Goal: Information Seeking & Learning: Learn about a topic

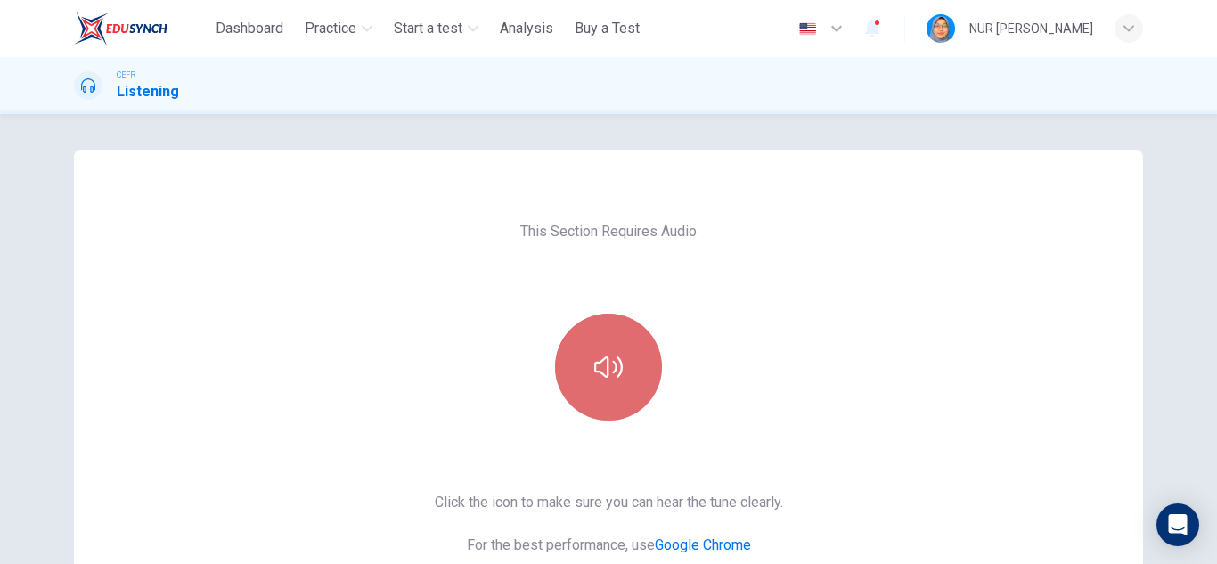
click at [620, 361] on button "button" at bounding box center [608, 367] width 107 height 107
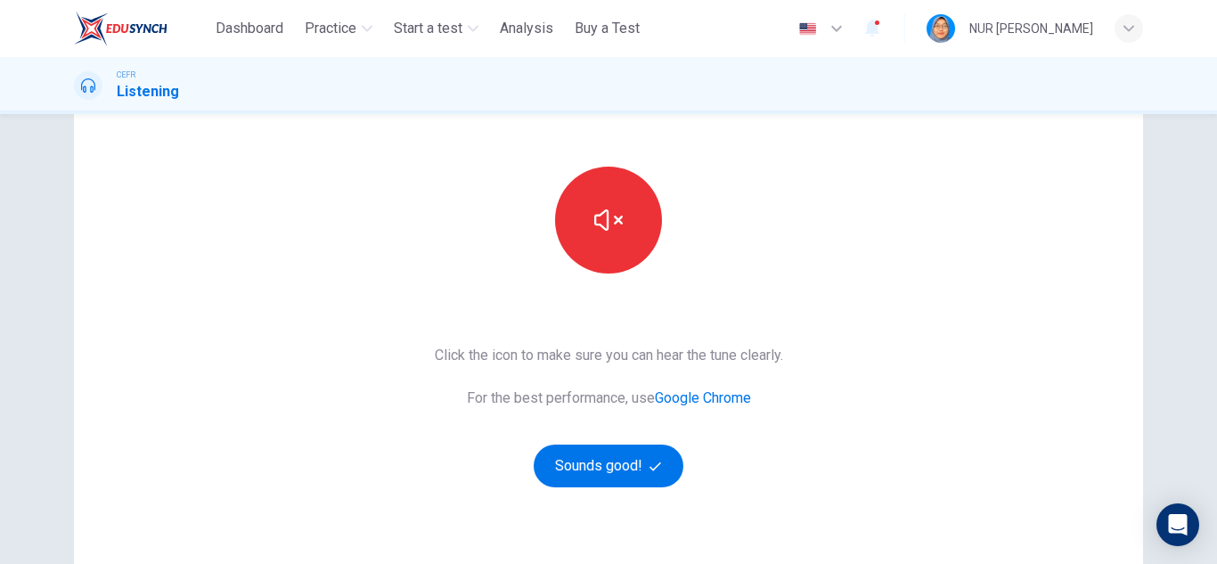
scroll to position [178, 0]
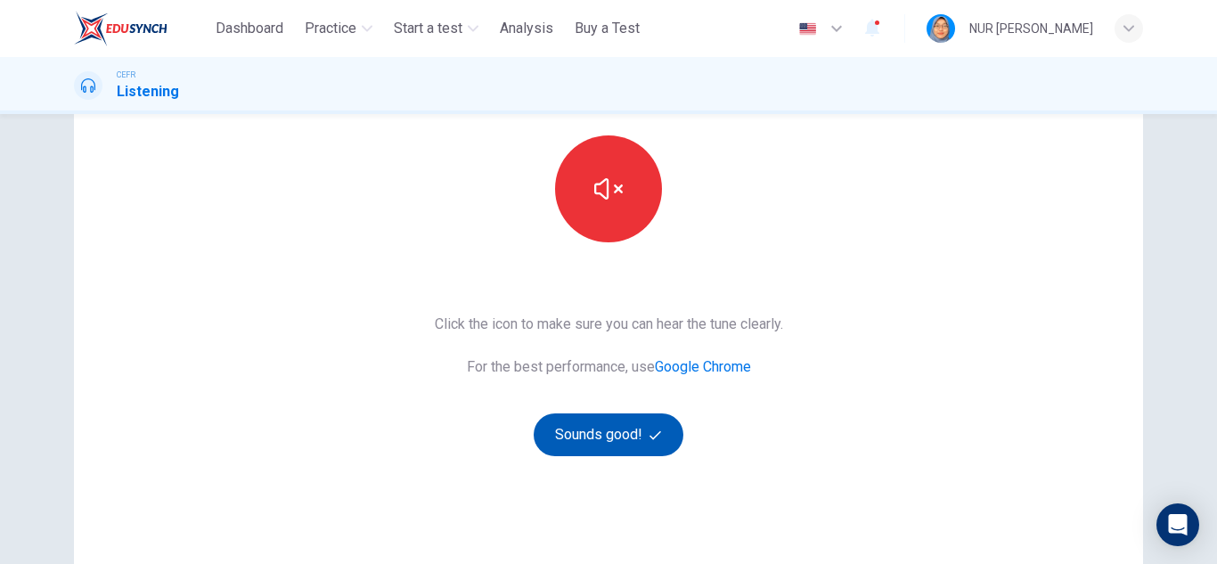
click at [641, 429] on button "Sounds good!" at bounding box center [609, 435] width 150 height 43
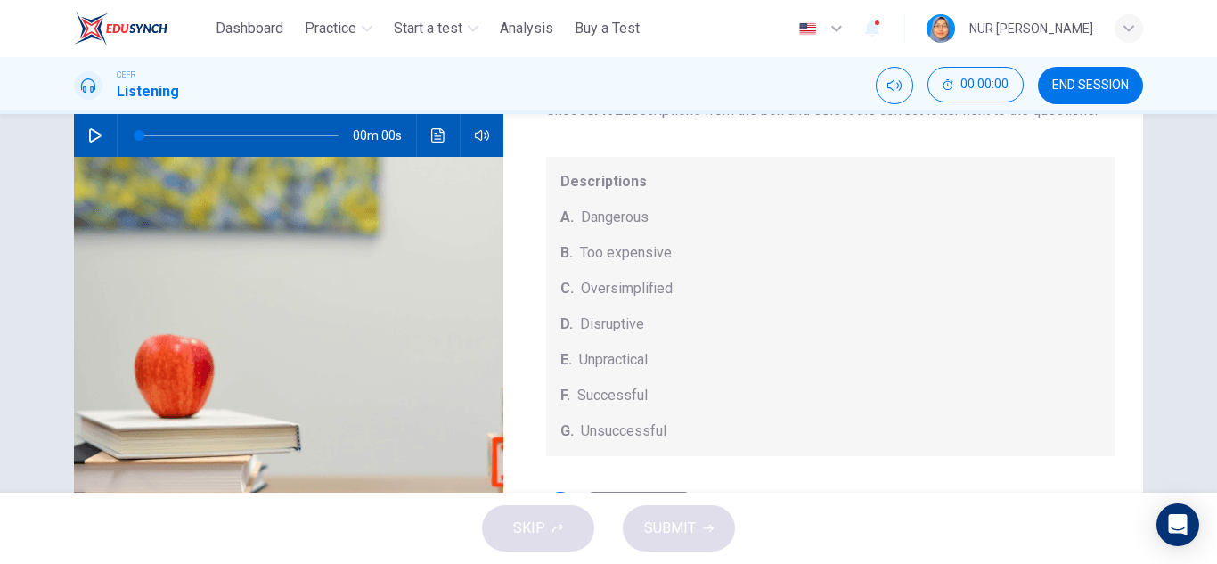
scroll to position [0, 0]
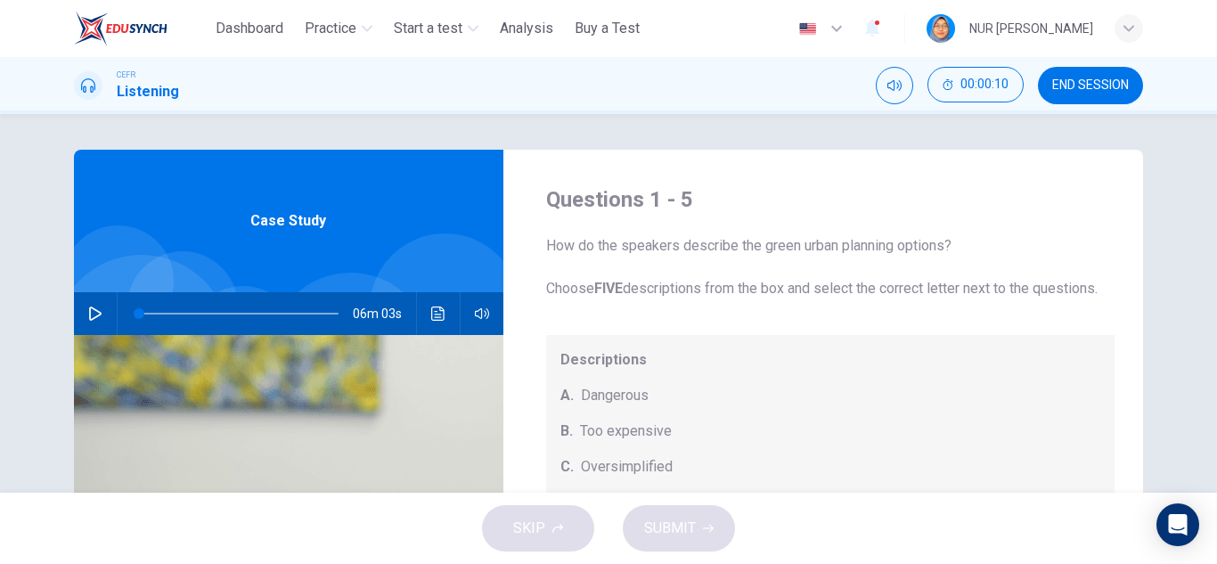
click at [90, 310] on icon "button" at bounding box center [95, 314] width 12 height 14
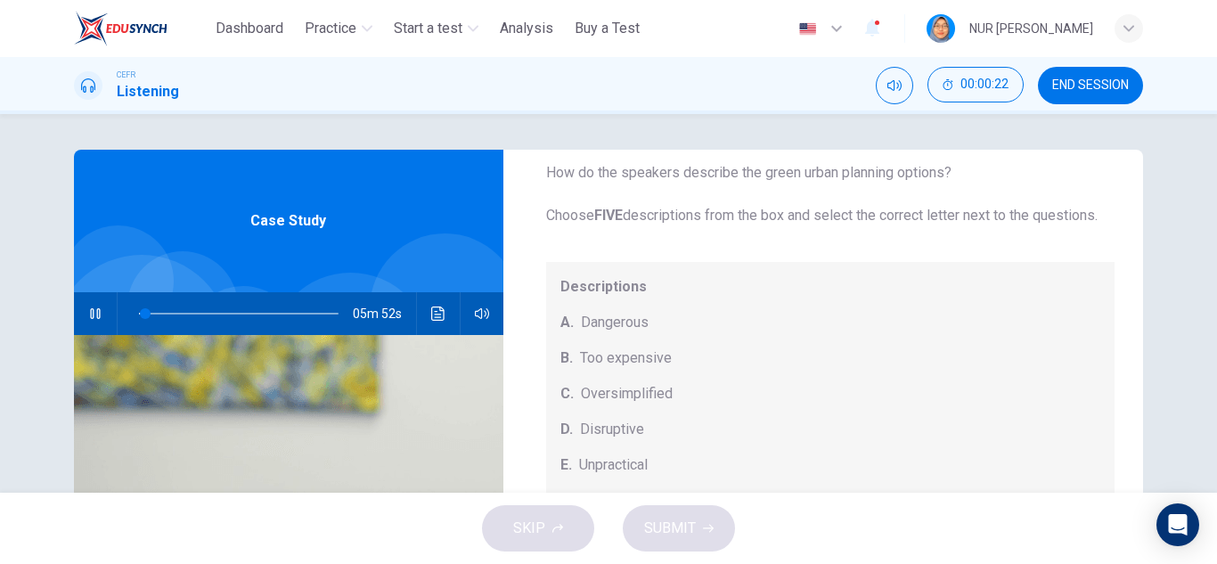
scroll to position [76, 0]
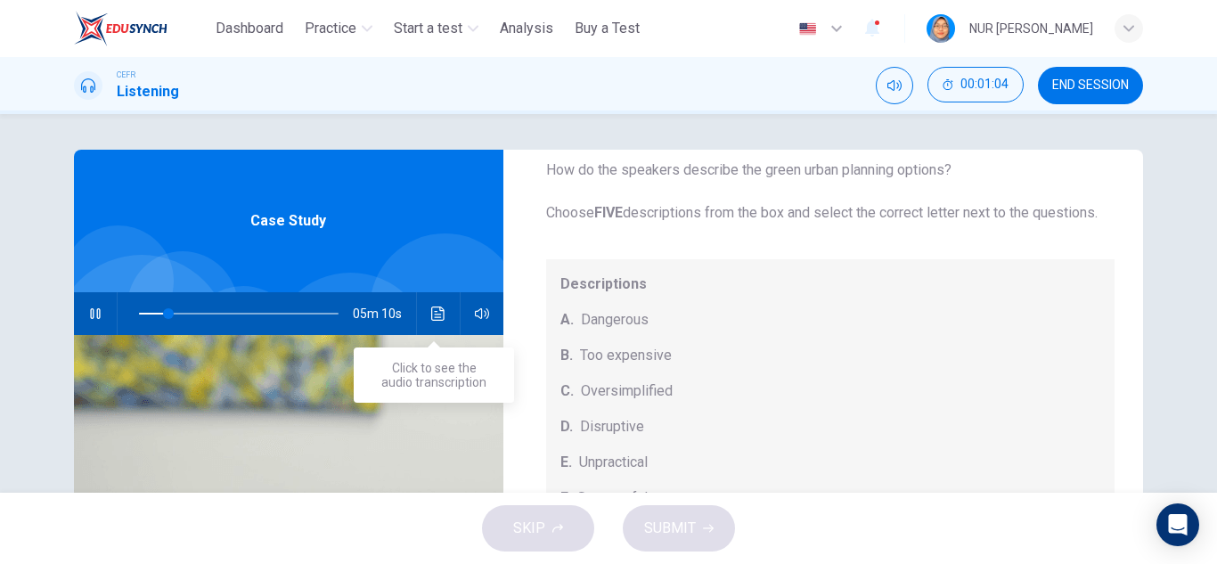
click at [424, 324] on button "Click to see the audio transcription" at bounding box center [438, 313] width 29 height 43
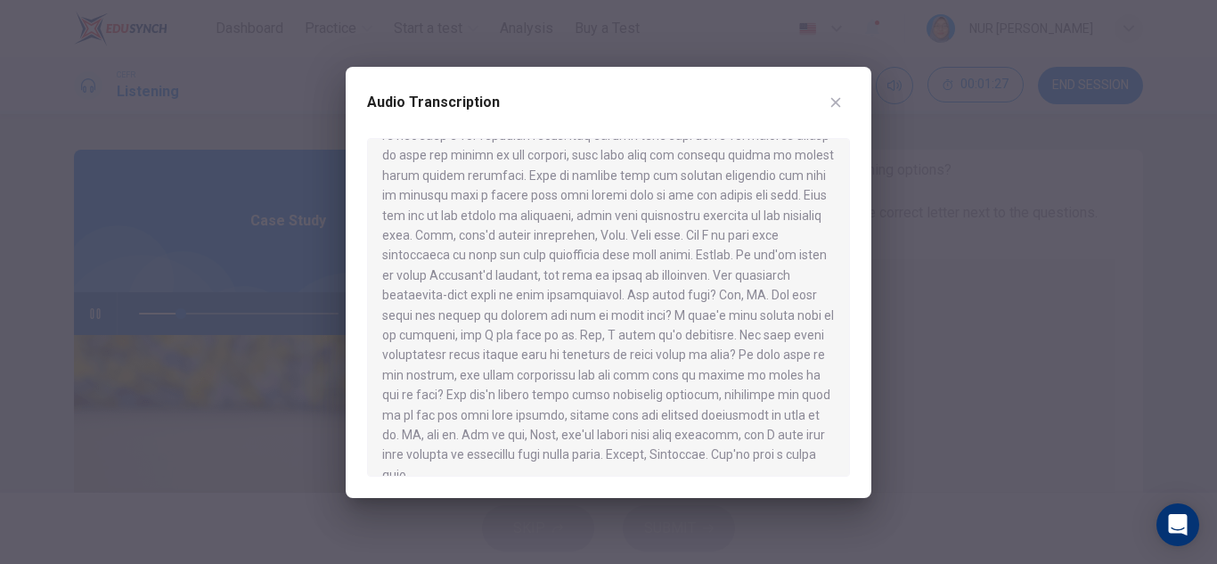
scroll to position [1029, 0]
click at [844, 99] on button "button" at bounding box center [836, 102] width 29 height 29
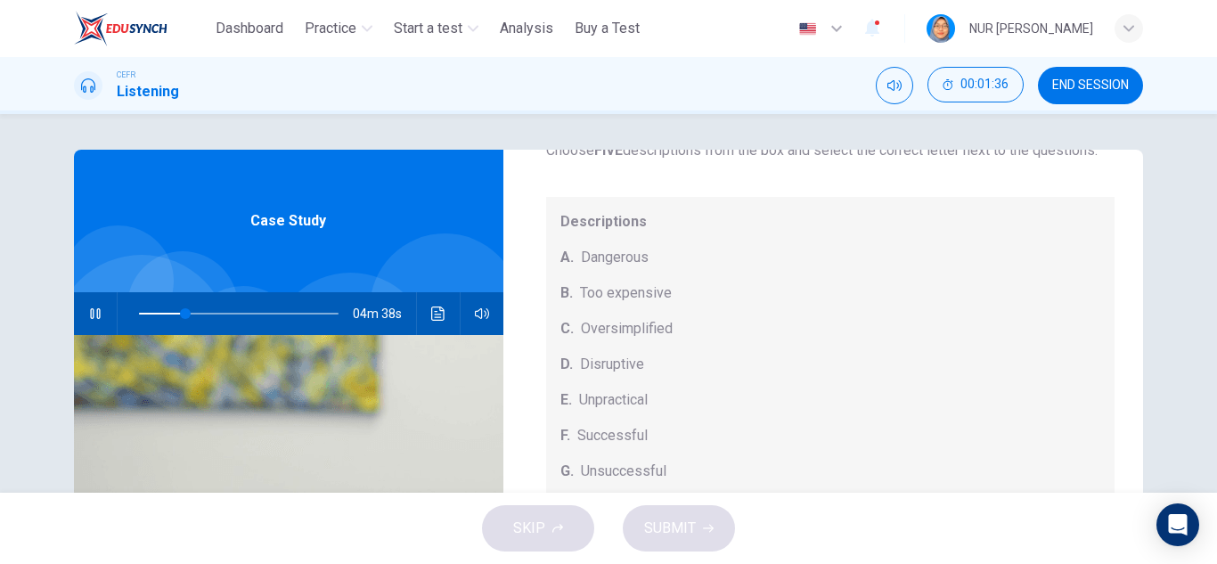
scroll to position [165, 0]
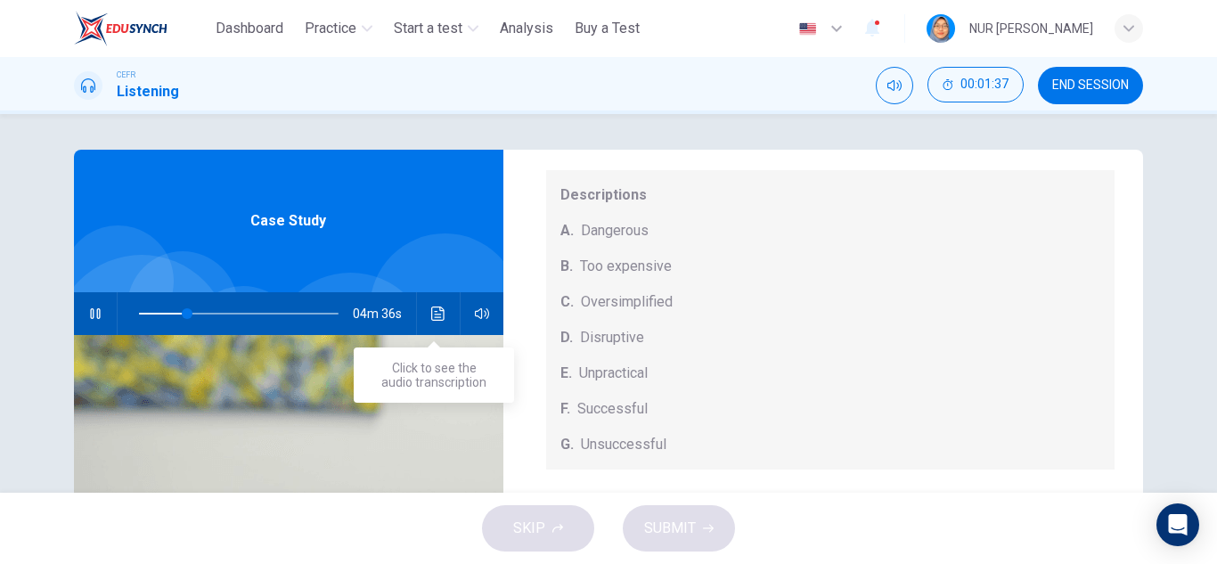
click at [447, 315] on button "Click to see the audio transcription" at bounding box center [438, 313] width 29 height 43
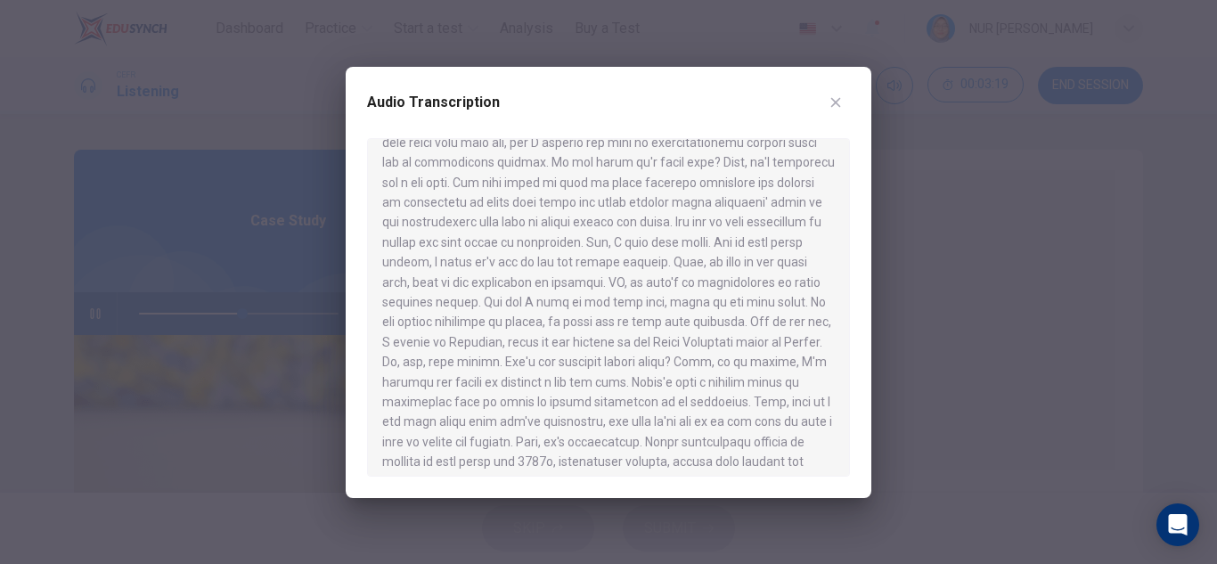
scroll to position [624, 0]
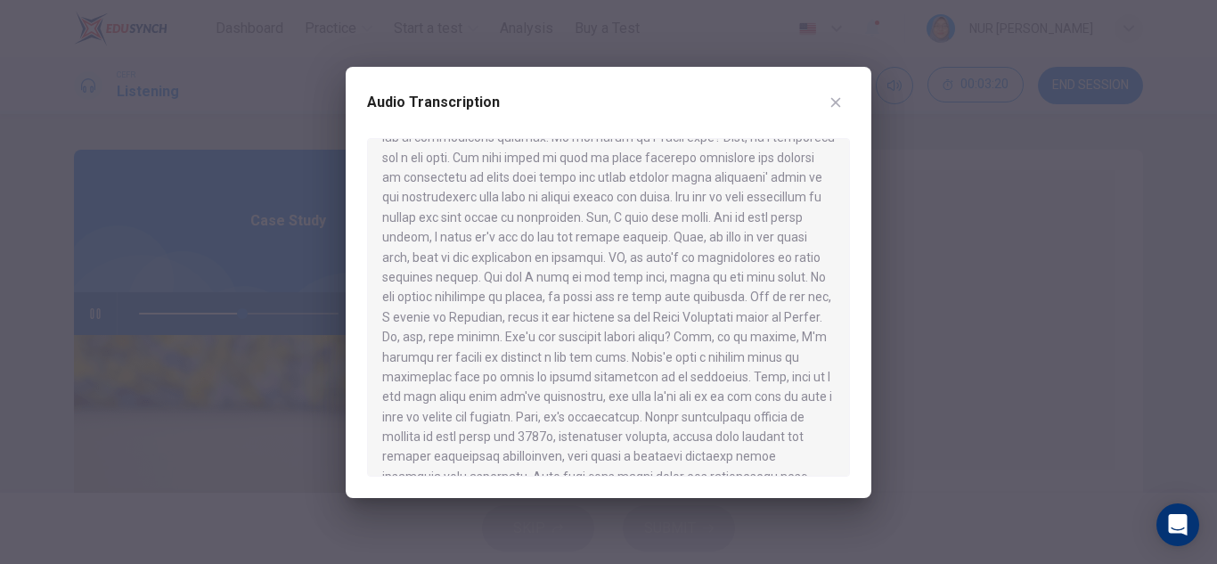
click at [840, 92] on button "button" at bounding box center [836, 102] width 29 height 29
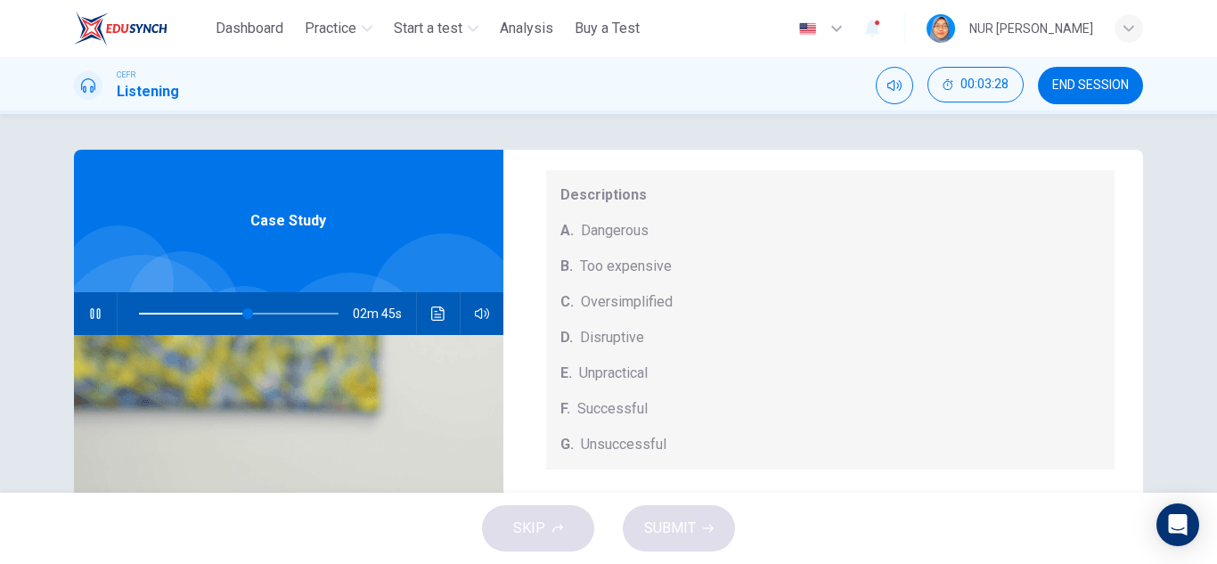
scroll to position [89, 0]
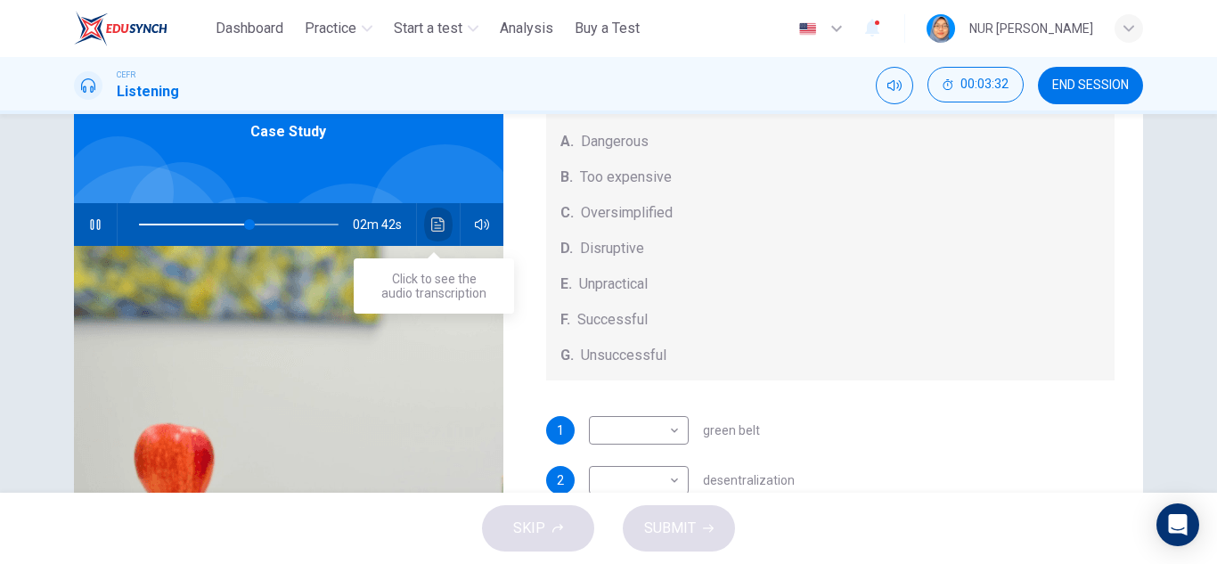
click at [435, 225] on icon "Click to see the audio transcription" at bounding box center [438, 224] width 14 height 14
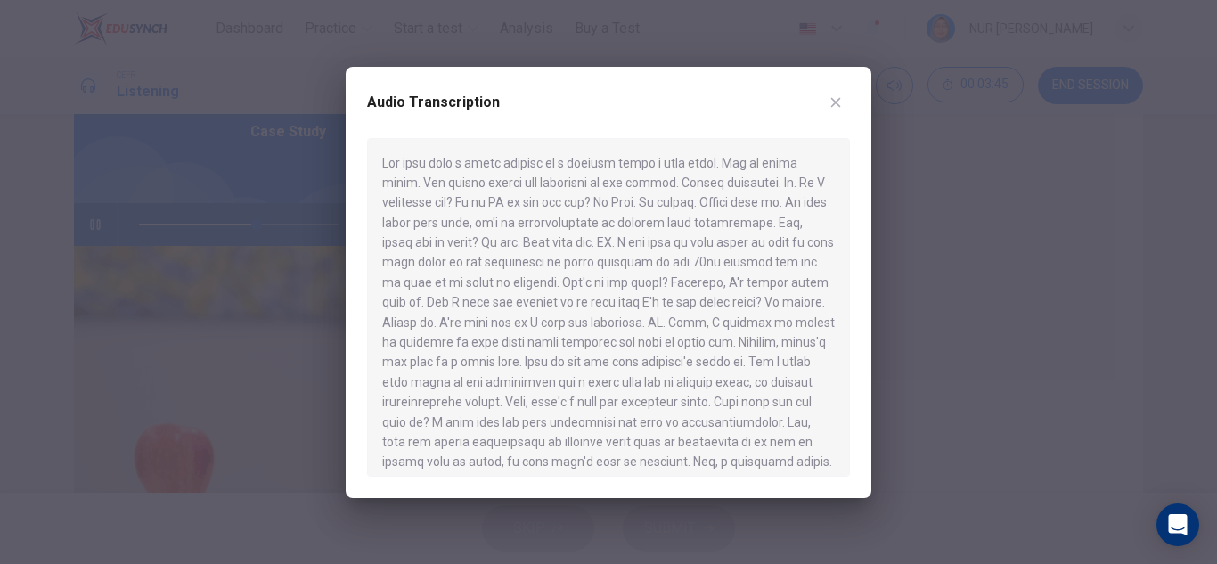
click at [834, 104] on icon "button" at bounding box center [837, 102] width 10 height 10
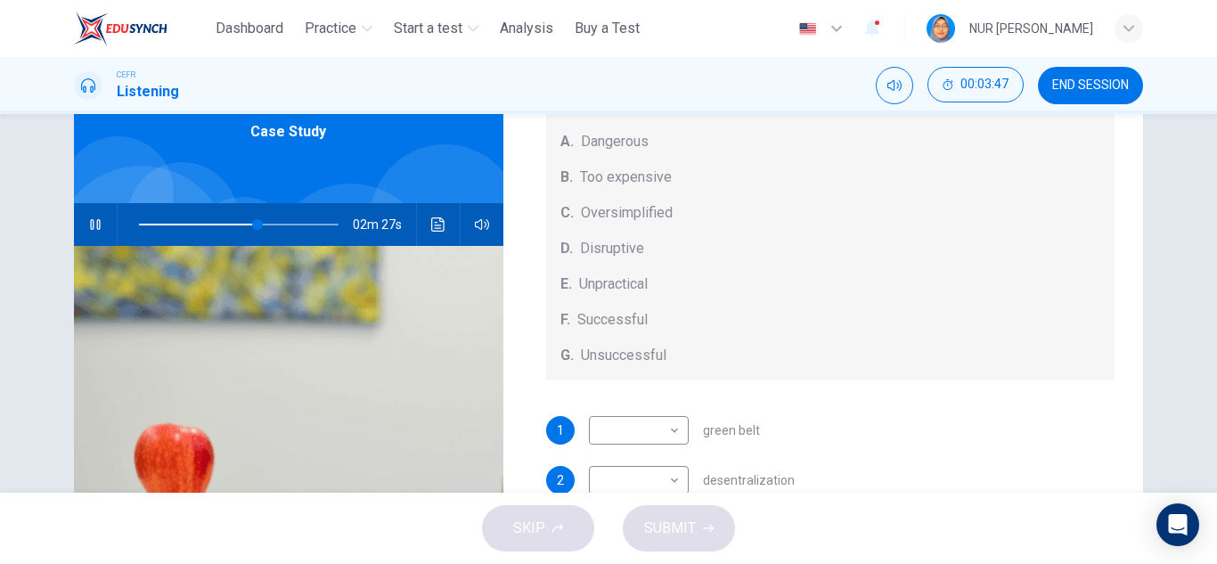
scroll to position [178, 0]
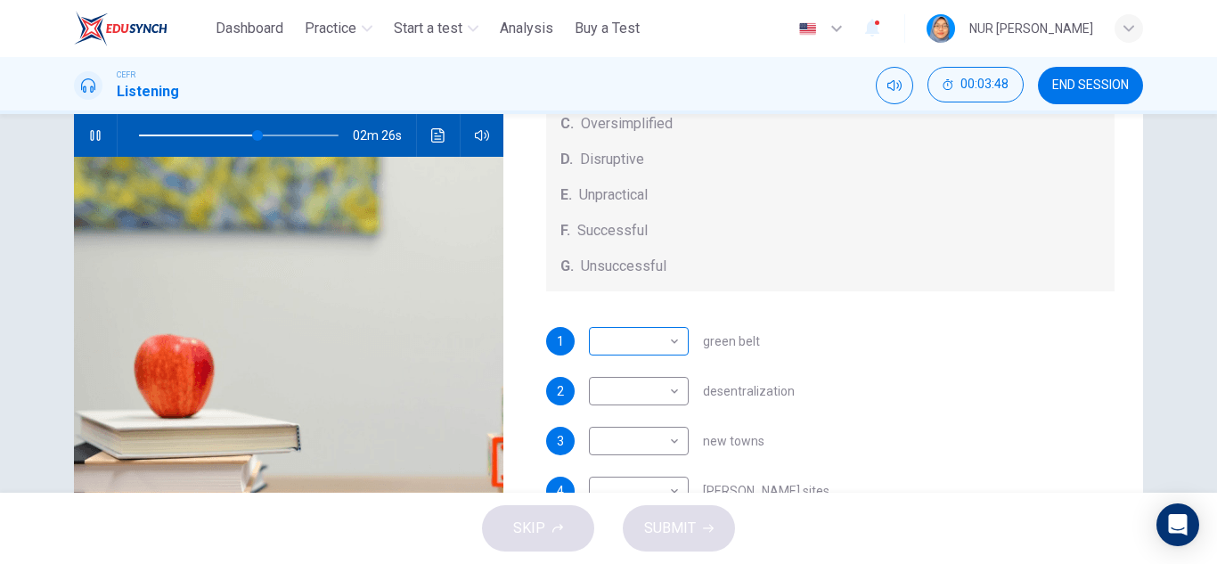
click at [663, 342] on body "This site uses cookies, as explained in our Privacy Policy . If you agree to th…" at bounding box center [608, 282] width 1217 height 564
type input "**"
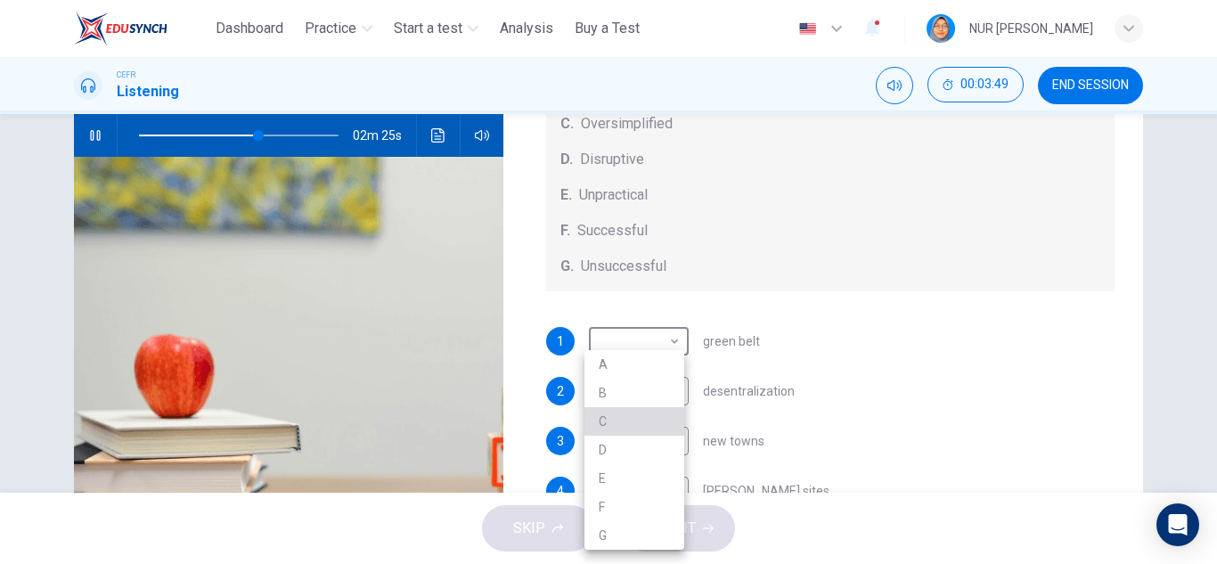
click at [610, 426] on li "C" at bounding box center [635, 421] width 100 height 29
type input "*"
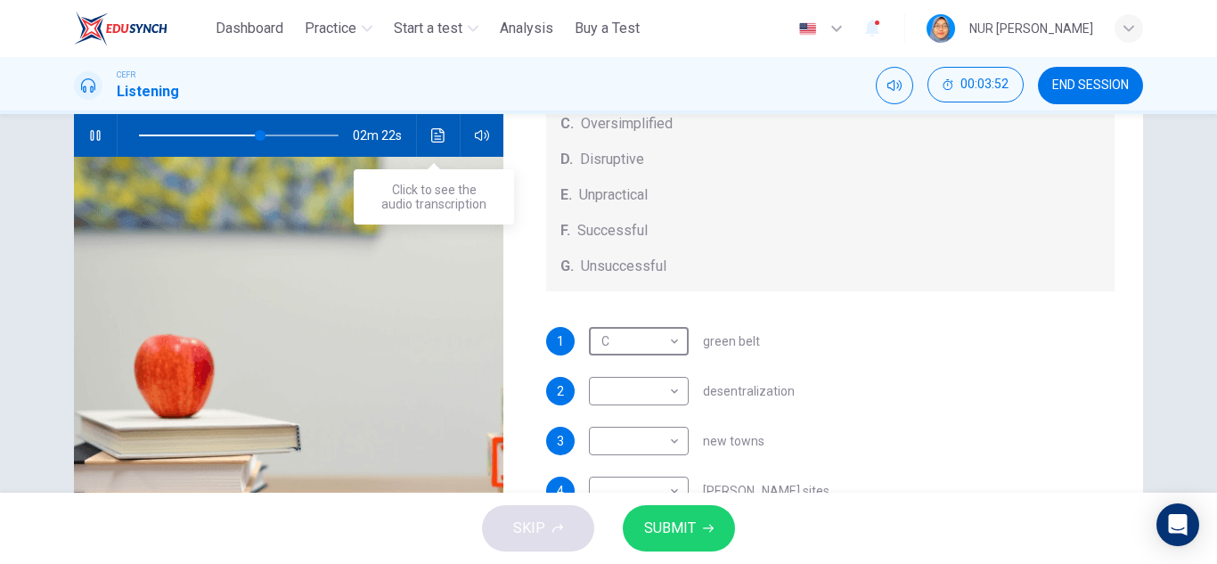
click at [431, 136] on icon "Click to see the audio transcription" at bounding box center [437, 135] width 13 height 14
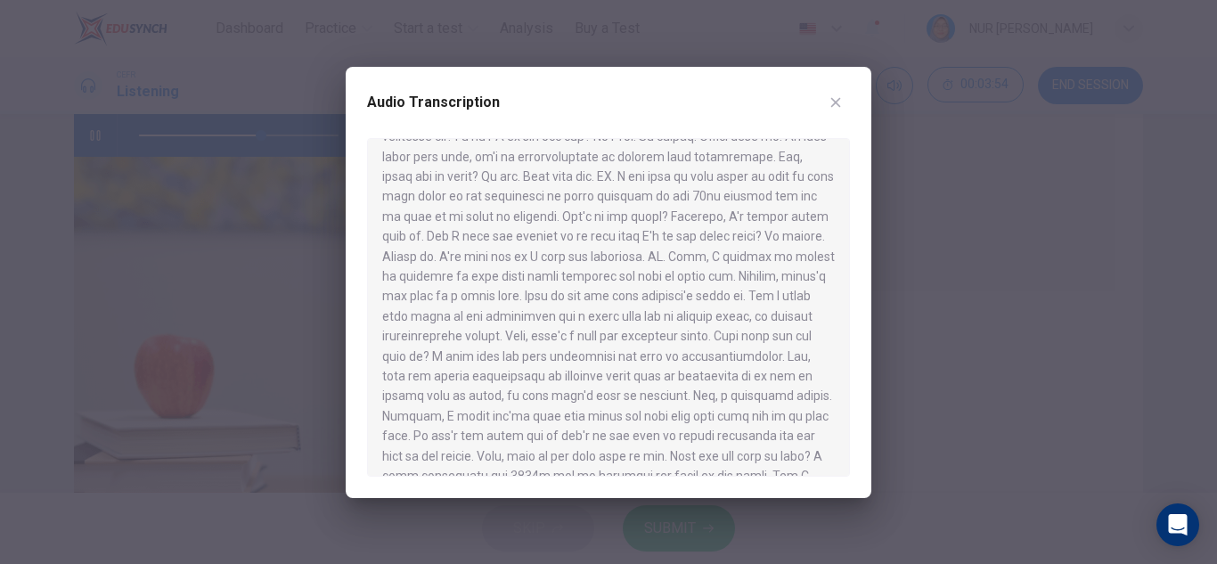
scroll to position [89, 0]
click at [840, 101] on icon "button" at bounding box center [836, 102] width 14 height 14
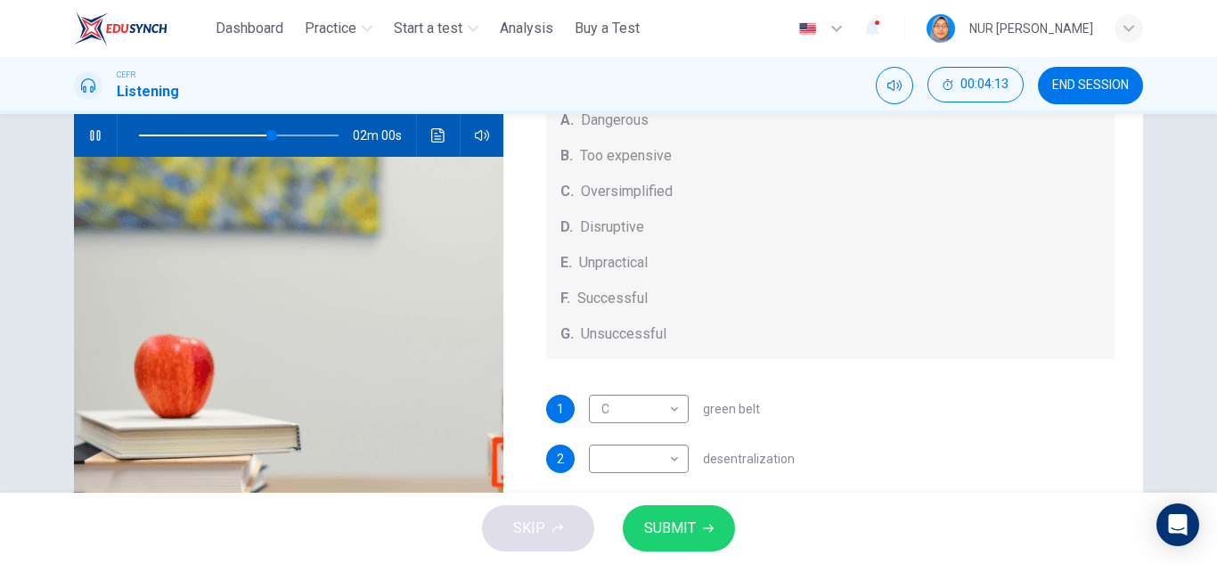
scroll to position [186, 0]
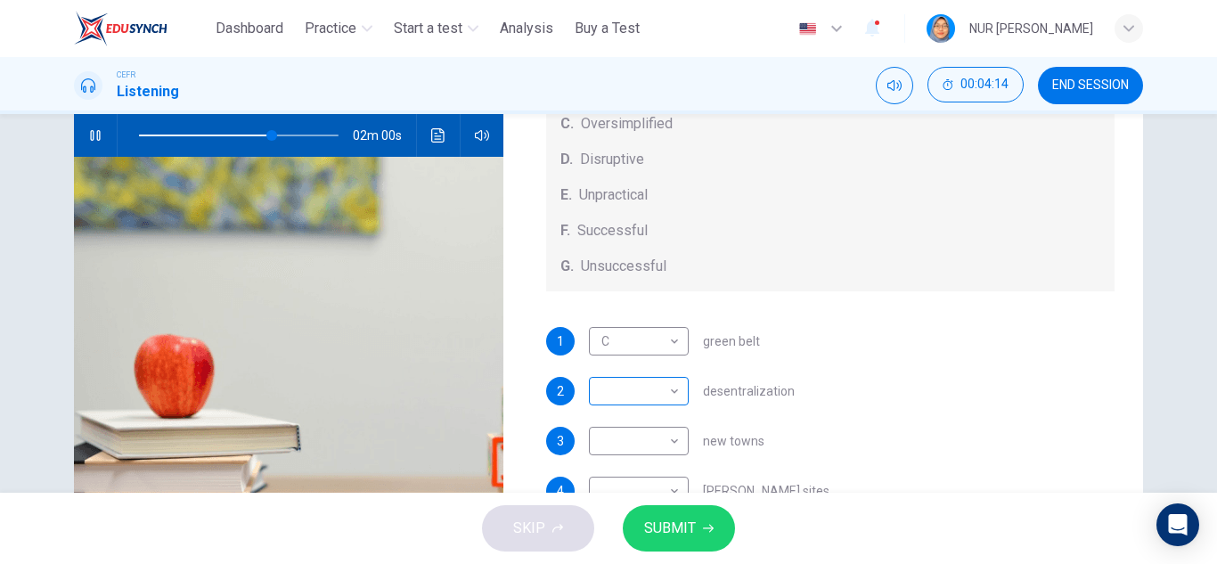
click at [640, 391] on body "This site uses cookies, as explained in our Privacy Policy . If you agree to th…" at bounding box center [608, 282] width 1217 height 564
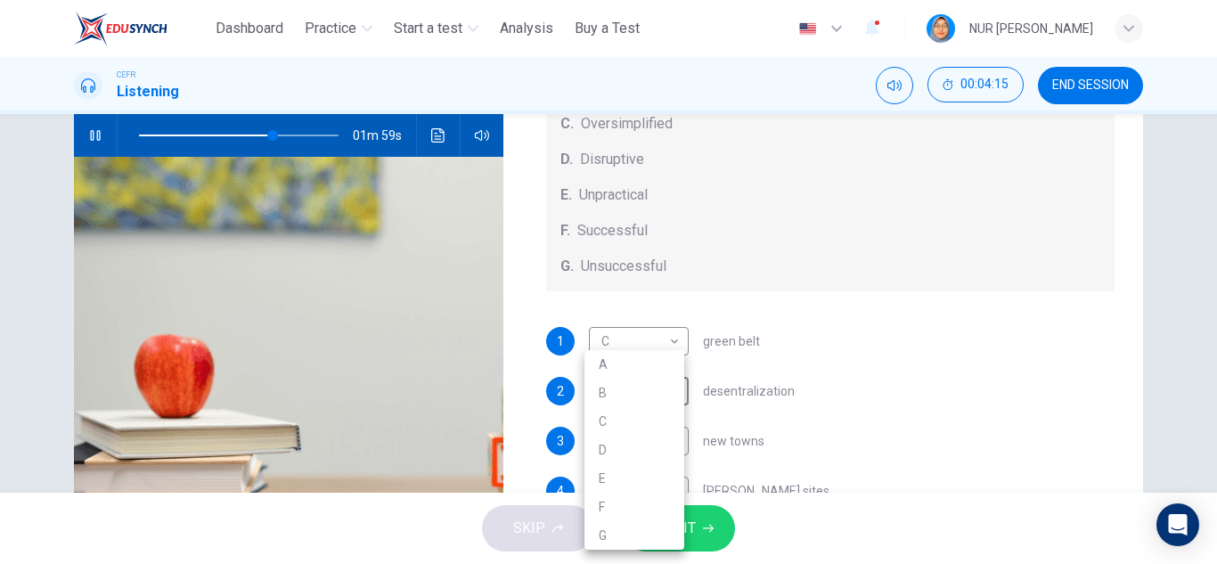
type input "**"
click at [612, 479] on li "E" at bounding box center [635, 478] width 100 height 29
type input "*"
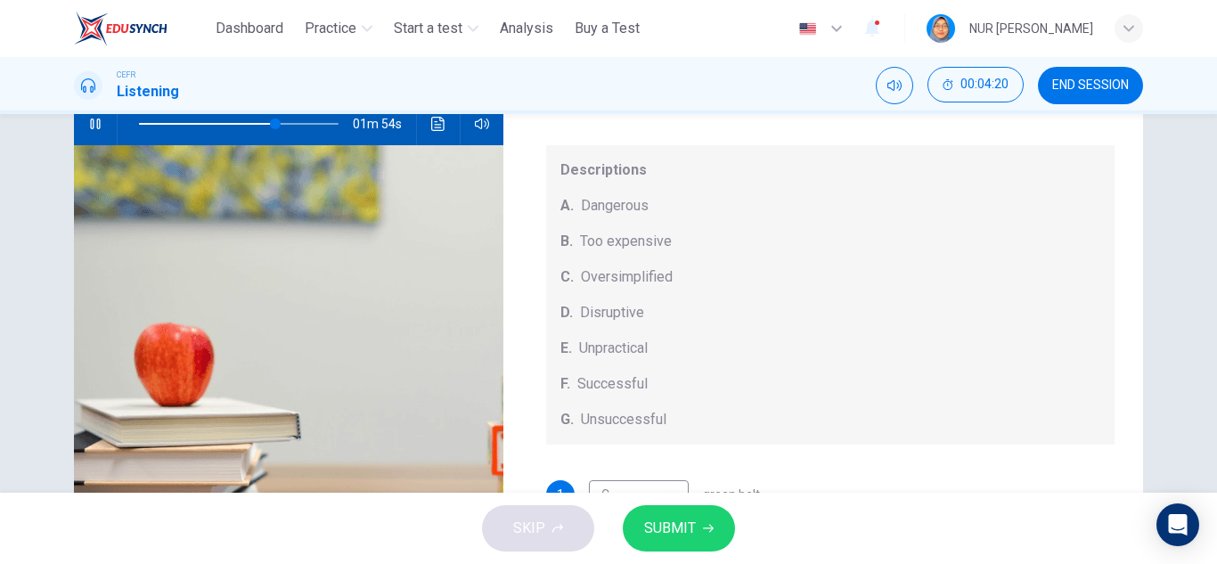
scroll to position [134, 0]
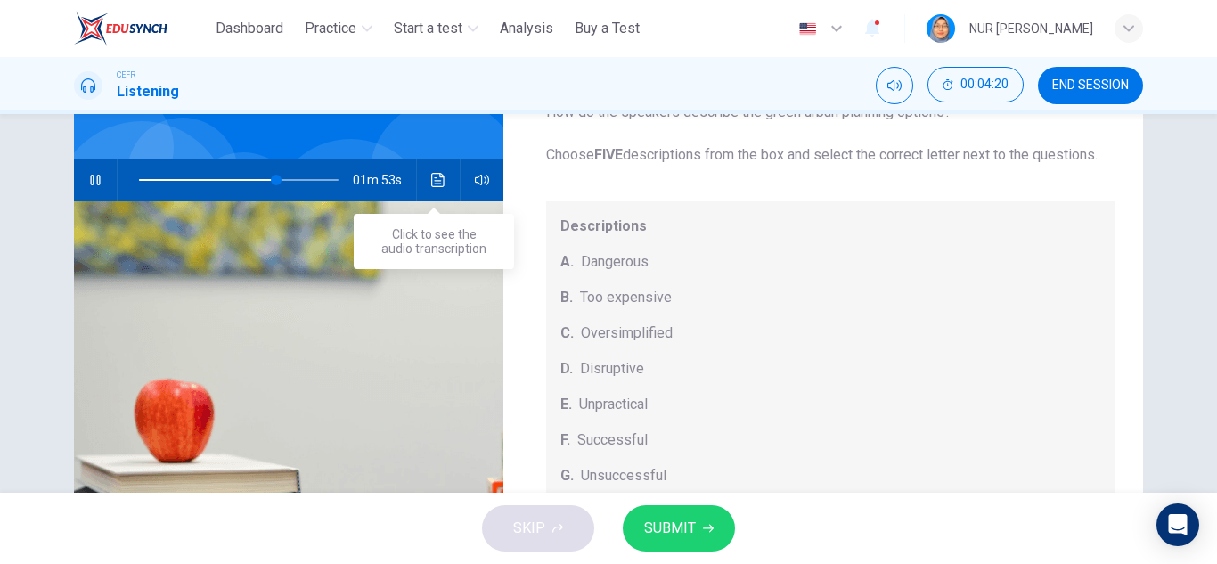
click at [417, 175] on div "01m 53s" at bounding box center [289, 180] width 430 height 43
click at [439, 189] on button "Click to see the audio transcription" at bounding box center [438, 180] width 29 height 43
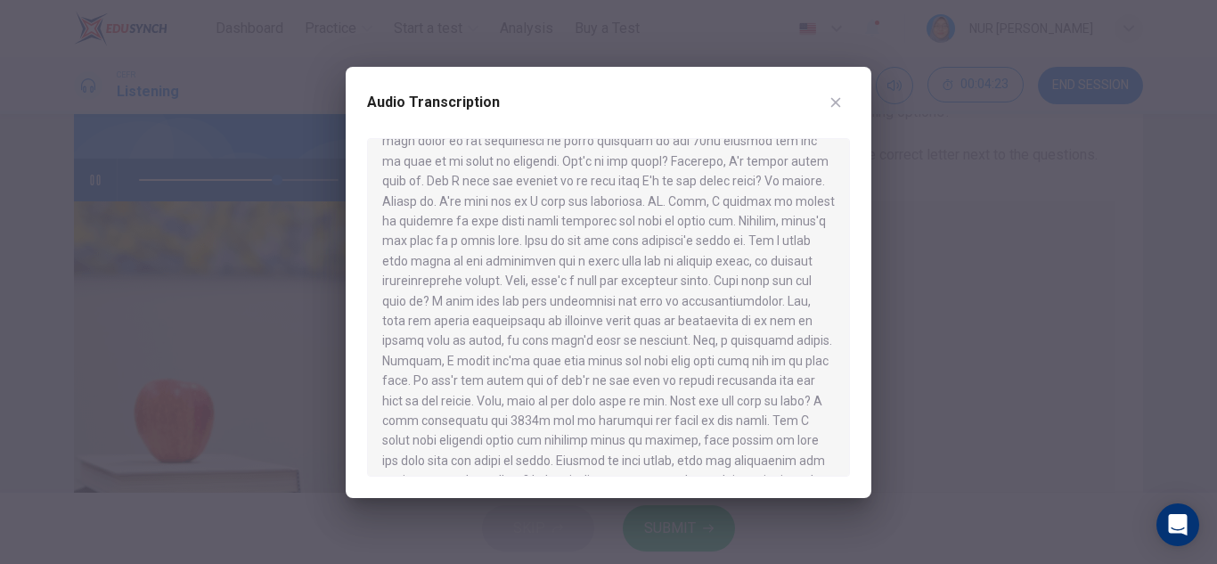
scroll to position [178, 0]
click at [829, 105] on icon "button" at bounding box center [836, 102] width 14 height 14
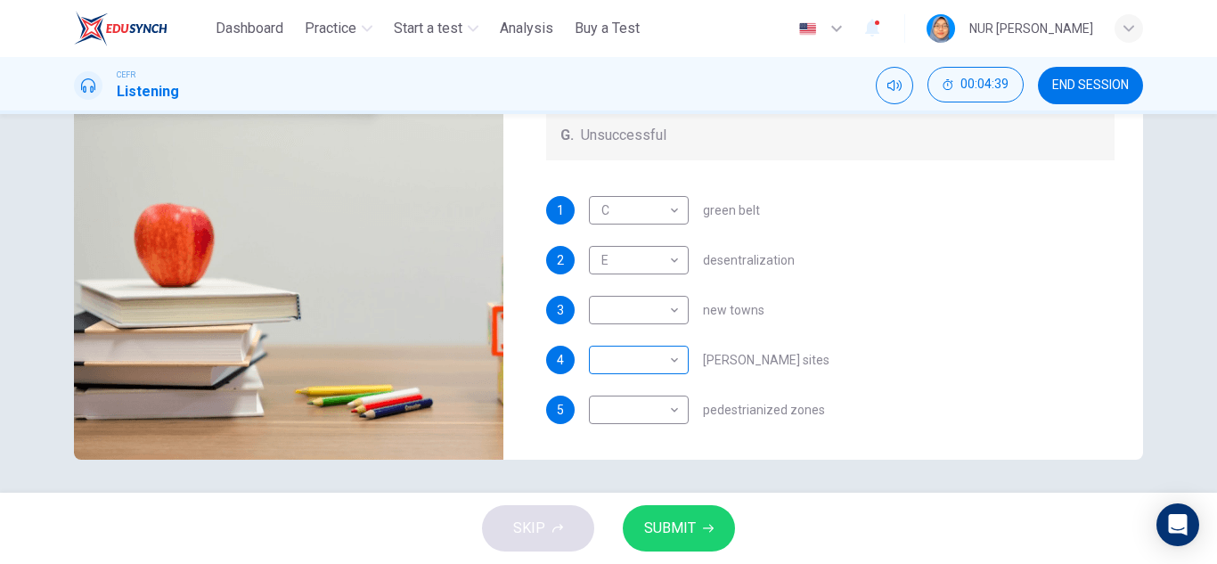
scroll to position [312, 0]
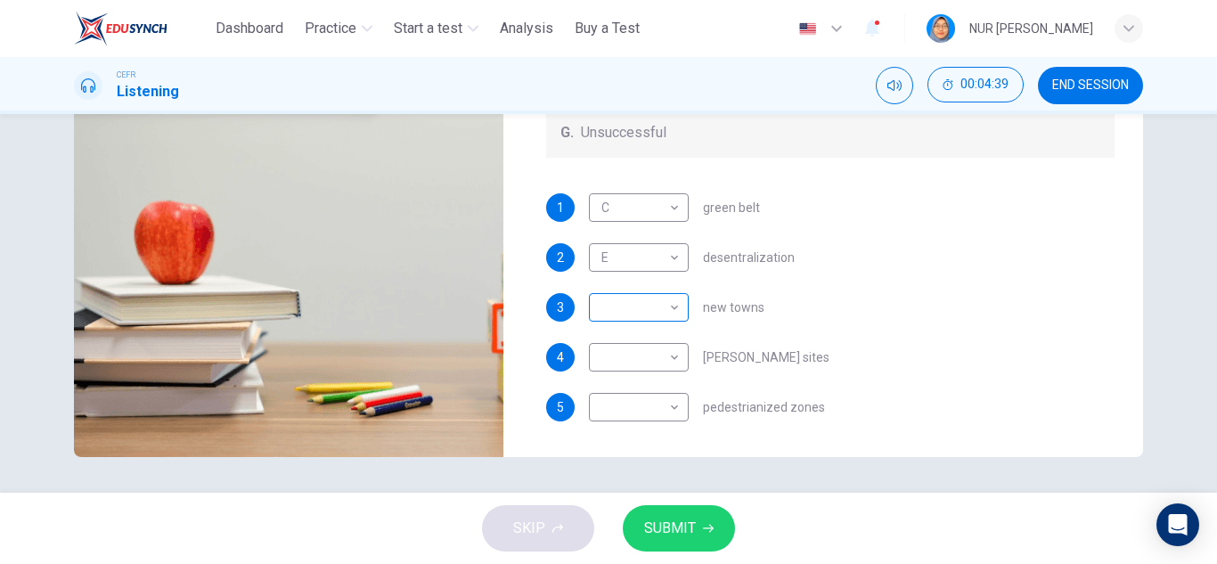
click at [634, 313] on body "This site uses cookies, as explained in our Privacy Policy . If you agree to th…" at bounding box center [608, 282] width 1217 height 564
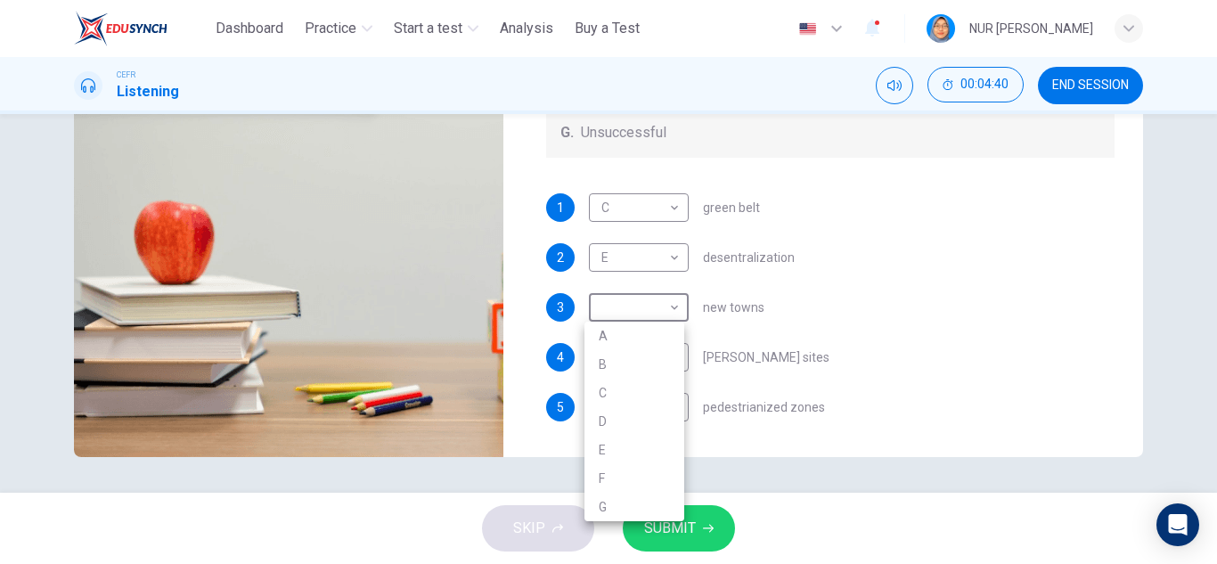
type input "**"
click at [627, 370] on li "B" at bounding box center [635, 364] width 100 height 29
type input "*"
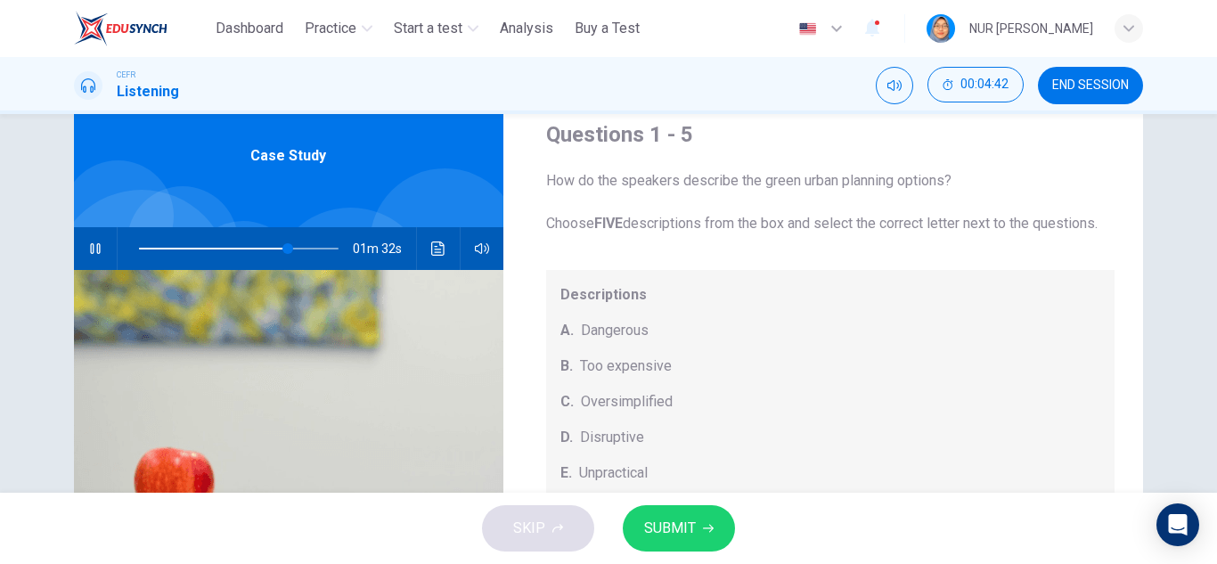
scroll to position [45, 0]
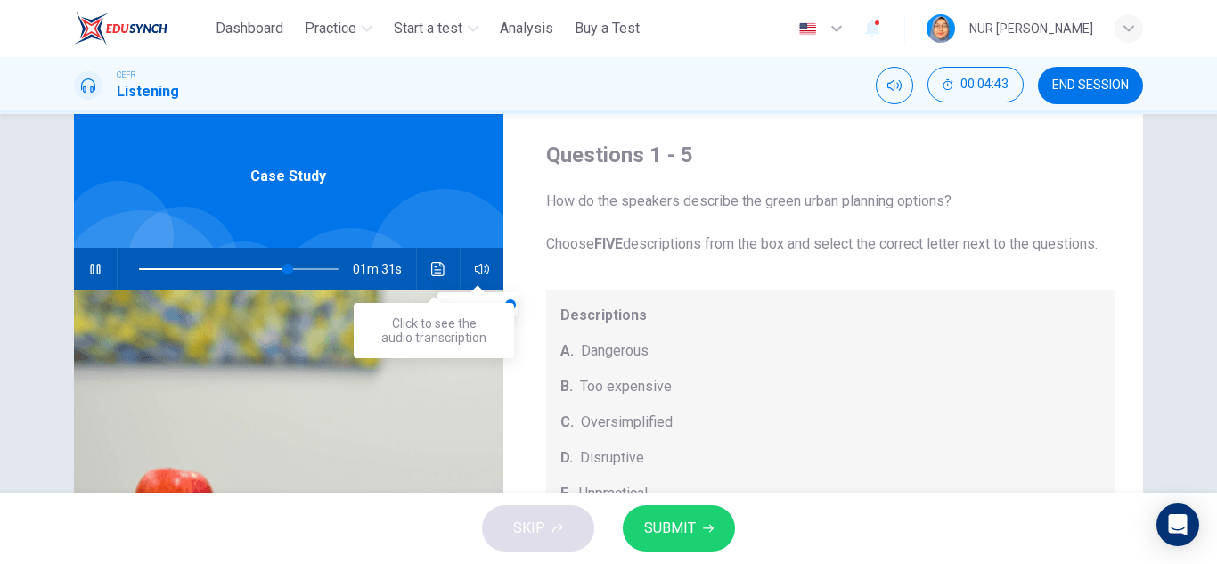
click at [425, 269] on button "Click to see the audio transcription" at bounding box center [438, 269] width 29 height 43
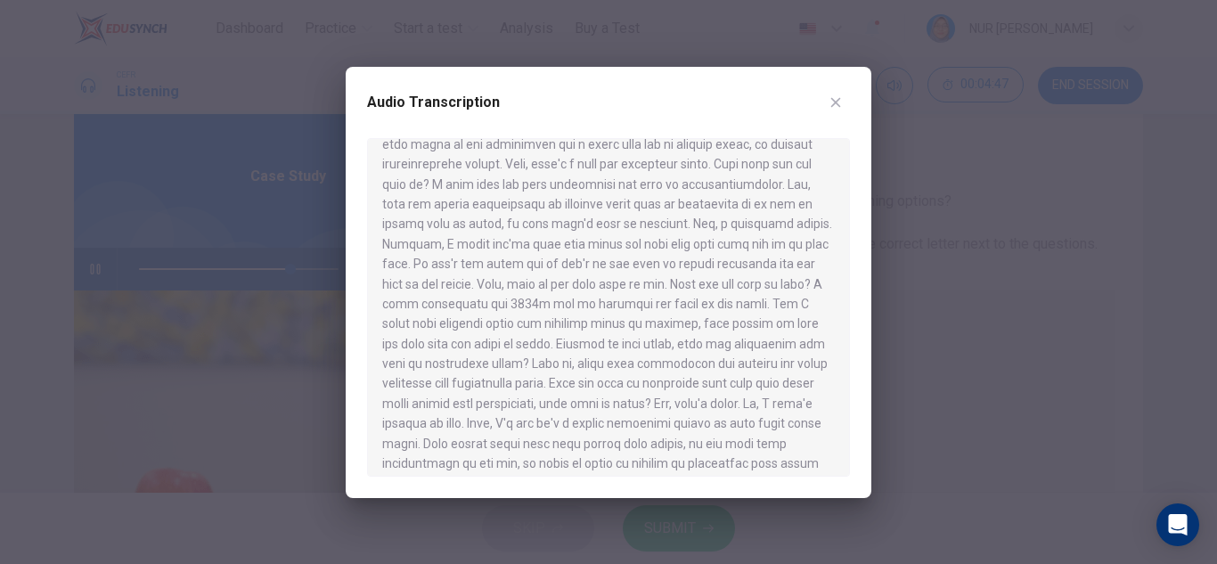
scroll to position [267, 0]
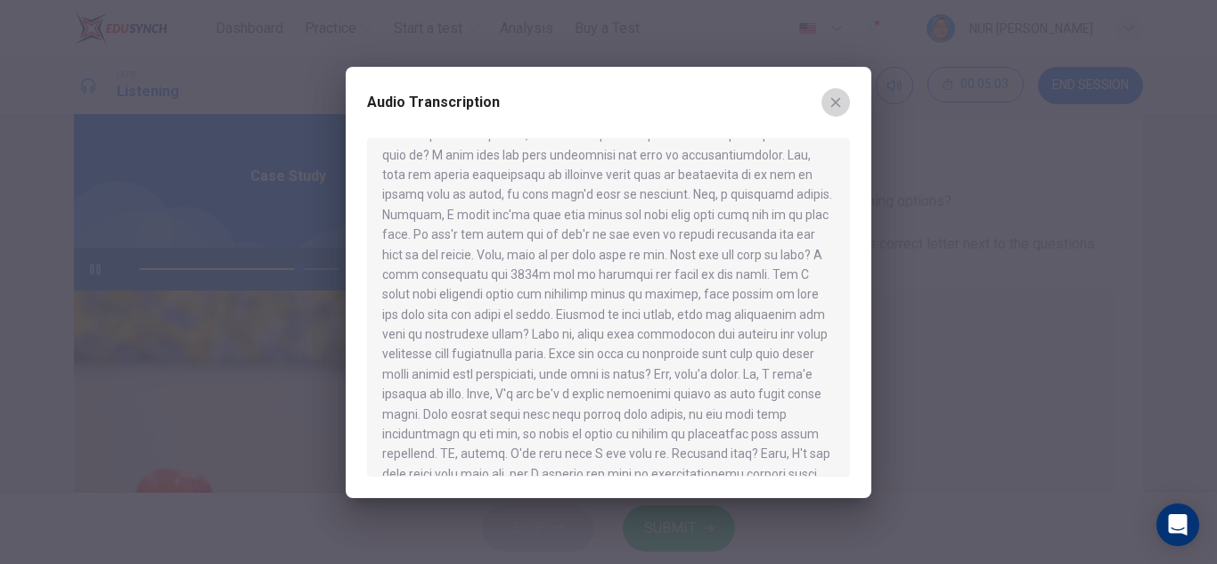
click at [823, 103] on button "button" at bounding box center [836, 102] width 29 height 29
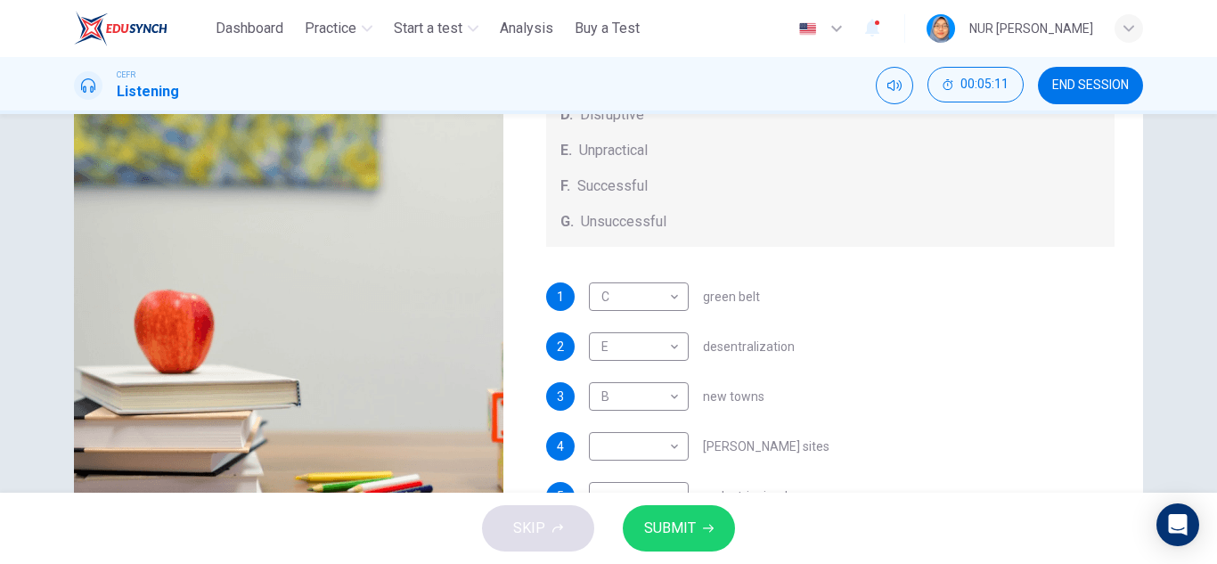
scroll to position [186, 0]
click at [664, 446] on body "This site uses cookies, as explained in our Privacy Policy . If you agree to th…" at bounding box center [608, 282] width 1217 height 564
type input "**"
click at [618, 500] on li "F" at bounding box center [635, 507] width 100 height 29
type input "*"
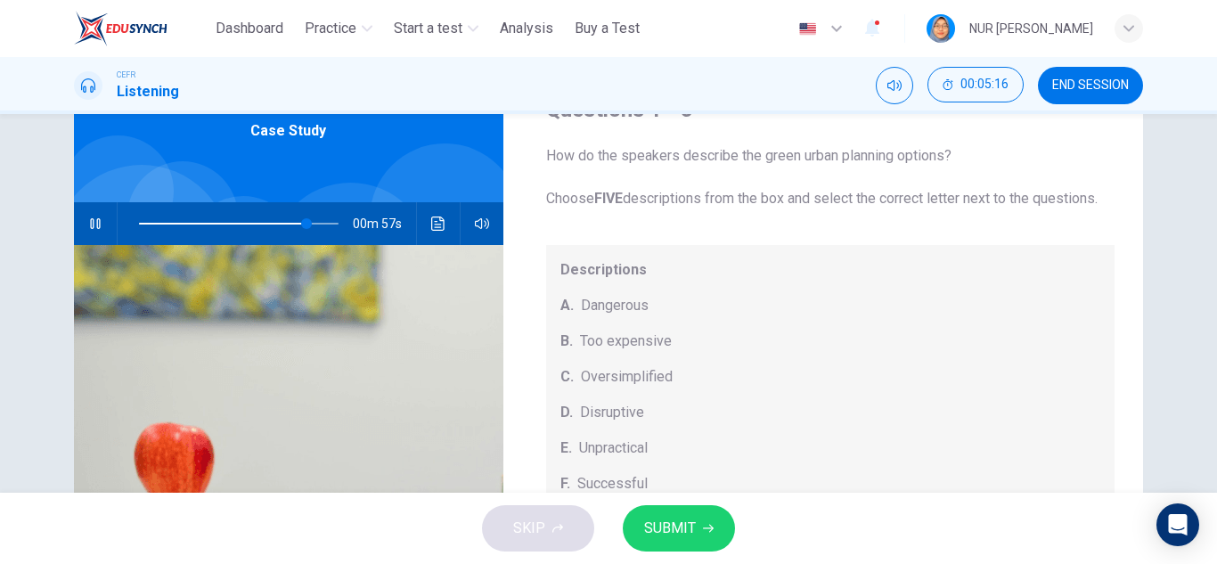
scroll to position [62, 0]
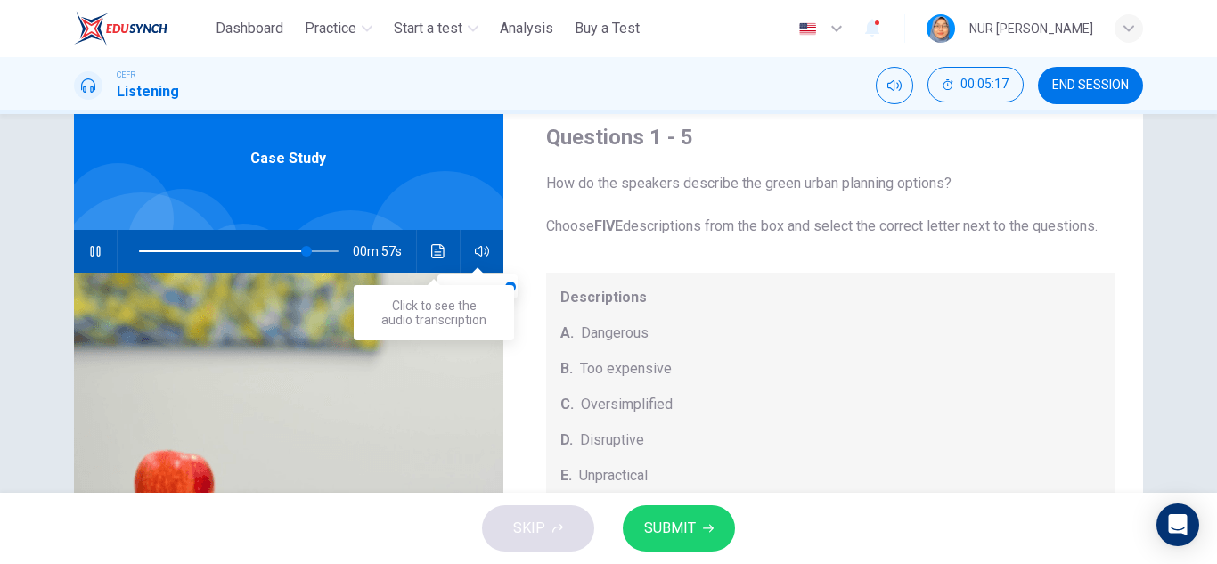
click at [434, 244] on icon "Click to see the audio transcription" at bounding box center [437, 251] width 13 height 14
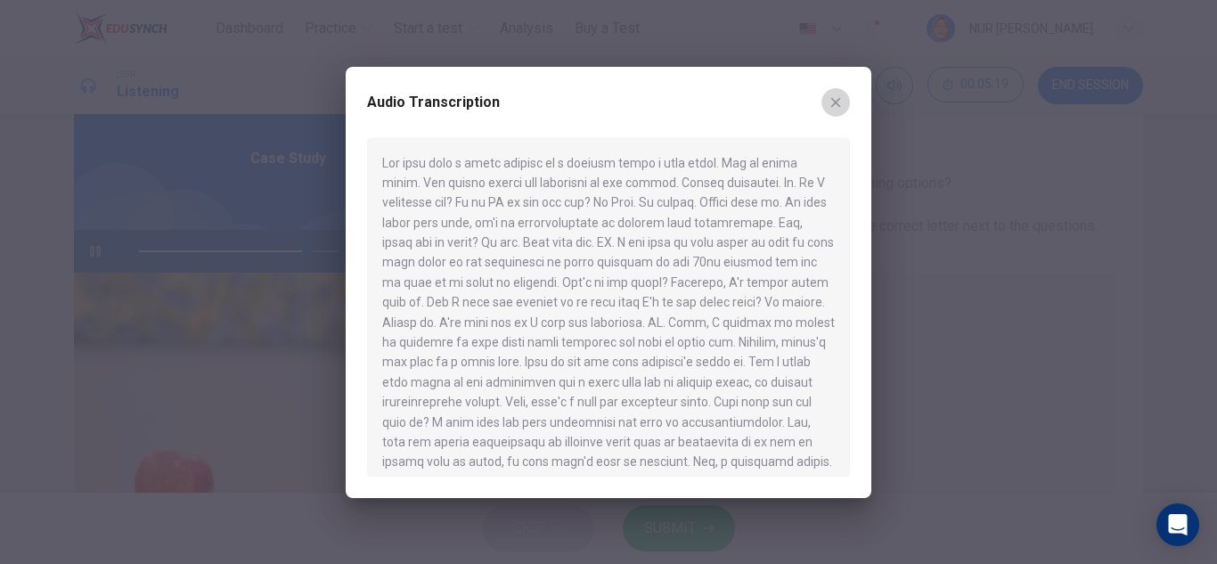
drag, startPoint x: 842, startPoint y: 107, endPoint x: 851, endPoint y: 109, distance: 9.1
click at [841, 107] on icon "button" at bounding box center [836, 102] width 14 height 14
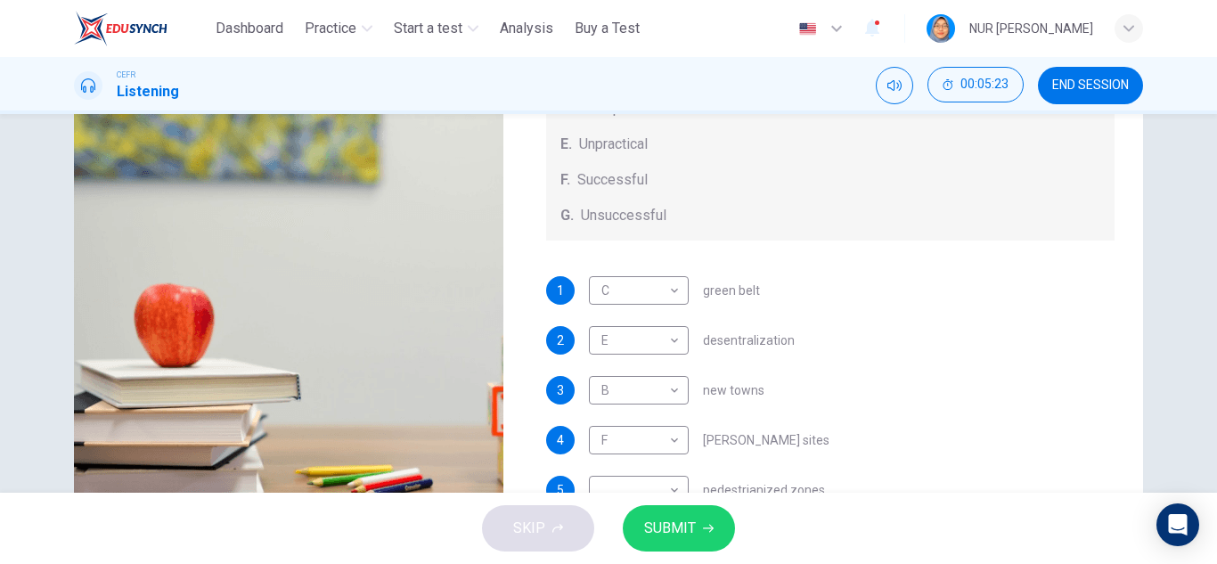
scroll to position [0, 0]
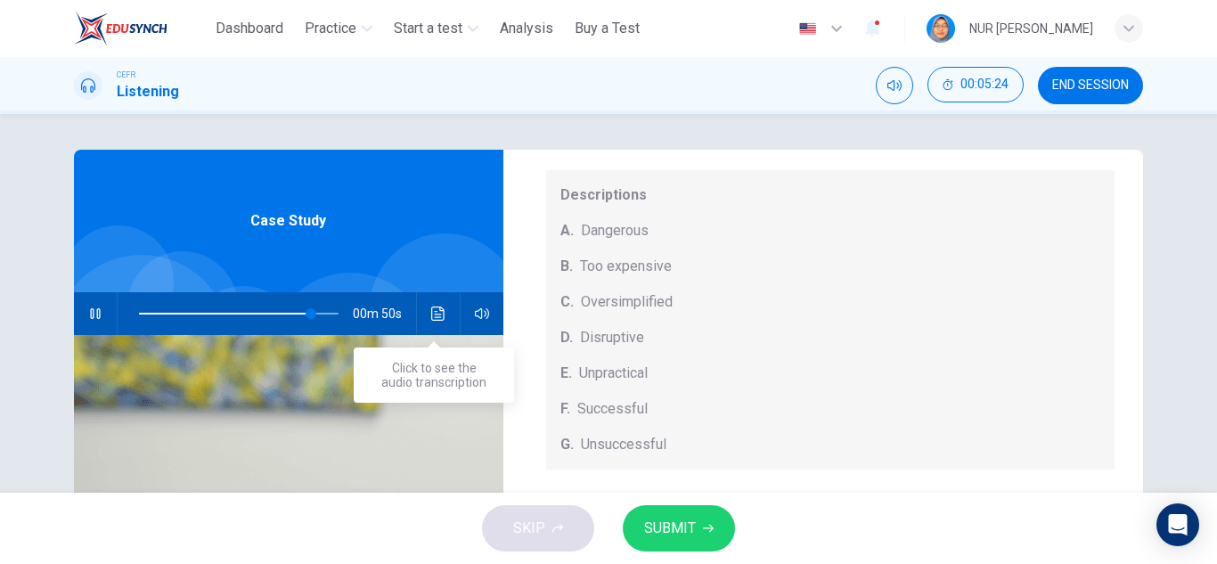
click at [431, 305] on button "Click to see the audio transcription" at bounding box center [438, 313] width 29 height 43
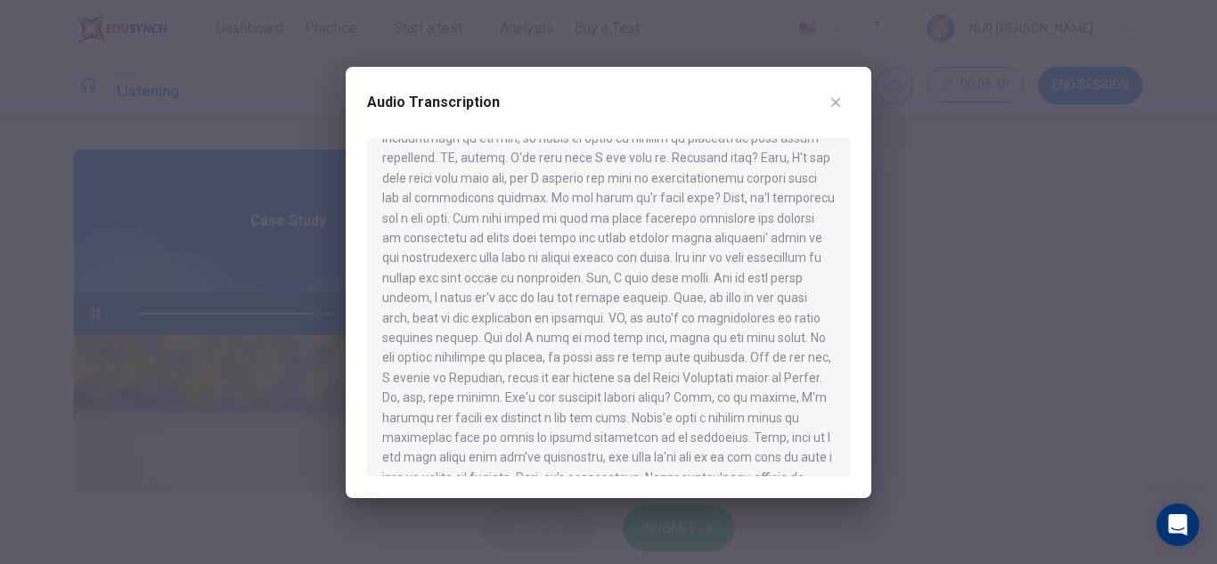
scroll to position [535, 0]
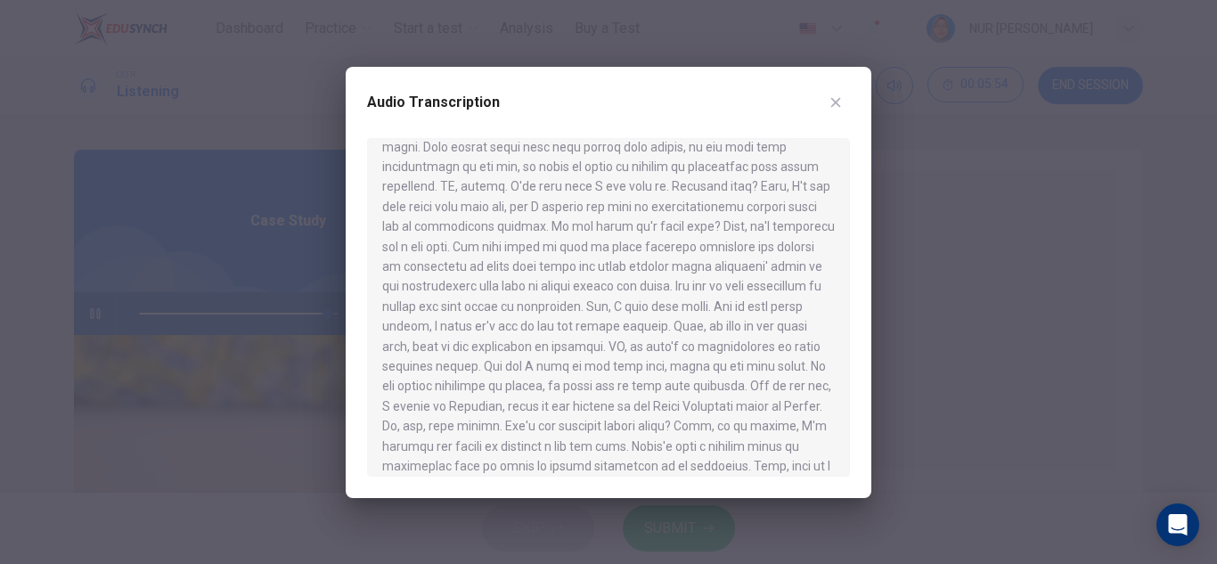
click at [824, 100] on button "button" at bounding box center [836, 102] width 29 height 29
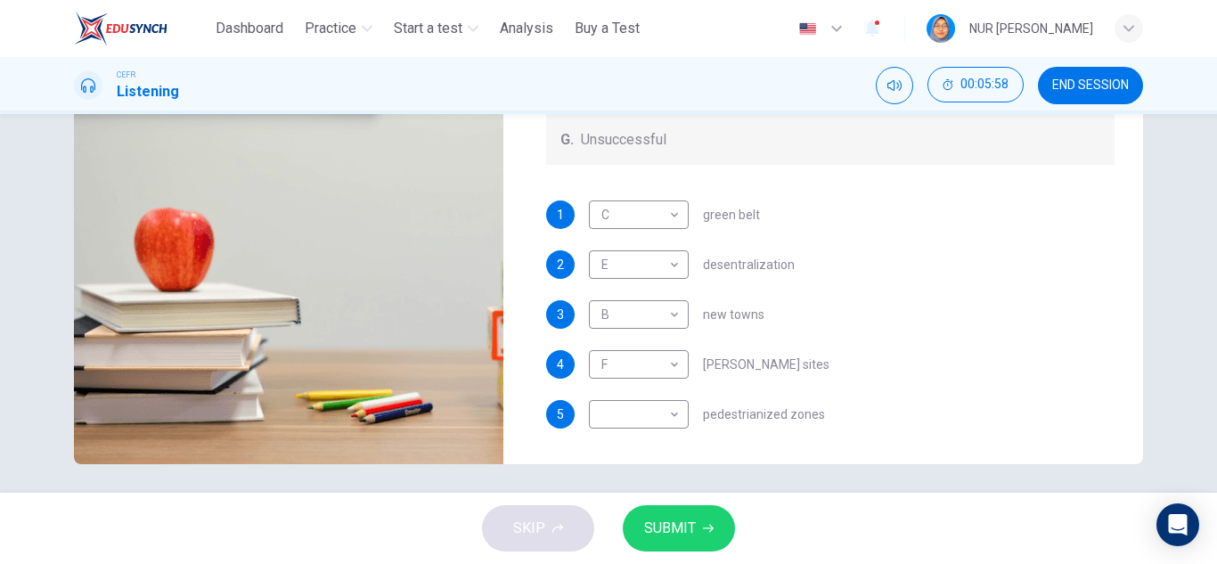
scroll to position [312, 0]
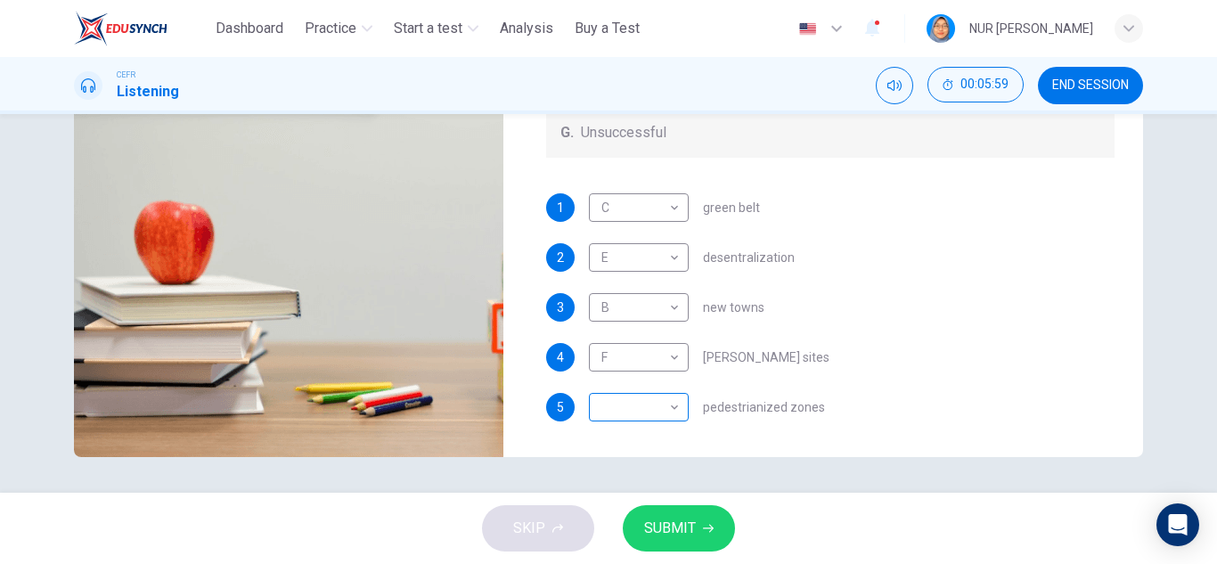
click at [666, 408] on body "This site uses cookies, as explained in our Privacy Policy . If you agree to th…" at bounding box center [608, 282] width 1217 height 564
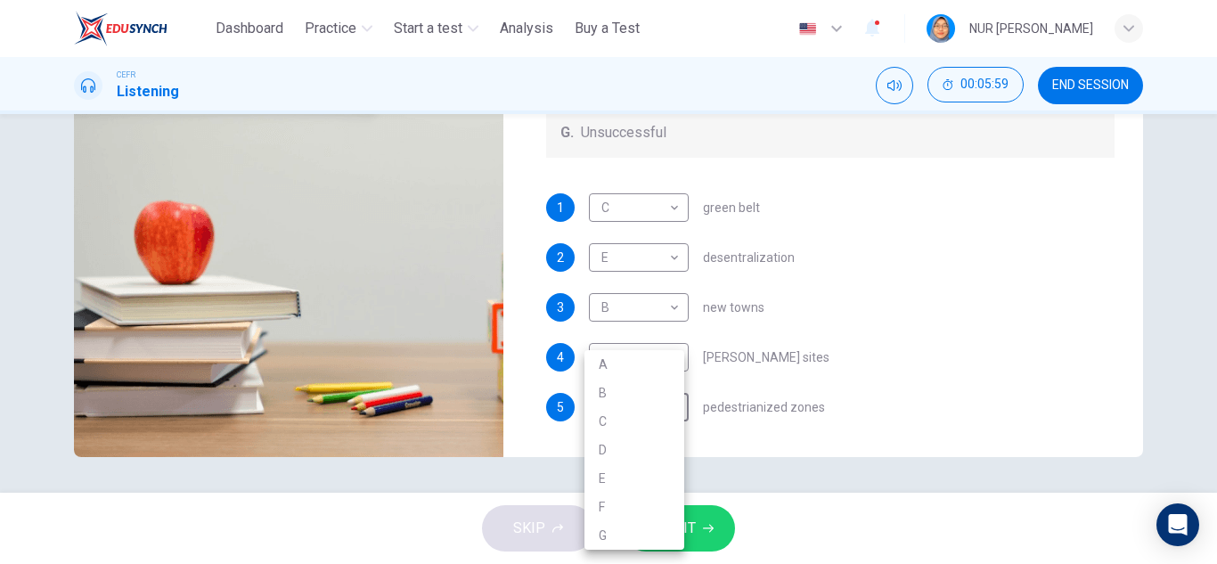
type input "**"
click at [611, 448] on li "D" at bounding box center [635, 450] width 100 height 29
type input "*"
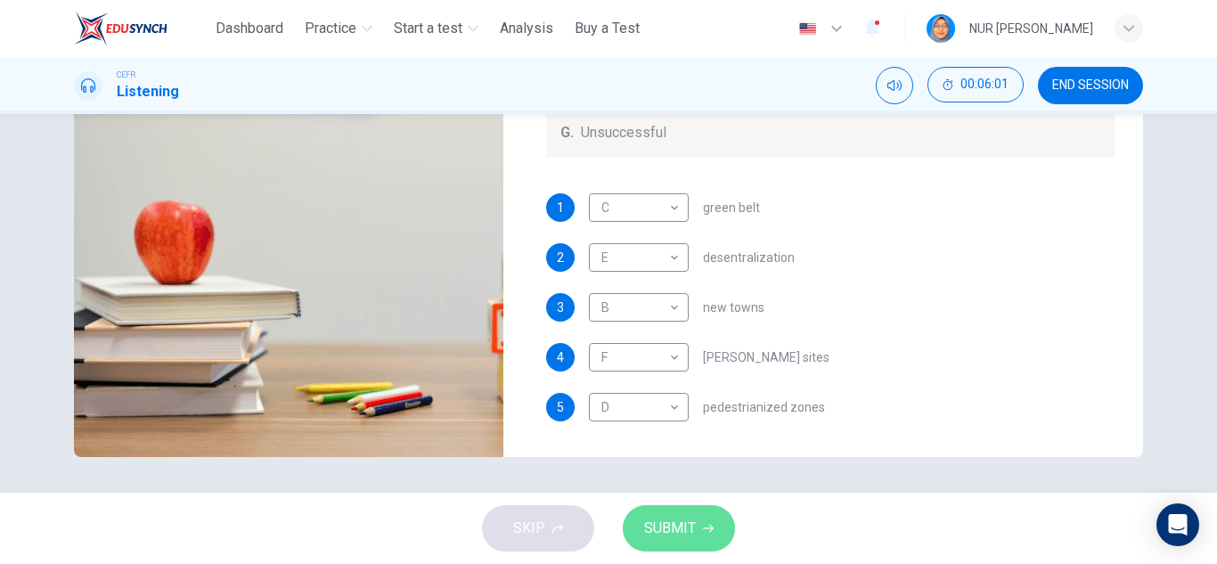
click at [698, 519] on button "SUBMIT" at bounding box center [679, 528] width 112 height 46
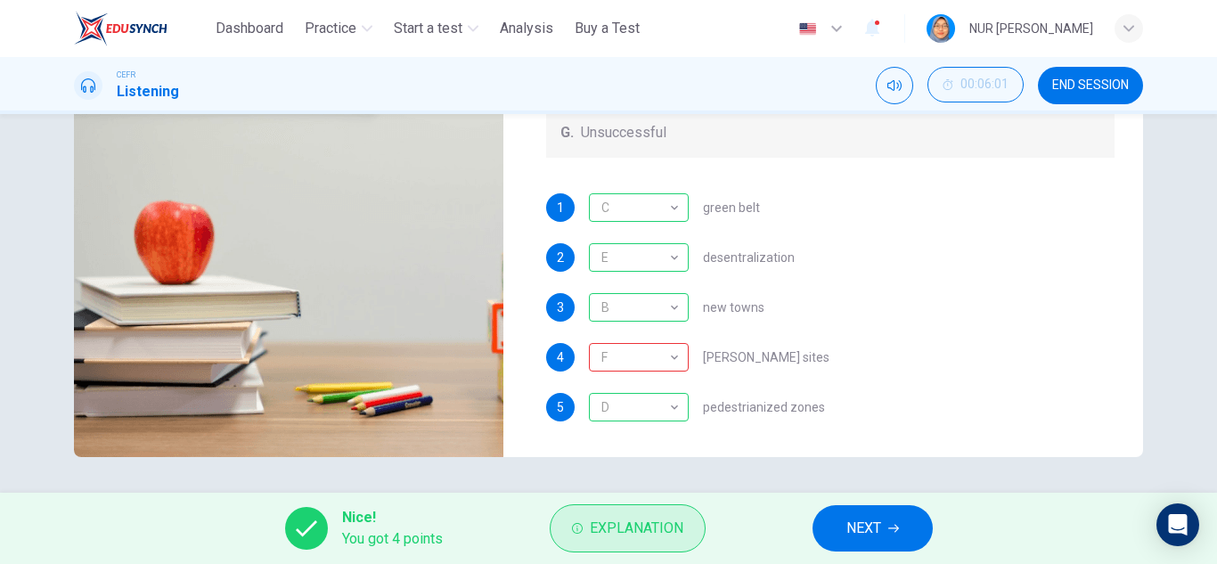
click at [638, 522] on span "Explanation" at bounding box center [637, 528] width 94 height 25
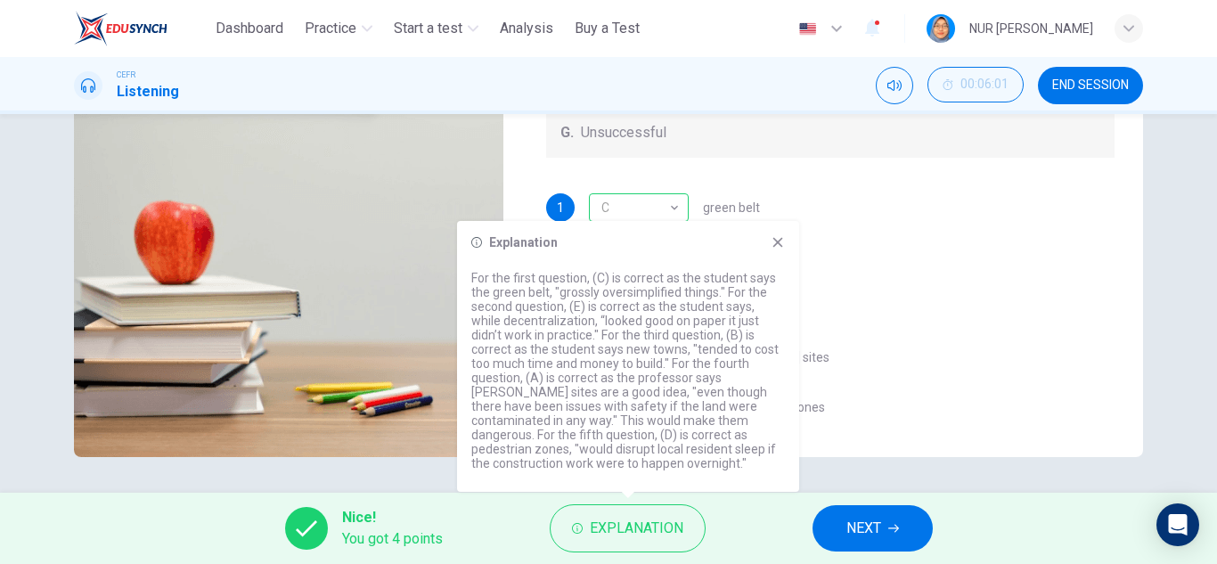
click at [779, 247] on icon at bounding box center [778, 242] width 14 height 14
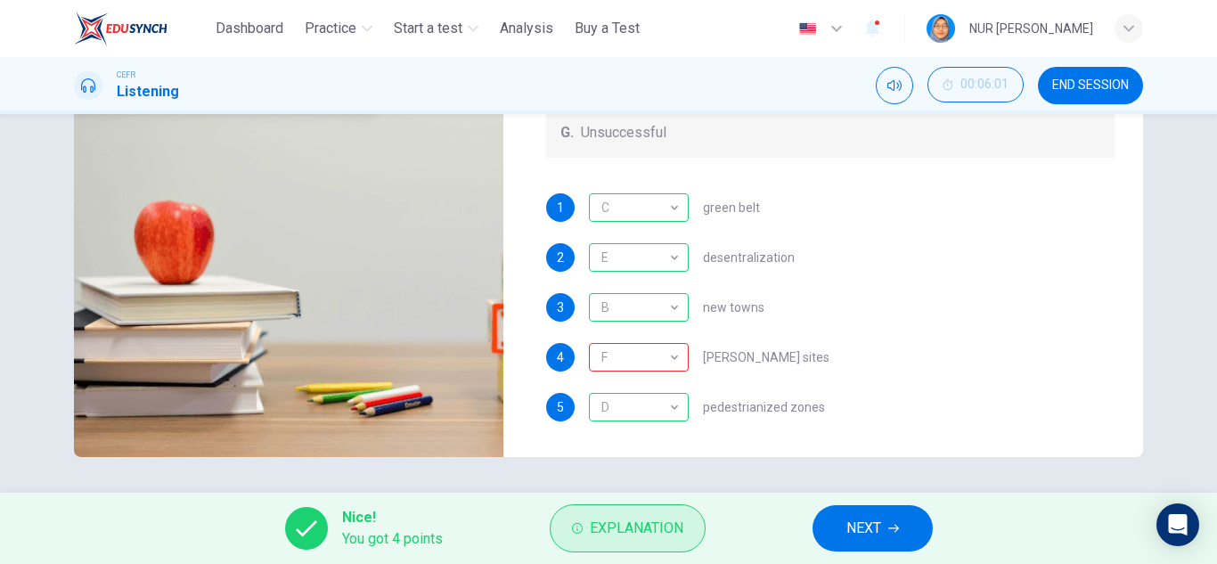
click at [662, 519] on span "Explanation" at bounding box center [637, 528] width 94 height 25
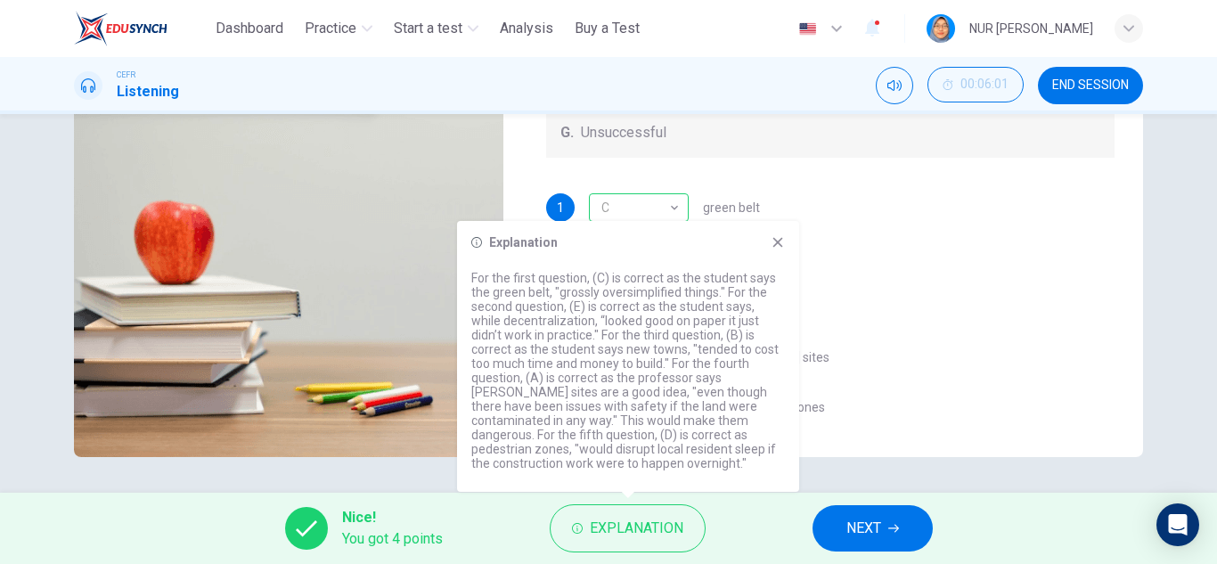
click at [773, 229] on div "Explanation For the first question, (C) is correct as the student says the gree…" at bounding box center [628, 356] width 342 height 271
click at [776, 241] on icon at bounding box center [779, 243] width 10 height 10
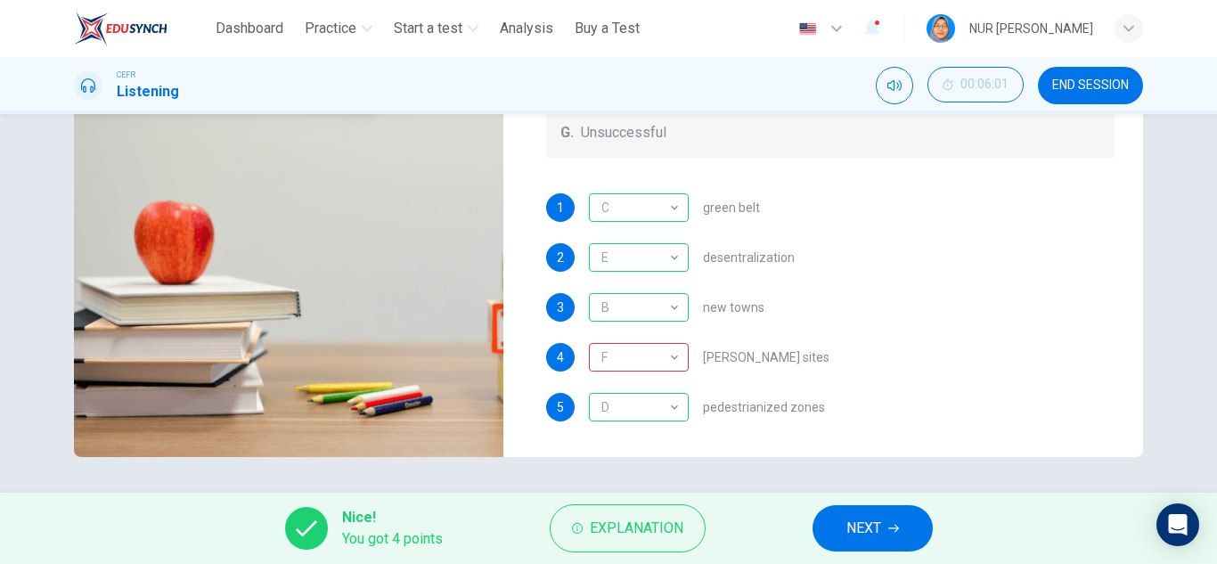
click at [881, 536] on span "NEXT" at bounding box center [864, 528] width 35 height 25
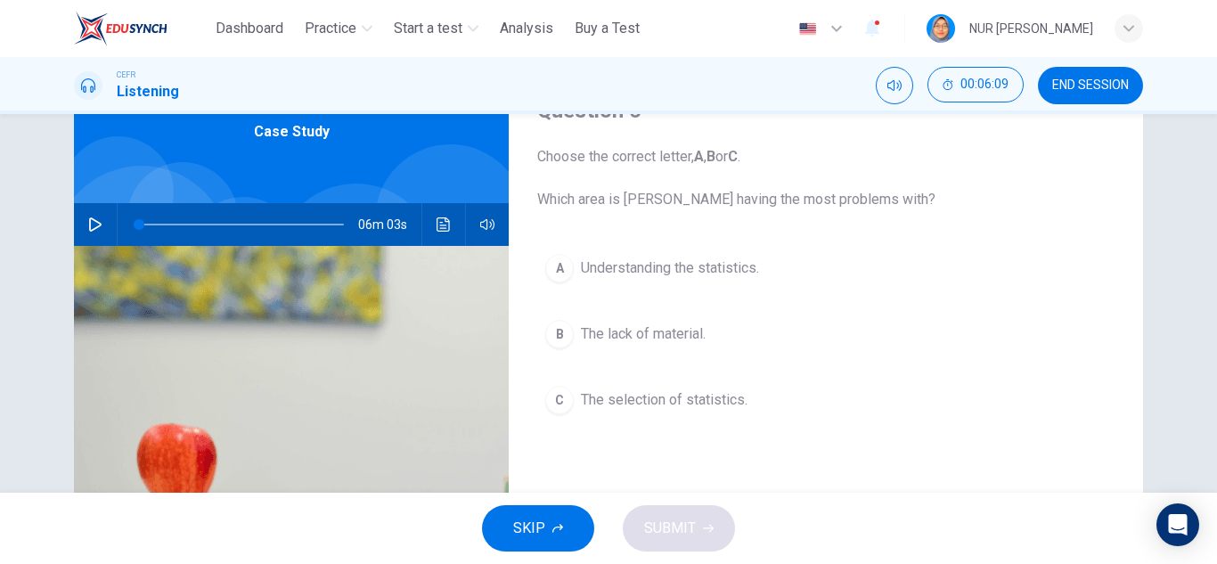
scroll to position [178, 0]
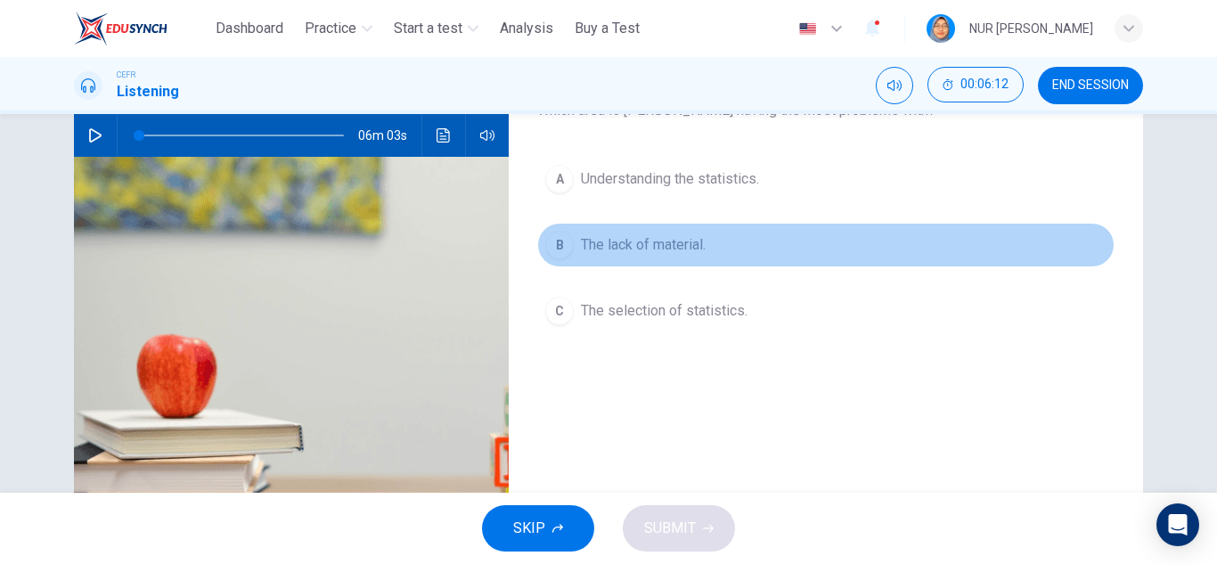
click at [575, 251] on button "B The lack of material." at bounding box center [826, 245] width 578 height 45
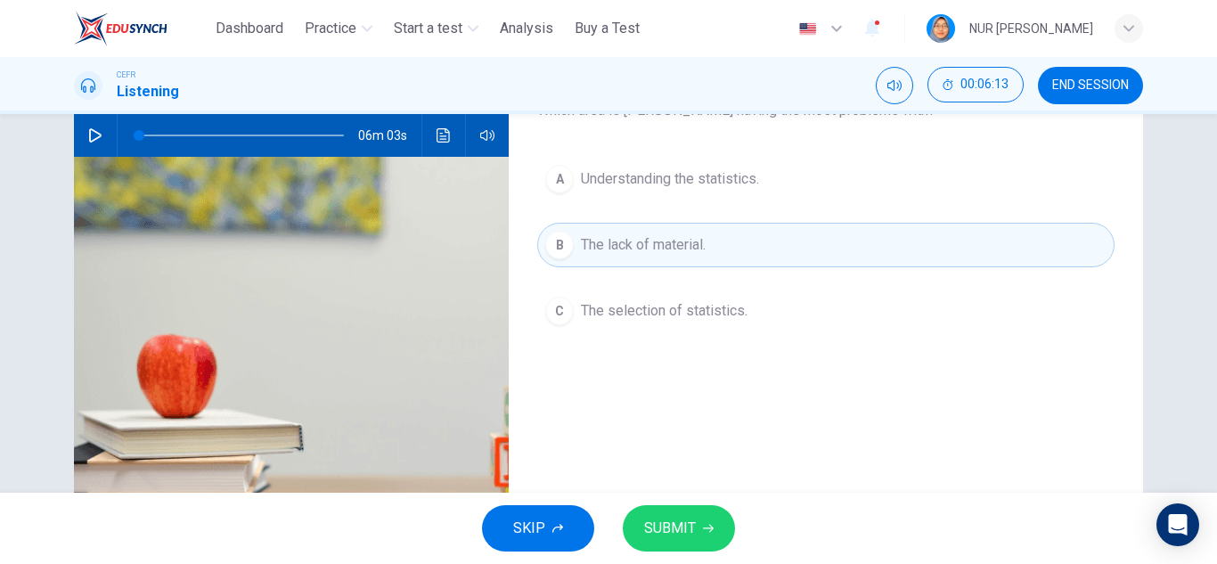
click at [720, 534] on button "SUBMIT" at bounding box center [679, 528] width 112 height 46
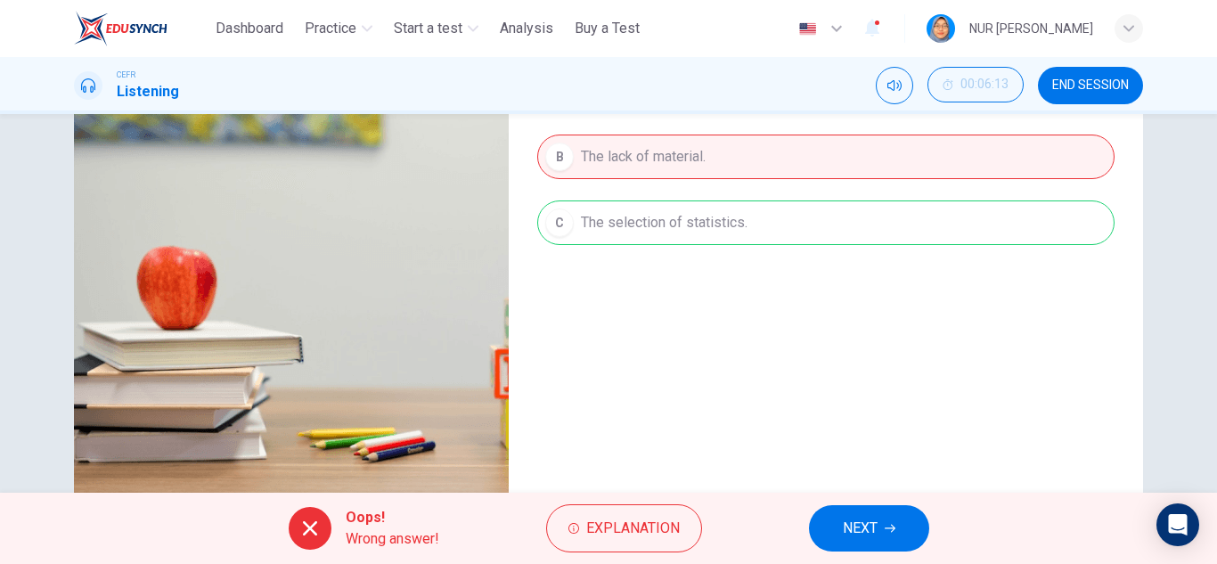
scroll to position [312, 0]
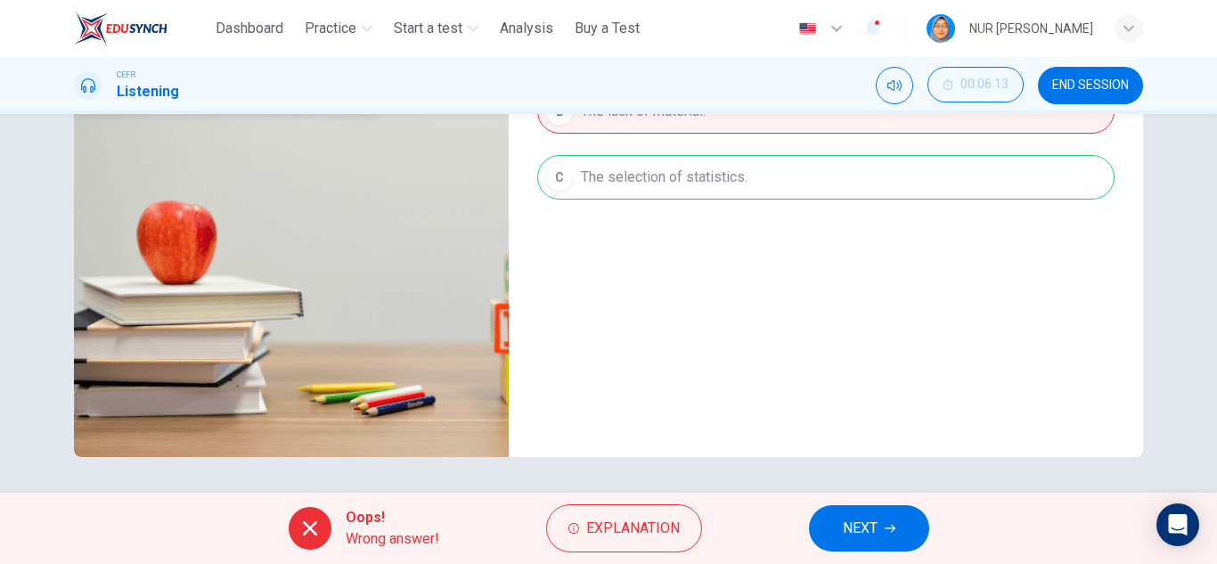
click at [905, 540] on button "NEXT" at bounding box center [869, 528] width 120 height 46
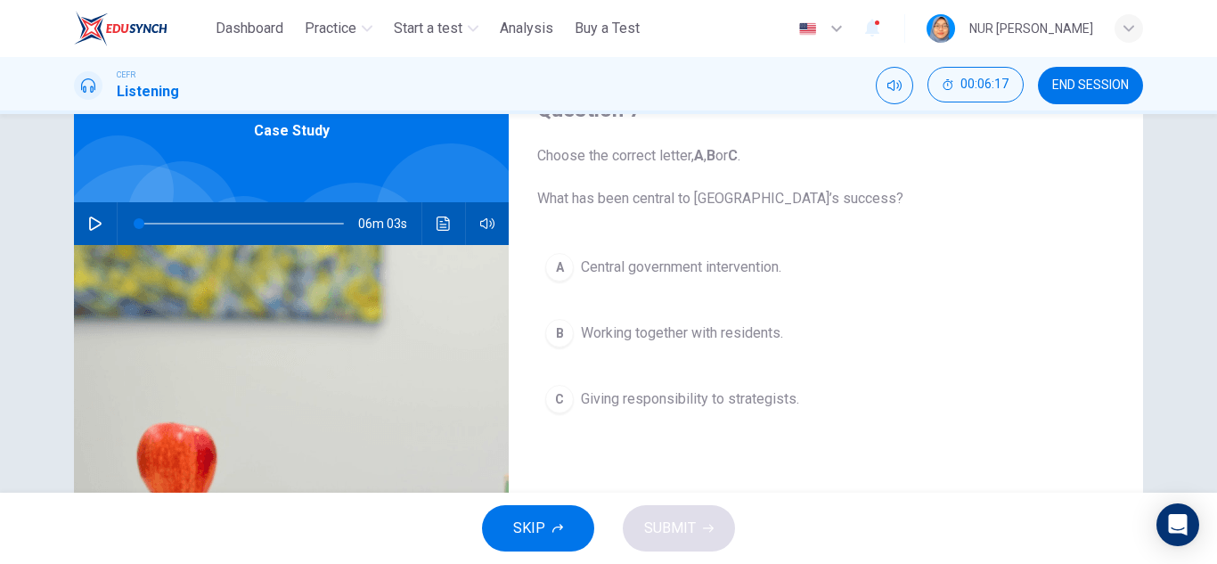
scroll to position [134, 0]
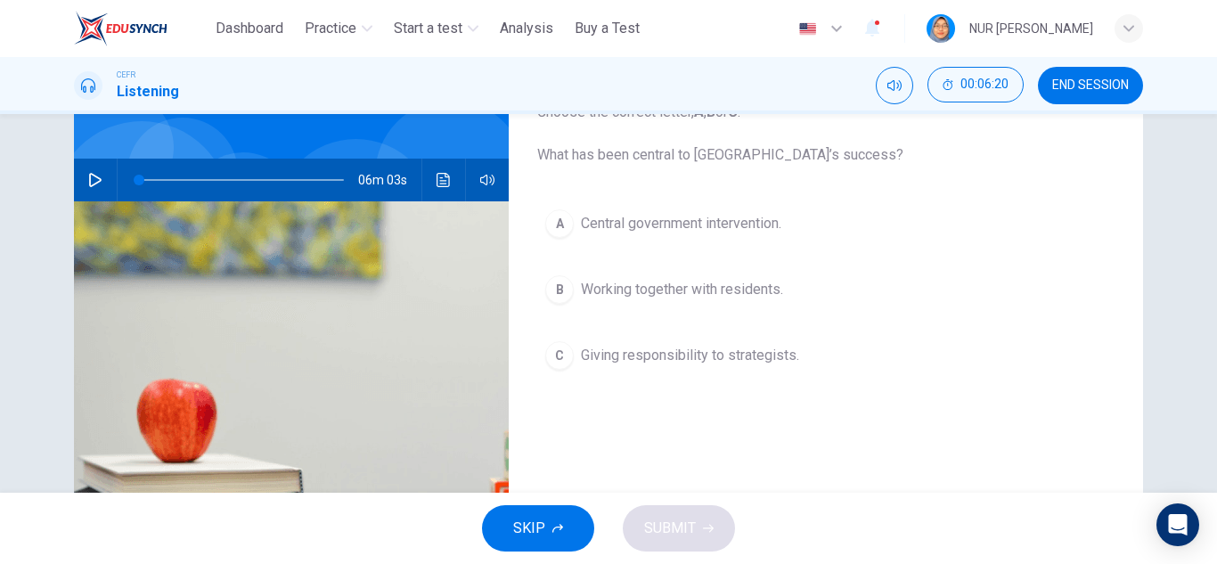
click at [621, 350] on span "Giving responsibility to strategists." at bounding box center [690, 355] width 218 height 21
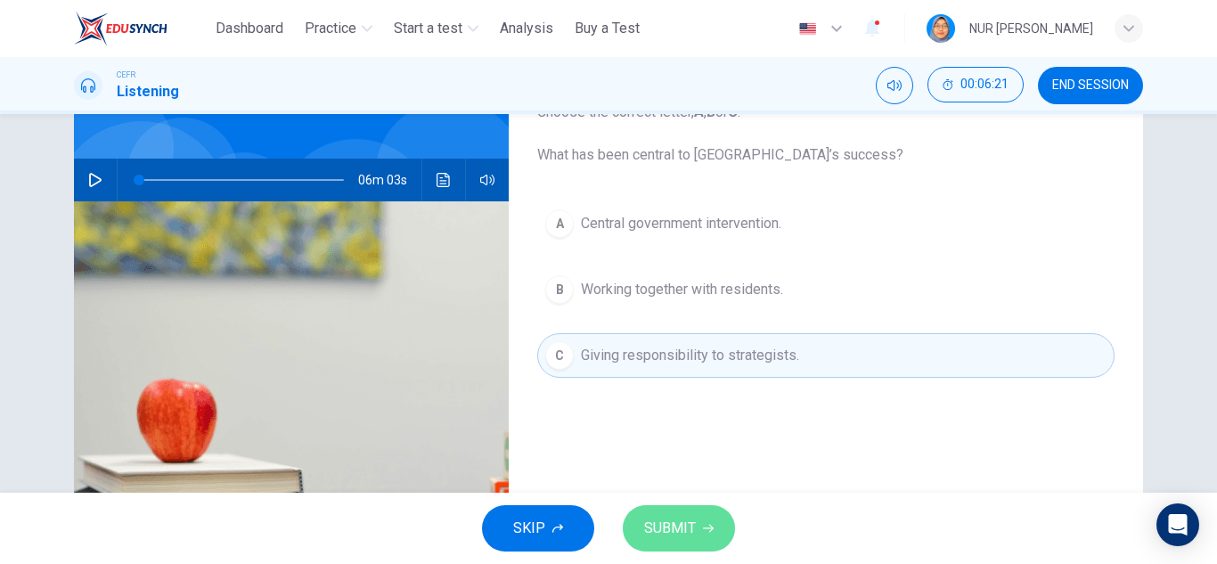
click at [703, 521] on button "SUBMIT" at bounding box center [679, 528] width 112 height 46
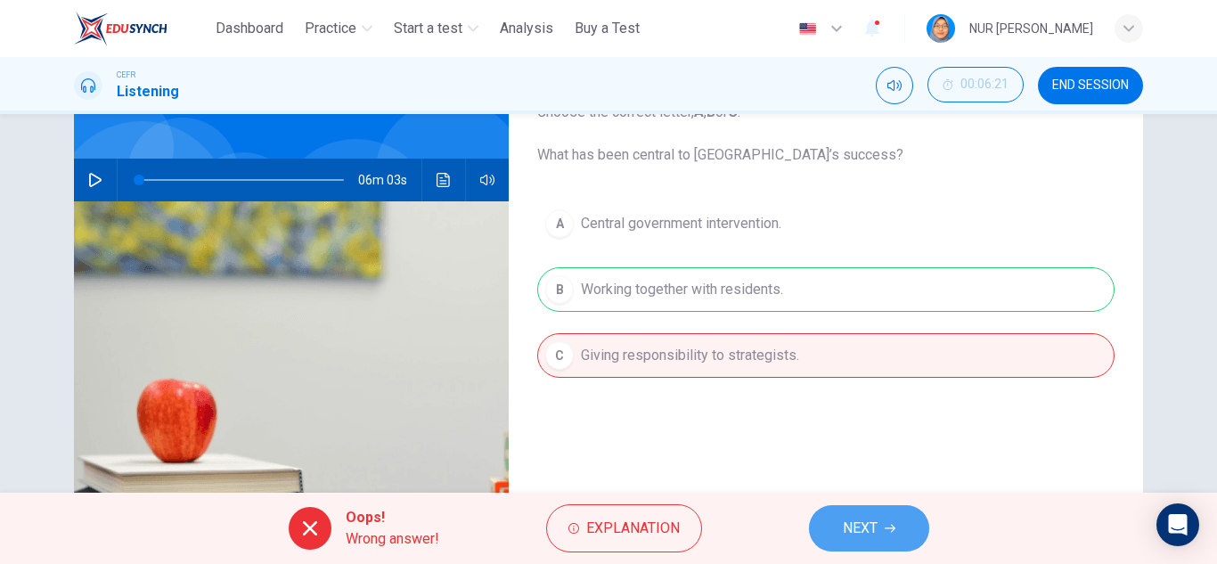
click at [884, 544] on button "NEXT" at bounding box center [869, 528] width 120 height 46
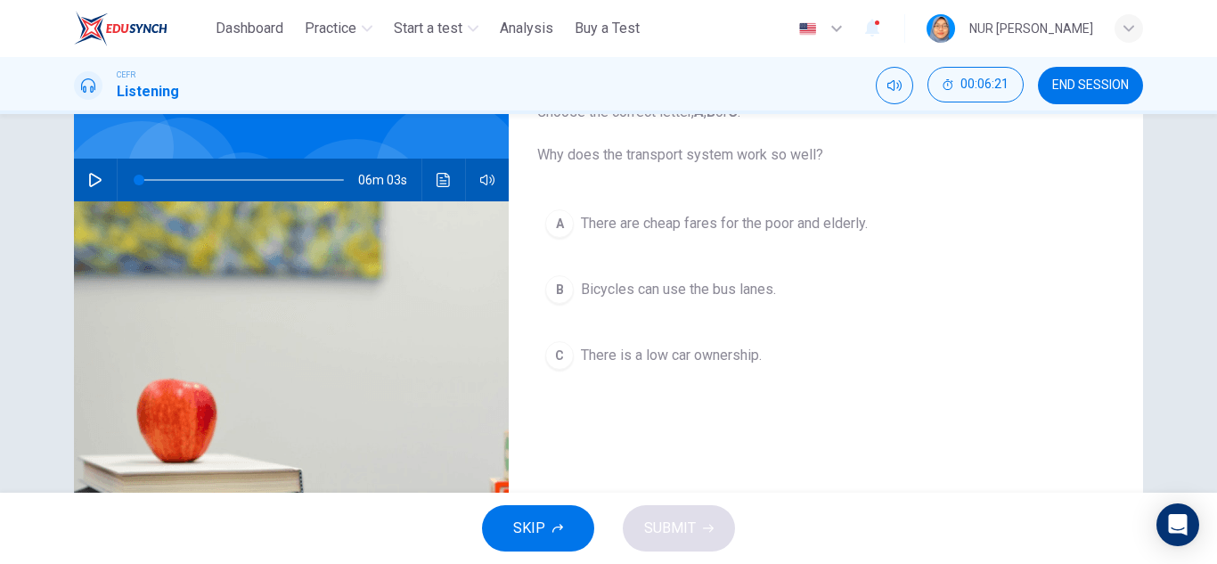
scroll to position [45, 0]
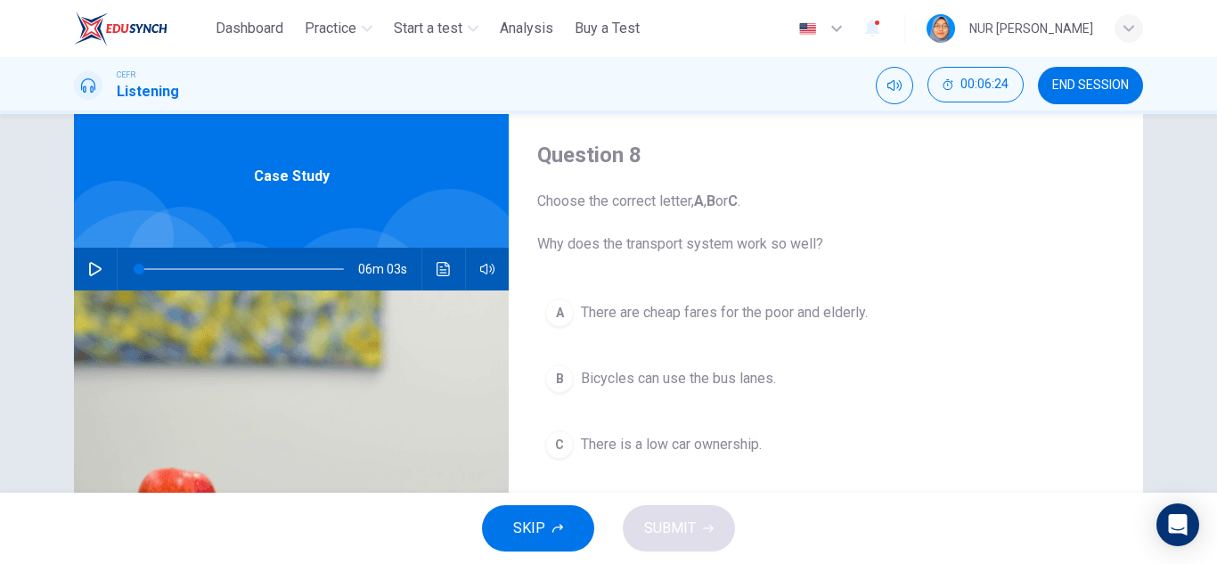
click at [90, 275] on icon "button" at bounding box center [95, 269] width 14 height 14
click at [310, 267] on span at bounding box center [241, 269] width 205 height 25
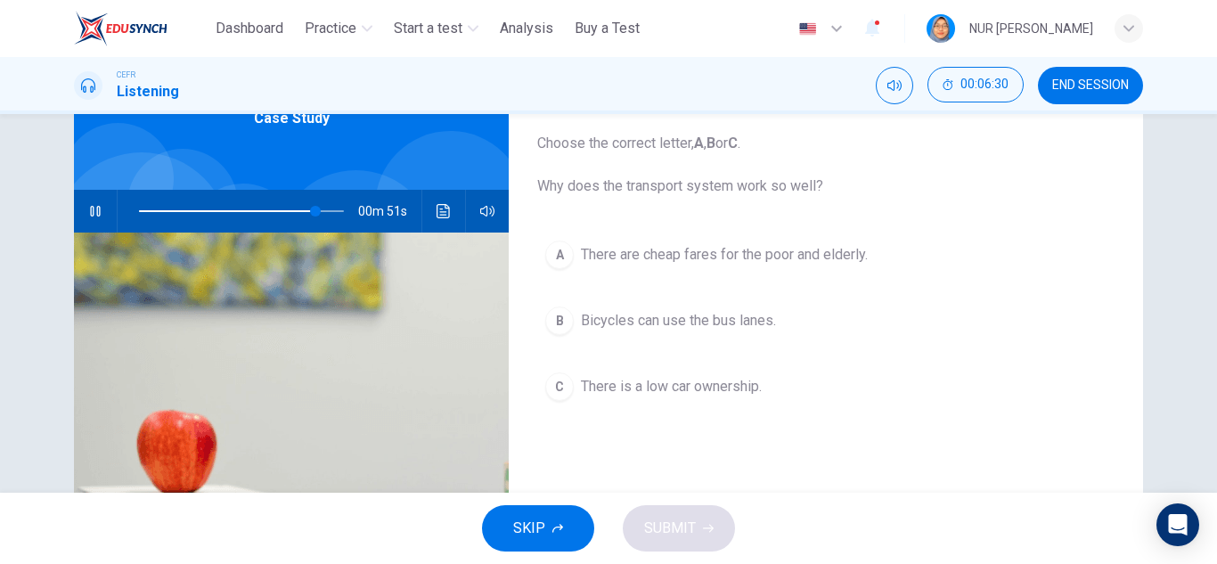
scroll to position [134, 0]
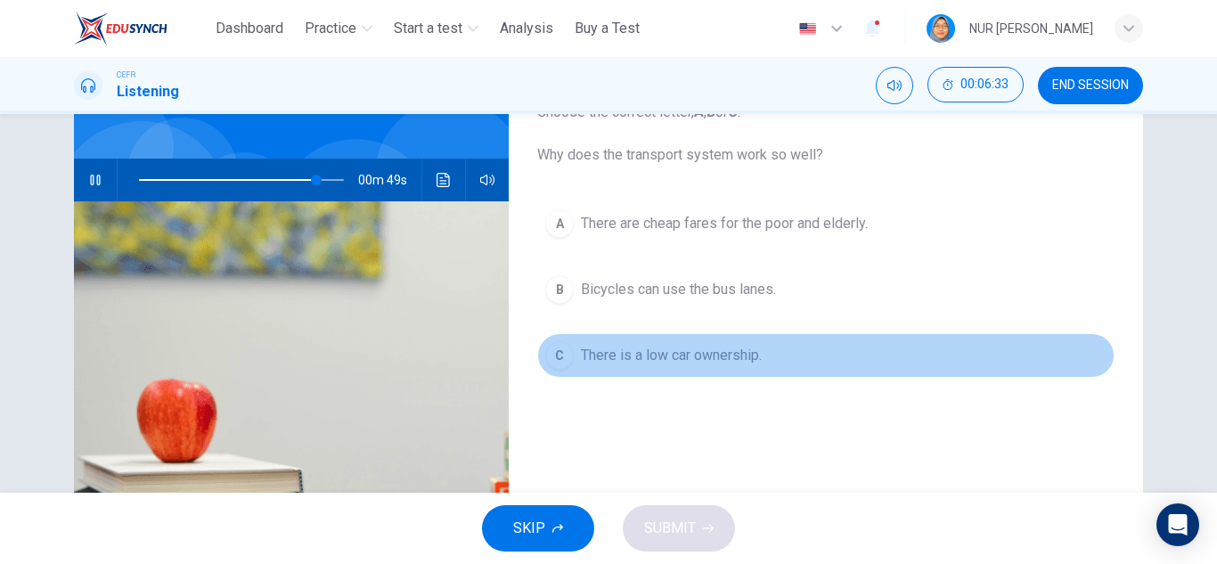
click at [742, 368] on button "C There is a low car ownership." at bounding box center [826, 355] width 578 height 45
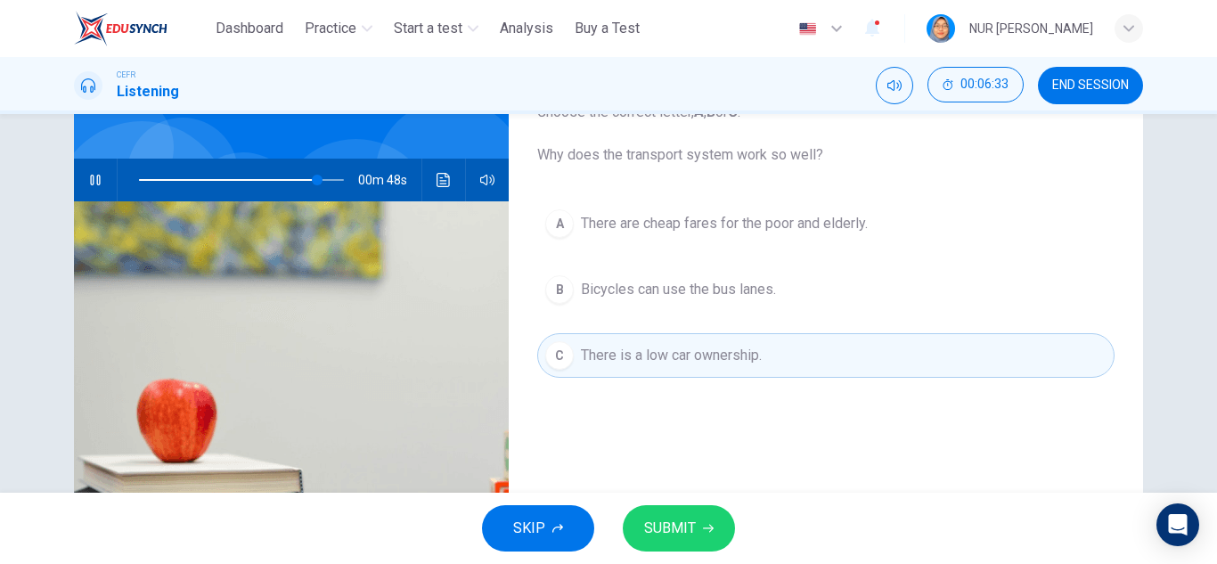
click at [704, 521] on button "SUBMIT" at bounding box center [679, 528] width 112 height 46
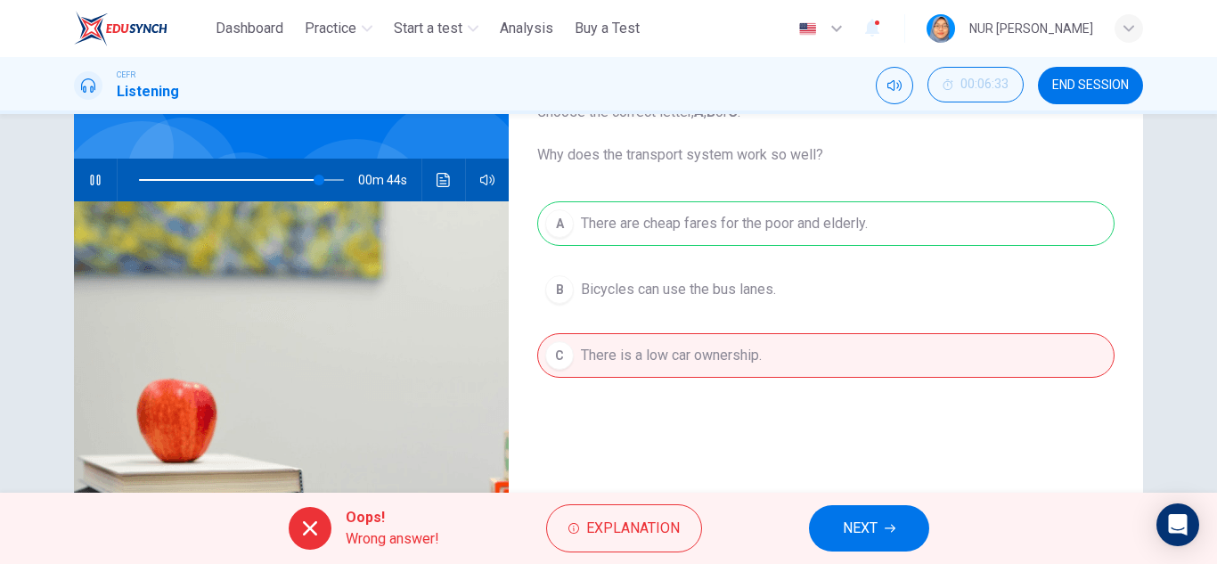
click at [846, 511] on button "NEXT" at bounding box center [869, 528] width 120 height 46
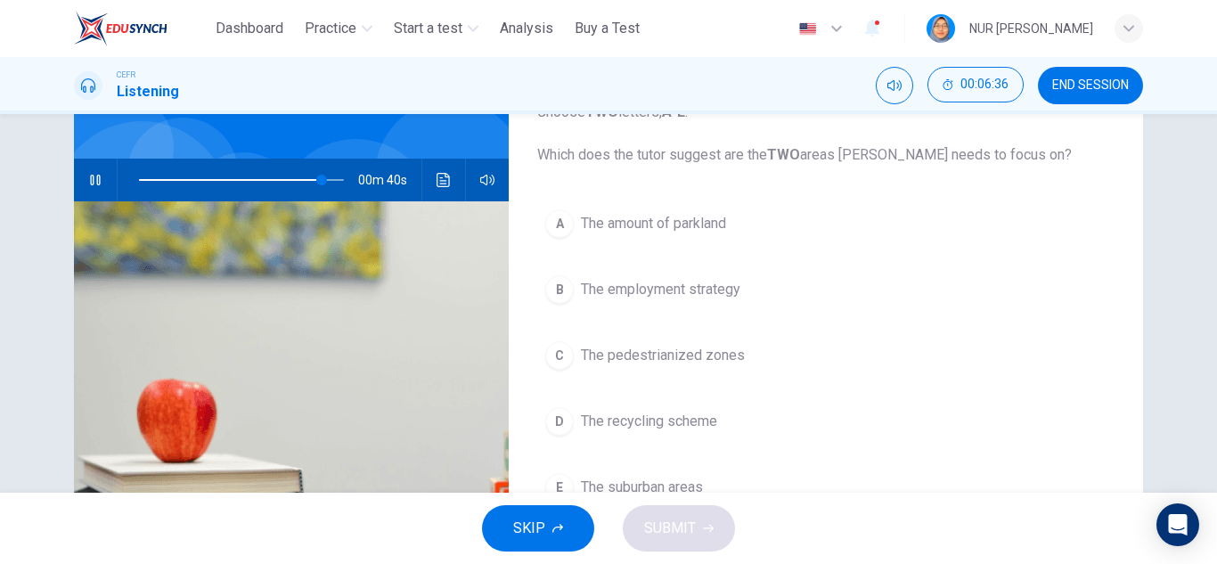
scroll to position [223, 0]
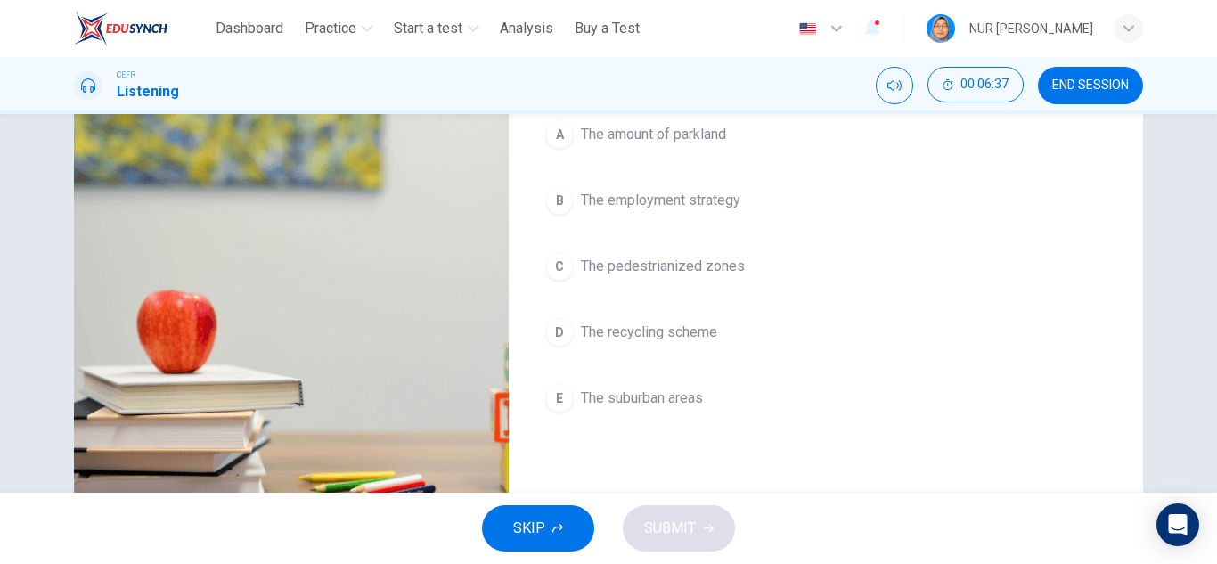
click at [698, 260] on span "The pedestrianized zones" at bounding box center [663, 266] width 164 height 21
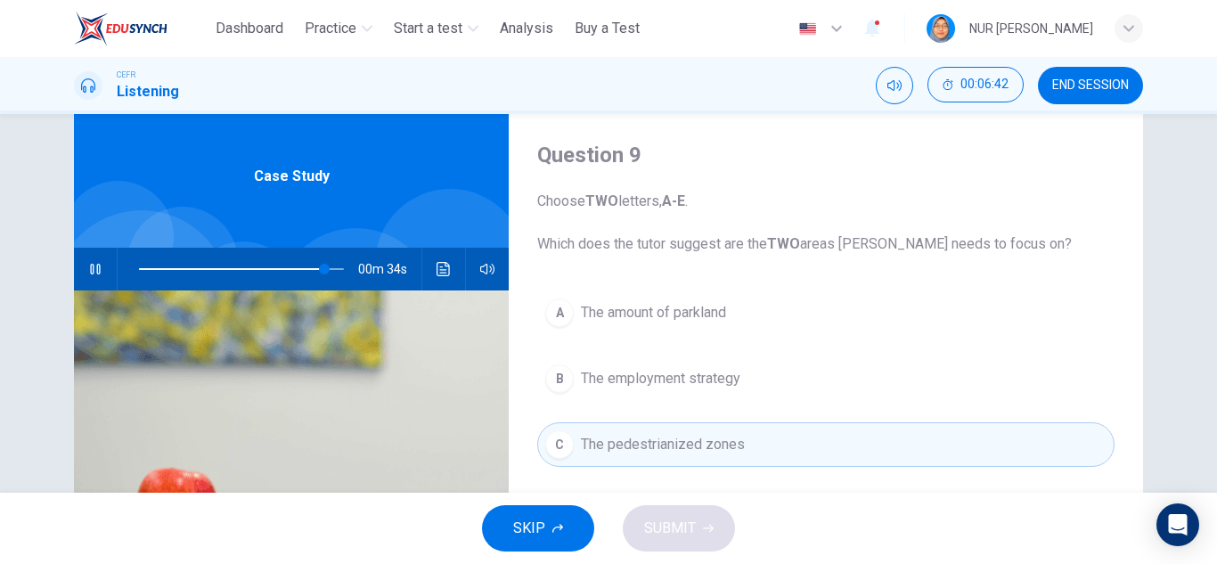
scroll to position [134, 0]
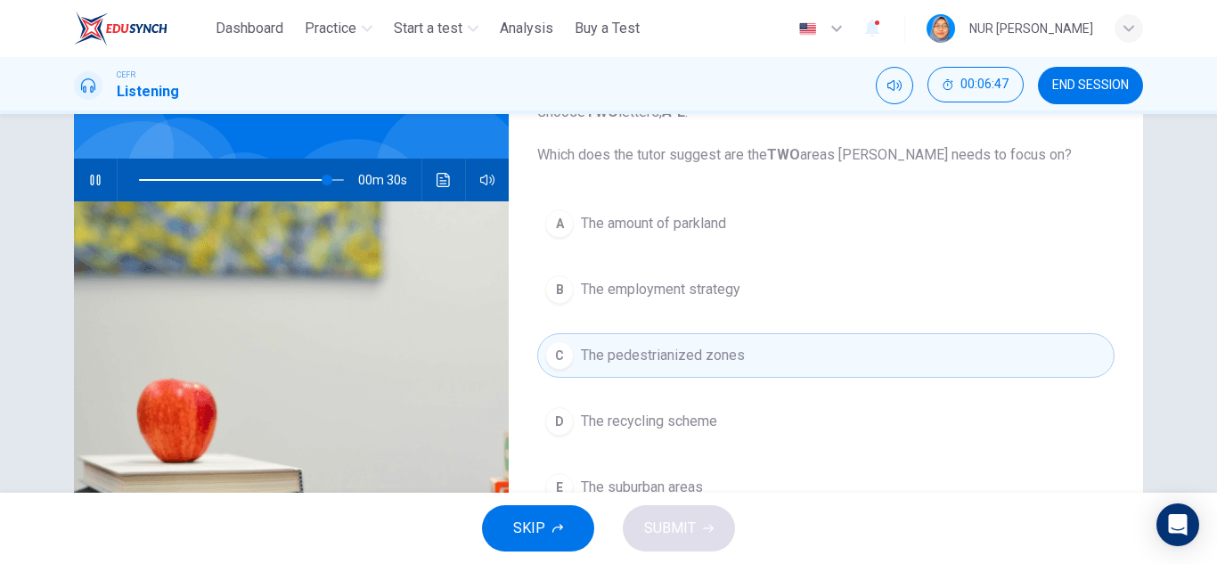
click at [748, 290] on button "B The employment strategy" at bounding box center [826, 289] width 578 height 45
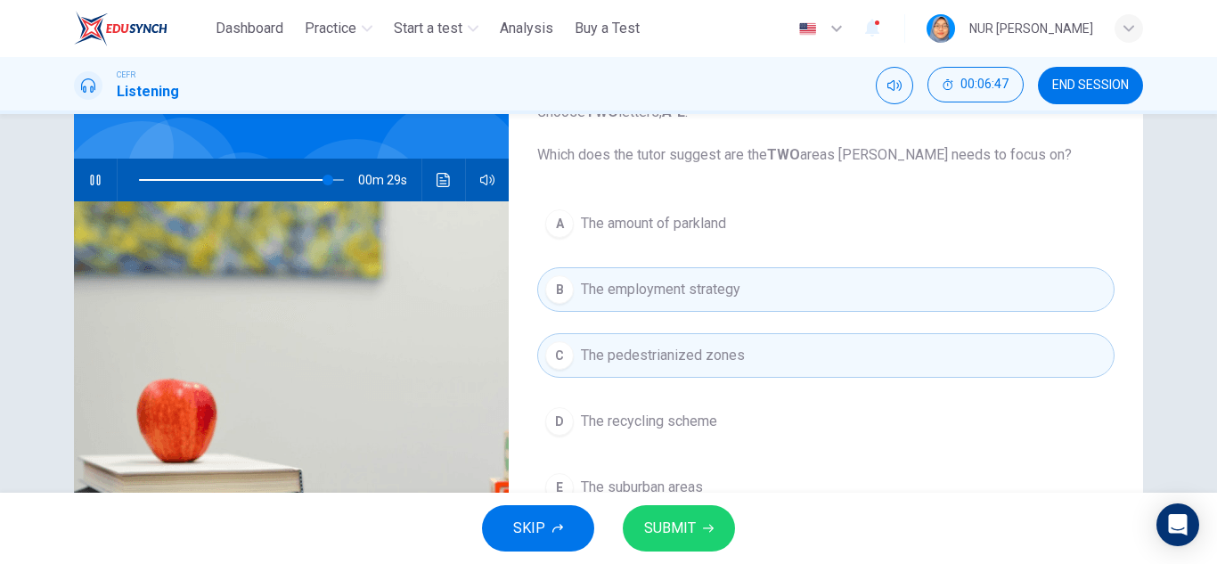
click at [668, 530] on span "SUBMIT" at bounding box center [670, 528] width 52 height 25
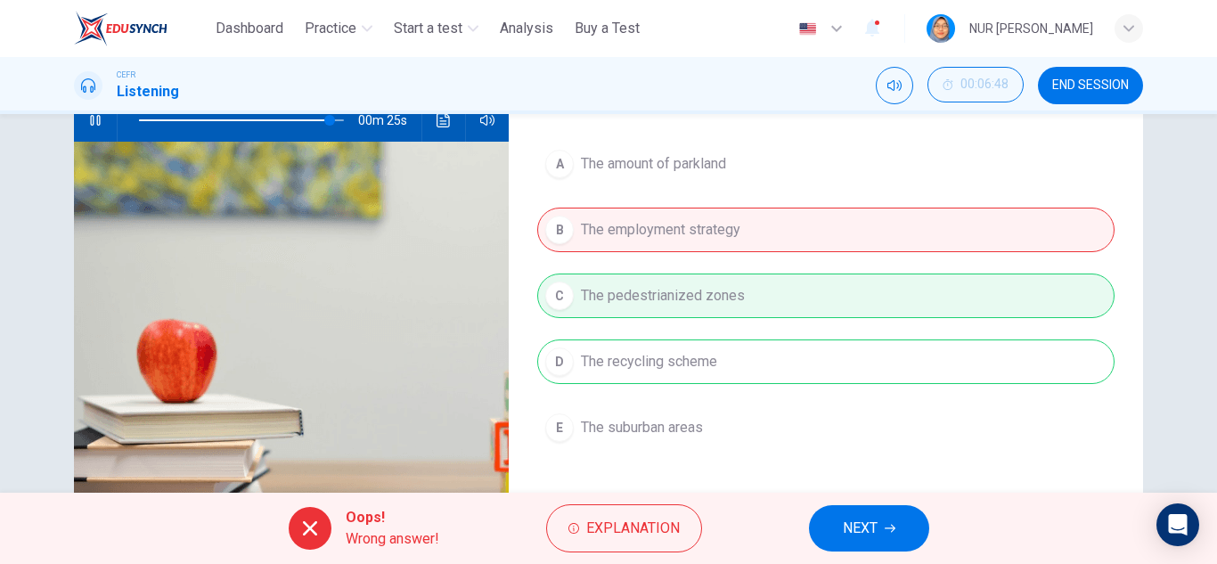
scroll to position [223, 0]
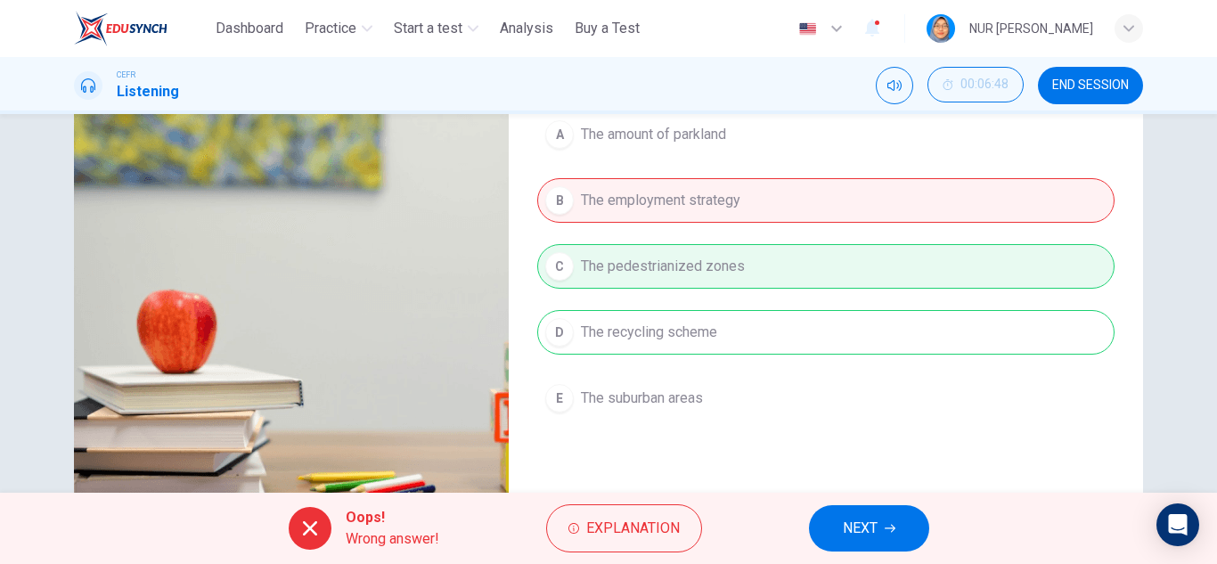
type input "**"
click at [850, 523] on span "NEXT" at bounding box center [860, 528] width 35 height 25
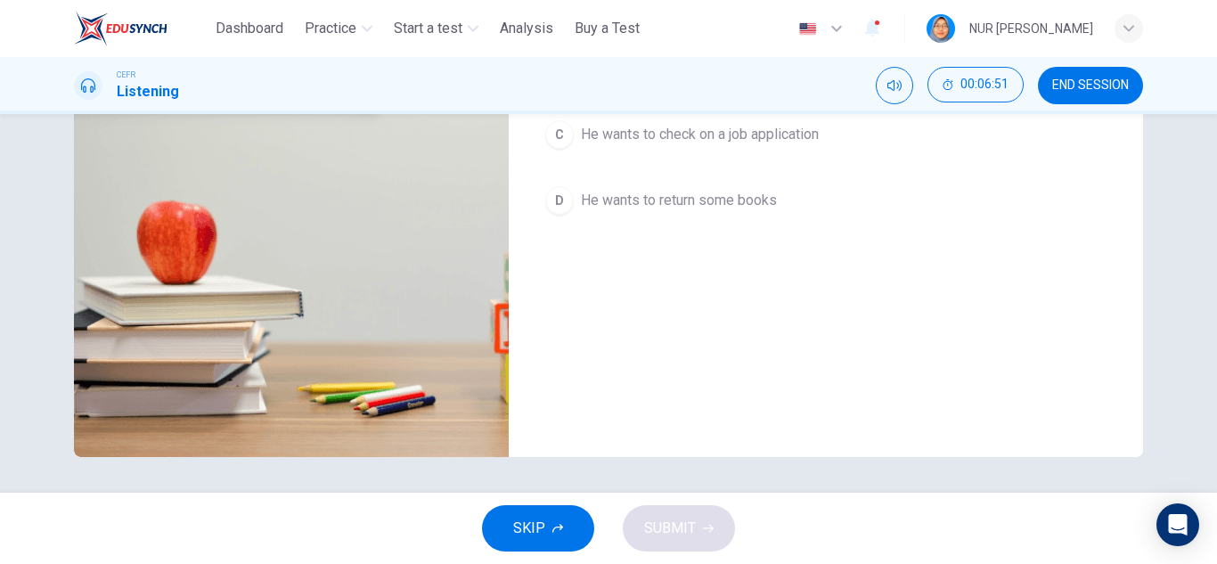
scroll to position [0, 0]
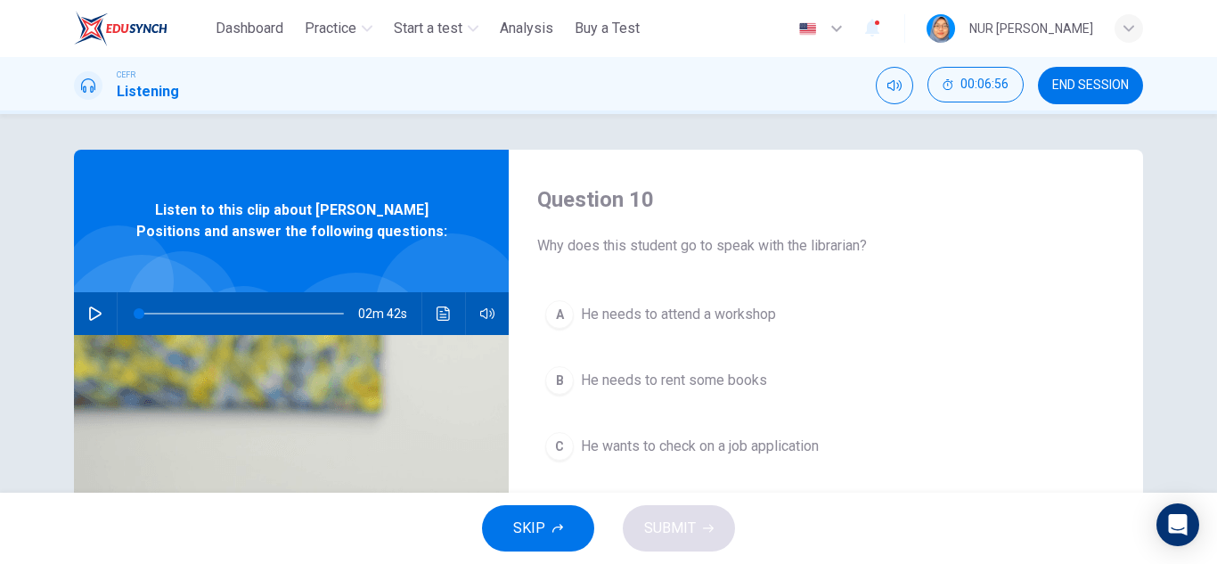
click at [89, 313] on icon "button" at bounding box center [95, 314] width 14 height 14
click at [553, 524] on icon "button" at bounding box center [558, 528] width 11 height 11
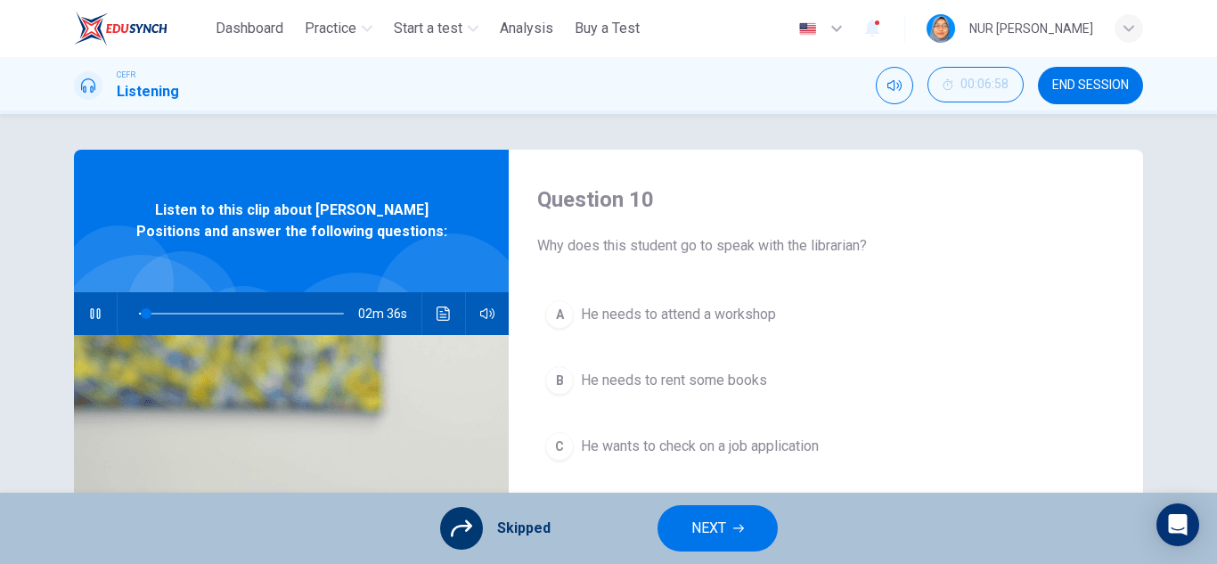
click at [692, 532] on span "NEXT" at bounding box center [709, 528] width 35 height 25
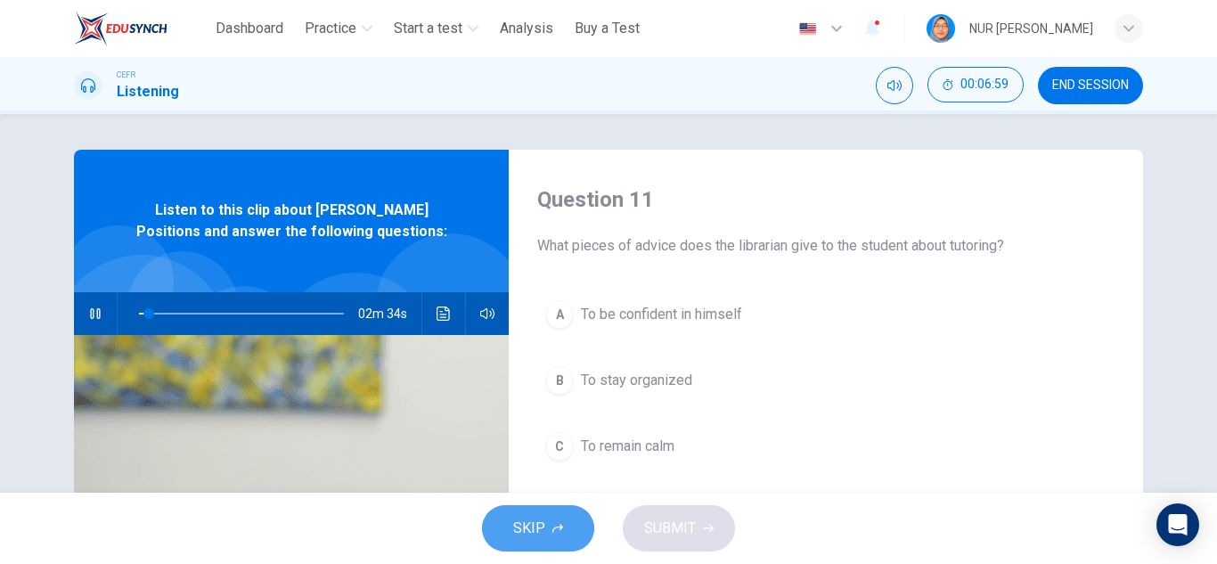
click at [564, 530] on button "SKIP" at bounding box center [538, 528] width 112 height 46
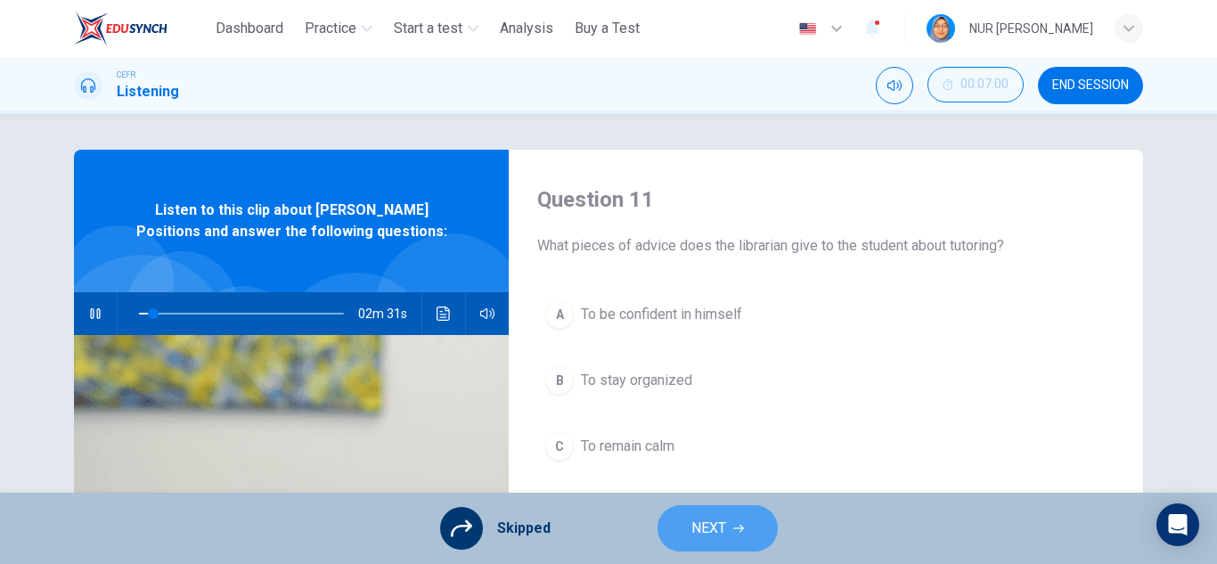
click at [719, 544] on button "NEXT" at bounding box center [718, 528] width 120 height 46
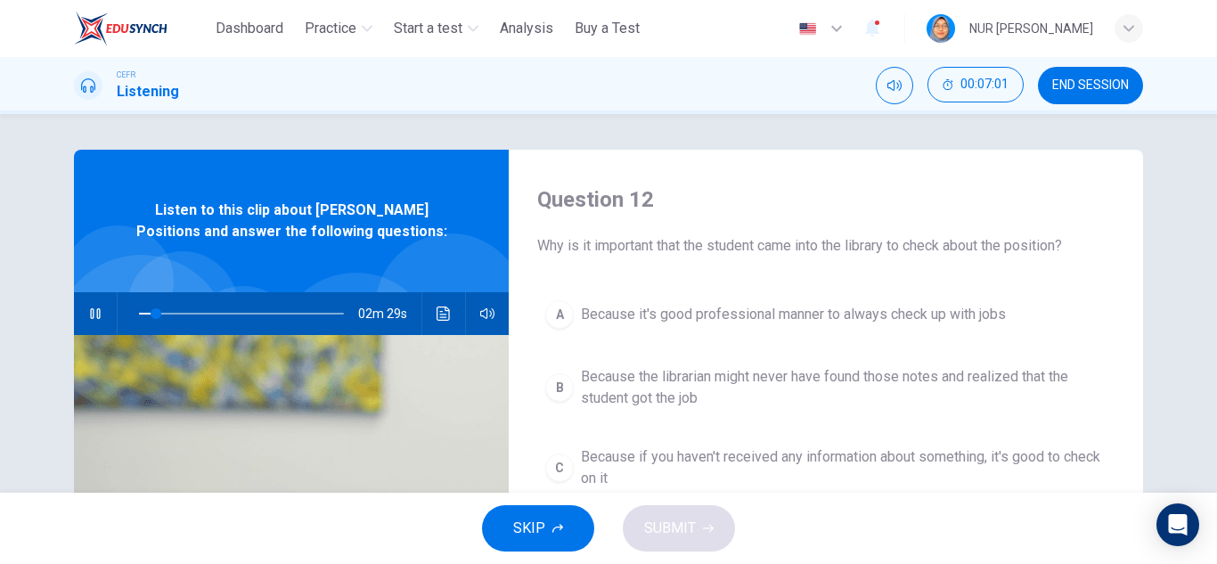
click at [584, 537] on button "SKIP" at bounding box center [538, 528] width 112 height 46
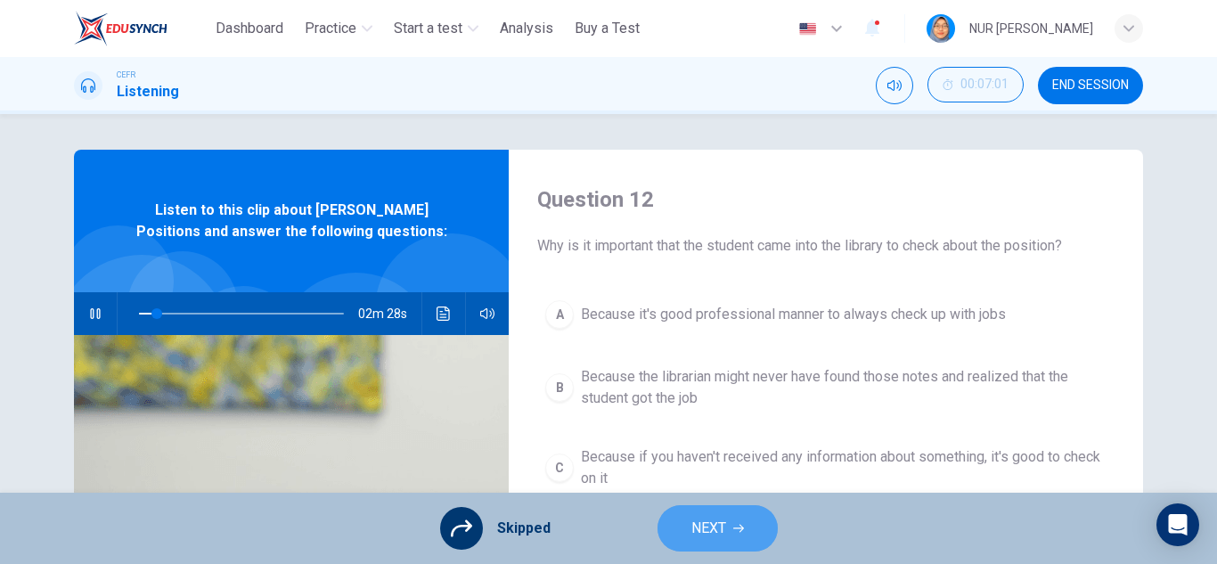
click at [719, 517] on button "NEXT" at bounding box center [718, 528] width 120 height 46
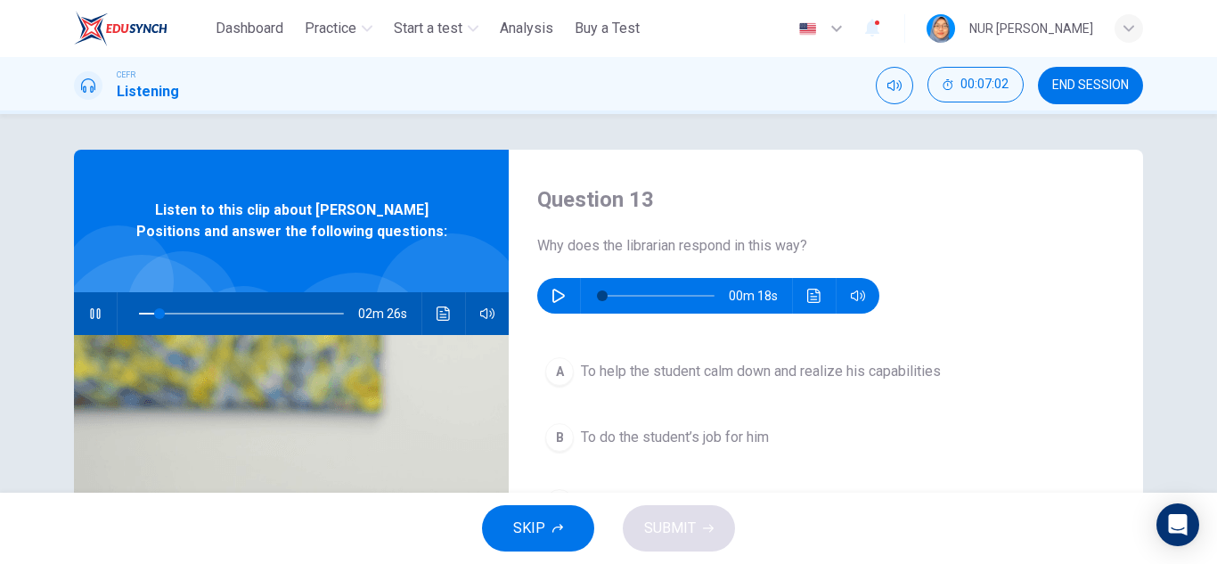
type input "**"
click at [546, 303] on button "button" at bounding box center [559, 296] width 29 height 36
type input "*"
type input "**"
type input "*"
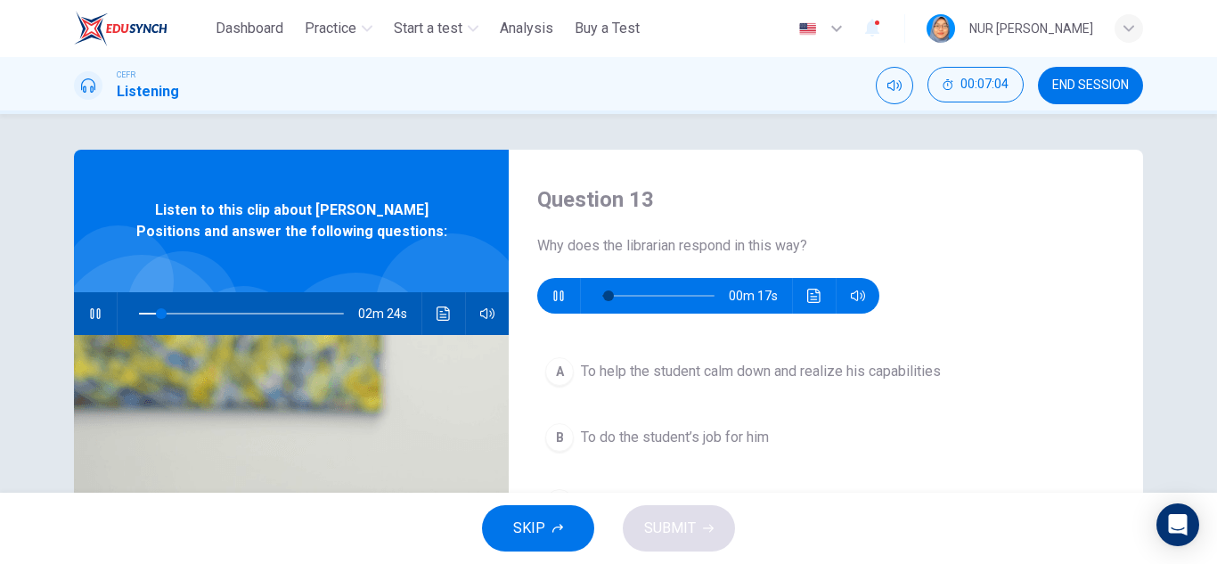
click at [90, 308] on icon "button" at bounding box center [95, 314] width 14 height 14
type input "**"
click at [546, 299] on button "button" at bounding box center [559, 296] width 29 height 36
type input "**"
click at [1055, 78] on span "END SESSION" at bounding box center [1091, 85] width 77 height 14
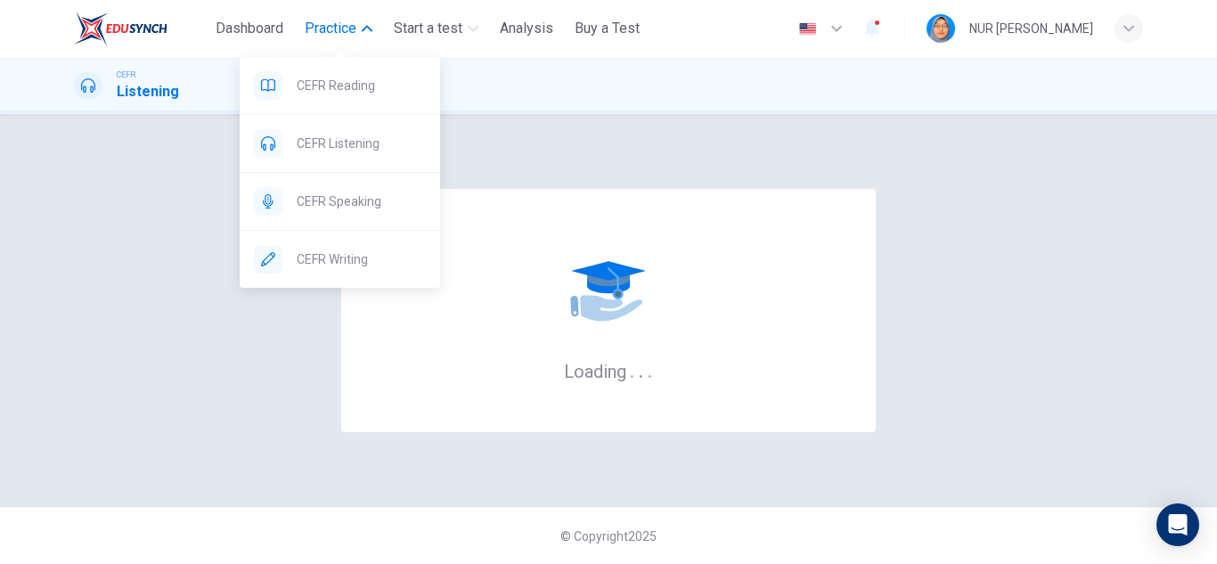
click at [329, 26] on span "Practice" at bounding box center [331, 28] width 52 height 21
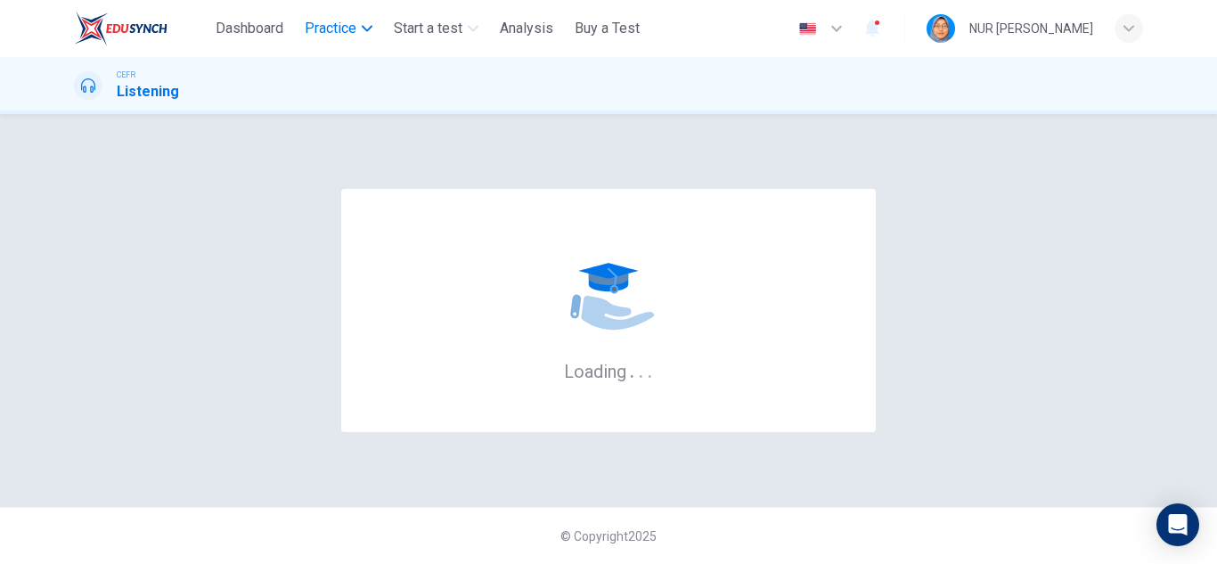
click at [329, 26] on span "Practice" at bounding box center [331, 28] width 52 height 21
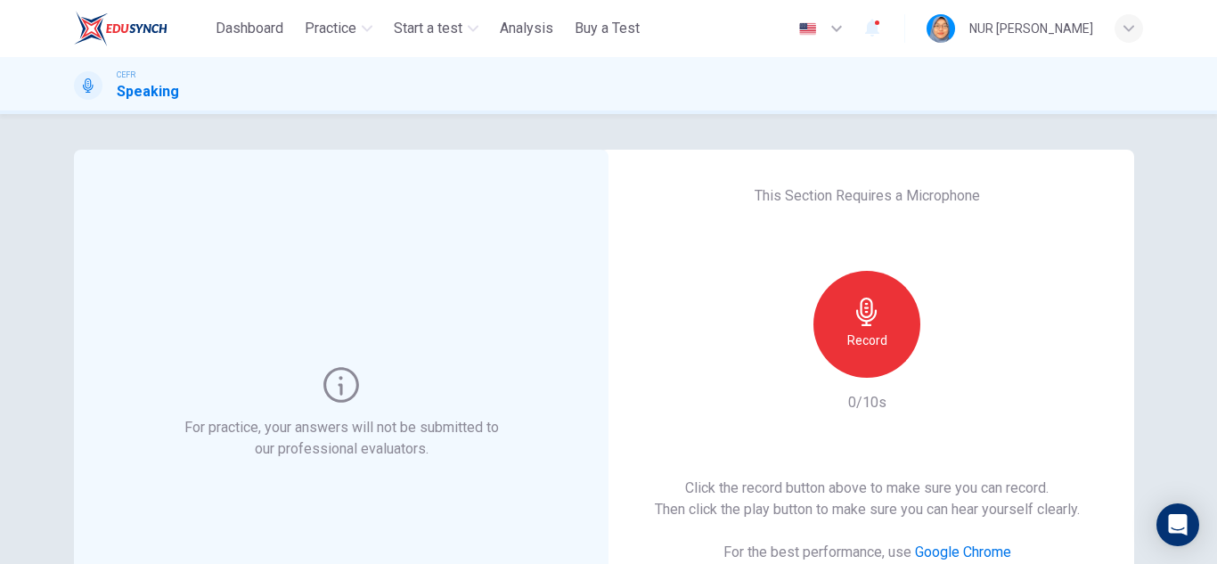
click at [853, 346] on h6 "Record" at bounding box center [868, 340] width 40 height 21
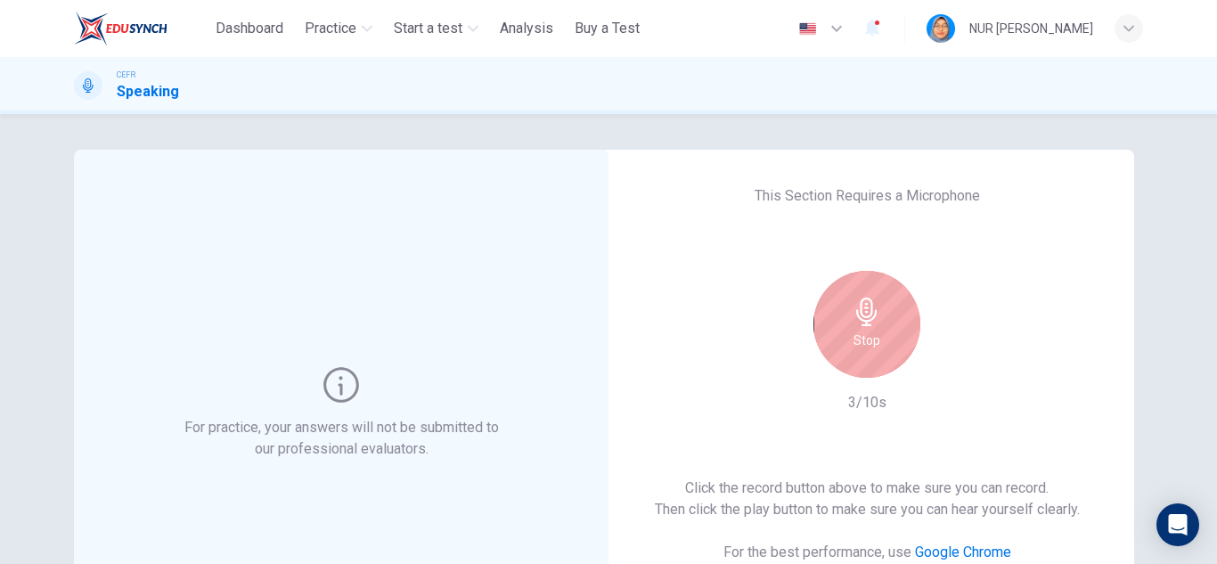
scroll to position [89, 0]
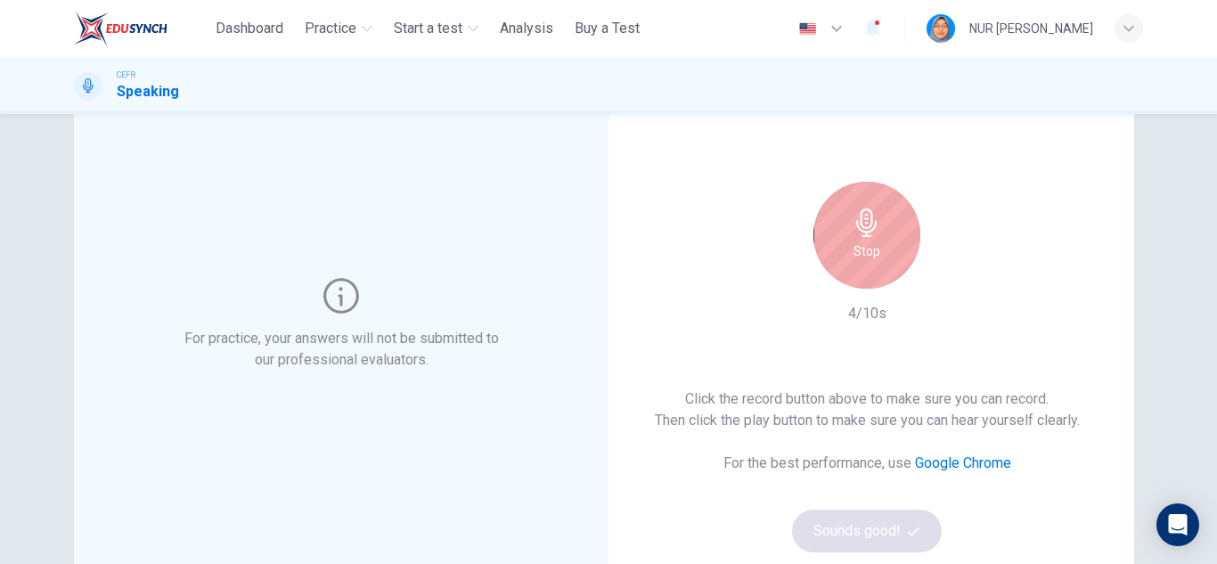
click at [892, 246] on div "Stop" at bounding box center [867, 235] width 107 height 107
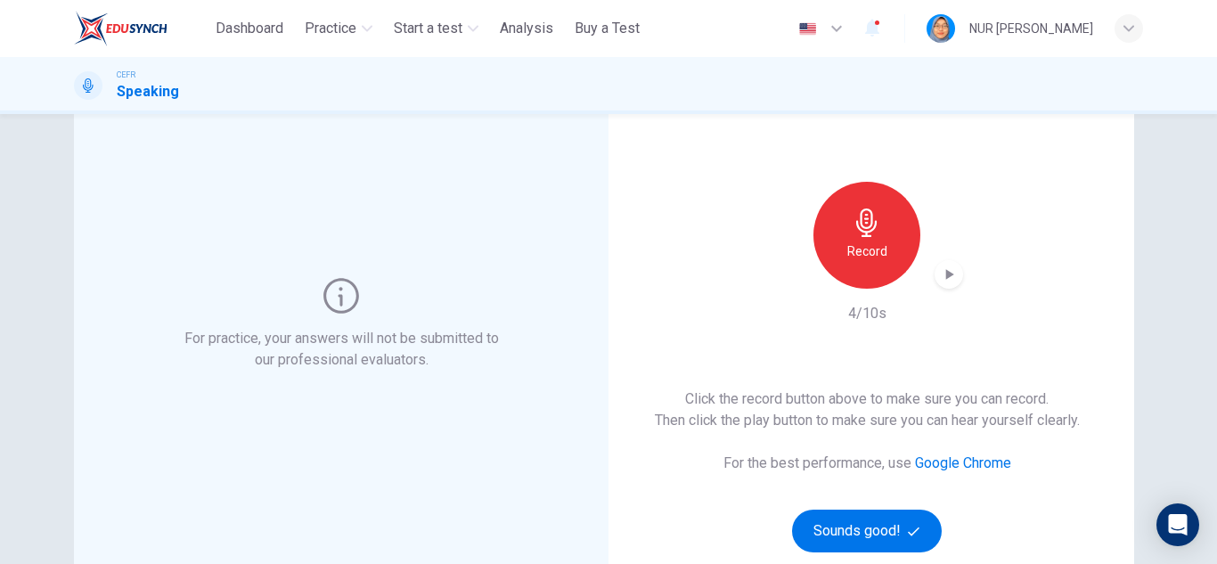
scroll to position [178, 0]
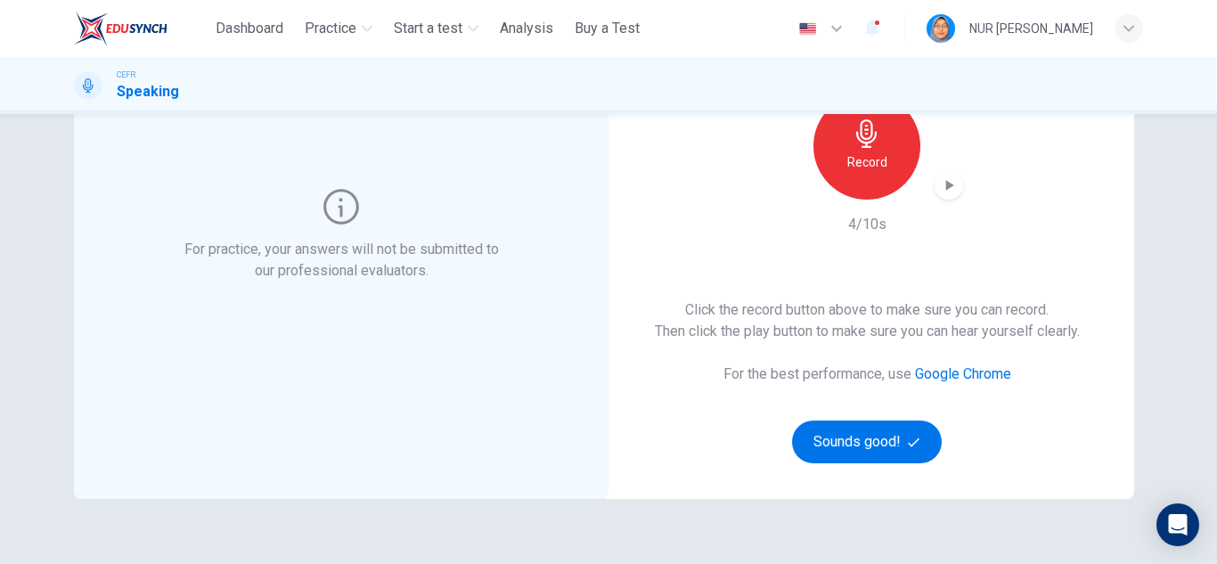
click at [873, 167] on h6 "Record" at bounding box center [868, 162] width 40 height 21
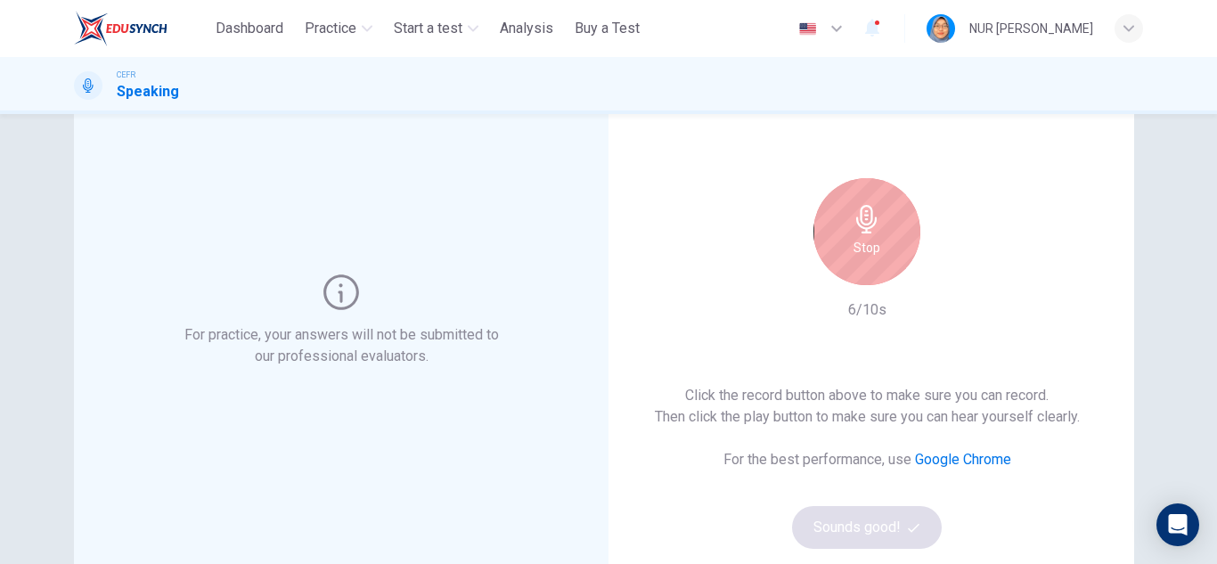
scroll to position [89, 0]
click at [897, 235] on div "Stop" at bounding box center [867, 235] width 107 height 107
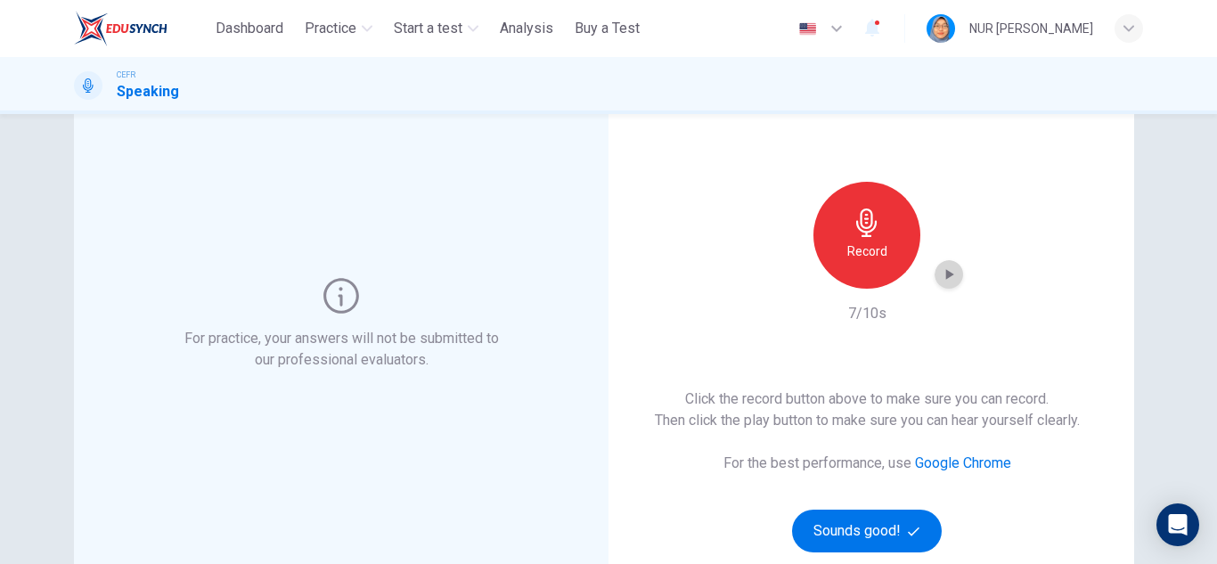
click at [940, 281] on icon "button" at bounding box center [949, 275] width 18 height 18
click at [871, 256] on h6 "Record" at bounding box center [868, 251] width 40 height 21
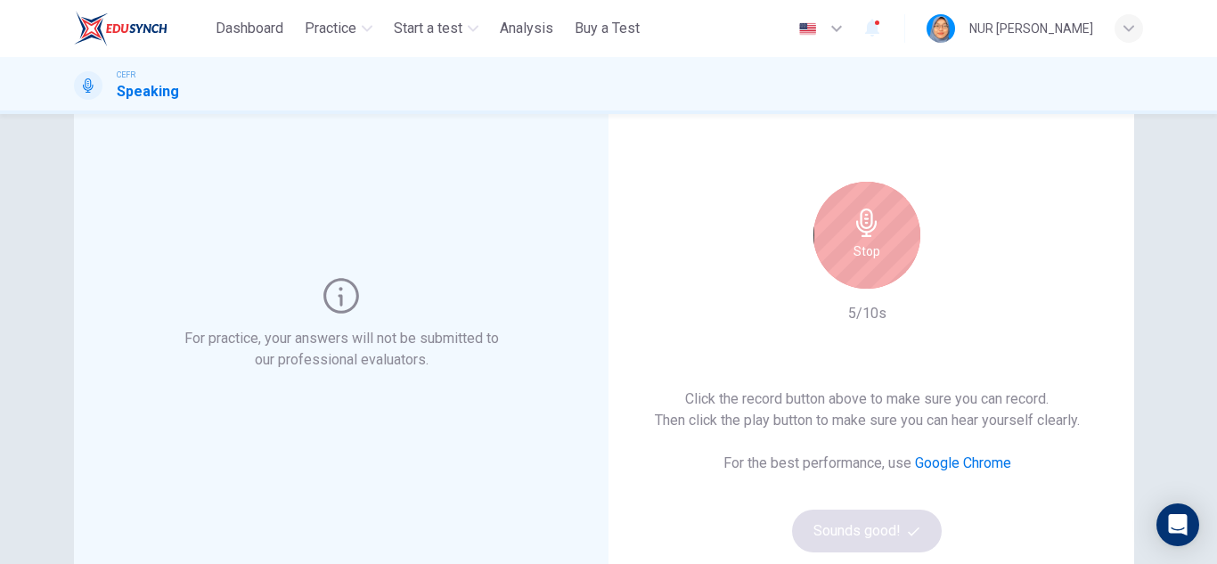
click at [872, 248] on h6 "Stop" at bounding box center [867, 251] width 27 height 21
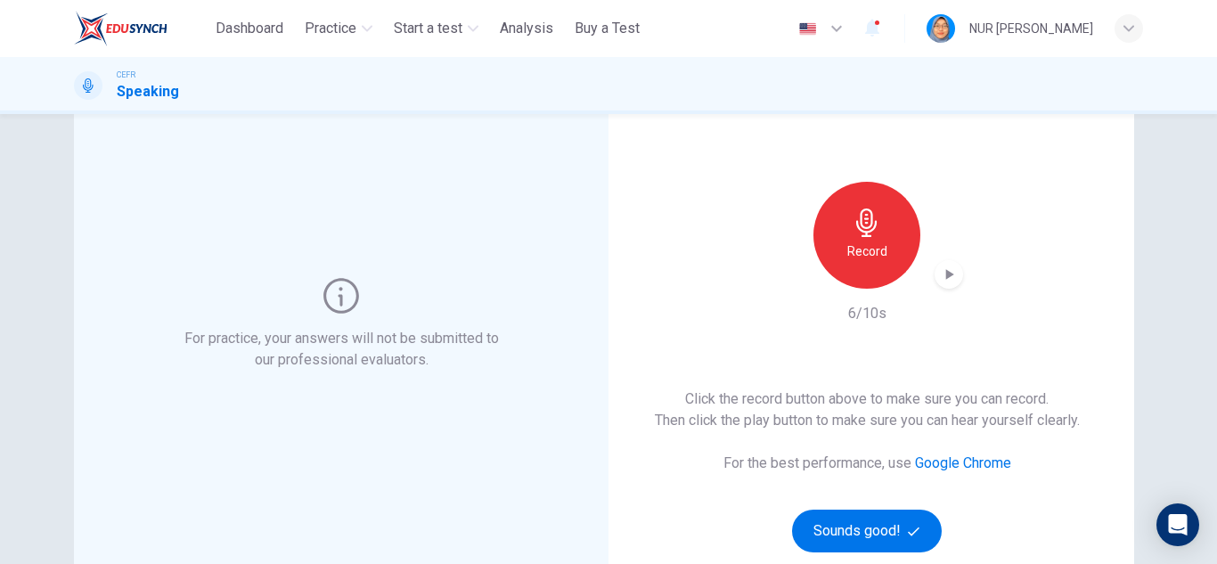
click at [947, 273] on icon "button" at bounding box center [951, 274] width 8 height 11
click at [940, 277] on icon "button" at bounding box center [949, 275] width 18 height 18
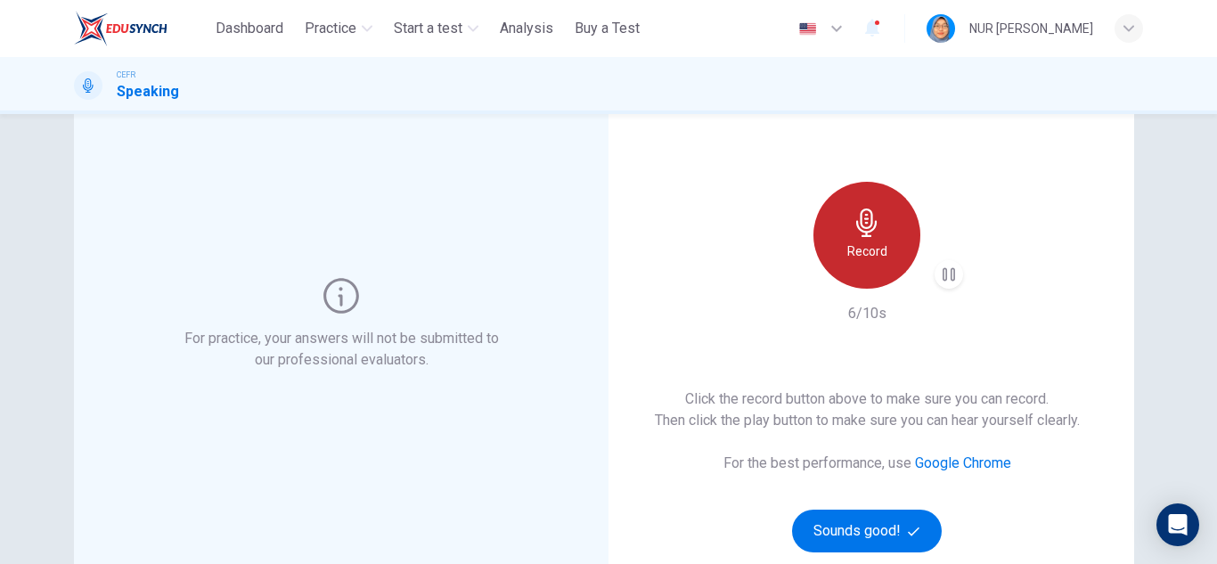
click at [890, 264] on div "Record" at bounding box center [867, 235] width 107 height 107
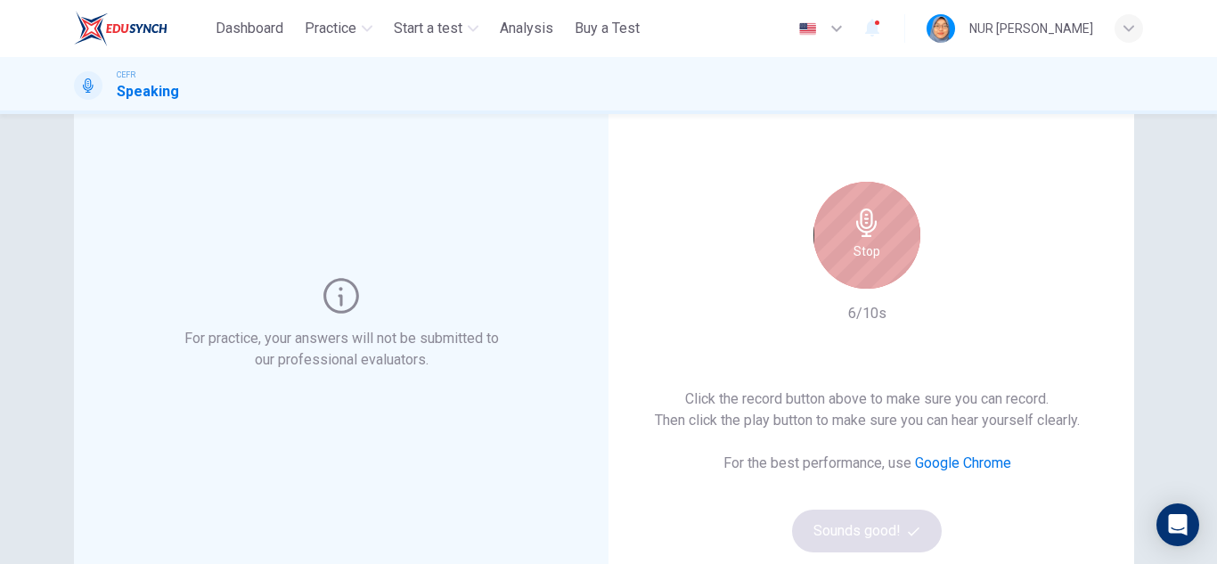
click at [885, 260] on div "Stop" at bounding box center [867, 235] width 107 height 107
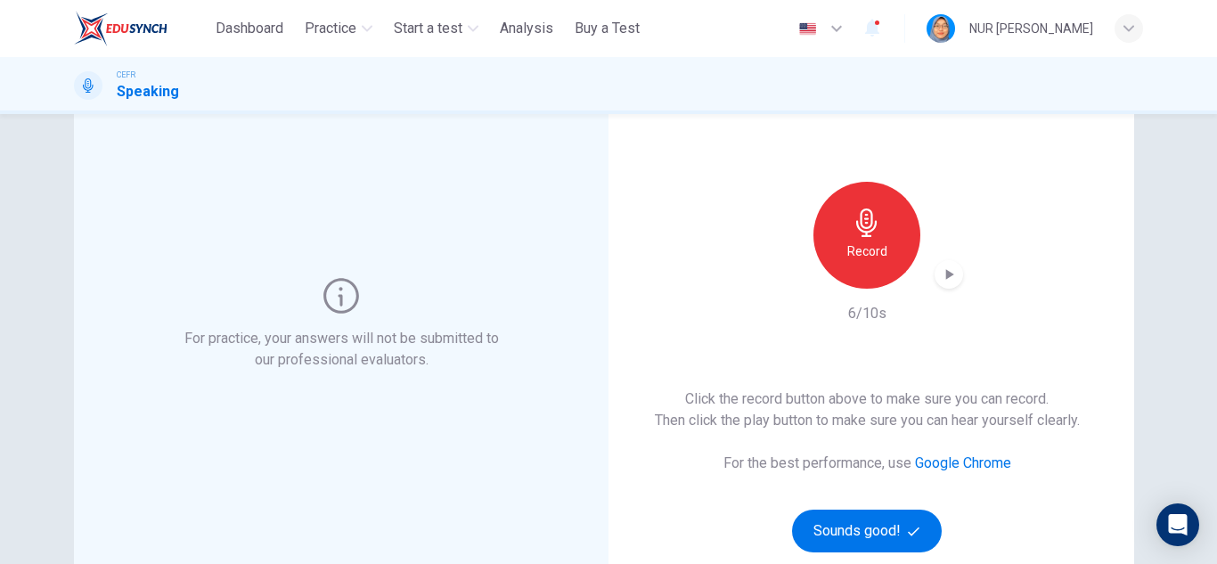
click at [947, 274] on icon "button" at bounding box center [951, 274] width 8 height 11
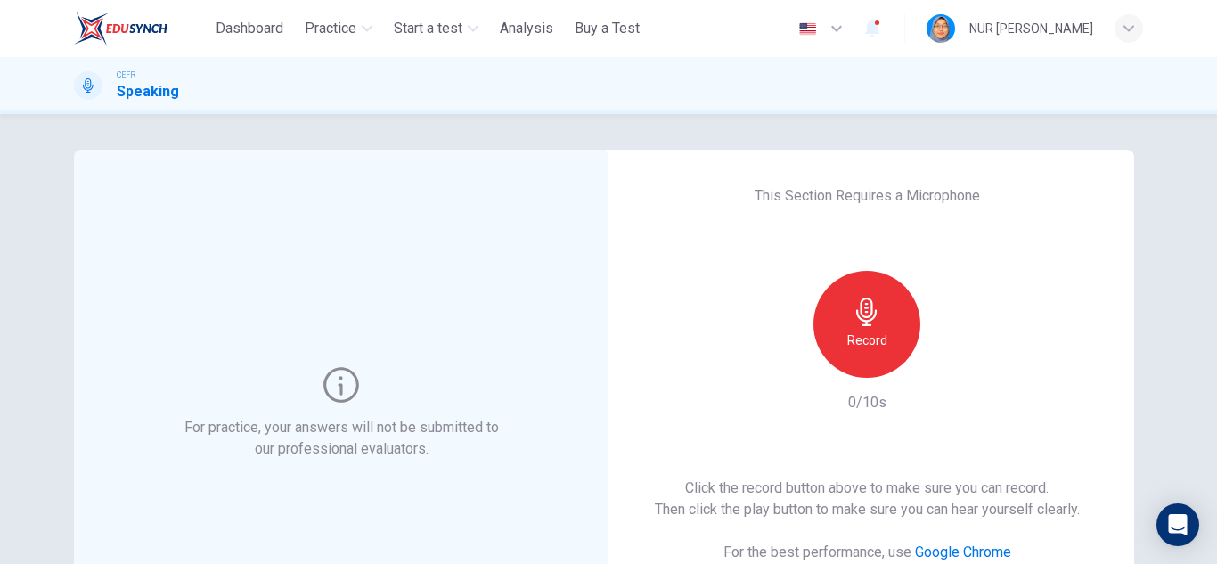
click at [871, 308] on icon "button" at bounding box center [867, 312] width 29 height 29
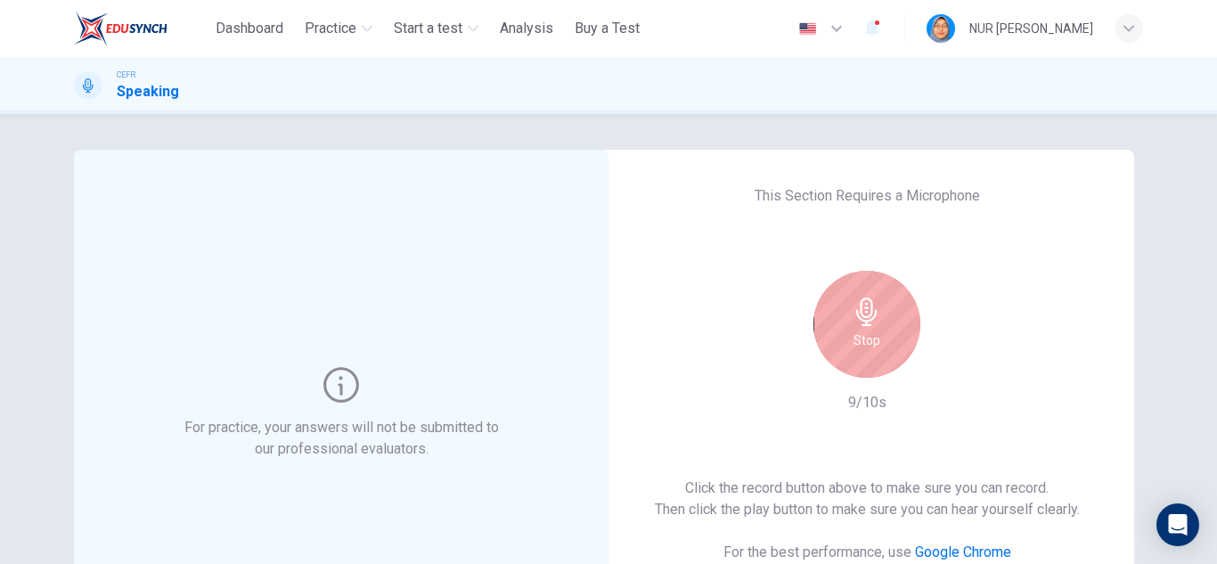
click at [871, 308] on icon "button" at bounding box center [867, 312] width 29 height 29
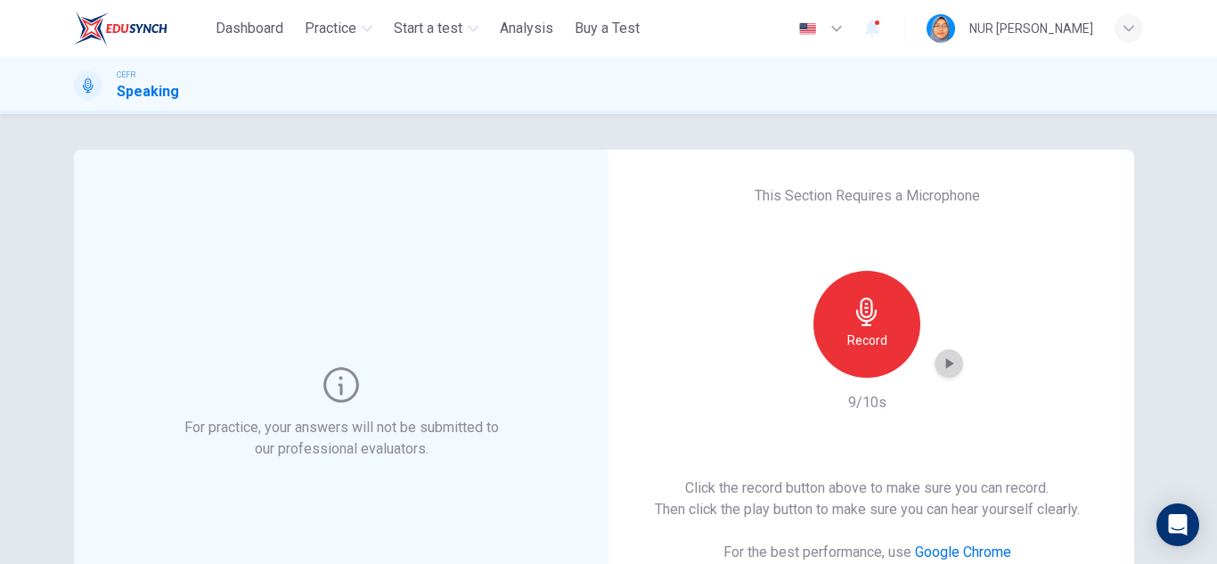
click at [944, 356] on icon "button" at bounding box center [949, 364] width 18 height 18
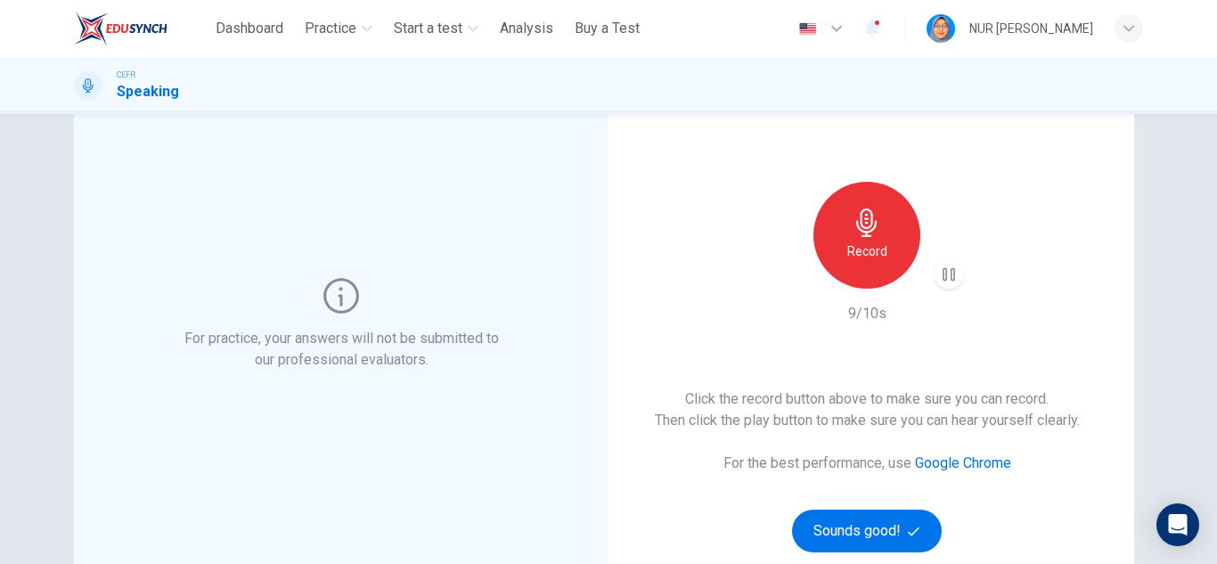
scroll to position [178, 0]
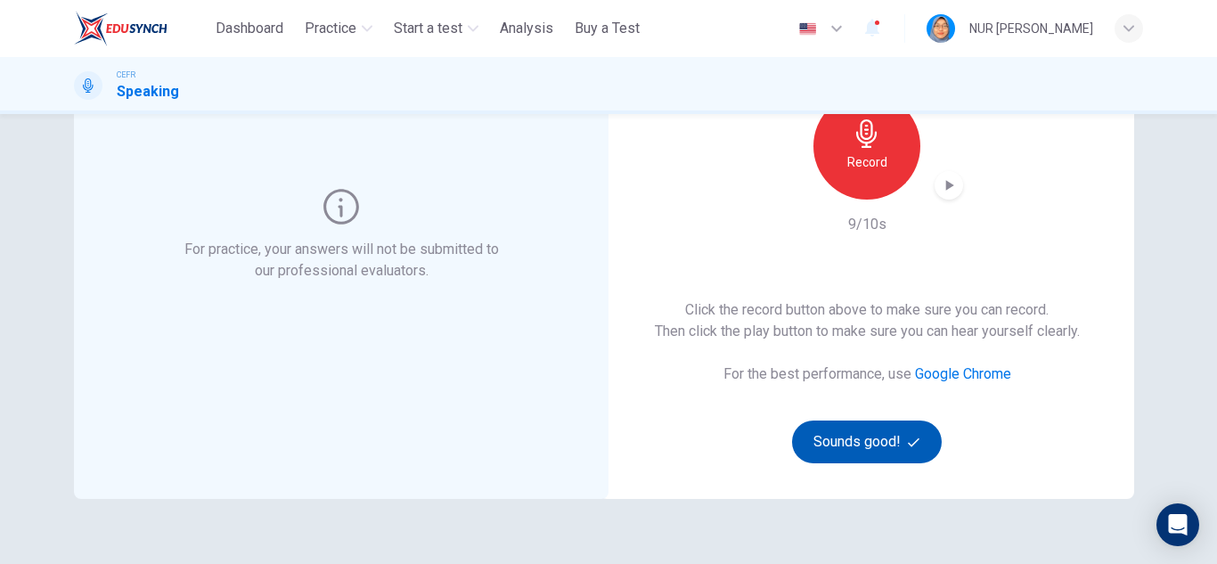
click at [875, 444] on button "Sounds good!" at bounding box center [867, 442] width 150 height 43
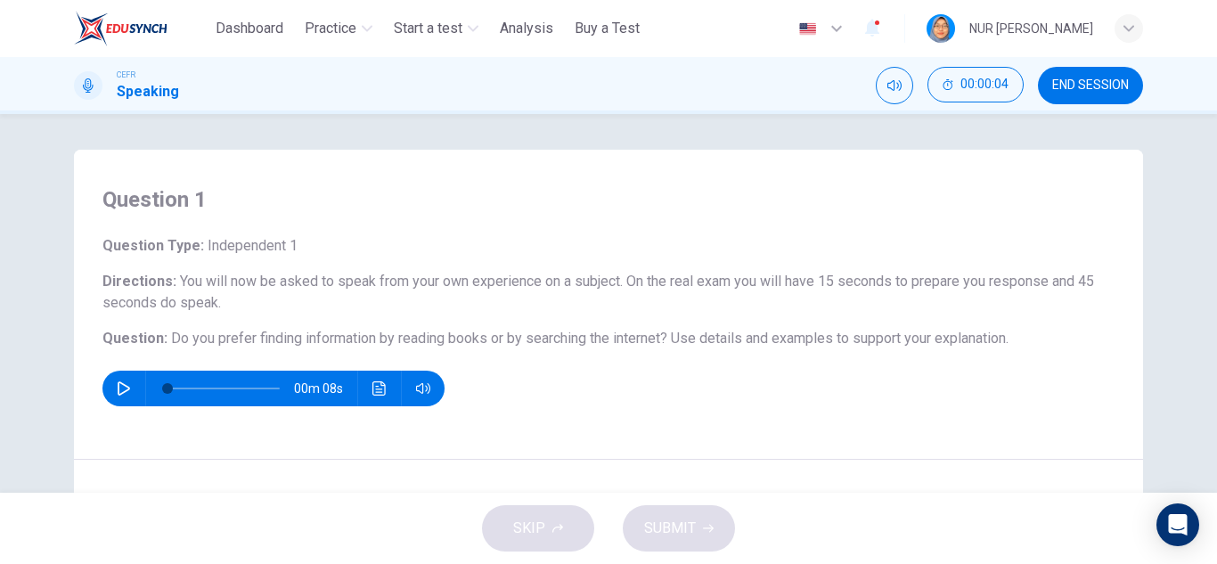
scroll to position [89, 0]
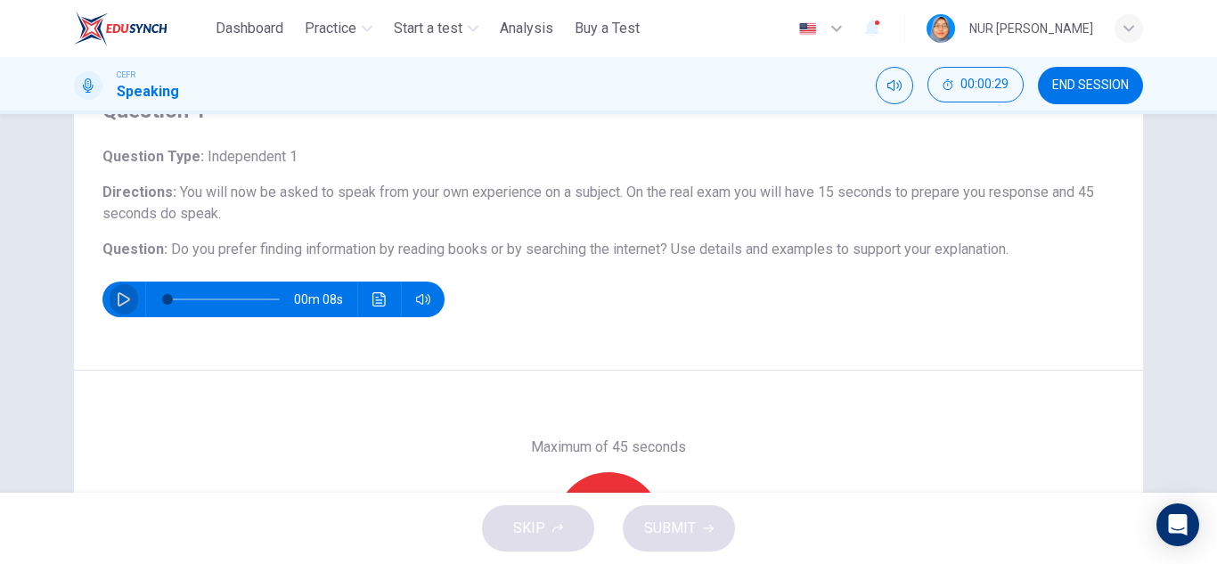
click at [117, 298] on icon "button" at bounding box center [124, 299] width 14 height 14
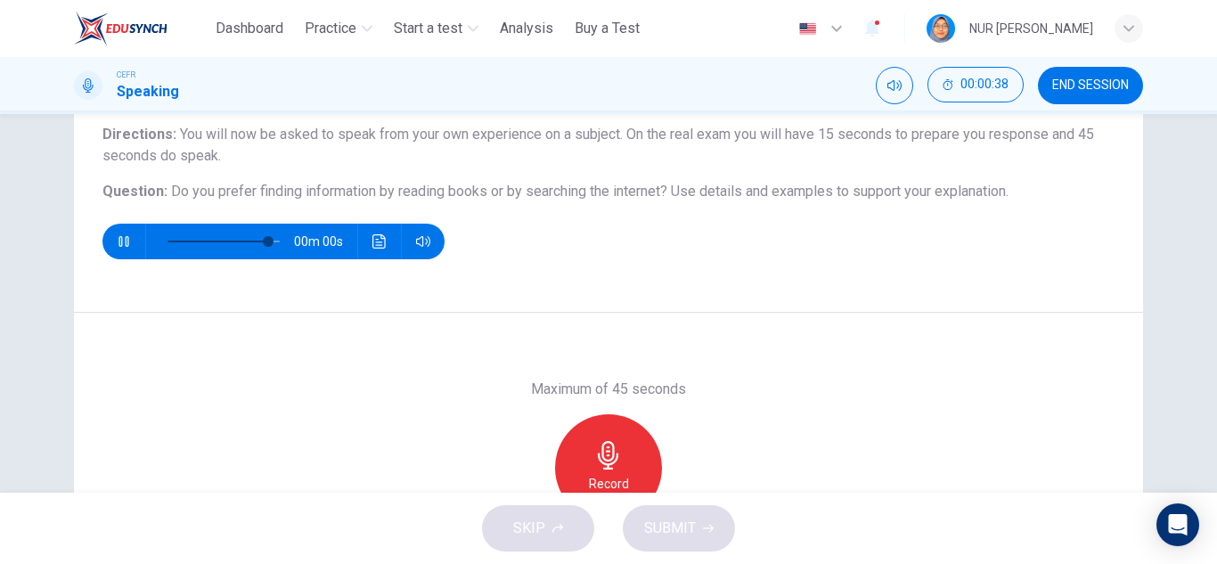
scroll to position [178, 0]
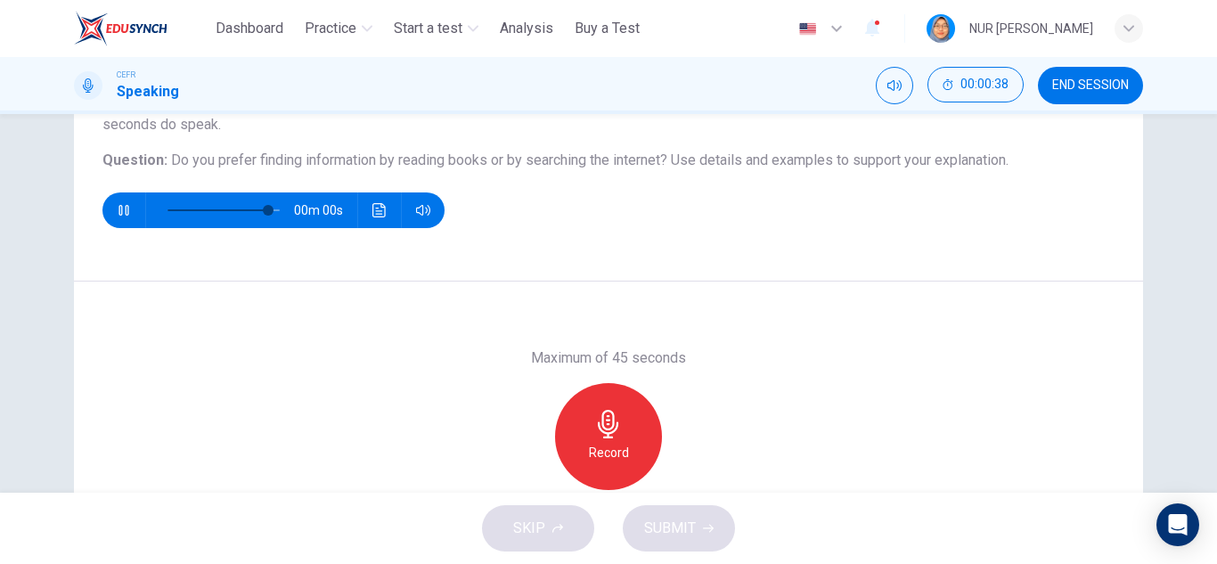
type input "*"
click at [630, 422] on div "Record" at bounding box center [608, 436] width 107 height 107
click at [701, 537] on button "SUBMIT" at bounding box center [679, 528] width 112 height 46
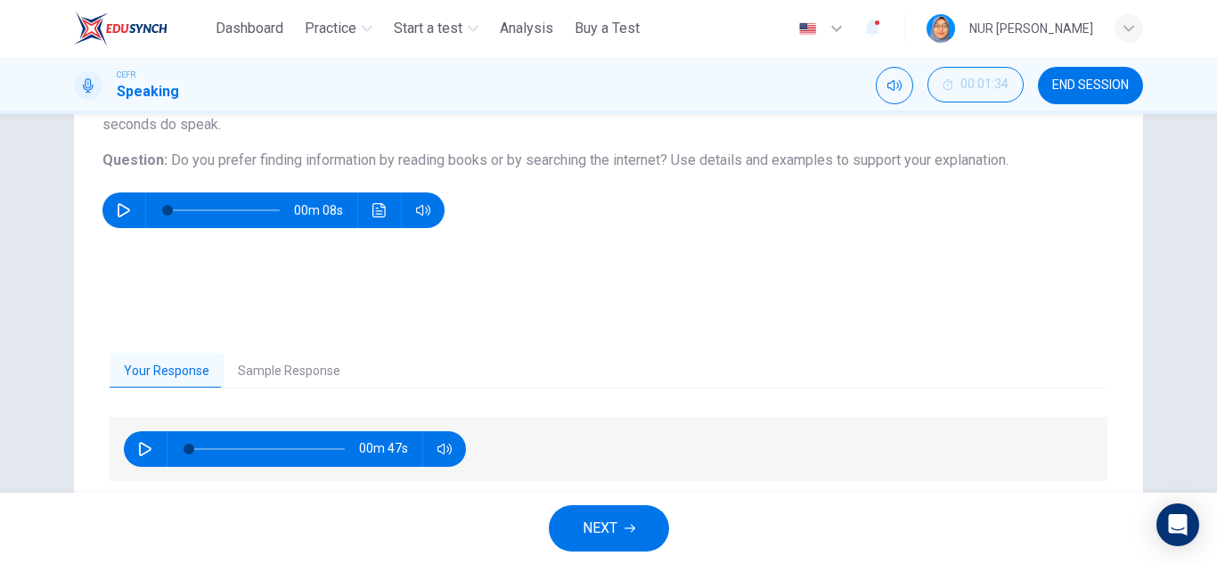
click at [305, 369] on button "Sample Response" at bounding box center [289, 371] width 131 height 37
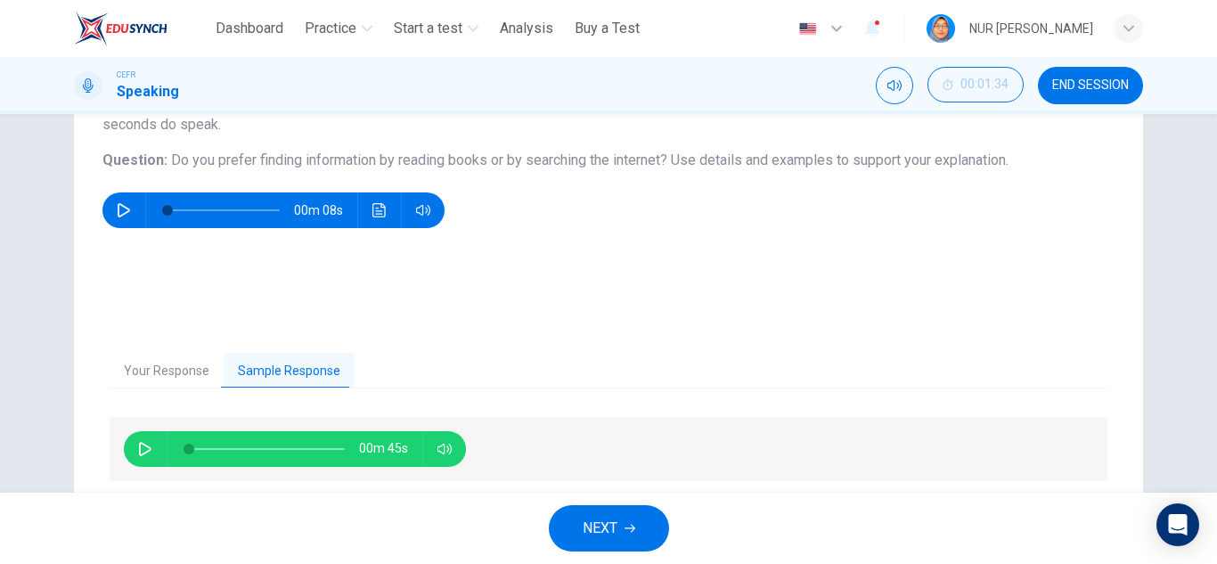
click at [131, 444] on button "button" at bounding box center [145, 449] width 29 height 36
type input "*"
drag, startPoint x: 209, startPoint y: 447, endPoint x: 141, endPoint y: 434, distance: 69.8
click at [141, 434] on div "00m 39s" at bounding box center [295, 449] width 342 height 36
click at [188, 449] on span at bounding box center [192, 449] width 11 height 11
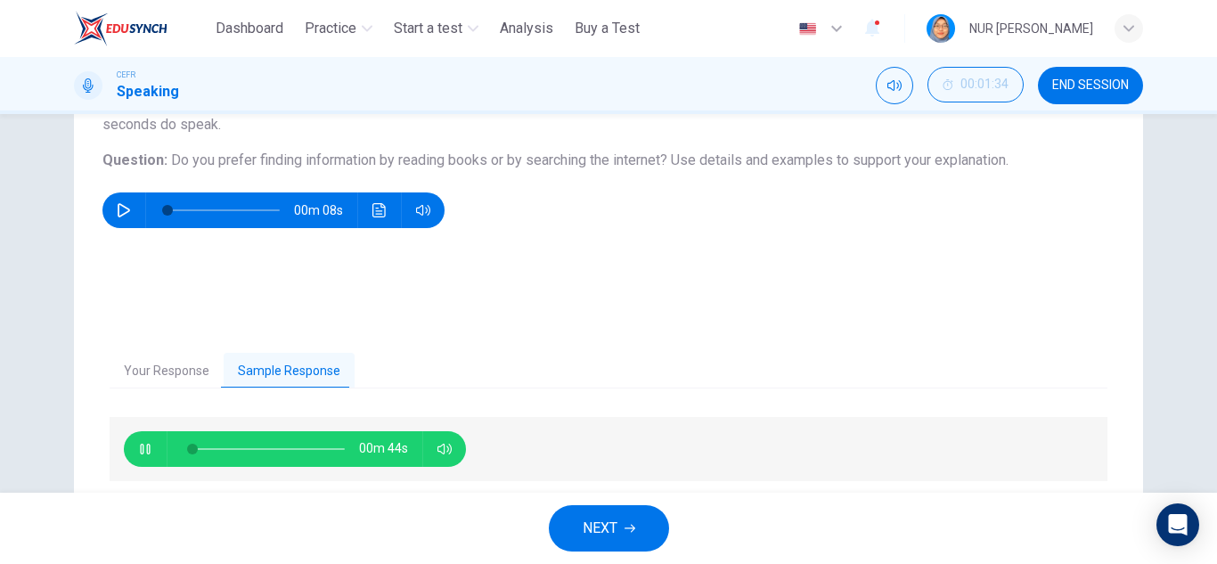
click at [133, 449] on button "button" at bounding box center [145, 449] width 29 height 36
click at [131, 353] on button "Your Response" at bounding box center [167, 371] width 114 height 37
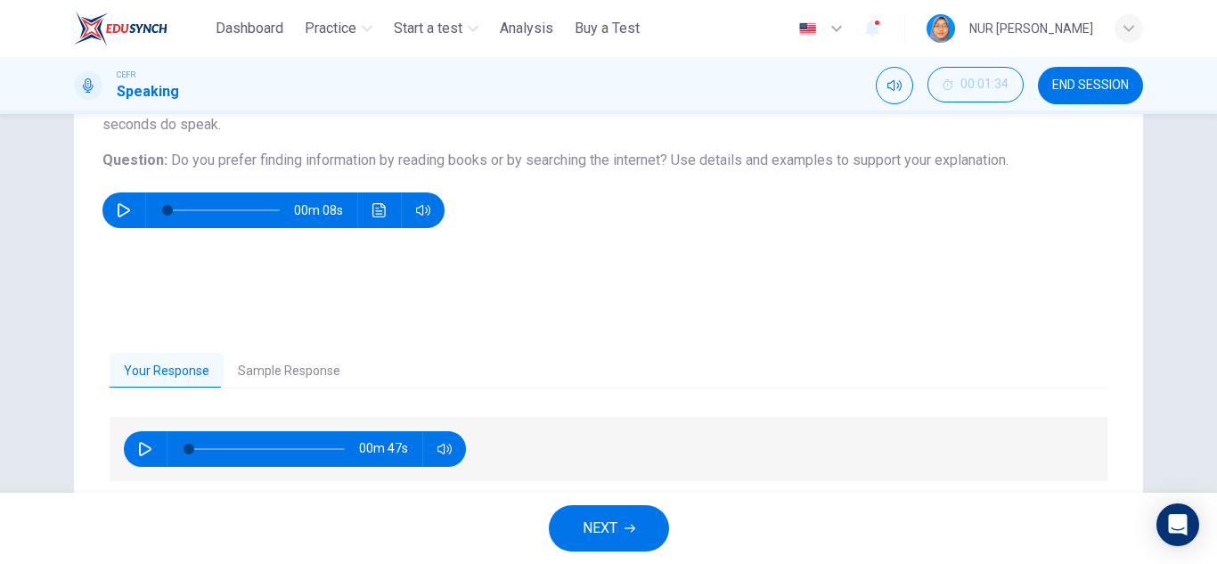
click at [290, 375] on button "Sample Response" at bounding box center [289, 371] width 131 height 37
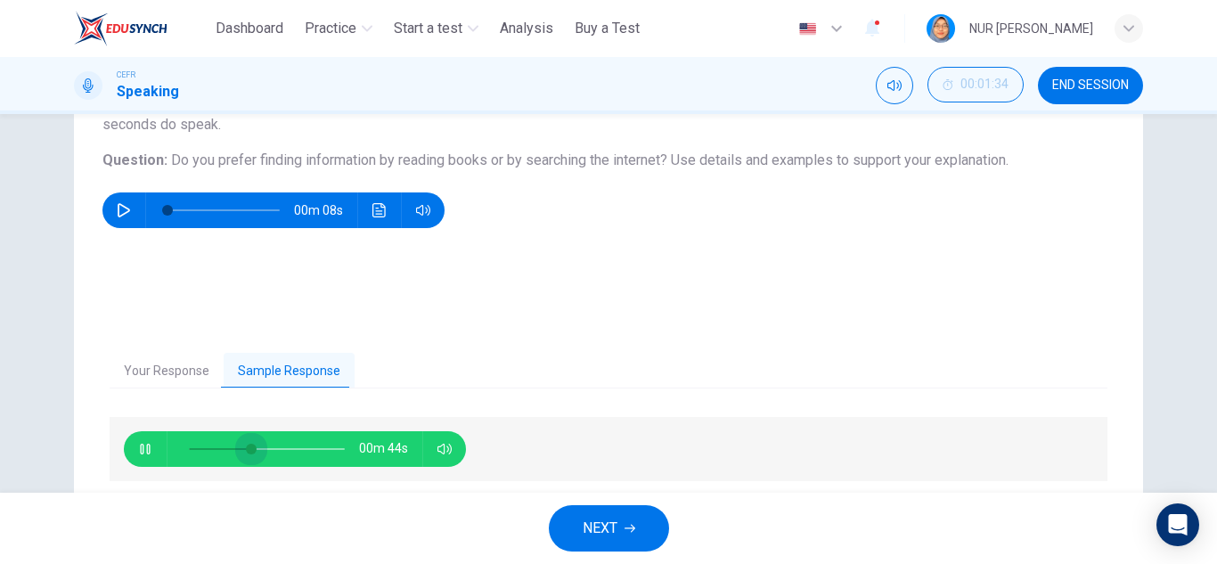
click at [248, 447] on span at bounding box center [267, 449] width 156 height 25
click at [176, 360] on button "Your Response" at bounding box center [167, 371] width 114 height 37
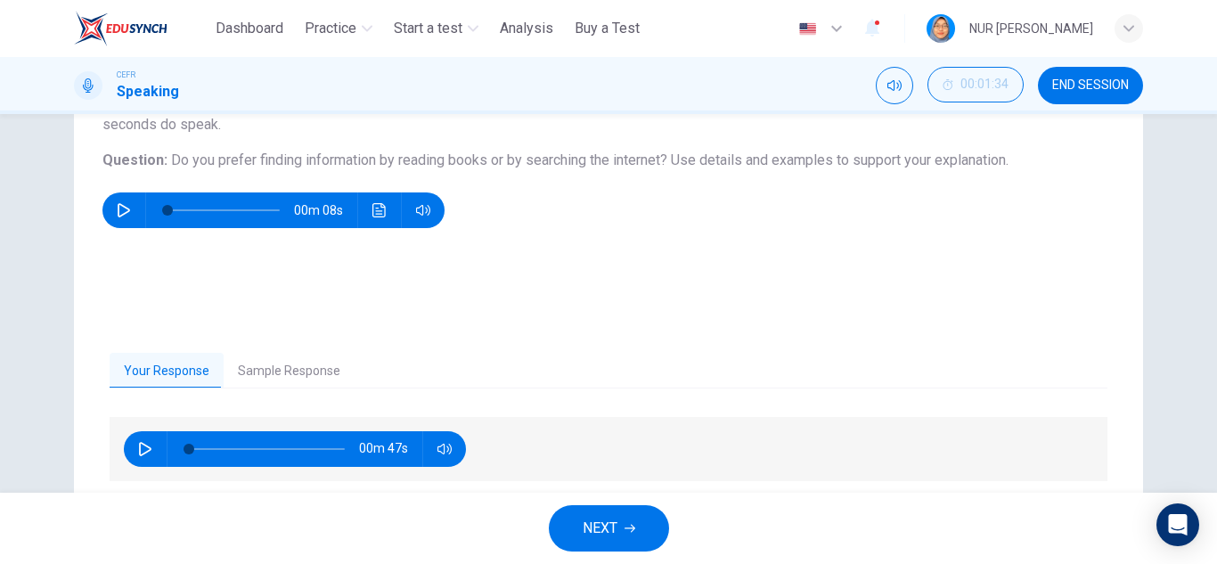
click at [265, 373] on button "Sample Response" at bounding box center [289, 371] width 131 height 37
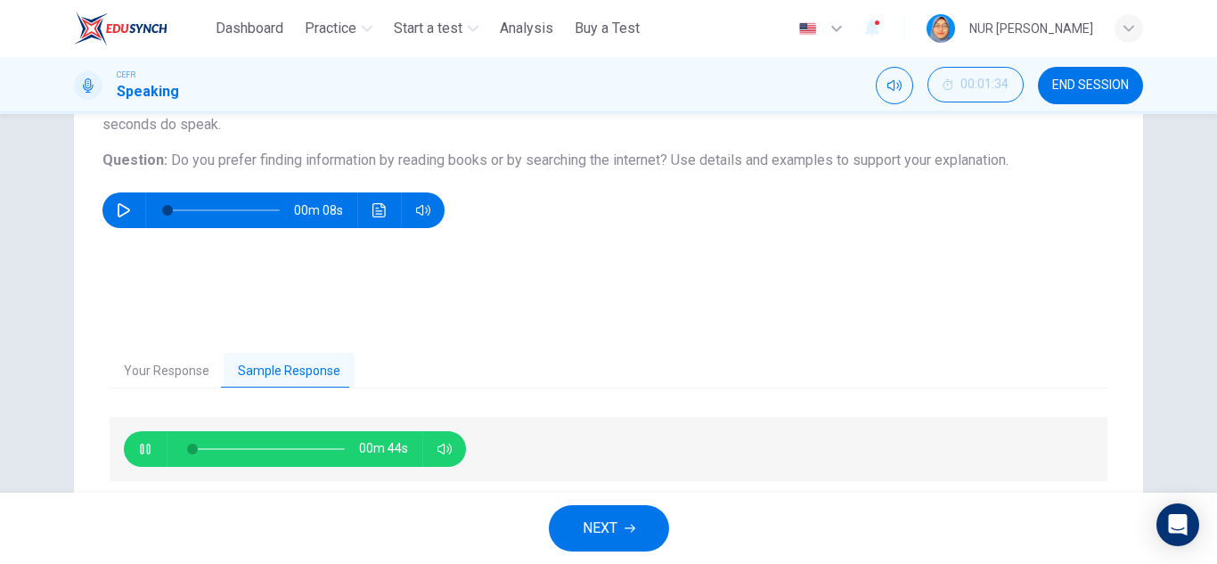
type input "**"
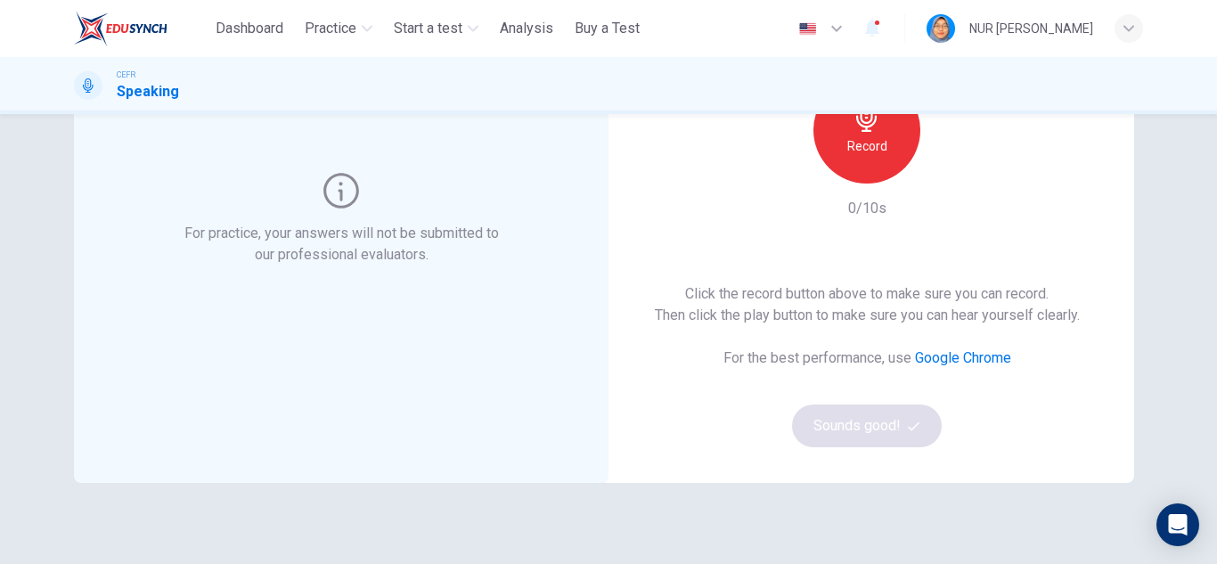
scroll to position [30, 0]
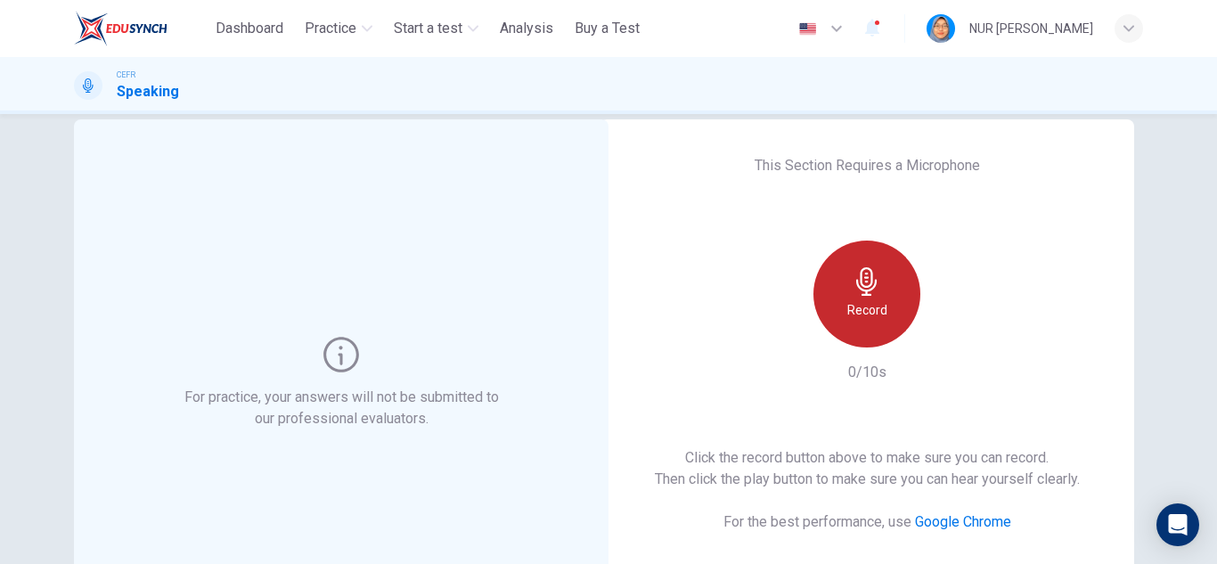
click at [861, 273] on icon "button" at bounding box center [867, 281] width 29 height 29
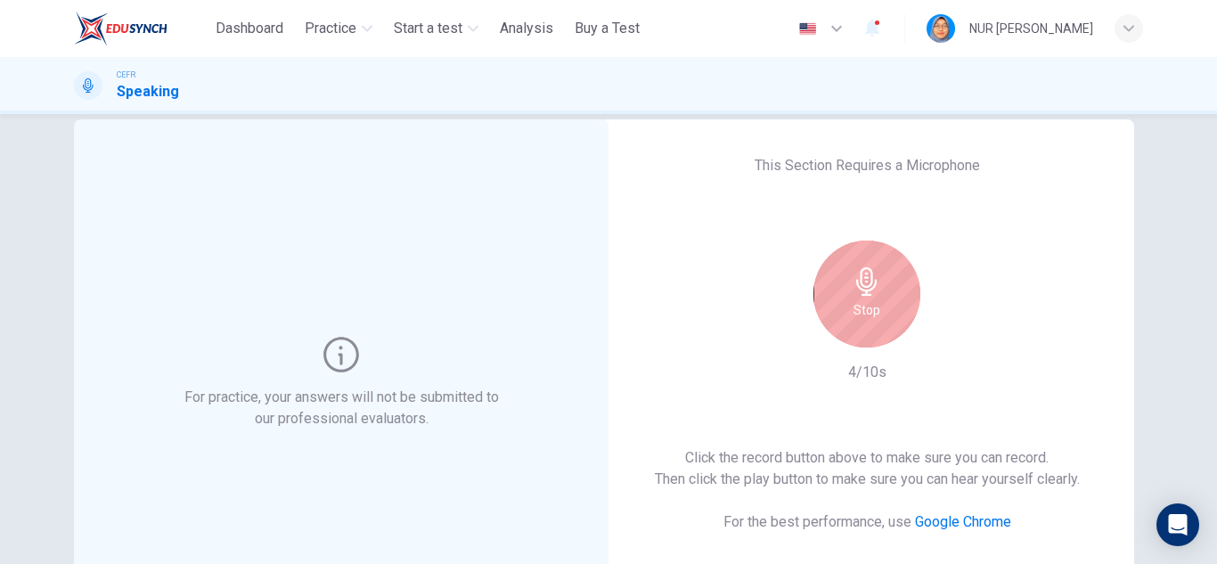
click at [882, 320] on div "Stop" at bounding box center [867, 294] width 107 height 107
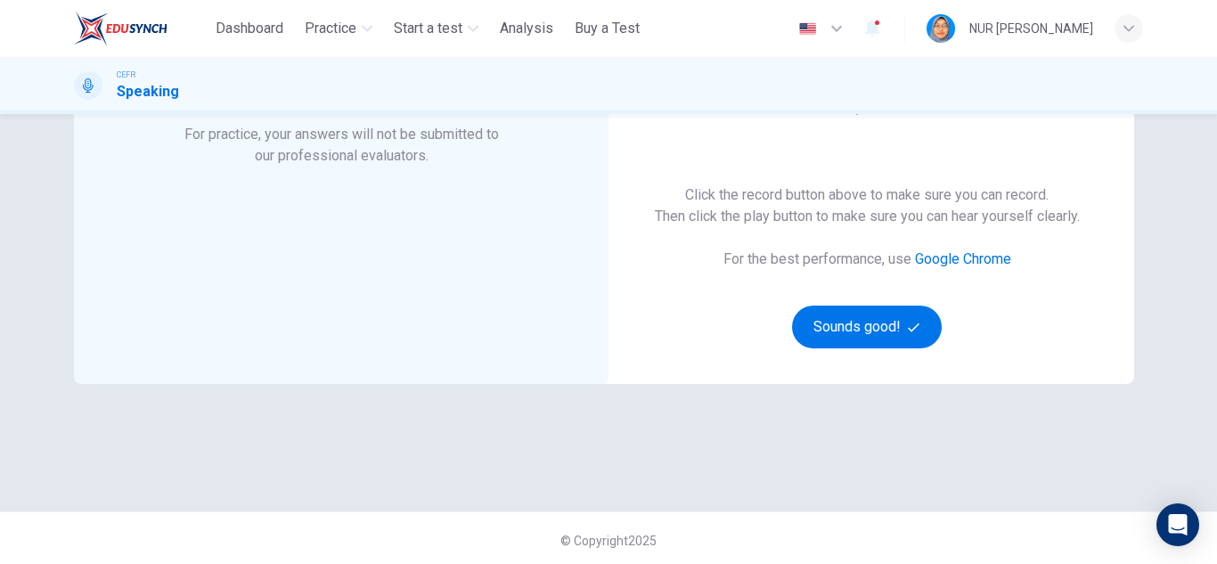
scroll to position [298, 0]
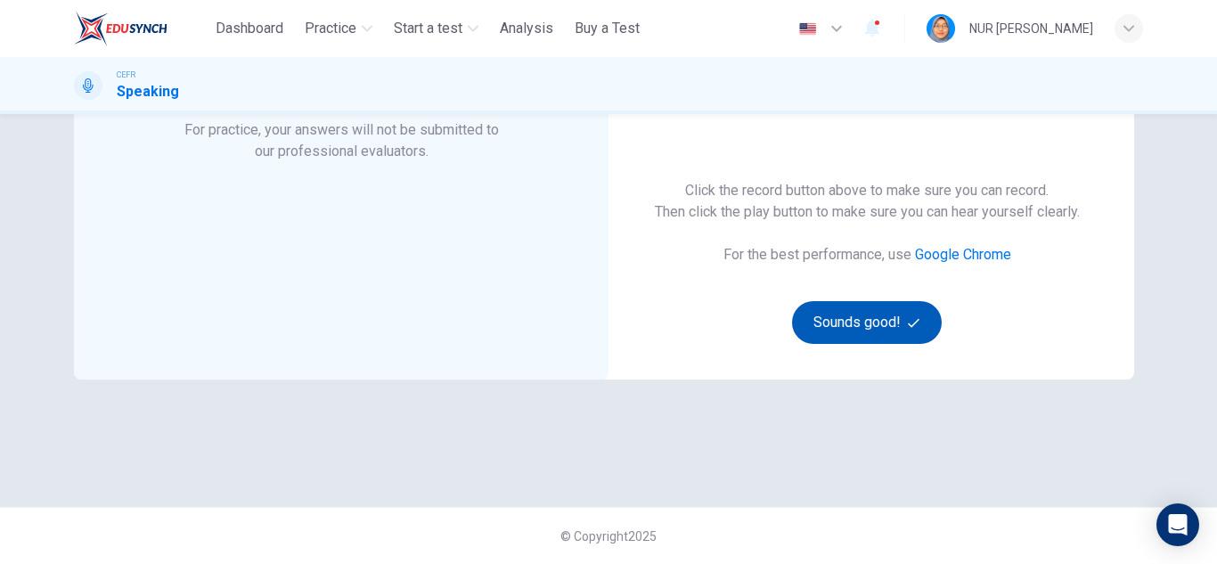
click at [890, 332] on button "Sounds good!" at bounding box center [867, 322] width 150 height 43
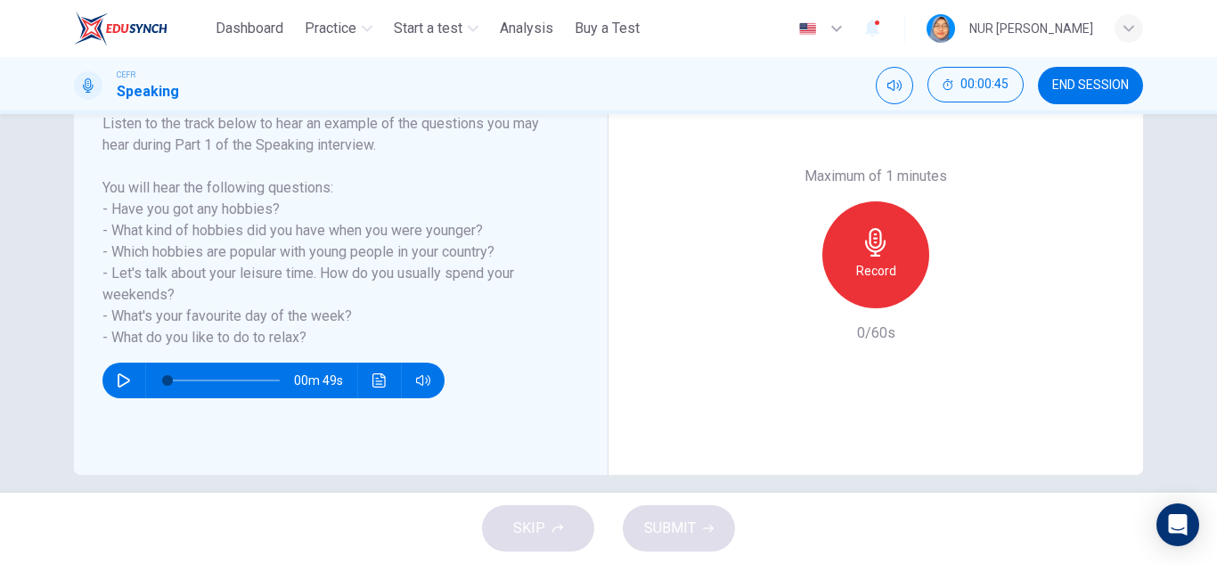
scroll to position [312, 0]
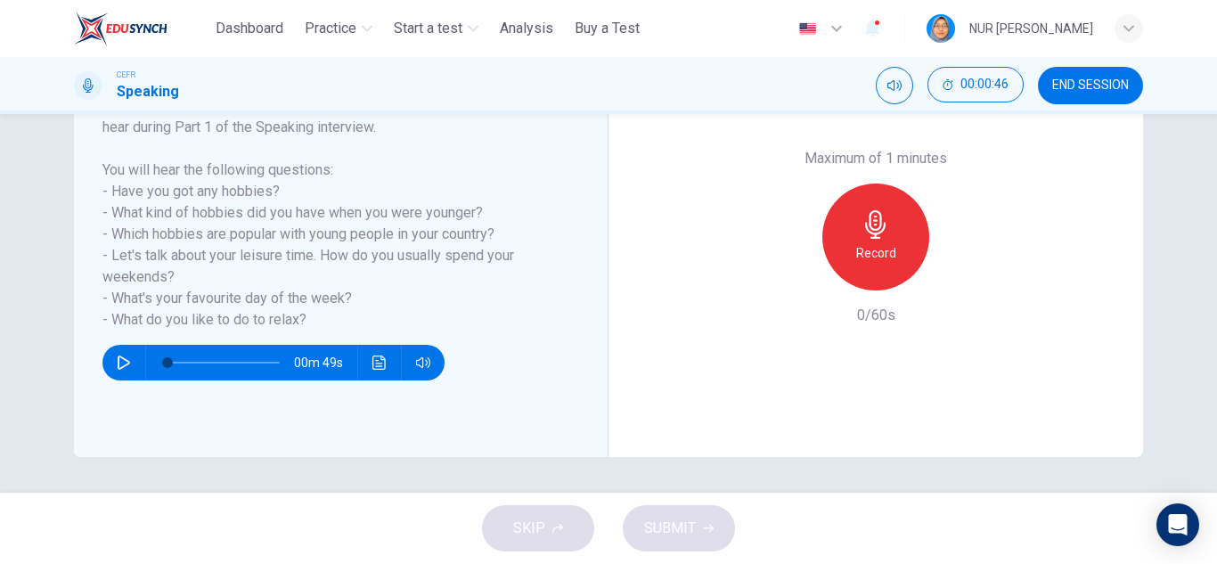
click at [125, 362] on icon "button" at bounding box center [124, 363] width 12 height 14
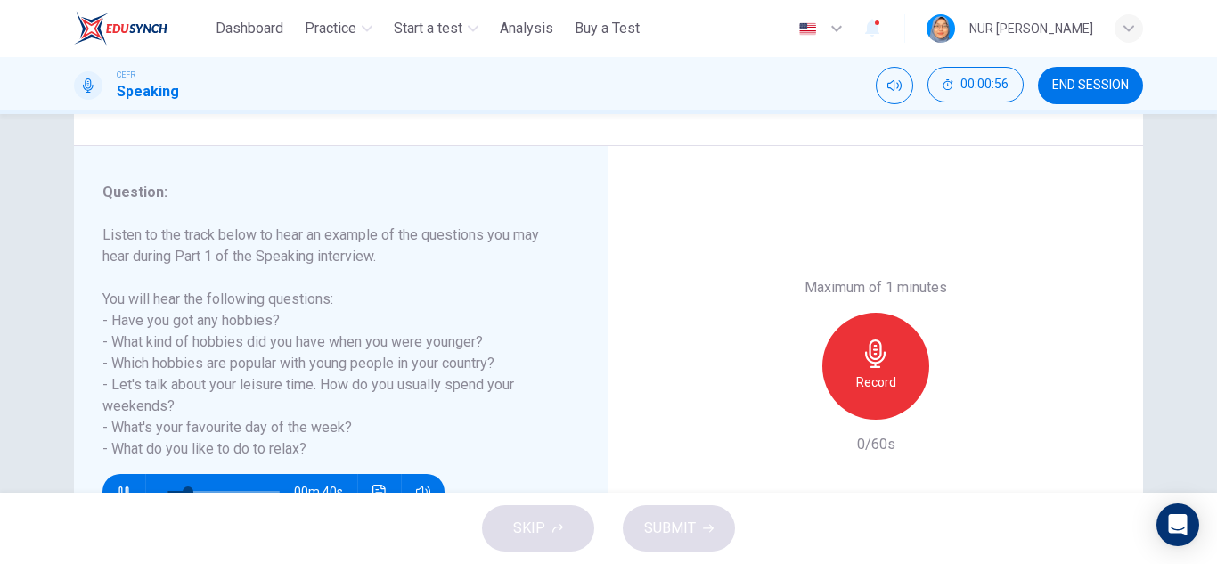
scroll to position [223, 0]
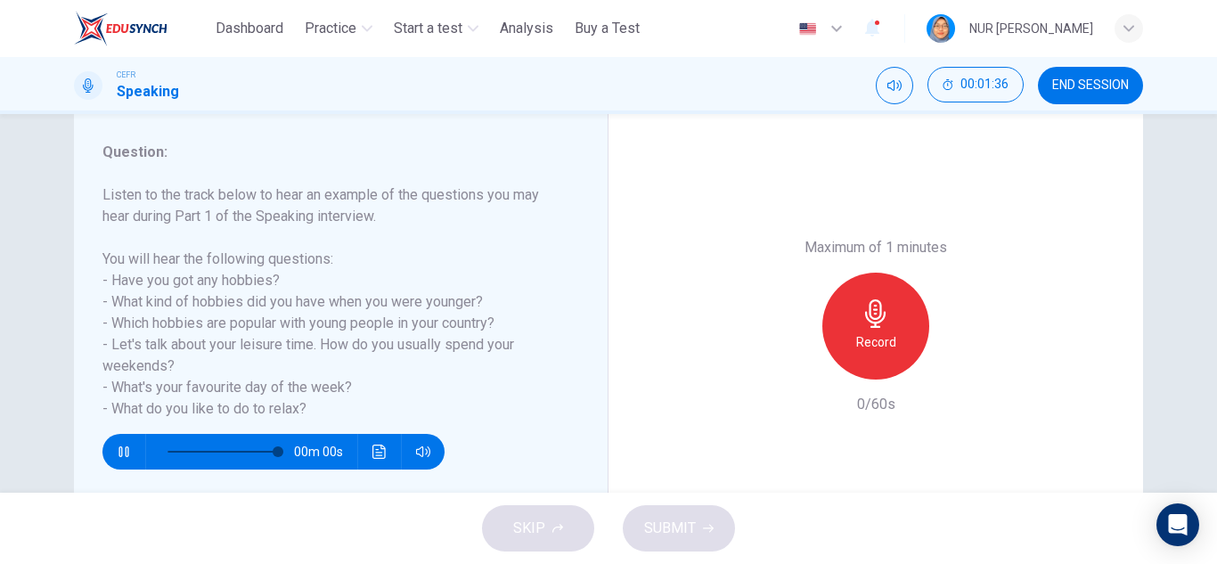
type input "*"
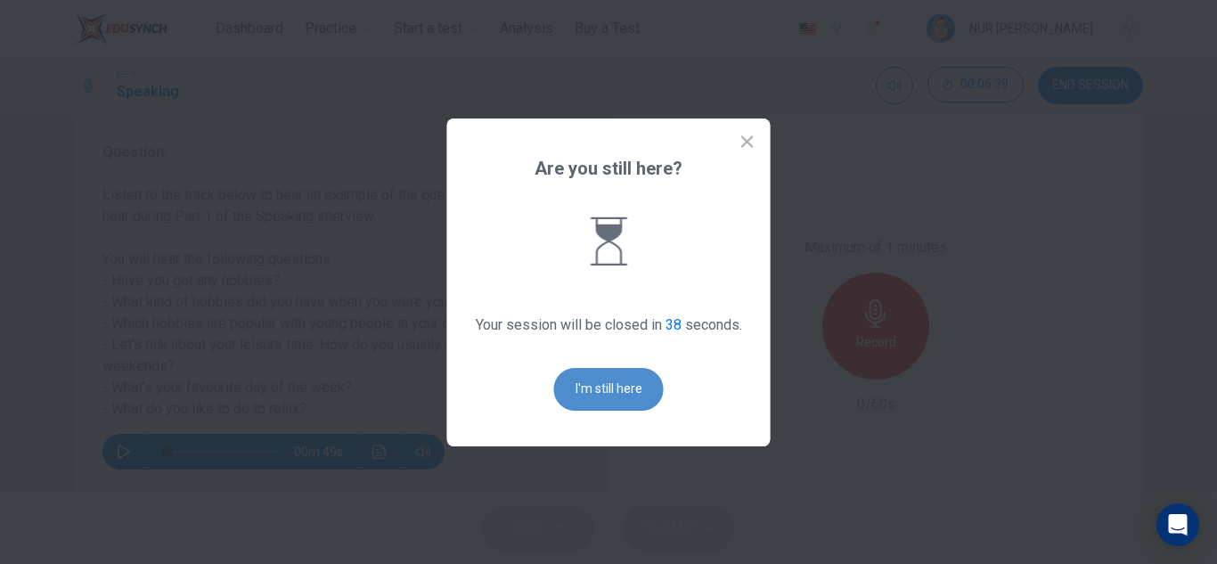
click at [623, 404] on button "I'm still here" at bounding box center [609, 389] width 110 height 43
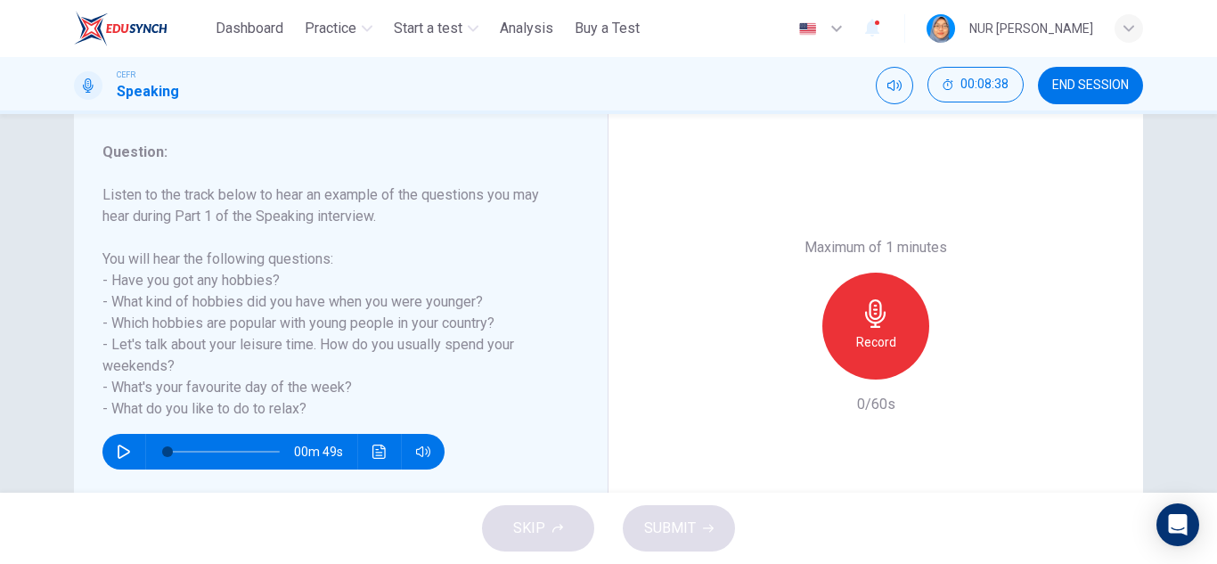
click at [838, 353] on div "Record" at bounding box center [876, 326] width 107 height 107
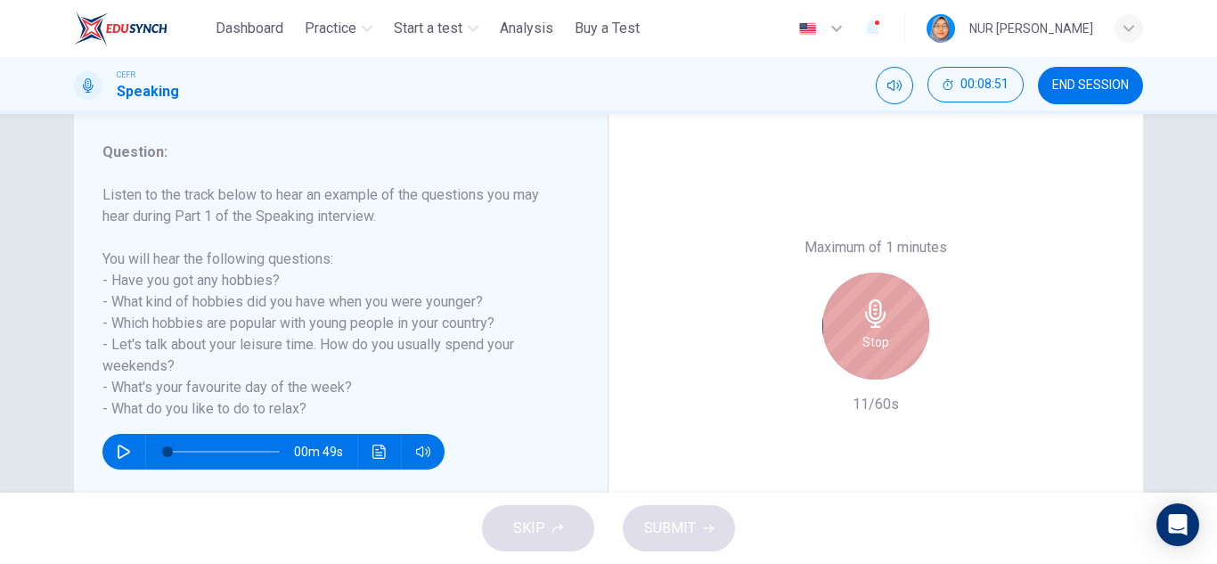
click at [836, 353] on div "Stop" at bounding box center [876, 326] width 107 height 107
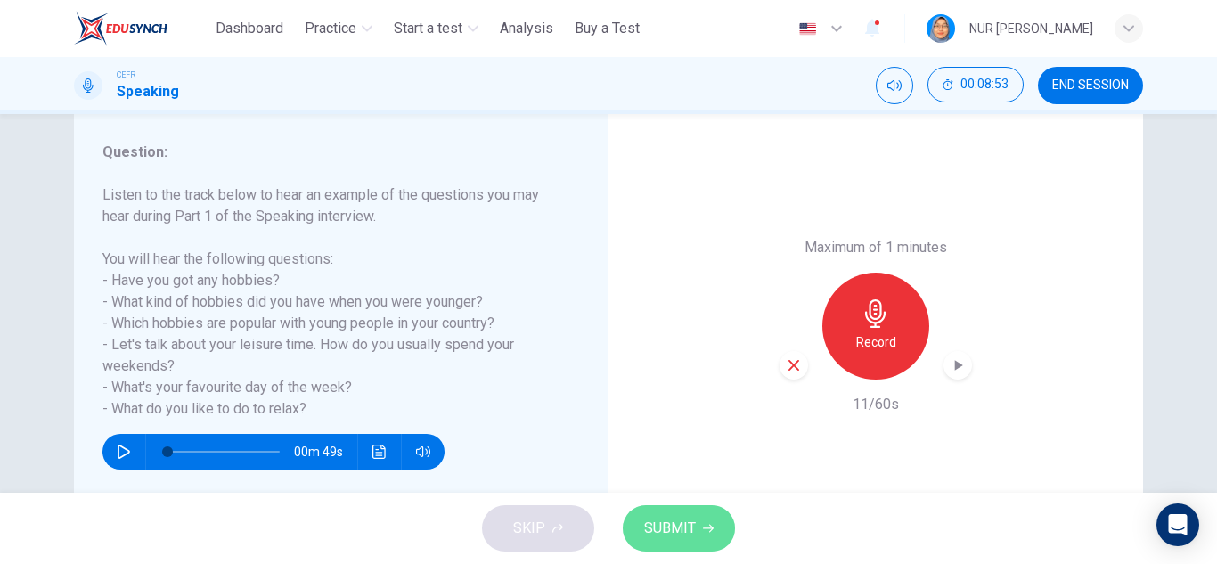
click at [703, 533] on icon "button" at bounding box center [708, 528] width 11 height 11
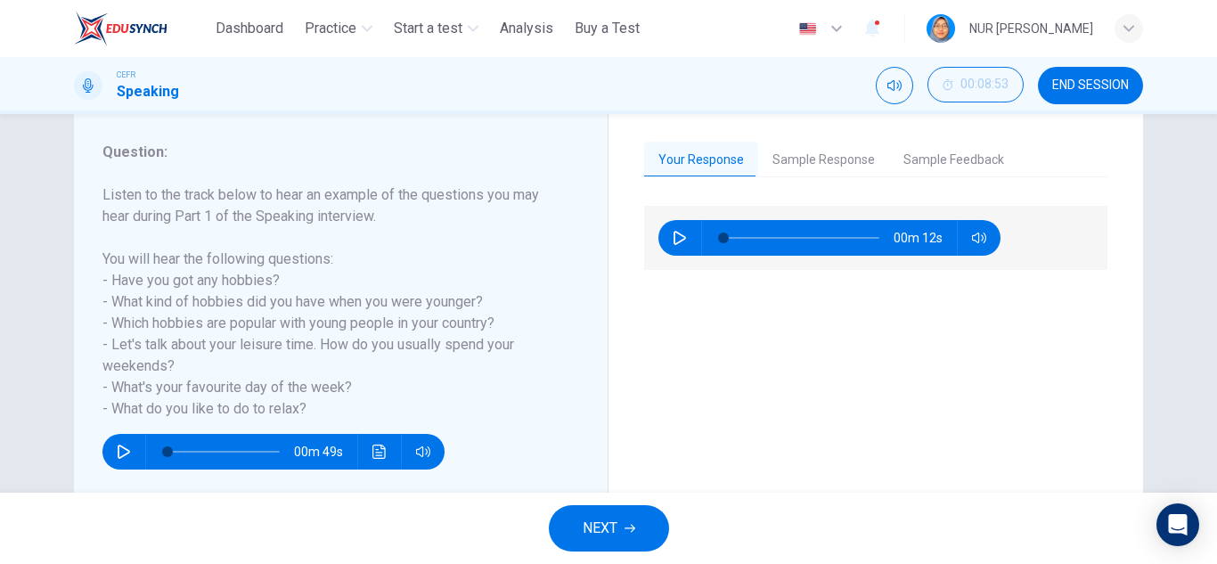
click at [790, 155] on button "Sample Response" at bounding box center [823, 160] width 131 height 37
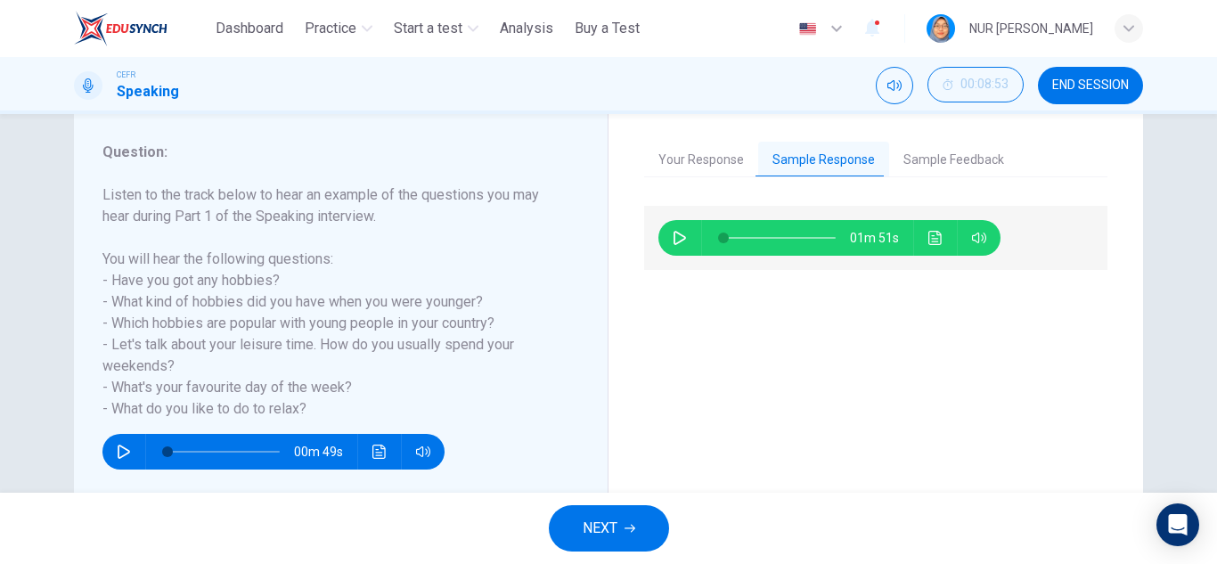
click at [675, 235] on icon "button" at bounding box center [680, 238] width 14 height 14
click at [929, 236] on icon "Click to see the audio transcription" at bounding box center [935, 238] width 13 height 14
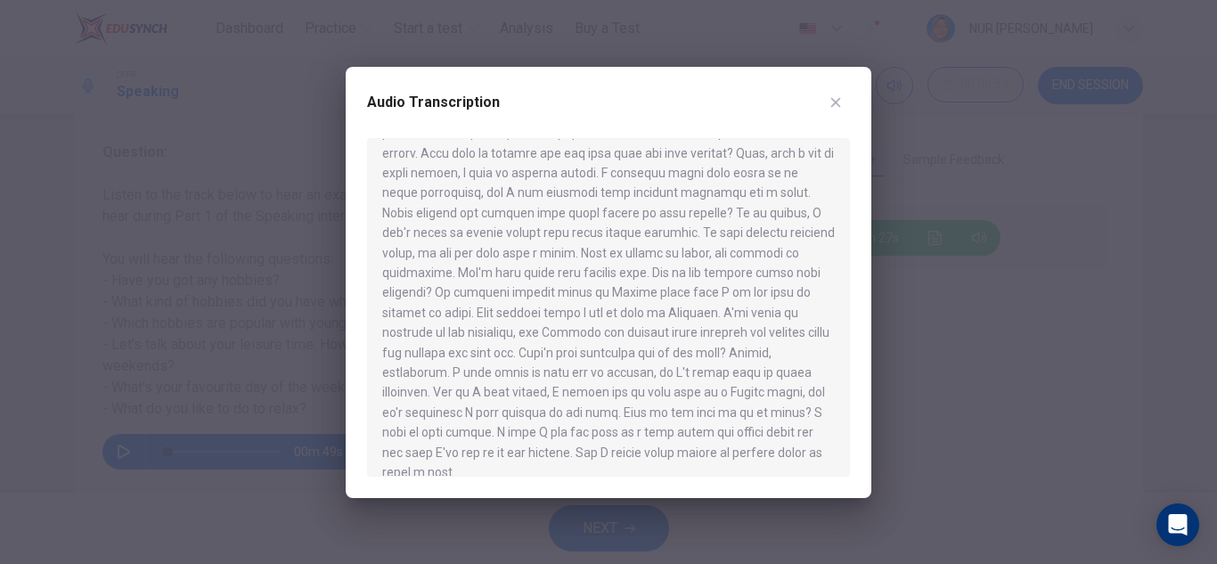
scroll to position [90, 0]
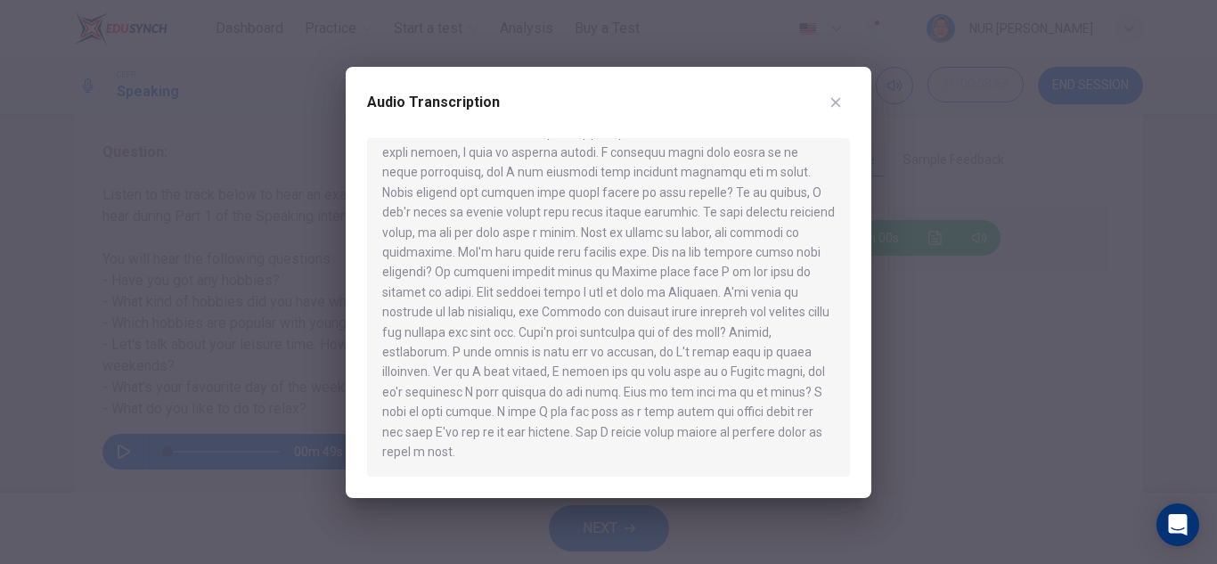
type input "*"
click at [850, 116] on div "Audio Transcription" at bounding box center [609, 282] width 526 height 431
click at [828, 109] on button "button" at bounding box center [836, 102] width 29 height 29
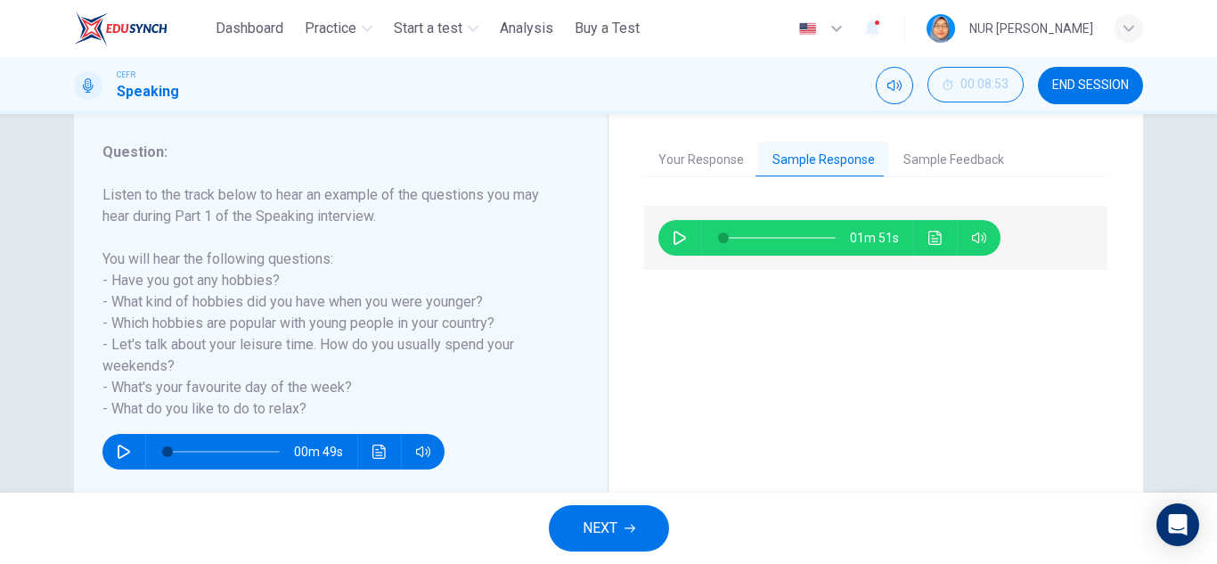
click at [611, 531] on span "NEXT" at bounding box center [600, 528] width 35 height 25
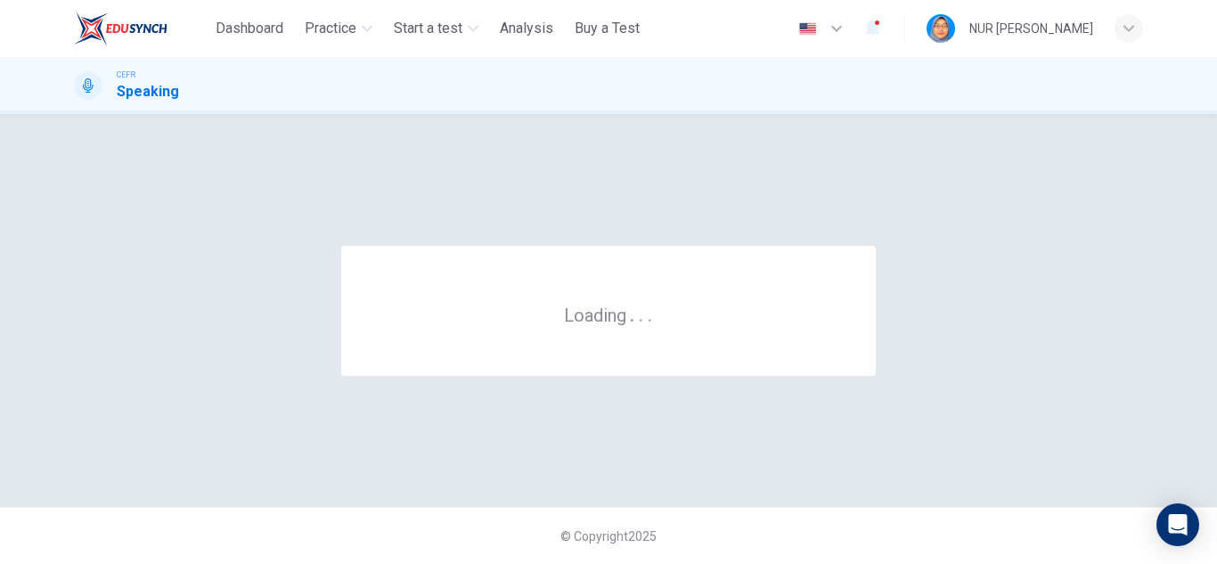
scroll to position [0, 0]
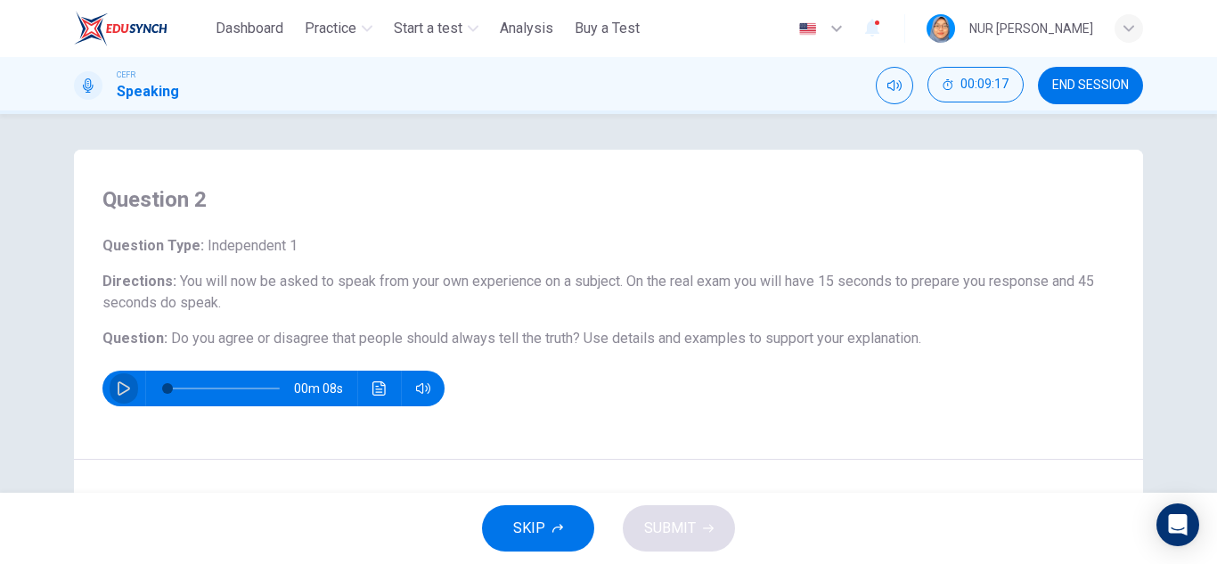
click at [117, 388] on icon "button" at bounding box center [124, 388] width 14 height 14
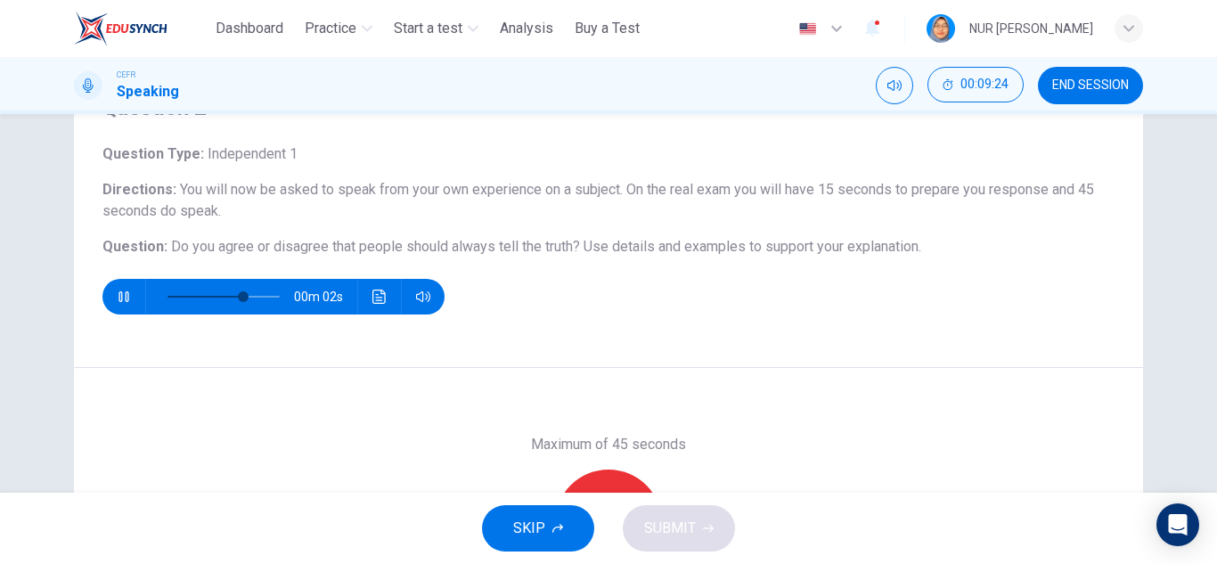
scroll to position [89, 0]
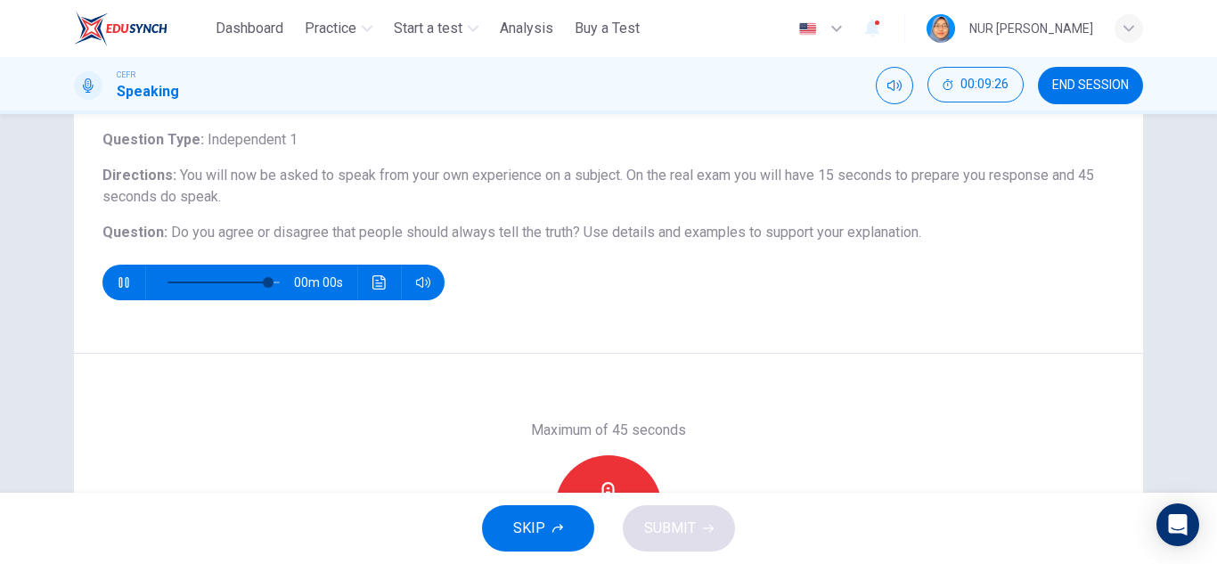
type input "*"
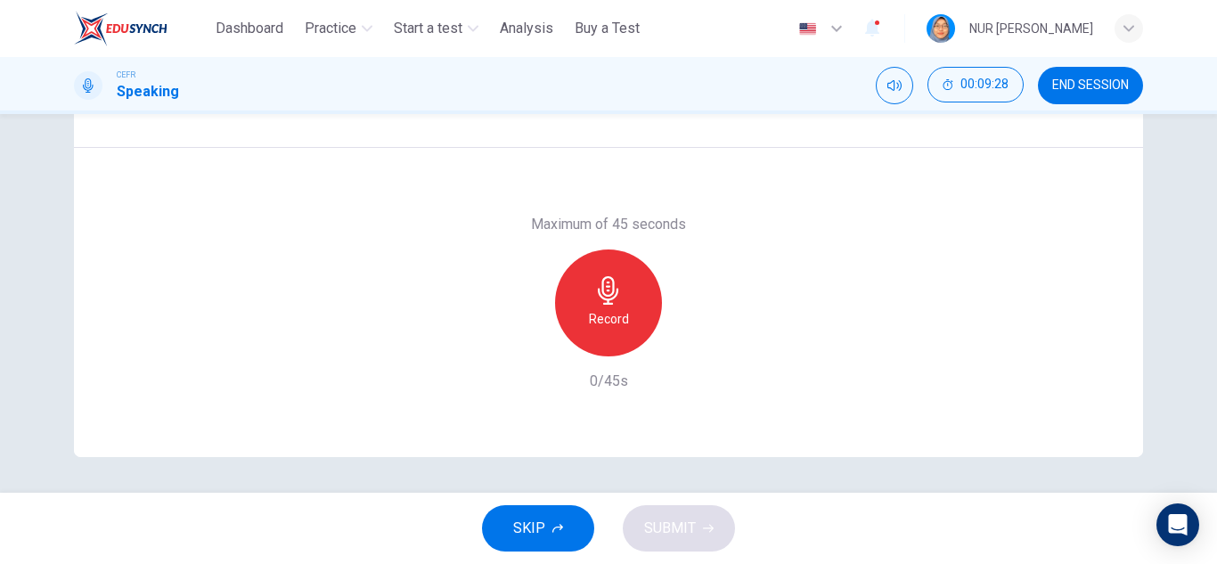
scroll to position [180, 0]
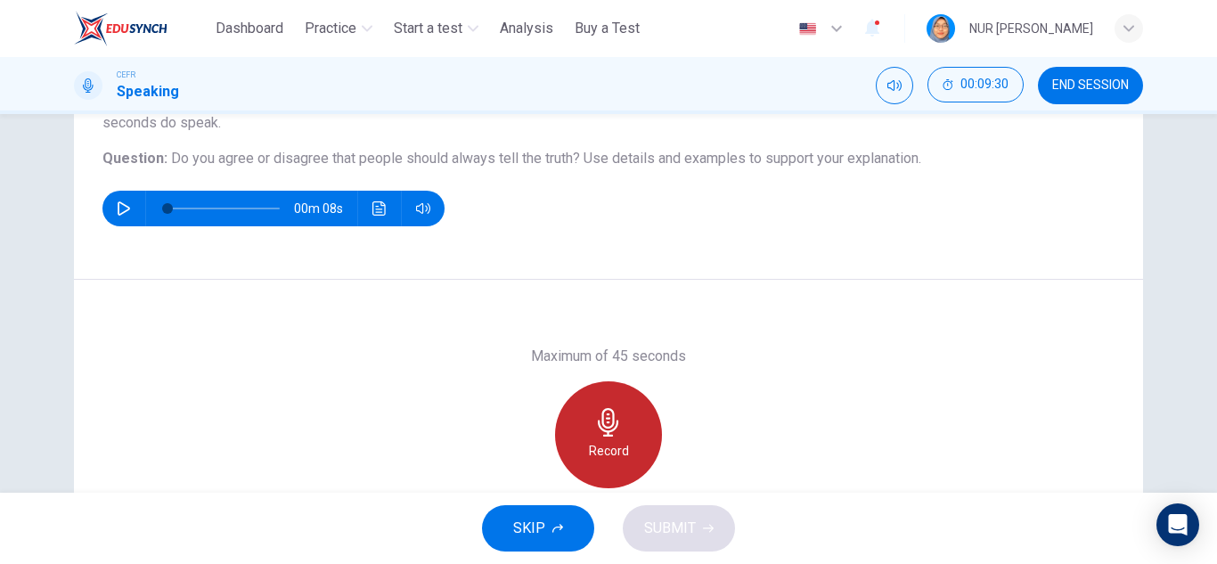
click at [587, 425] on div "Record" at bounding box center [608, 434] width 107 height 107
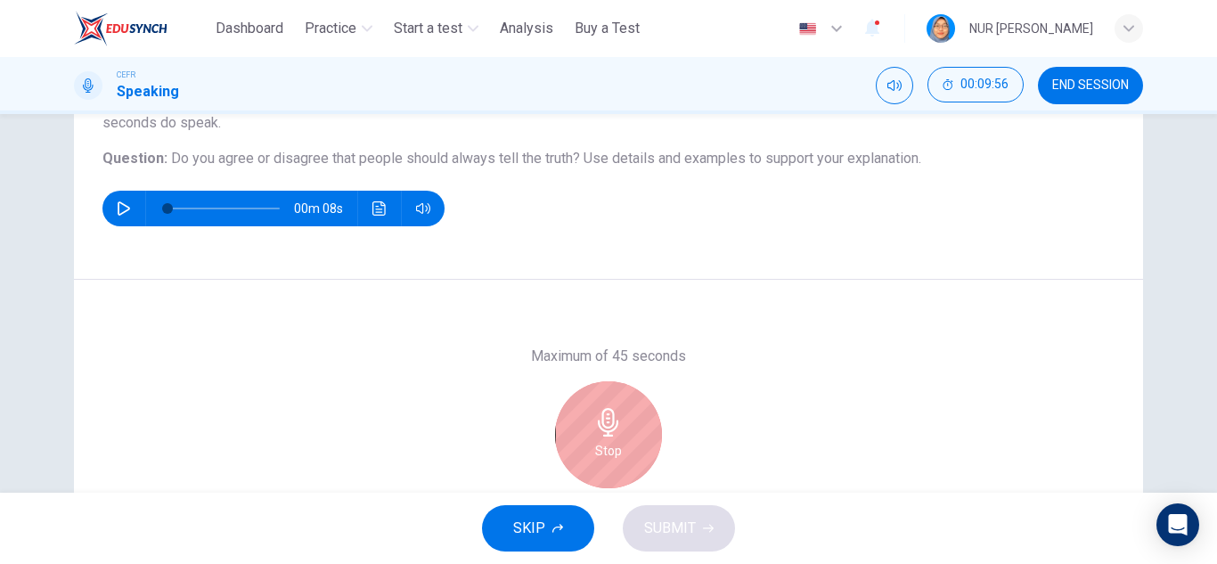
click at [598, 446] on h6 "Stop" at bounding box center [608, 450] width 27 height 21
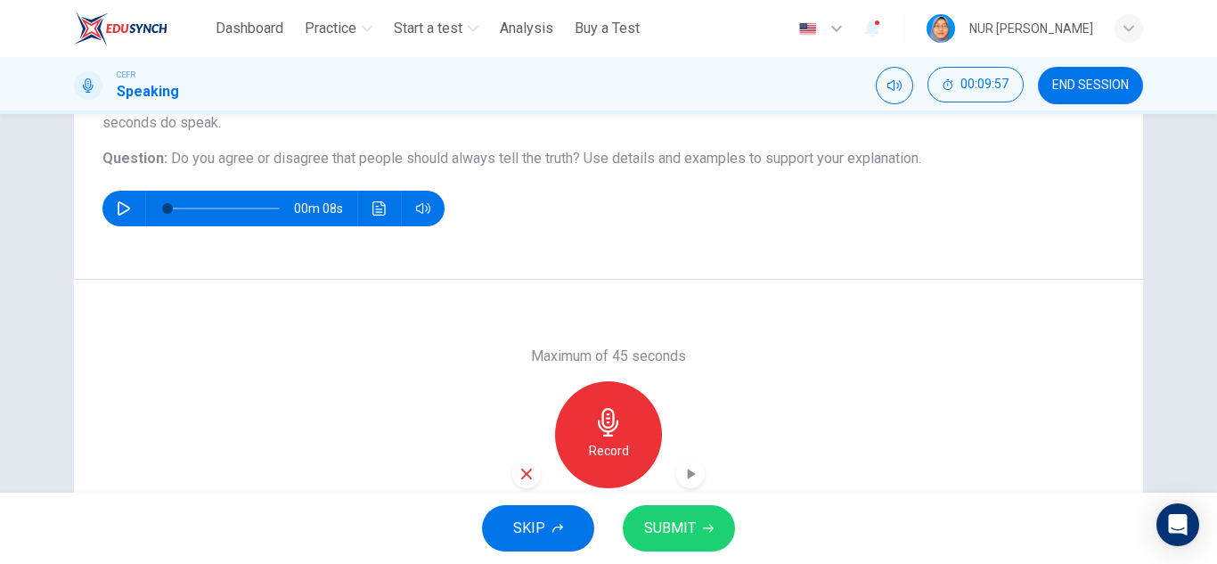
click at [684, 531] on span "SUBMIT" at bounding box center [670, 528] width 52 height 25
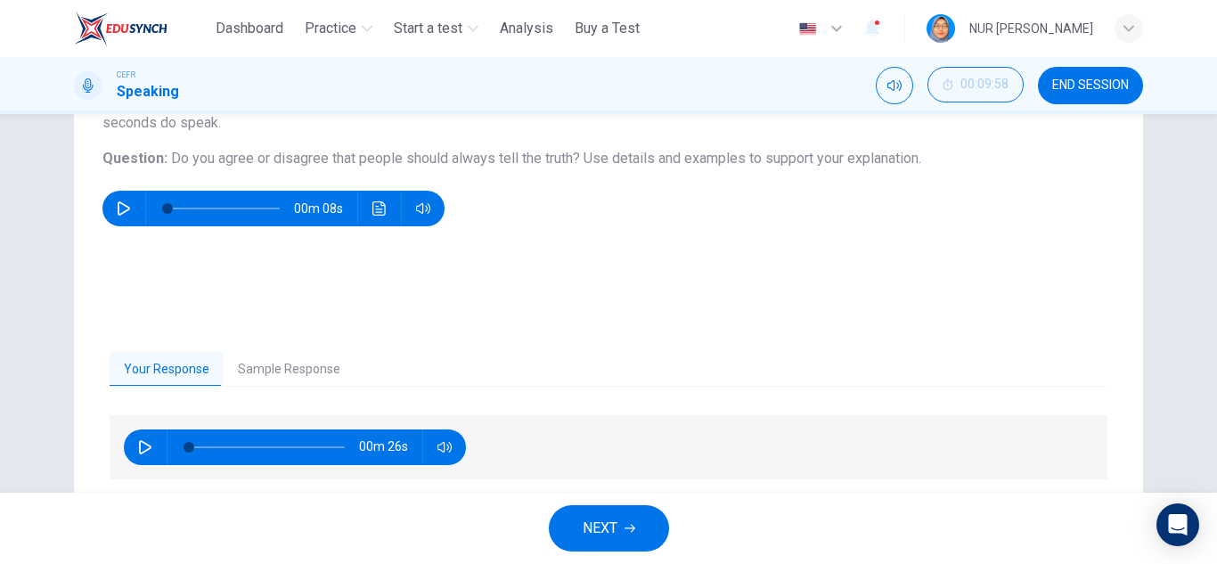
click at [309, 373] on button "Sample Response" at bounding box center [289, 369] width 131 height 37
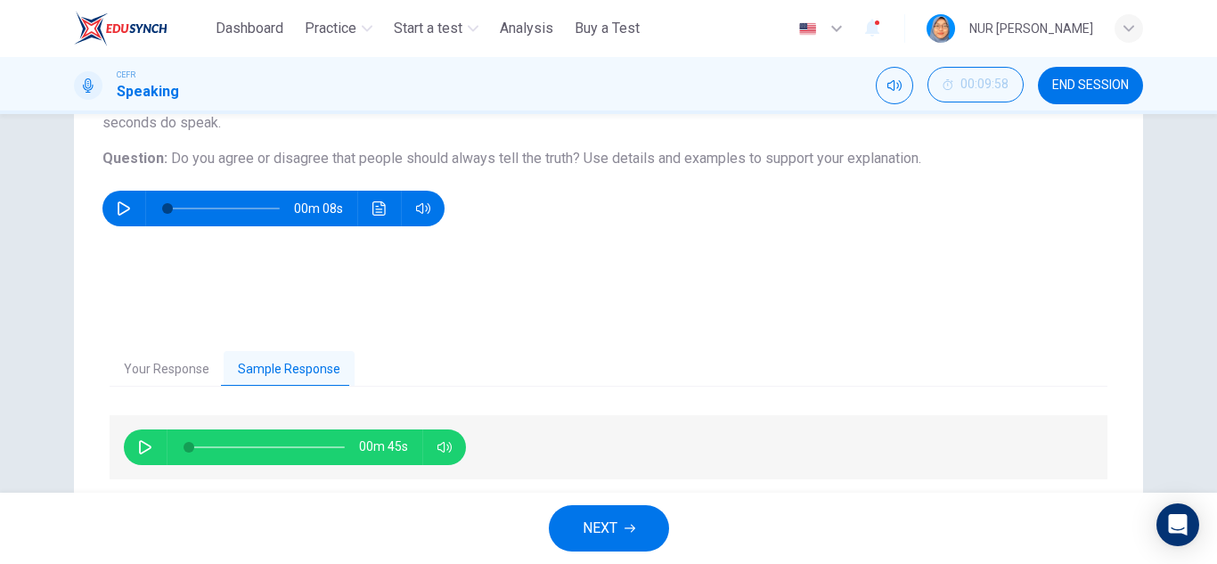
click at [93, 369] on div "Your Response Sample Response 00m 26s 00m 45s" at bounding box center [609, 453] width 1070 height 275
click at [176, 360] on button "Your Response" at bounding box center [167, 369] width 114 height 37
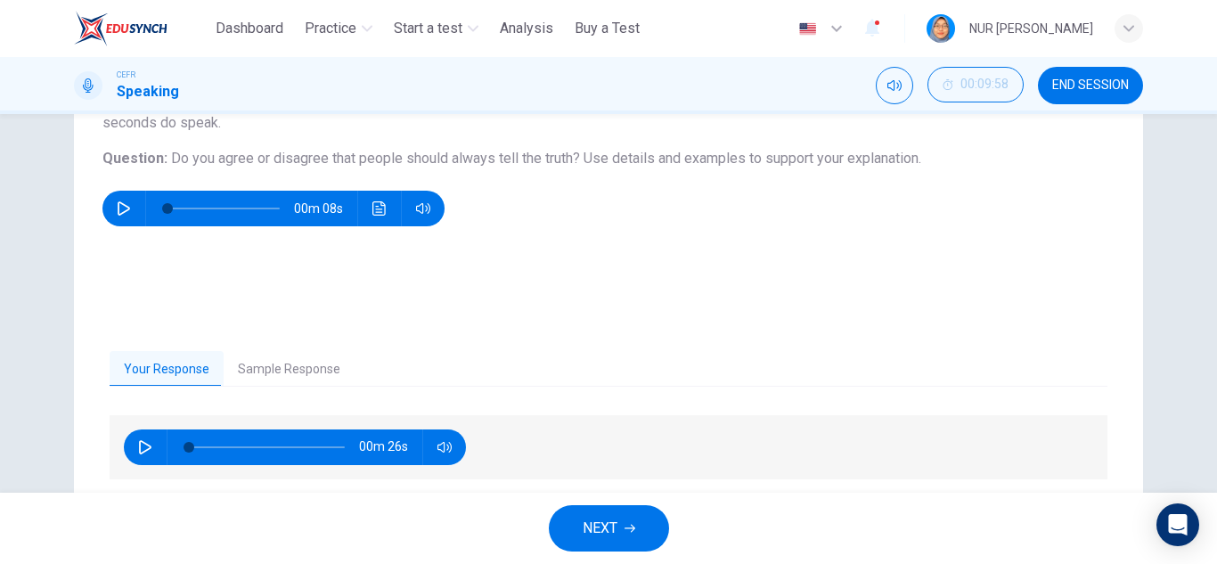
click at [213, 373] on button "Your Response" at bounding box center [167, 369] width 114 height 37
click at [252, 365] on button "Sample Response" at bounding box center [289, 369] width 131 height 37
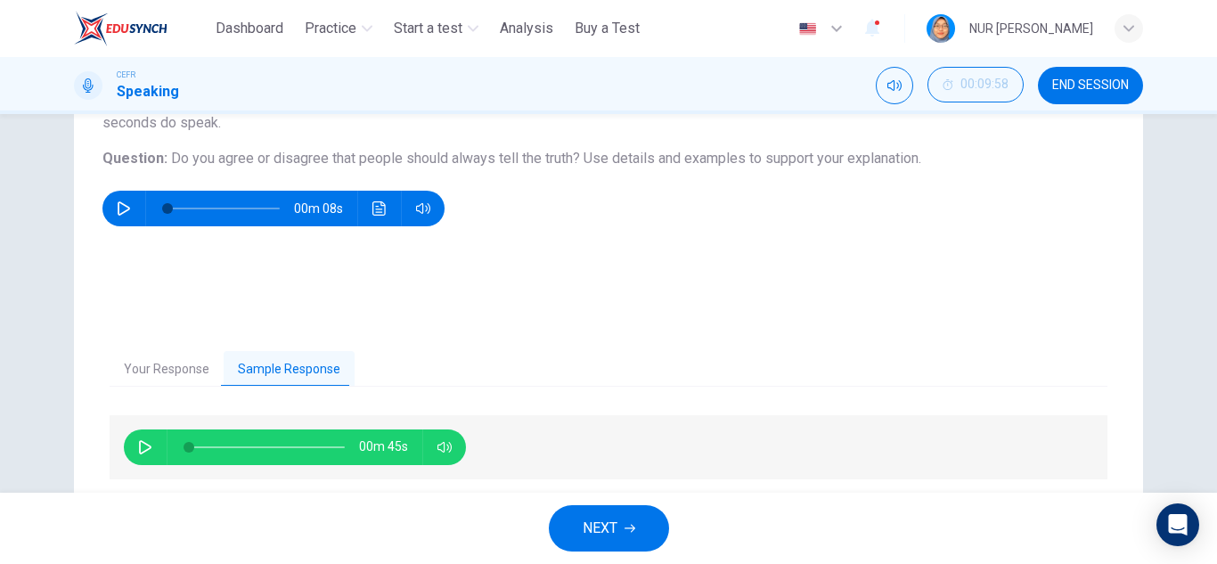
click at [141, 448] on icon "button" at bounding box center [145, 447] width 14 height 14
type input "*"
click at [630, 523] on icon "button" at bounding box center [630, 528] width 11 height 11
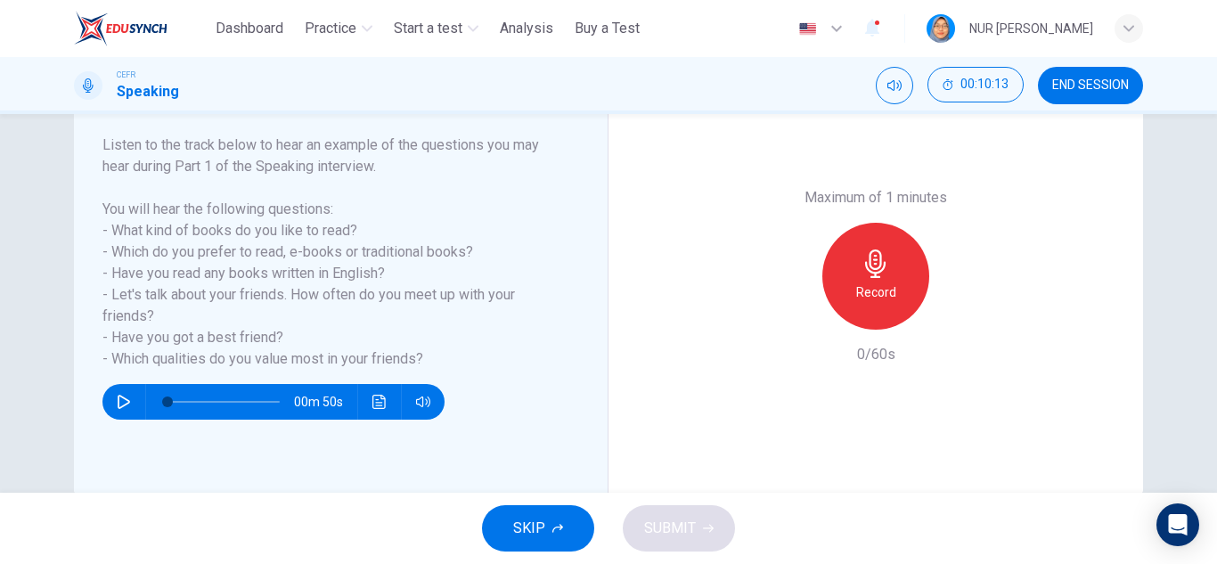
scroll to position [271, 0]
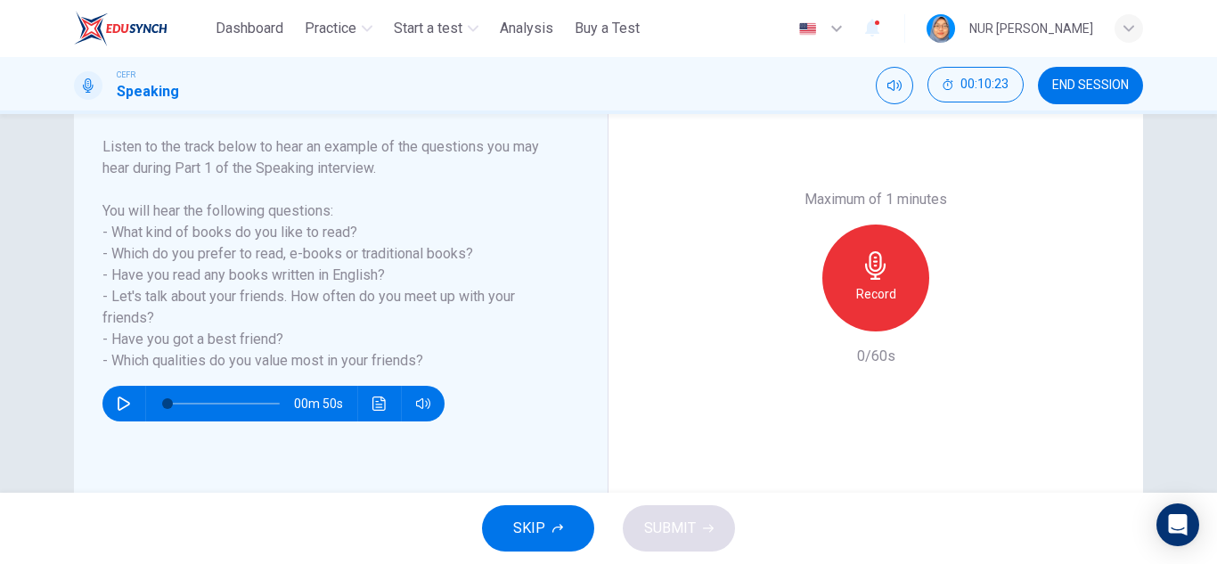
click at [870, 304] on h6 "Record" at bounding box center [877, 293] width 40 height 21
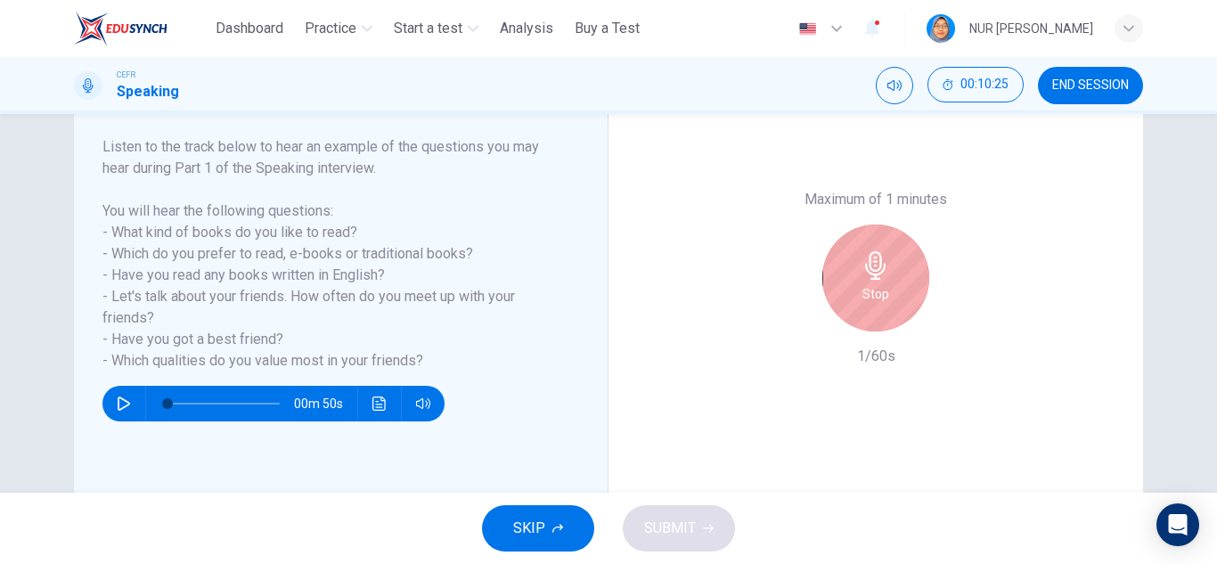
click at [870, 304] on h6 "Stop" at bounding box center [876, 293] width 27 height 21
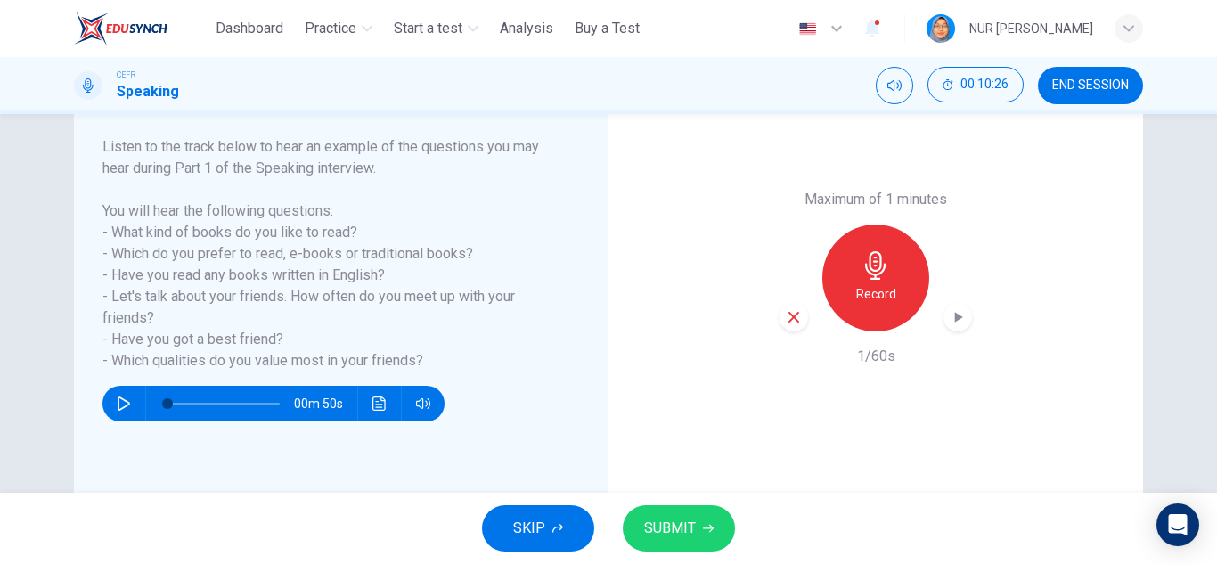
click at [625, 538] on button "SUBMIT" at bounding box center [679, 528] width 112 height 46
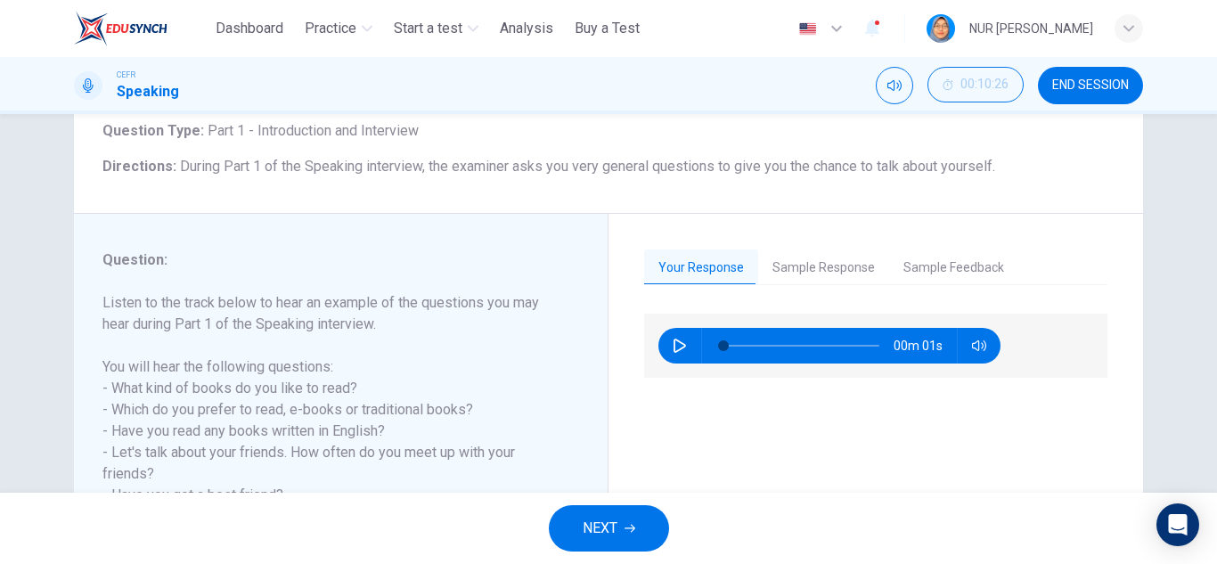
scroll to position [93, 0]
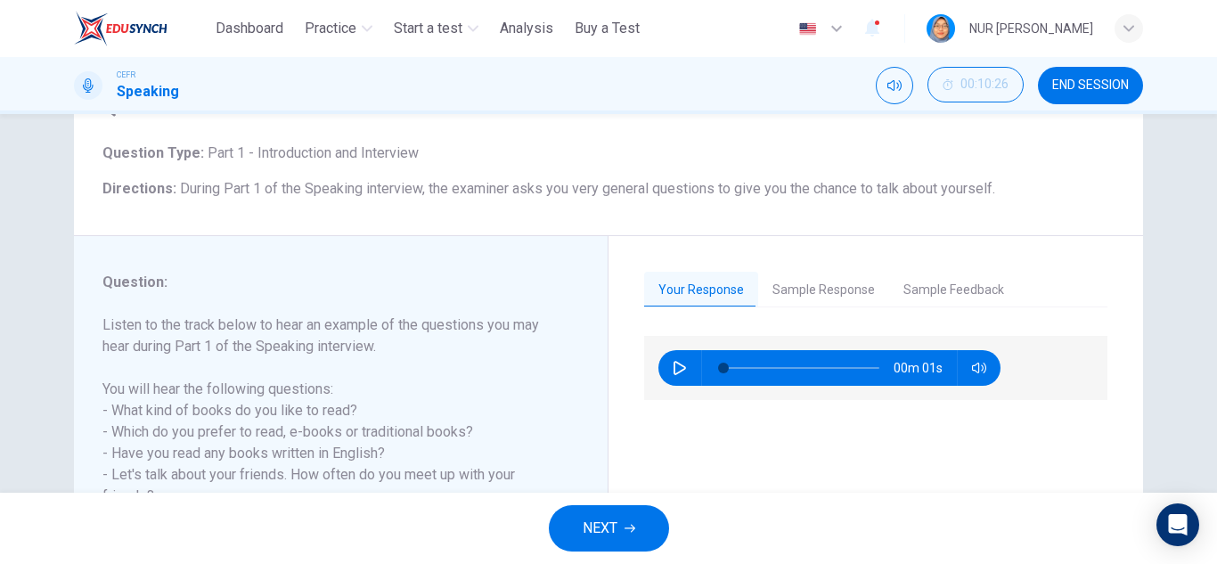
click at [808, 285] on button "Sample Response" at bounding box center [823, 290] width 131 height 37
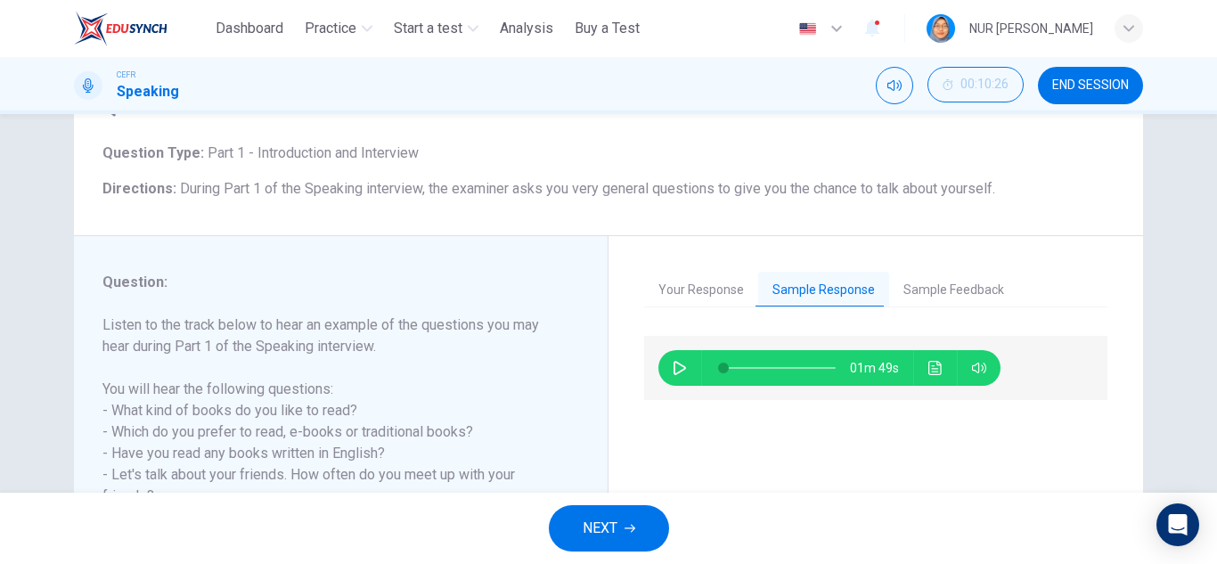
click at [667, 370] on button "button" at bounding box center [680, 368] width 29 height 36
click at [926, 380] on button "Click to see the audio transcription" at bounding box center [936, 368] width 29 height 36
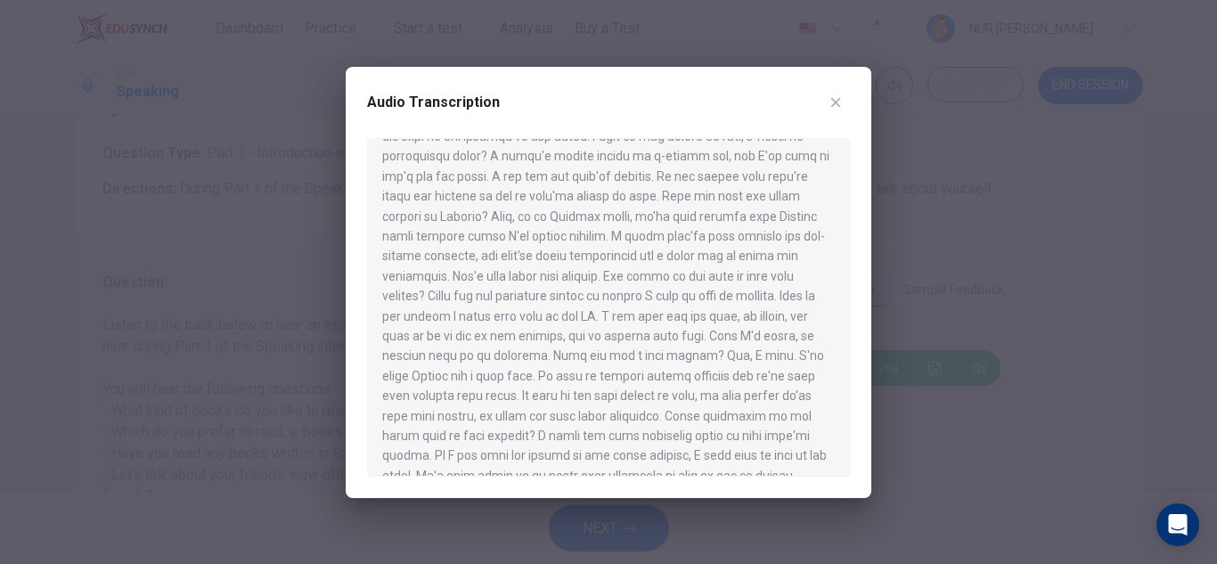
scroll to position [130, 0]
drag, startPoint x: 839, startPoint y: 369, endPoint x: 830, endPoint y: 260, distance: 109.1
click at [830, 260] on div at bounding box center [608, 307] width 483 height 339
type input "*"
click at [844, 90] on button "button" at bounding box center [836, 102] width 29 height 29
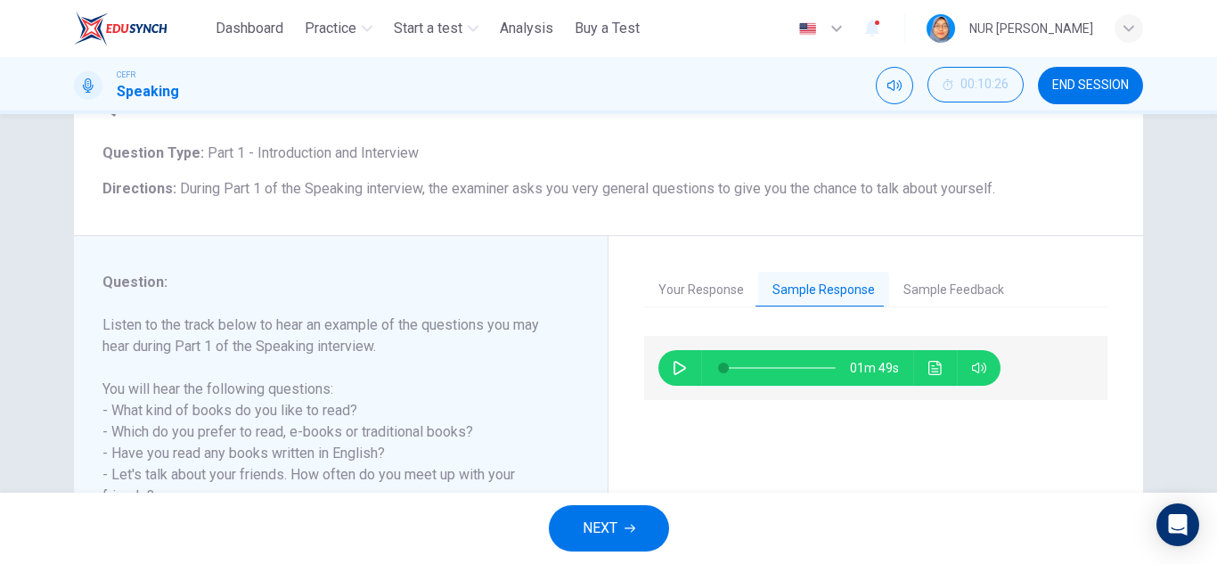
click at [629, 519] on button "NEXT" at bounding box center [609, 528] width 120 height 46
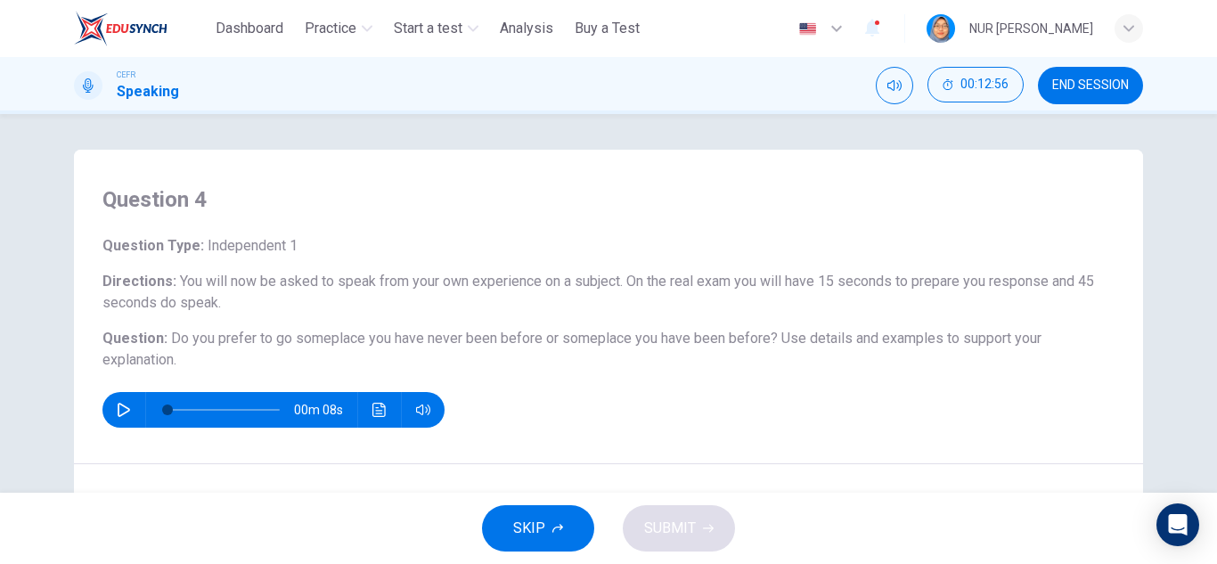
scroll to position [267, 0]
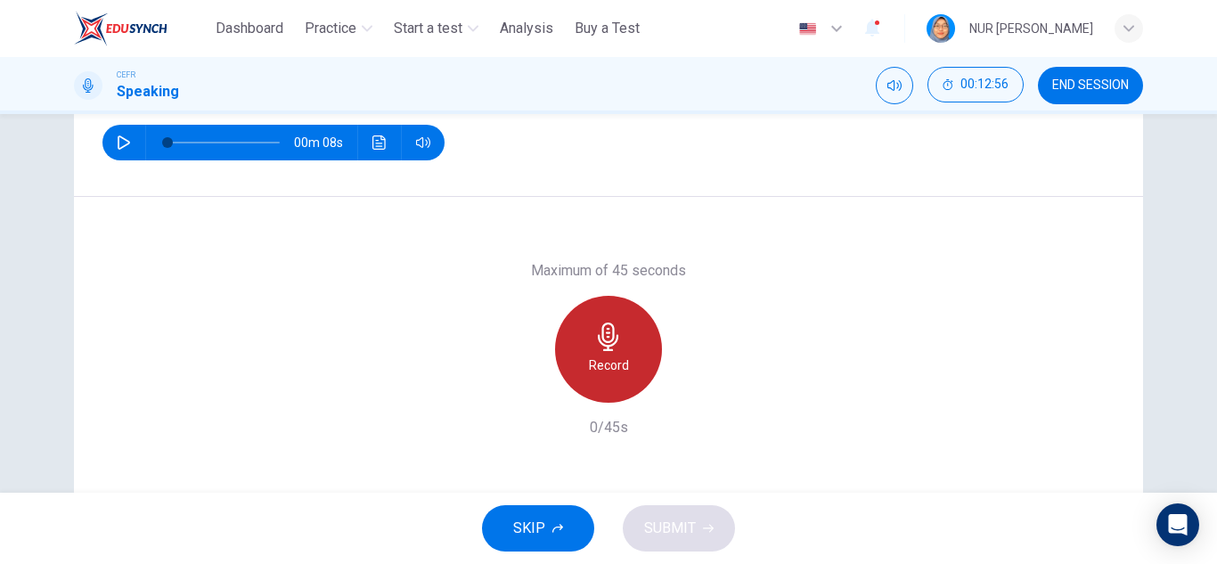
click at [627, 354] on div "Record" at bounding box center [608, 349] width 107 height 107
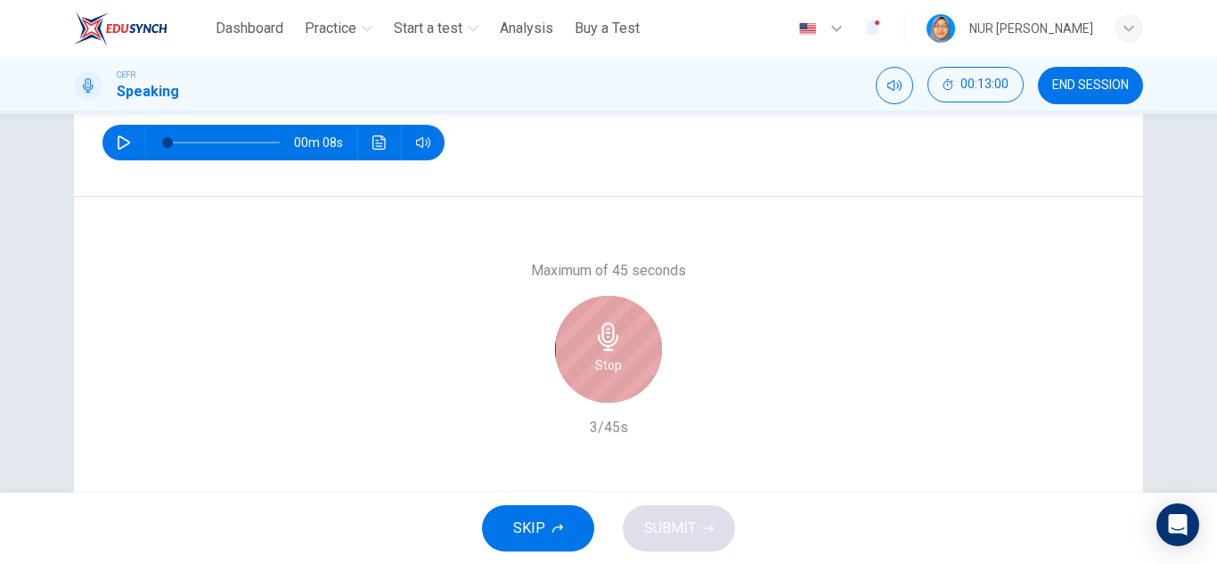
click at [627, 354] on div "Stop" at bounding box center [608, 349] width 107 height 107
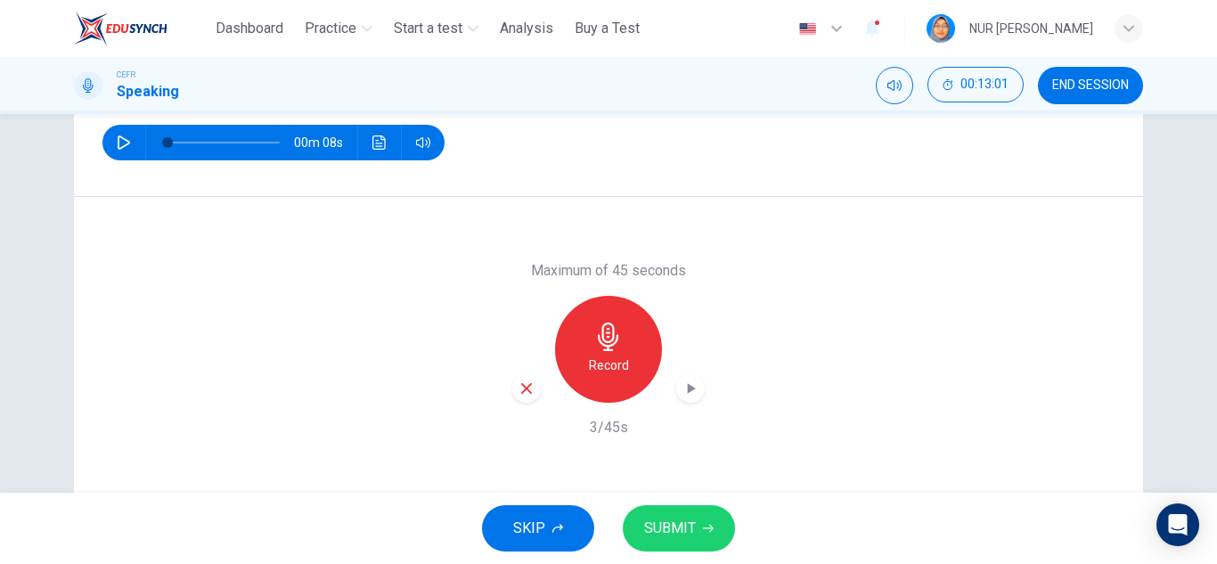
click at [651, 529] on span "SUBMIT" at bounding box center [670, 528] width 52 height 25
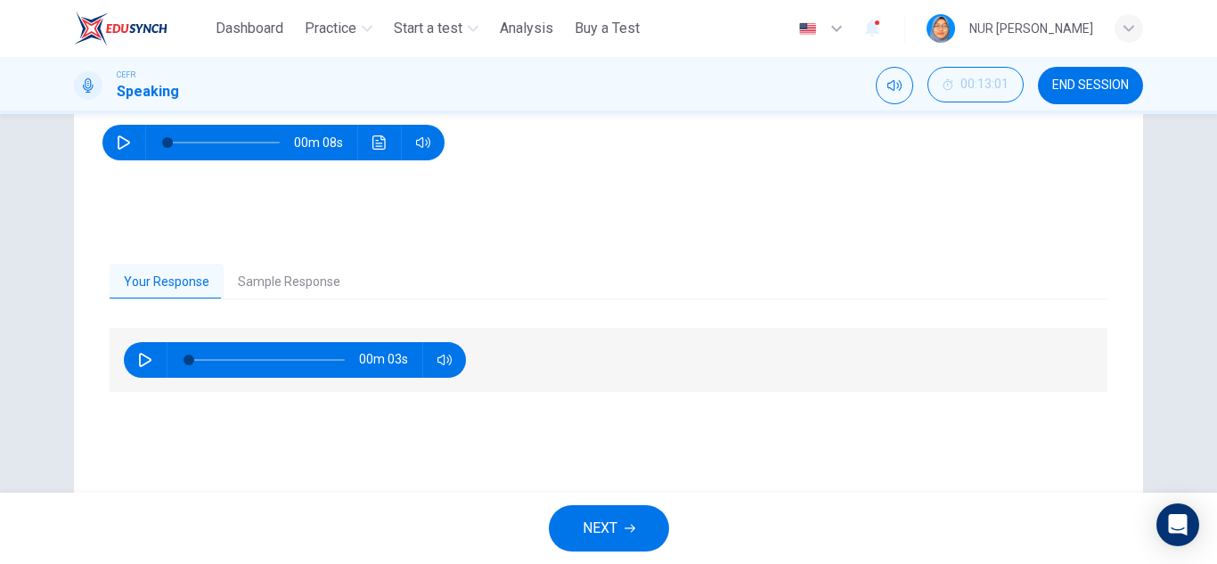
click at [335, 277] on button "Sample Response" at bounding box center [289, 282] width 131 height 37
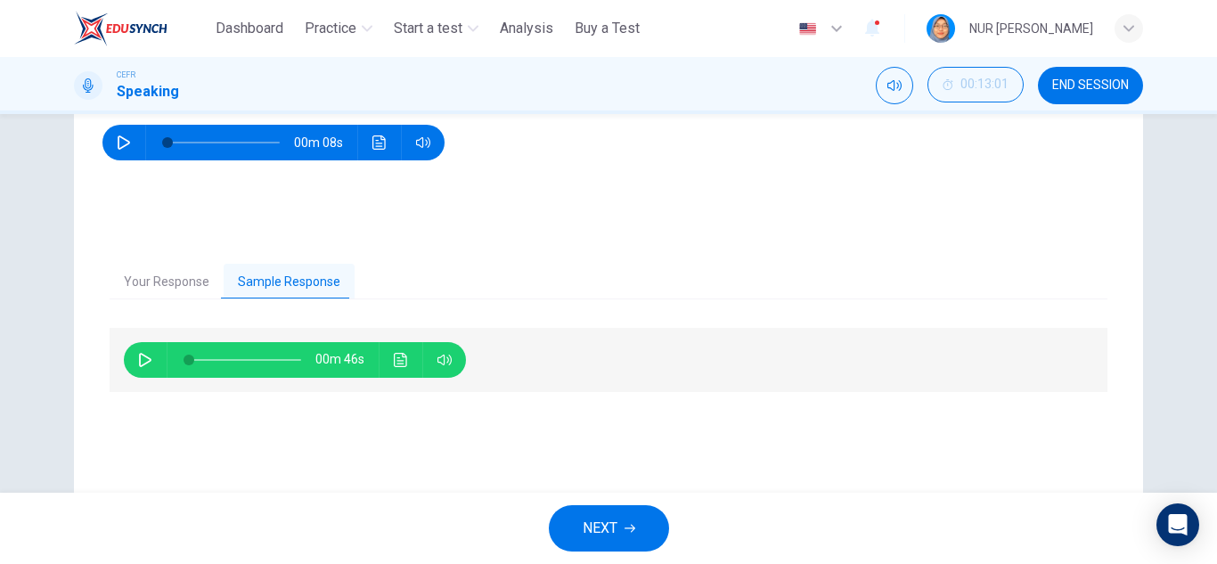
click at [143, 357] on icon "button" at bounding box center [145, 360] width 12 height 14
click at [394, 354] on icon "Click to see the audio transcription" at bounding box center [401, 360] width 14 height 14
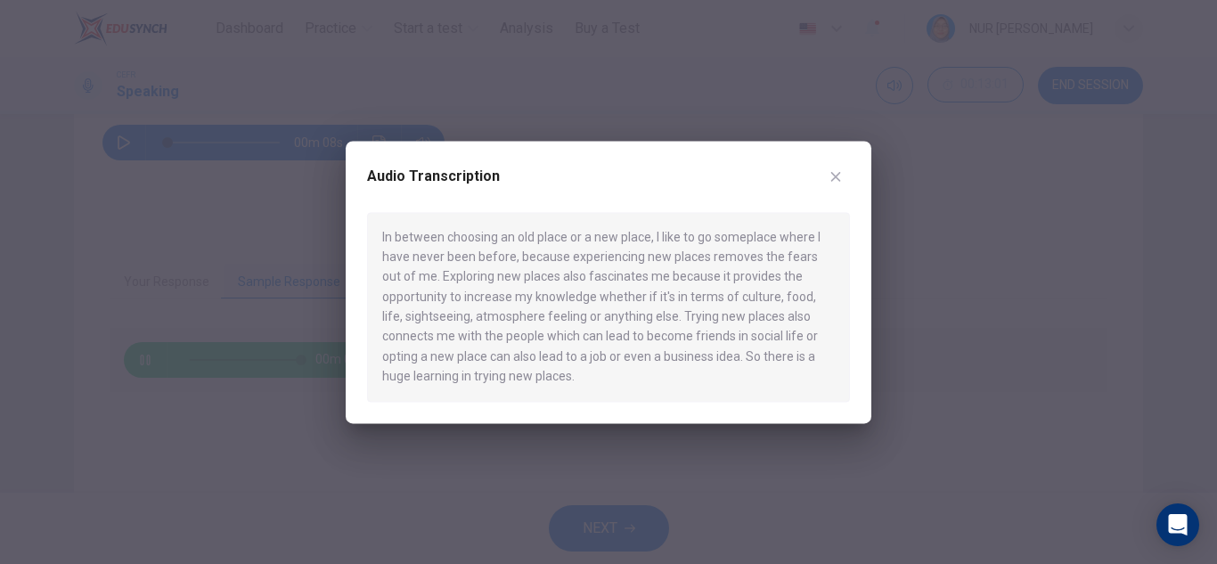
type input "*"
click at [830, 162] on div "Audio Transcription" at bounding box center [608, 187] width 483 height 50
click at [836, 176] on icon "button" at bounding box center [837, 177] width 10 height 10
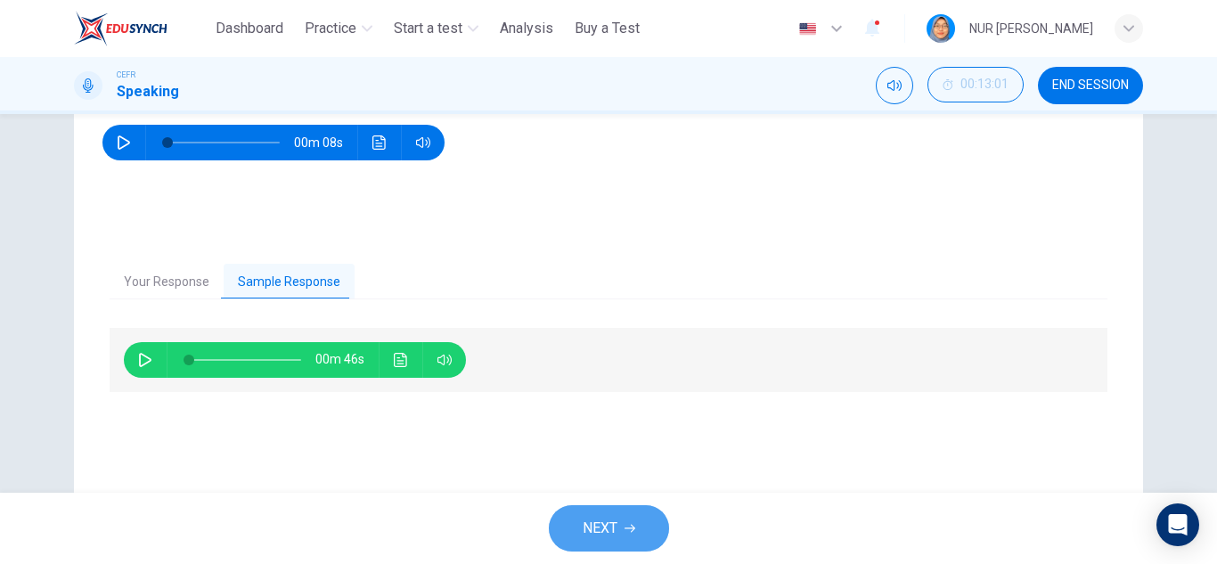
click at [635, 513] on button "NEXT" at bounding box center [609, 528] width 120 height 46
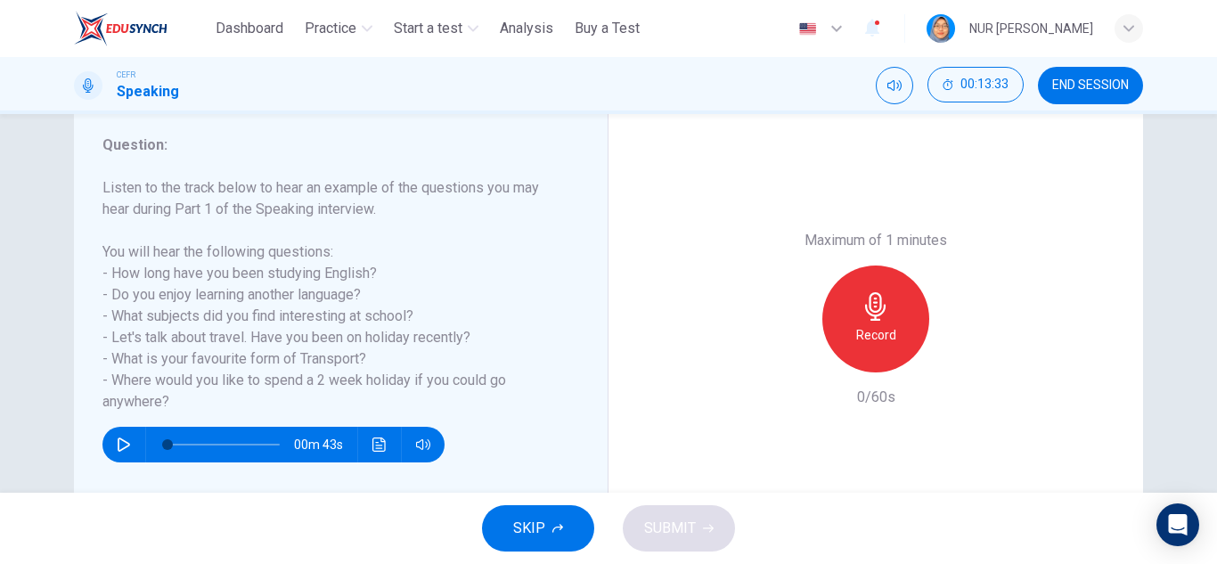
scroll to position [225, 0]
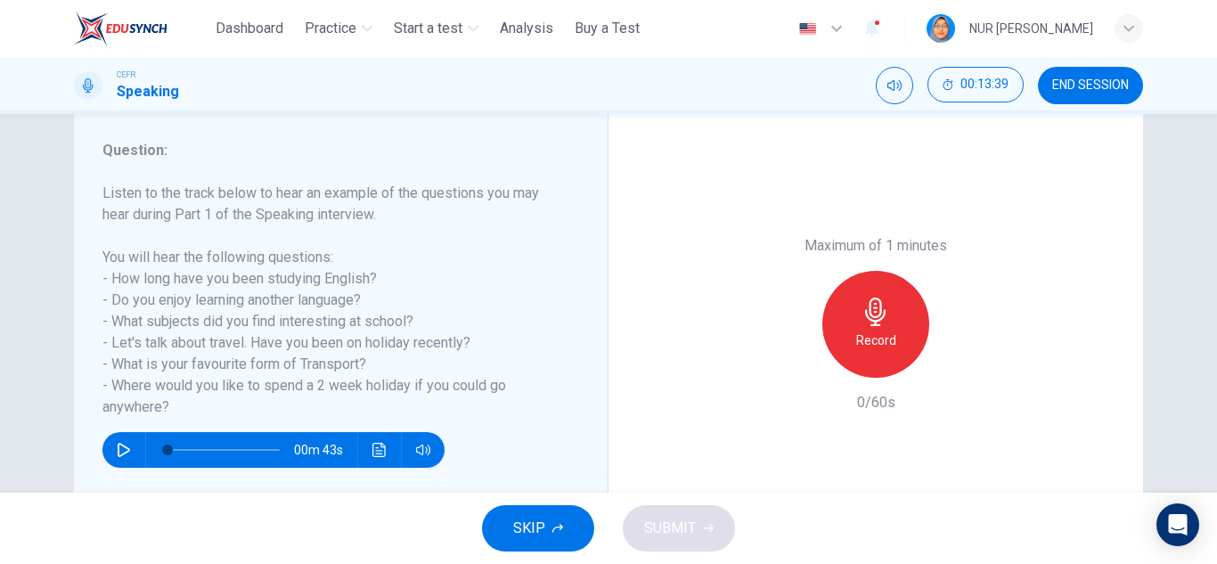
click at [847, 375] on div "Record" at bounding box center [876, 324] width 193 height 107
click at [867, 354] on div "Record" at bounding box center [876, 324] width 107 height 107
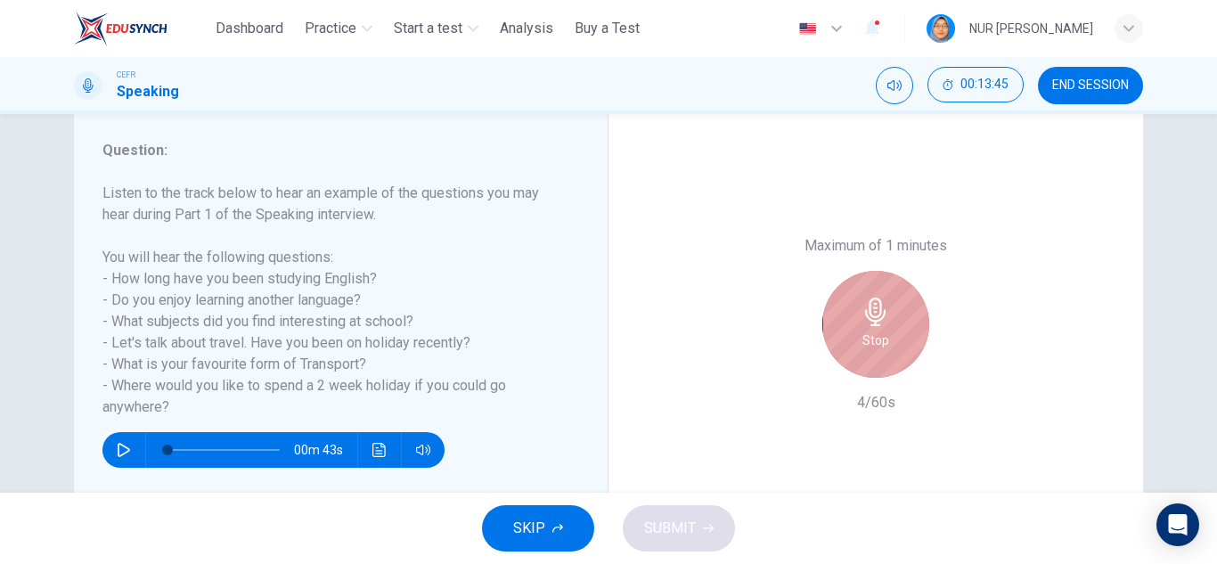
click at [873, 369] on div "Stop" at bounding box center [876, 324] width 107 height 107
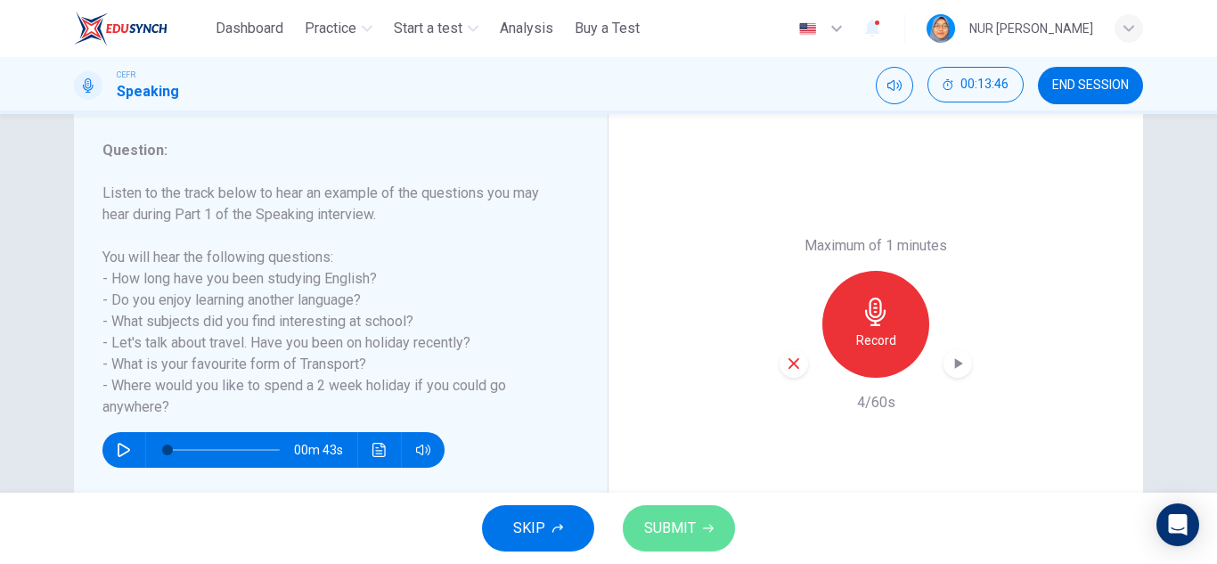
click at [668, 536] on span "SUBMIT" at bounding box center [670, 528] width 52 height 25
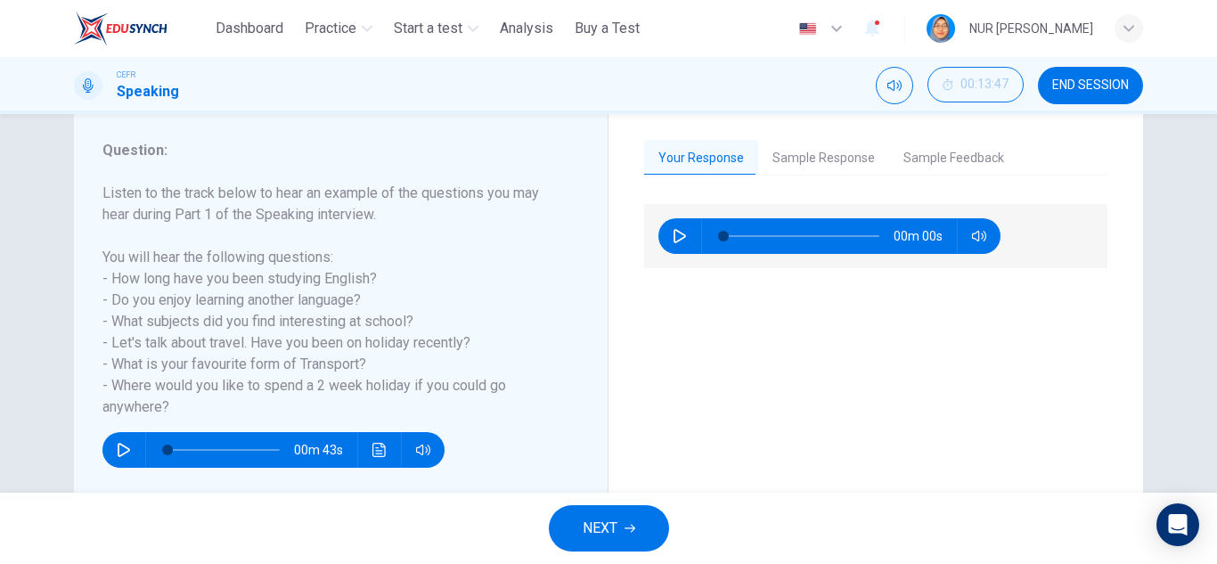
click at [827, 148] on button "Sample Response" at bounding box center [823, 158] width 131 height 37
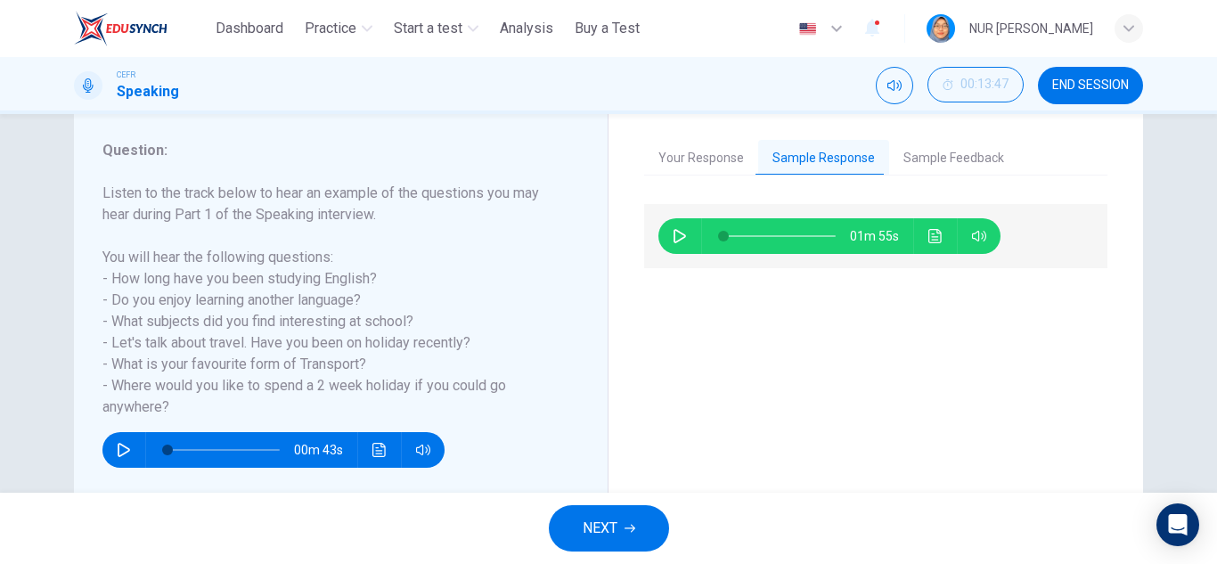
click at [673, 236] on icon "button" at bounding box center [680, 236] width 14 height 14
click at [936, 240] on icon "Click to see the audio transcription" at bounding box center [936, 236] width 14 height 14
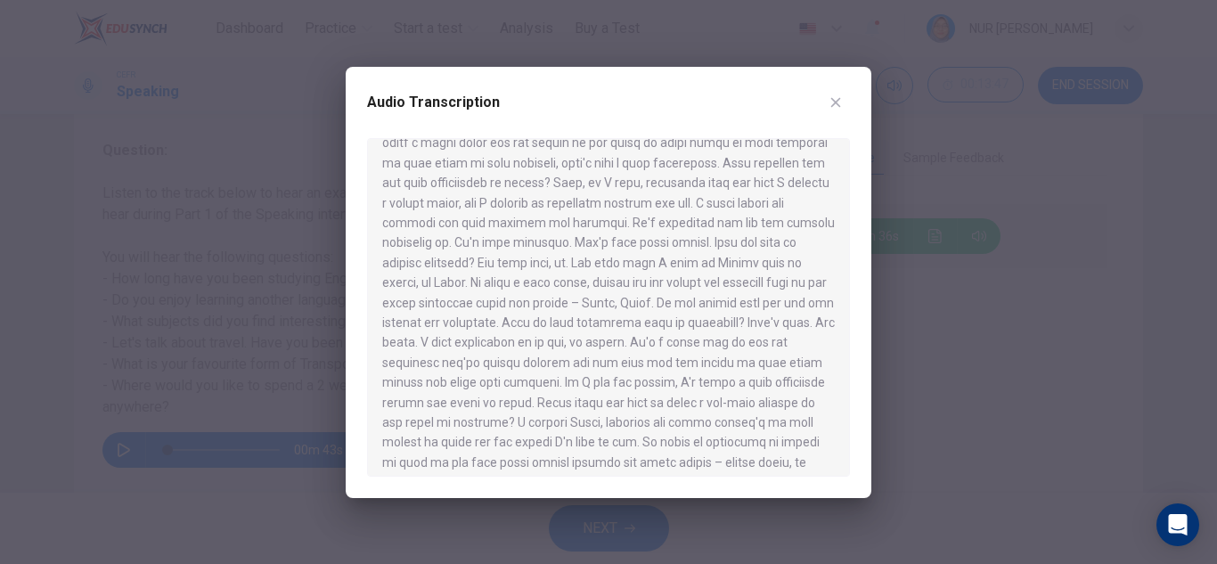
scroll to position [150, 0]
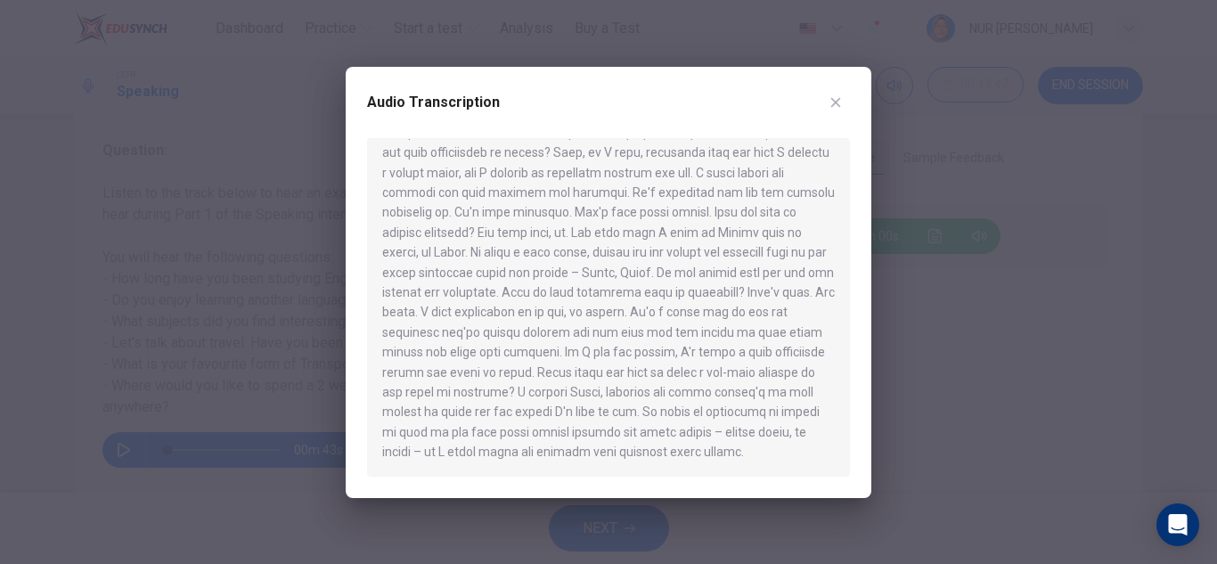
type input "*"
click at [842, 108] on icon "button" at bounding box center [836, 102] width 14 height 14
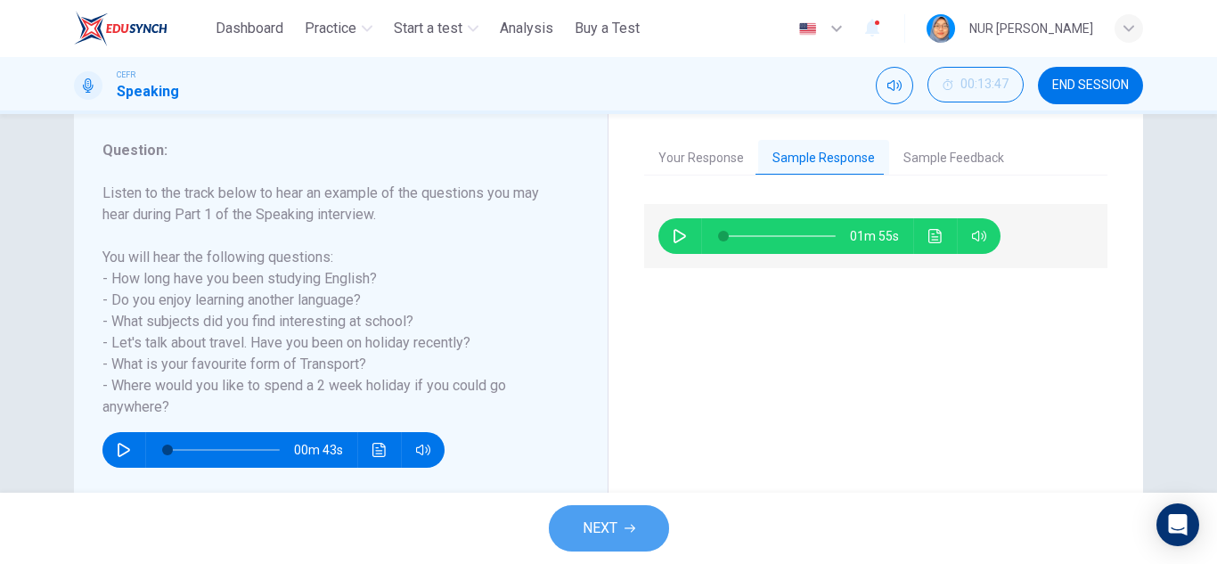
click at [609, 515] on button "NEXT" at bounding box center [609, 528] width 120 height 46
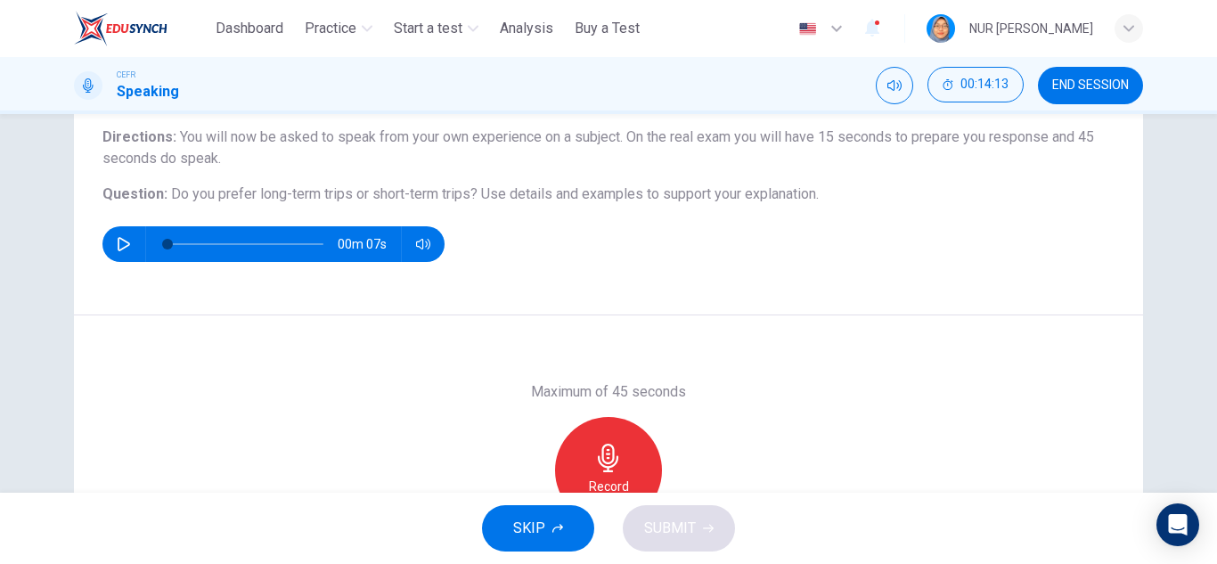
scroll to position [312, 0]
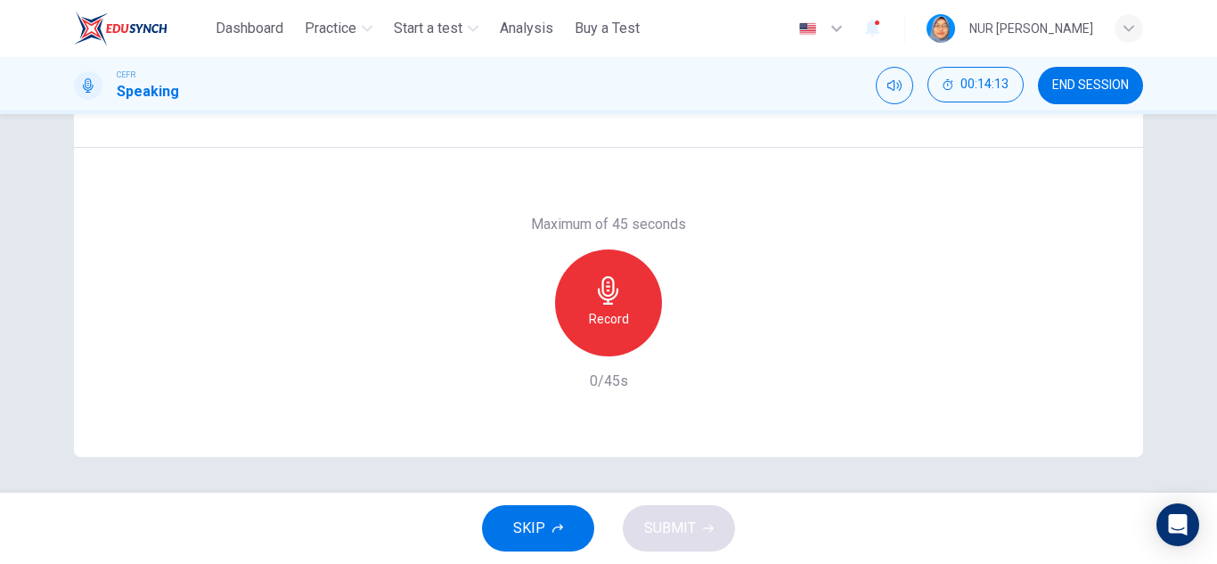
click at [604, 336] on div "Record" at bounding box center [608, 303] width 107 height 107
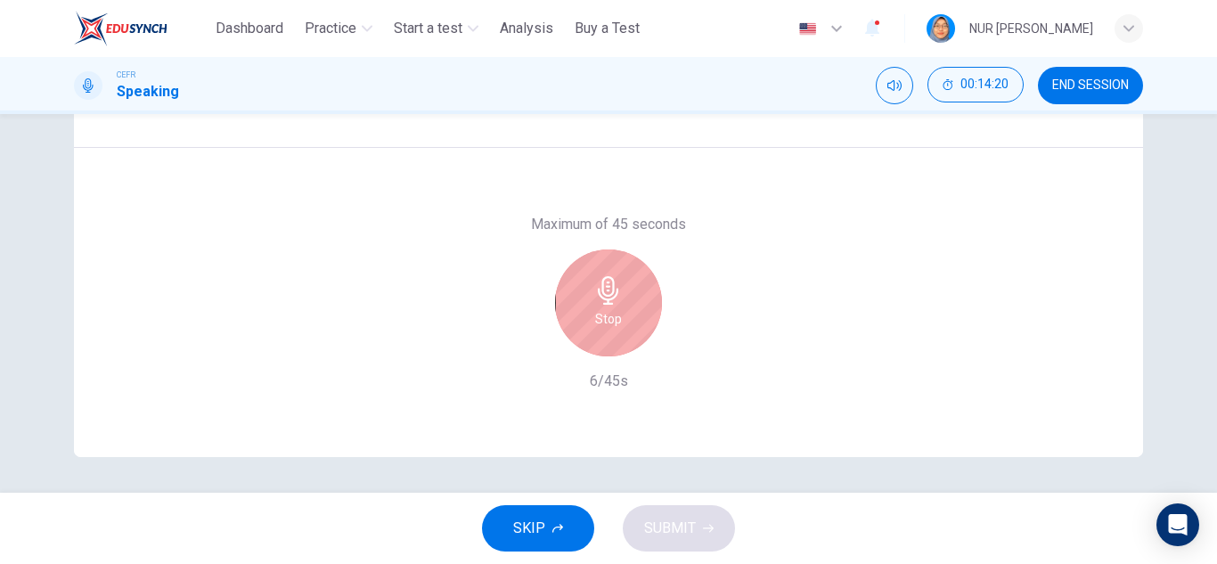
click at [601, 319] on h6 "Stop" at bounding box center [608, 318] width 27 height 21
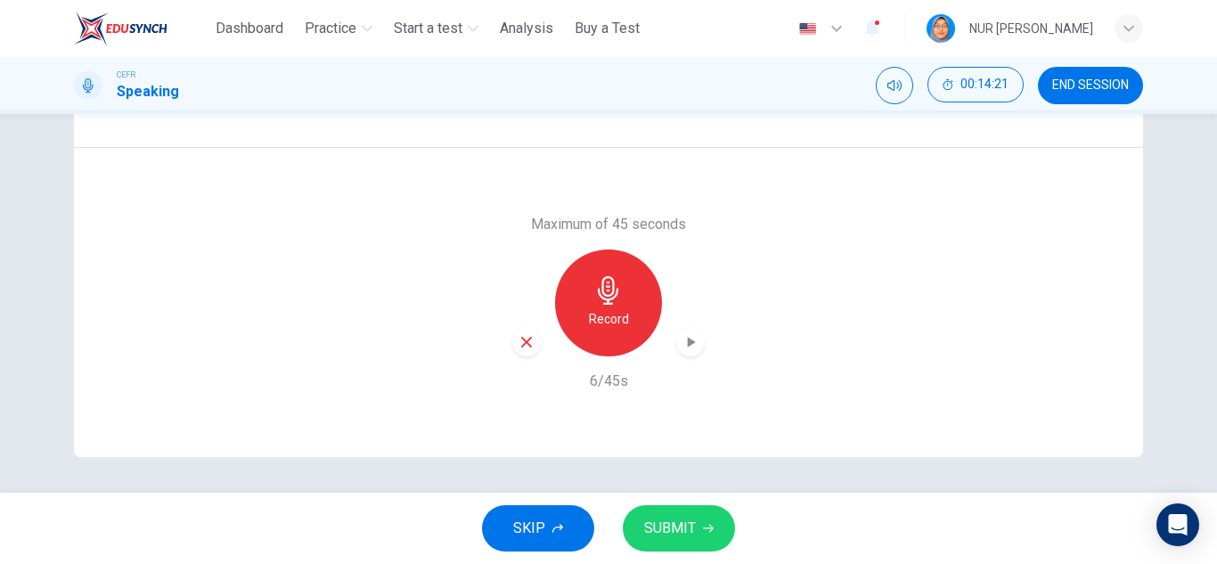
click at [642, 498] on div "SKIP SUBMIT" at bounding box center [608, 528] width 1217 height 71
click at [655, 538] on span "SUBMIT" at bounding box center [670, 528] width 52 height 25
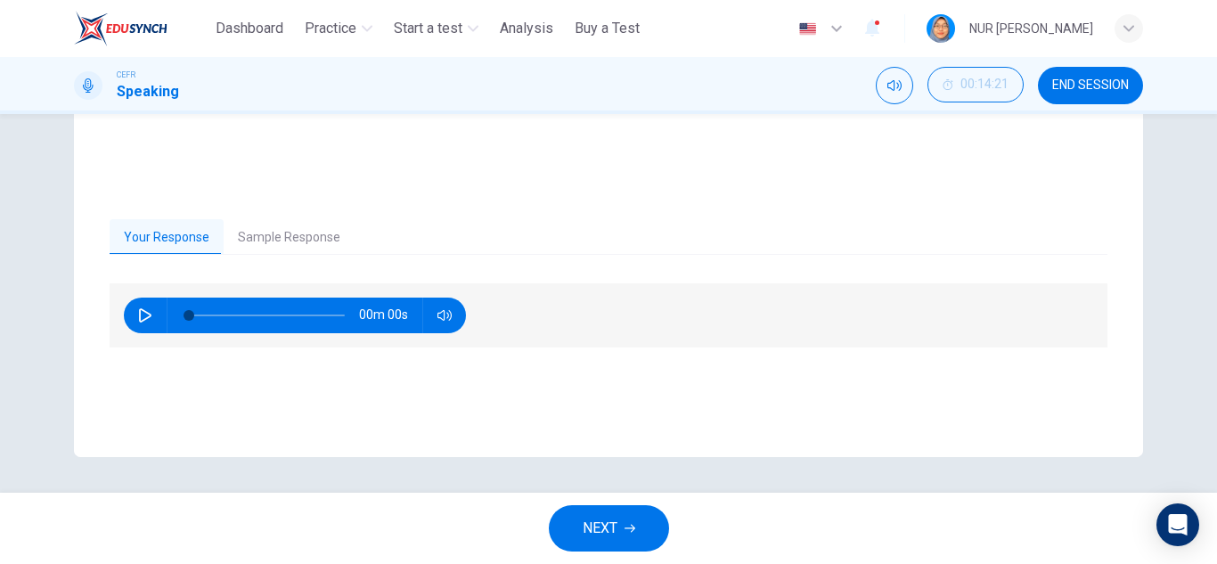
click at [302, 227] on button "Sample Response" at bounding box center [289, 237] width 131 height 37
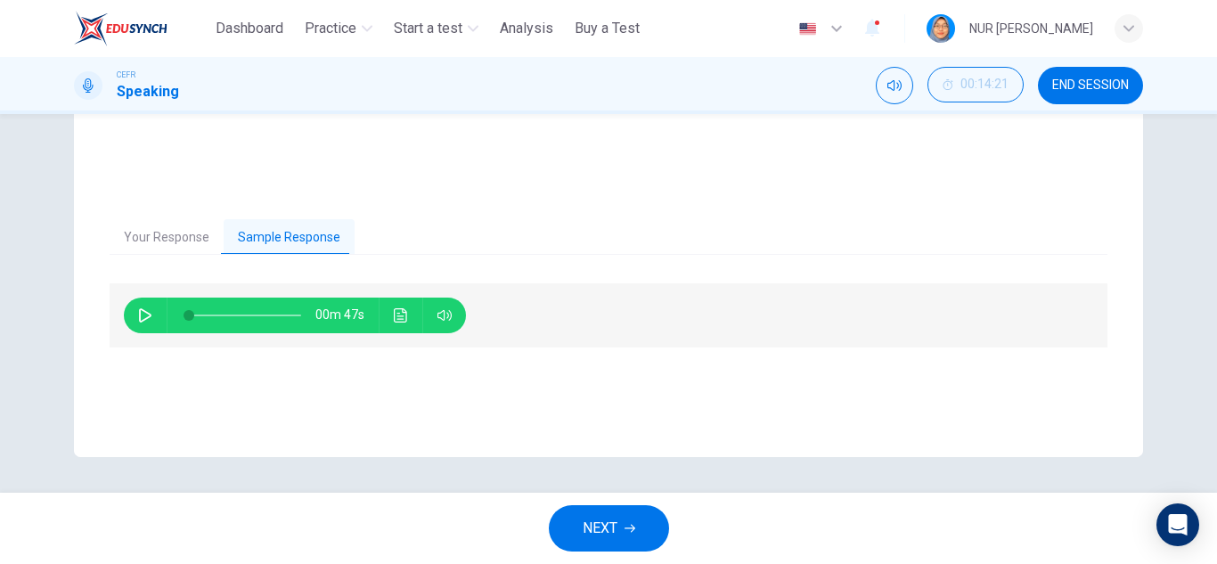
click at [138, 315] on icon "button" at bounding box center [145, 315] width 14 height 14
click at [387, 313] on button "Click to see the audio transcription" at bounding box center [401, 316] width 29 height 36
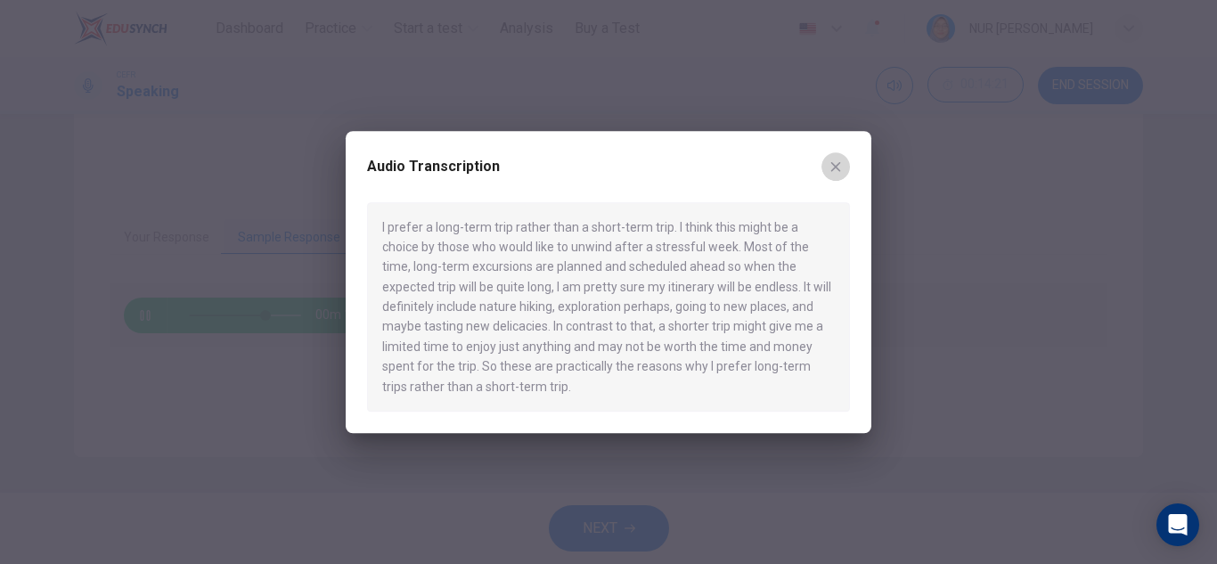
click at [831, 160] on icon "button" at bounding box center [836, 167] width 14 height 14
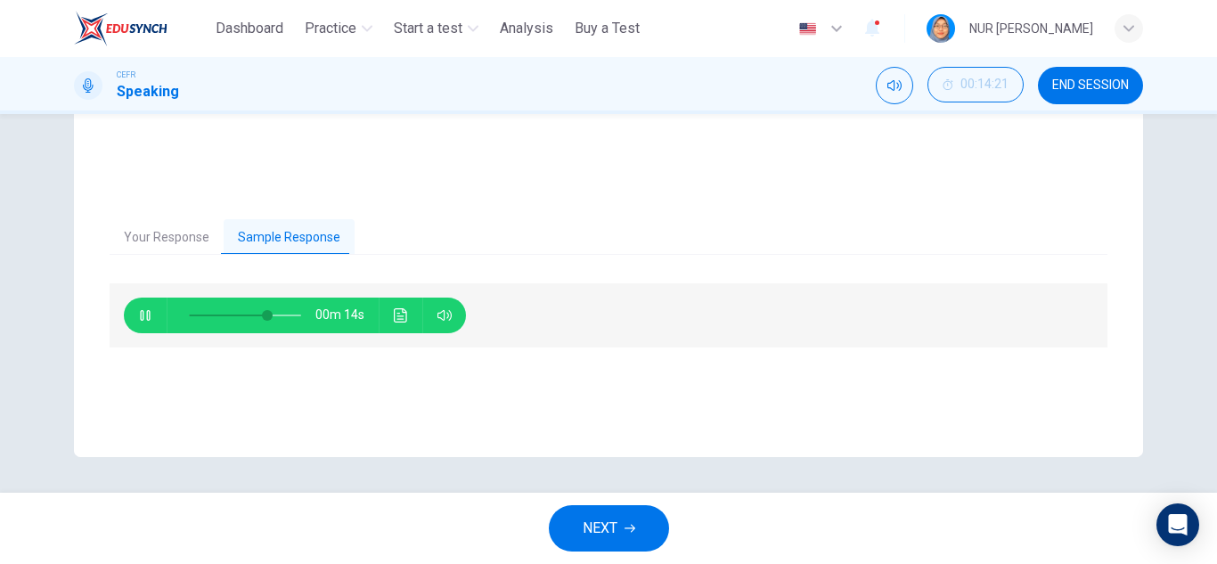
type input "**"
click at [578, 527] on button "NEXT" at bounding box center [609, 528] width 120 height 46
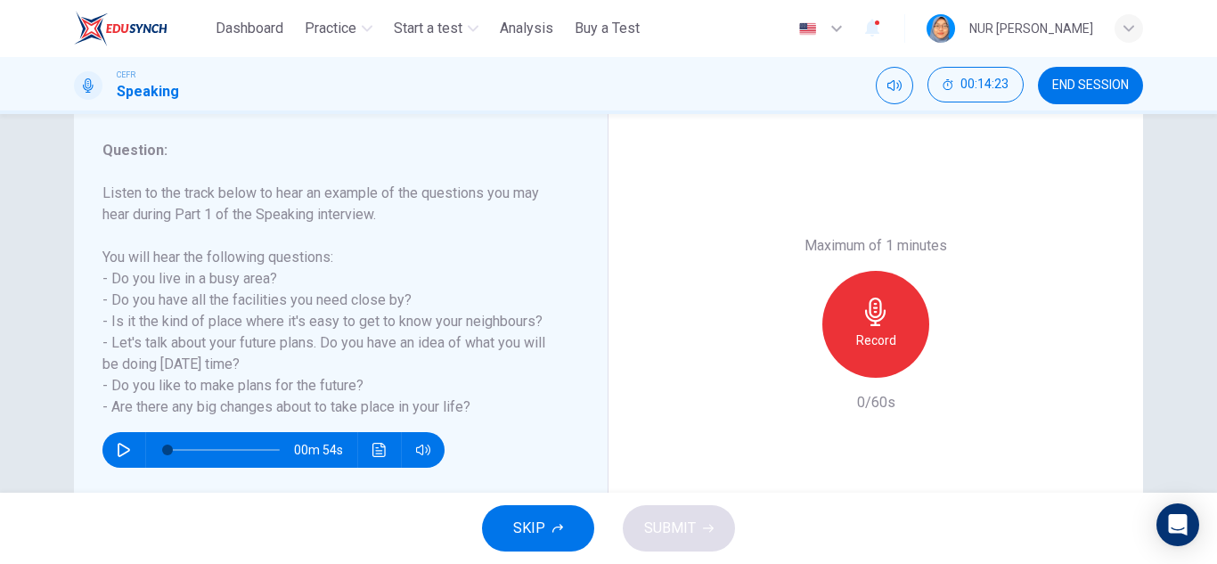
scroll to position [267, 0]
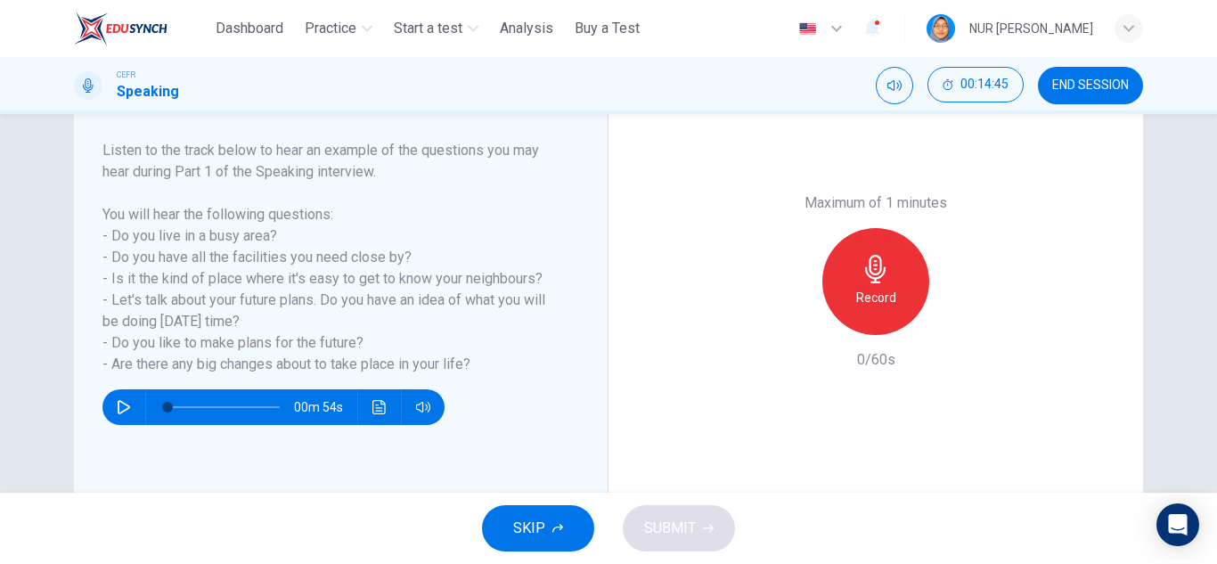
click at [933, 238] on div "Record" at bounding box center [876, 281] width 193 height 107
click at [825, 309] on div "Record" at bounding box center [876, 281] width 193 height 107
click at [908, 266] on div "Record" at bounding box center [876, 281] width 107 height 107
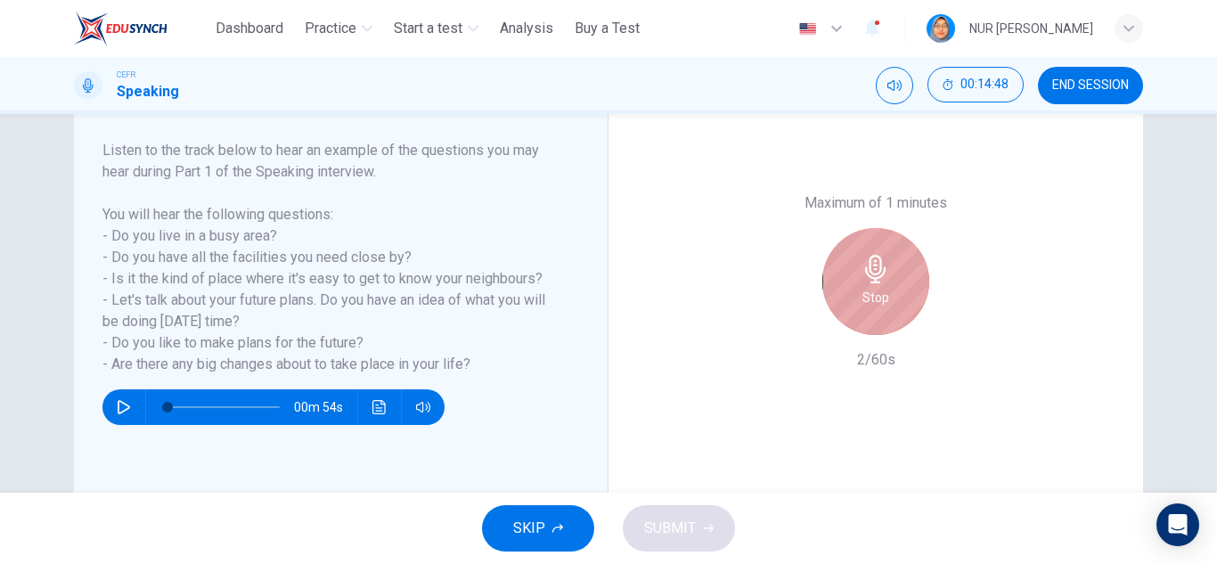
click at [906, 273] on div "Stop" at bounding box center [876, 281] width 107 height 107
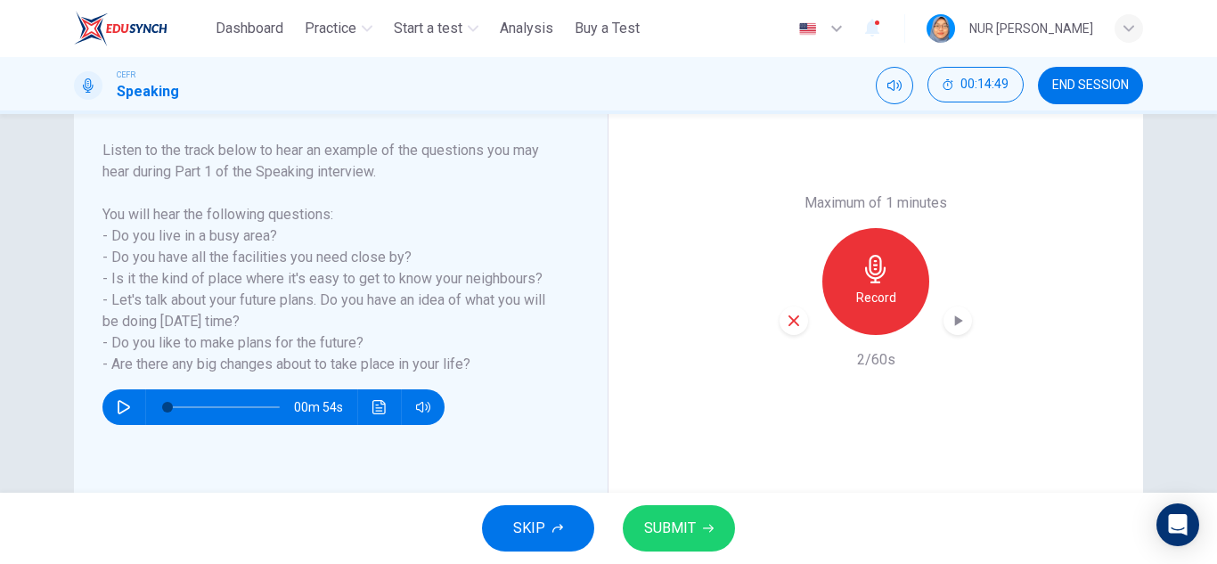
click at [692, 536] on span "SUBMIT" at bounding box center [670, 528] width 52 height 25
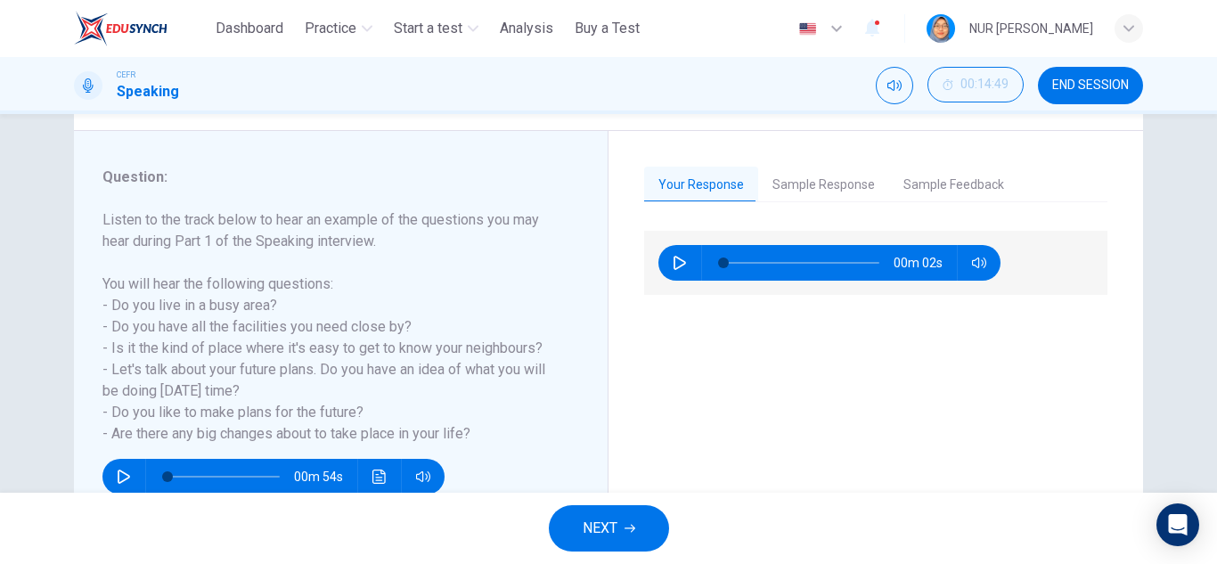
scroll to position [178, 0]
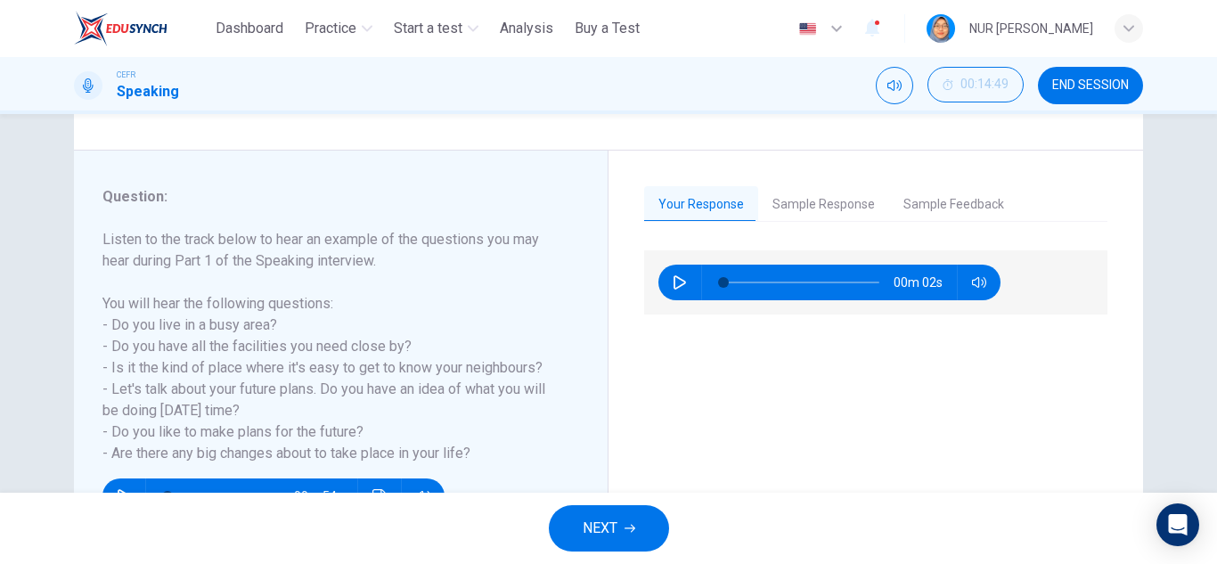
click at [799, 206] on button "Sample Response" at bounding box center [823, 204] width 131 height 37
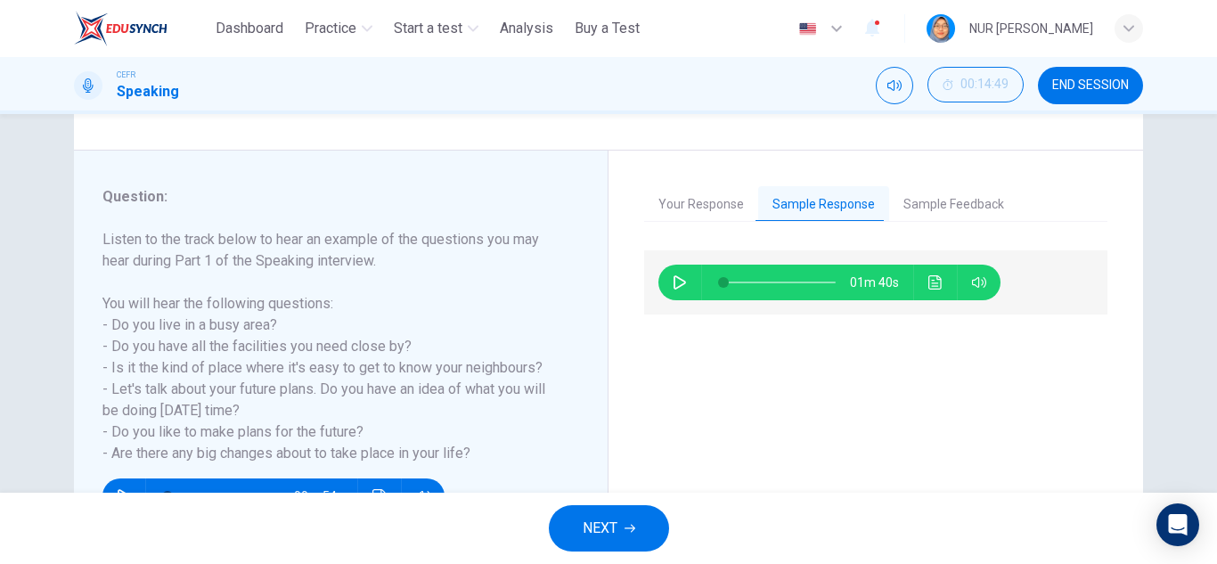
click at [922, 281] on button "Click to see the audio transcription" at bounding box center [936, 283] width 29 height 36
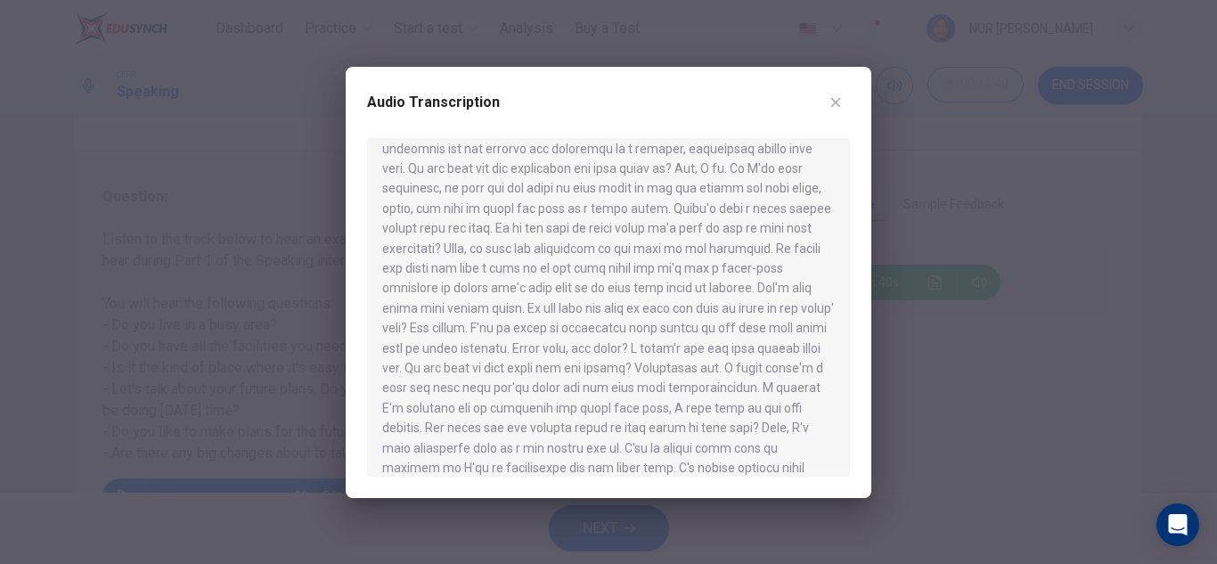
scroll to position [111, 0]
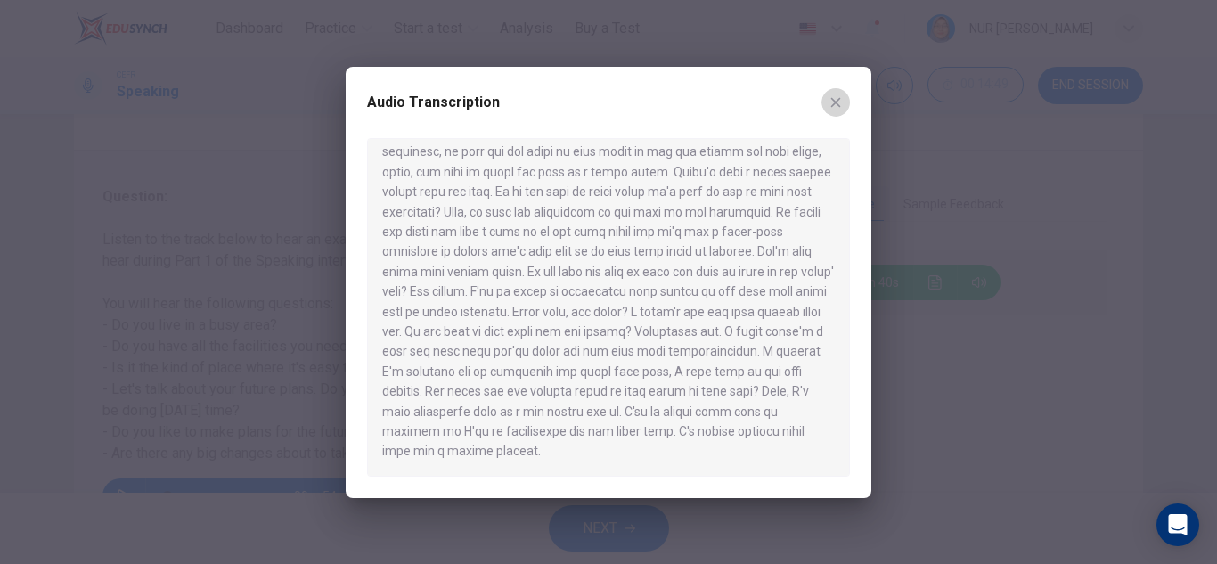
click at [824, 101] on button "button" at bounding box center [836, 102] width 29 height 29
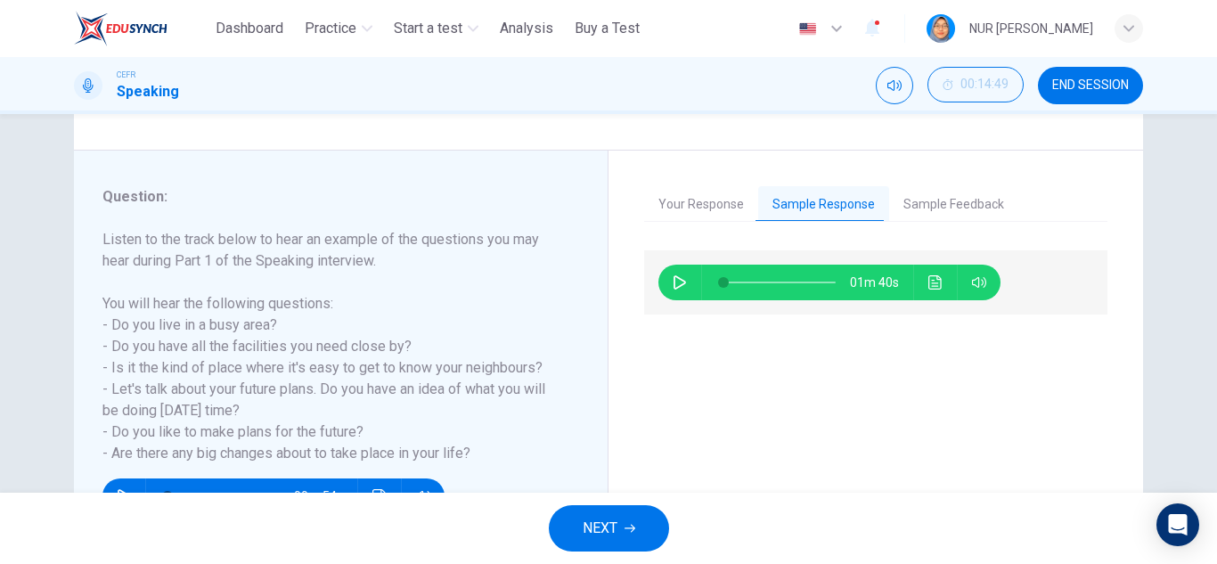
click at [602, 524] on span "NEXT" at bounding box center [600, 528] width 35 height 25
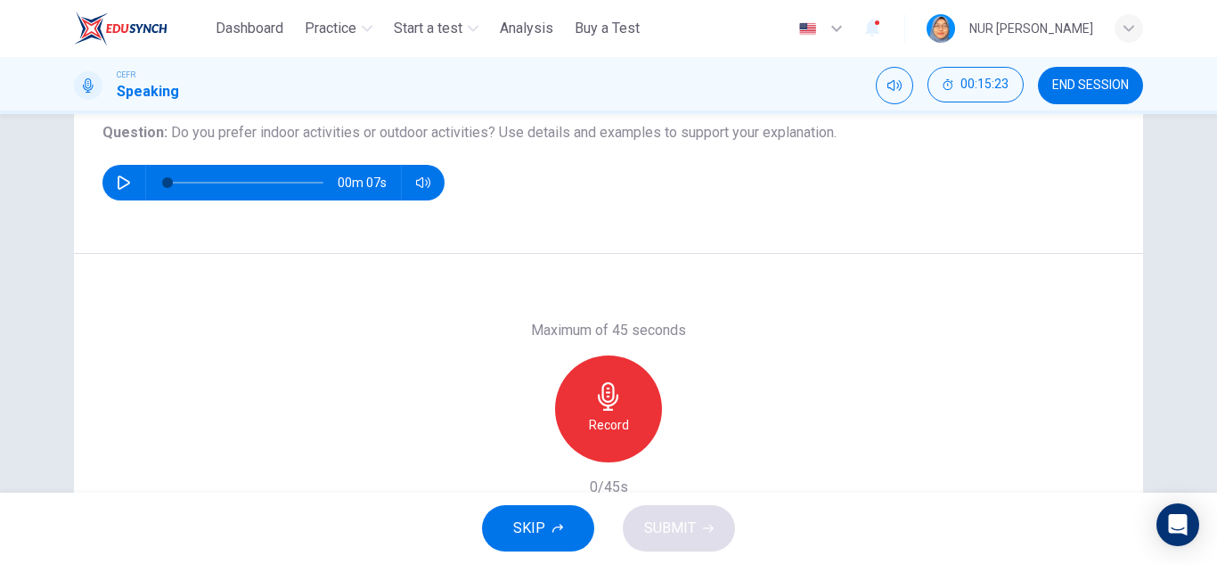
scroll to position [267, 0]
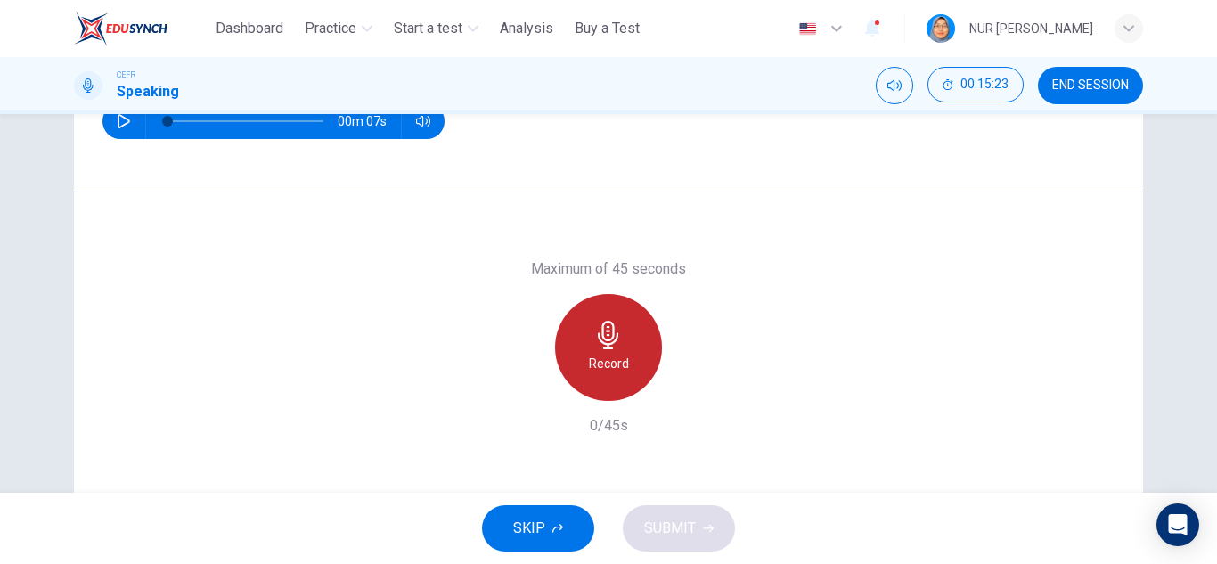
click at [594, 360] on h6 "Record" at bounding box center [609, 363] width 40 height 21
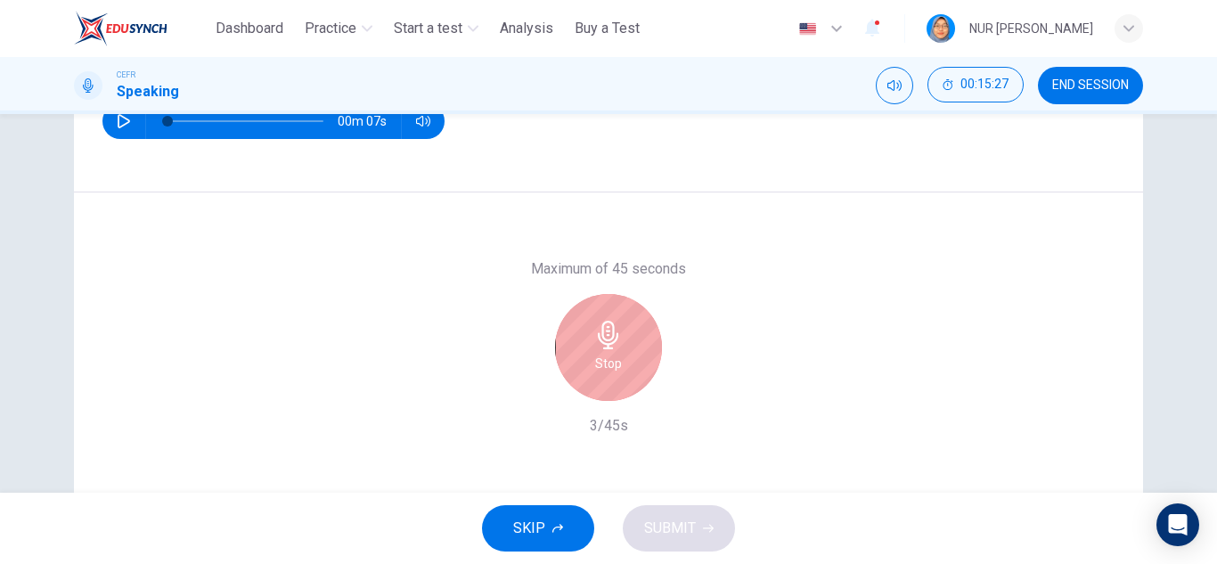
click at [623, 336] on div "Stop" at bounding box center [608, 347] width 107 height 107
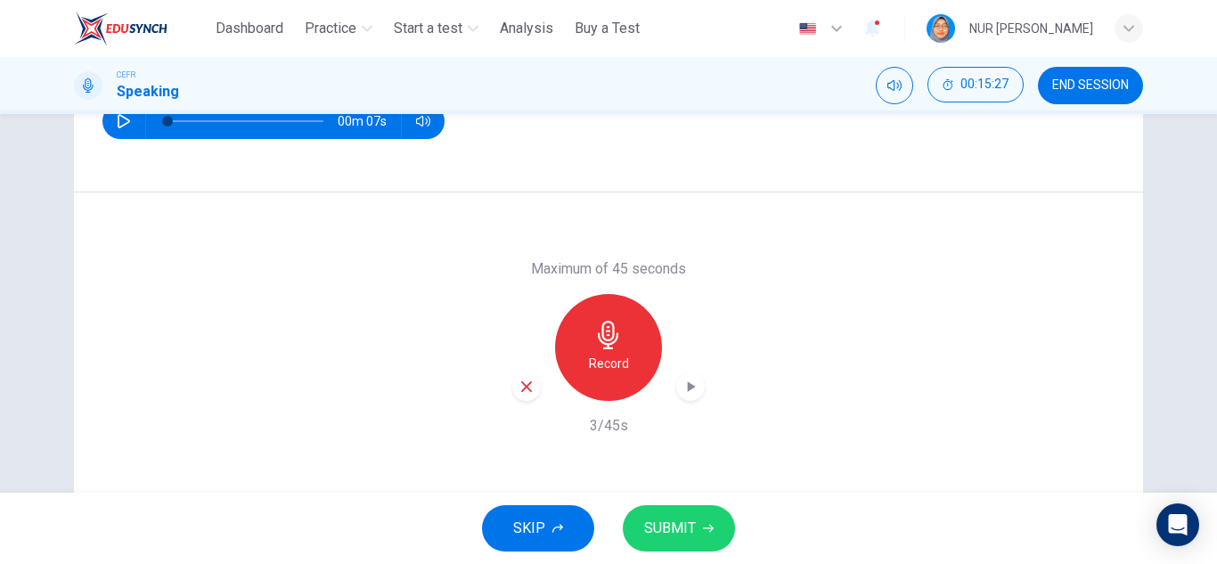
click at [658, 505] on button "SUBMIT" at bounding box center [679, 528] width 112 height 46
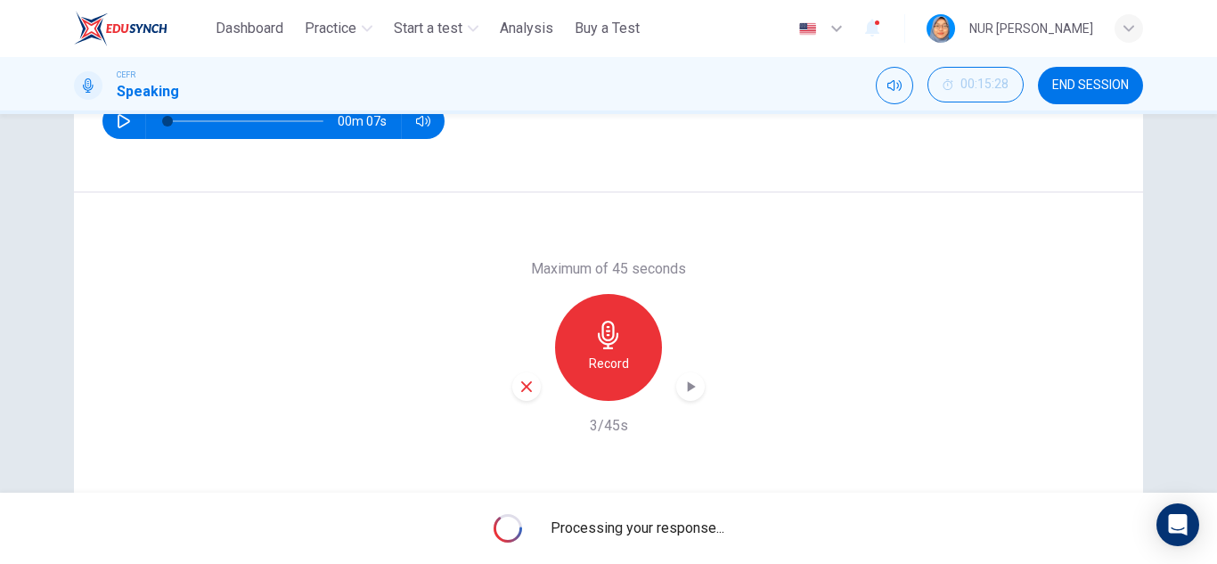
click at [657, 522] on span "Processing your response..." at bounding box center [638, 528] width 174 height 21
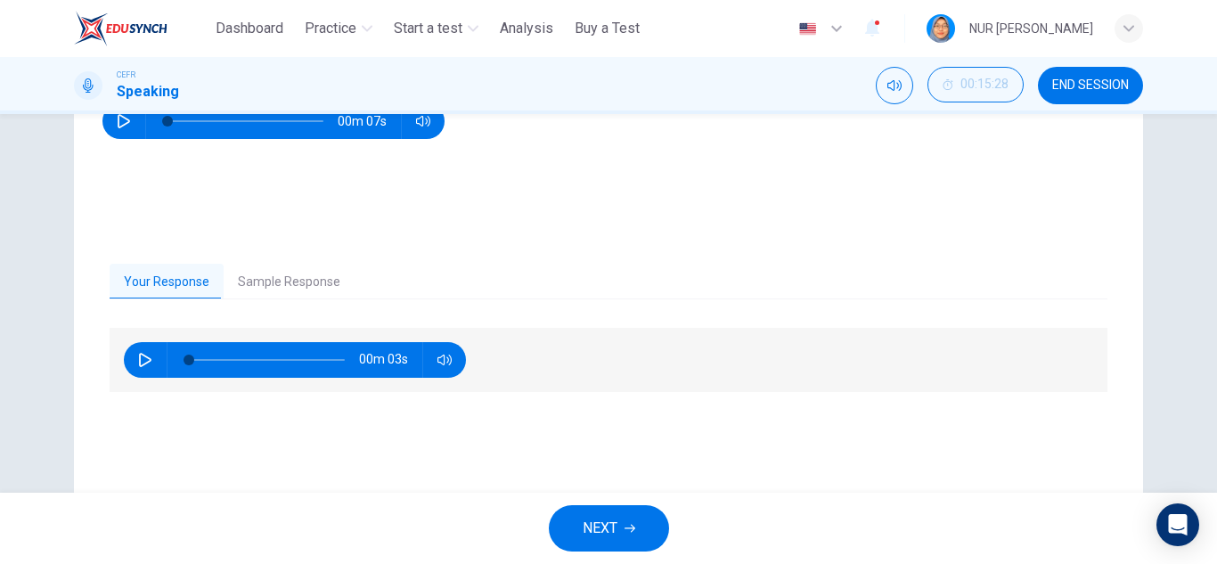
click at [234, 276] on button "Sample Response" at bounding box center [289, 282] width 131 height 37
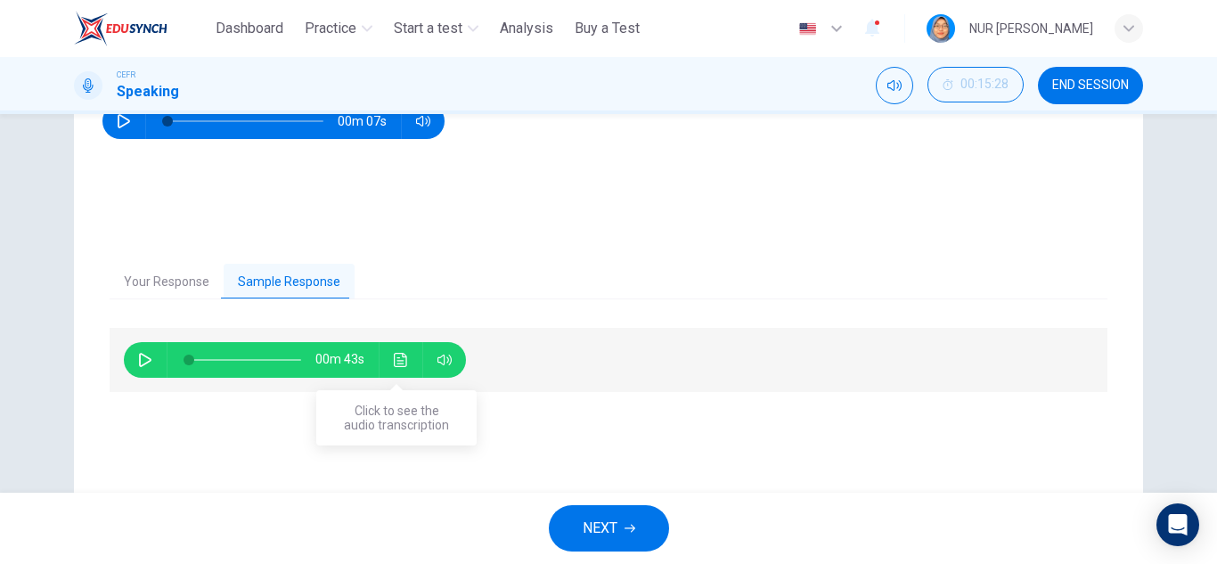
click at [397, 359] on icon "Click to see the audio transcription" at bounding box center [401, 360] width 14 height 14
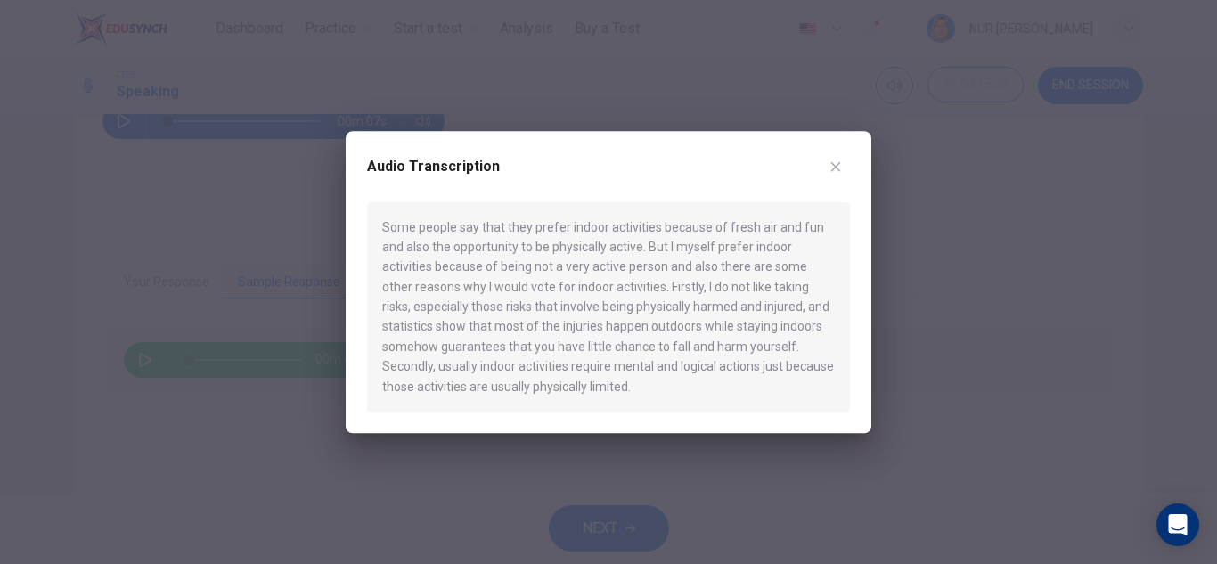
click at [835, 156] on button "button" at bounding box center [836, 166] width 29 height 29
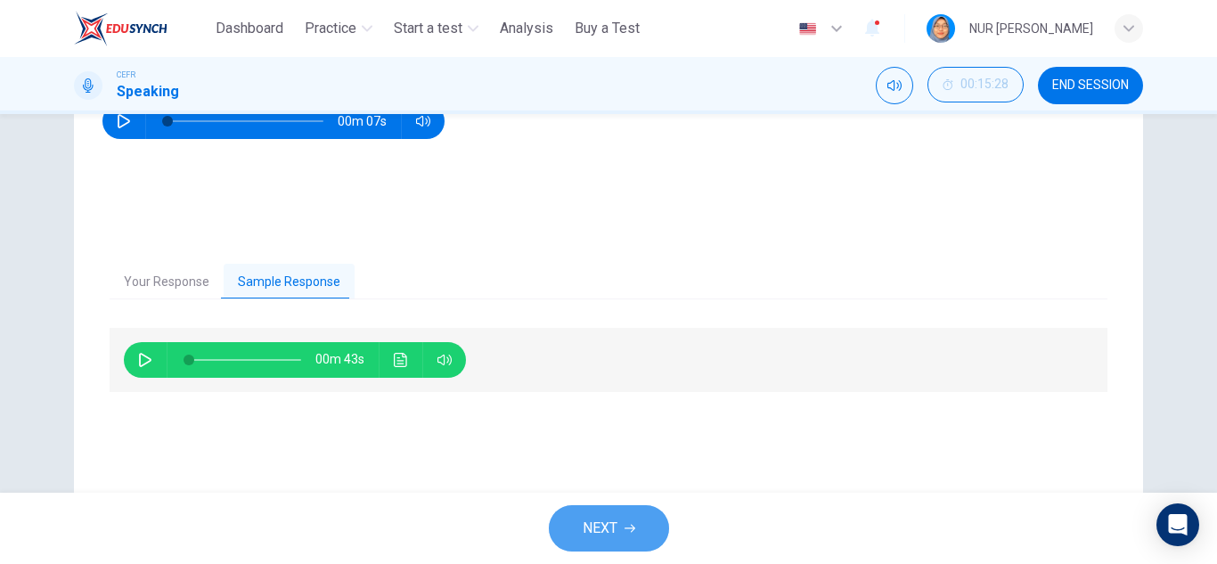
click at [647, 534] on button "NEXT" at bounding box center [609, 528] width 120 height 46
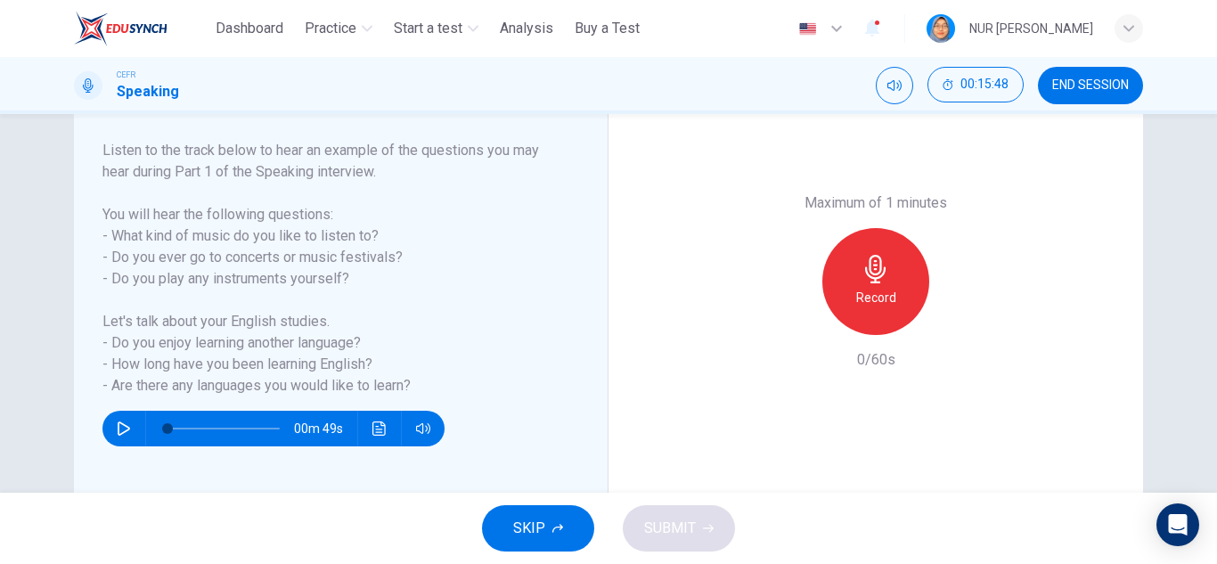
click at [853, 274] on div "Record" at bounding box center [876, 281] width 107 height 107
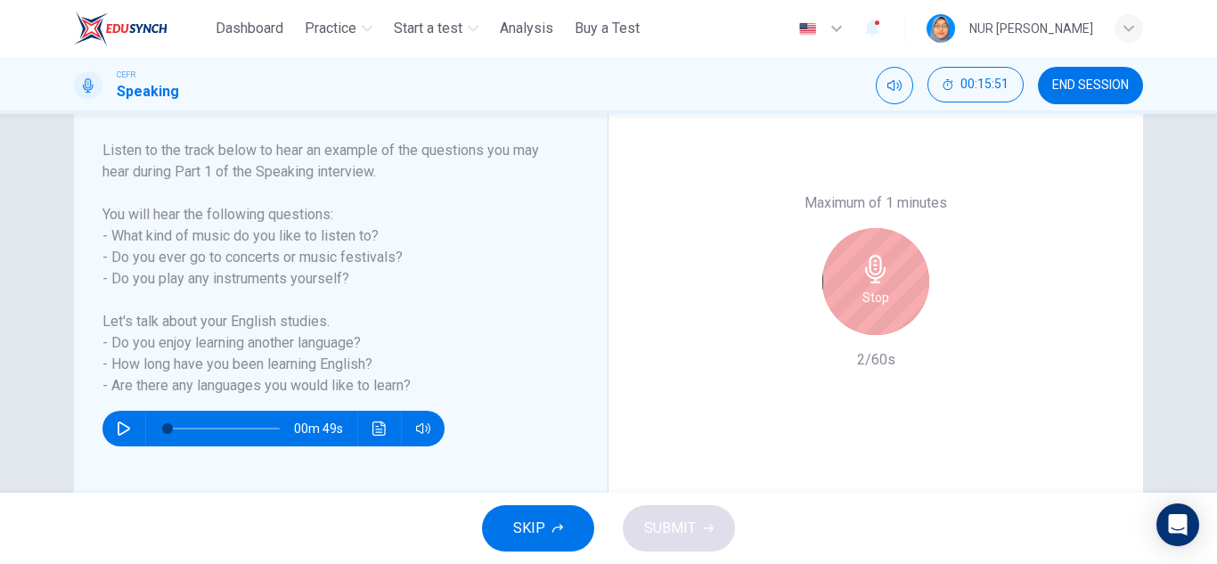
click at [853, 274] on div "Stop" at bounding box center [876, 281] width 107 height 107
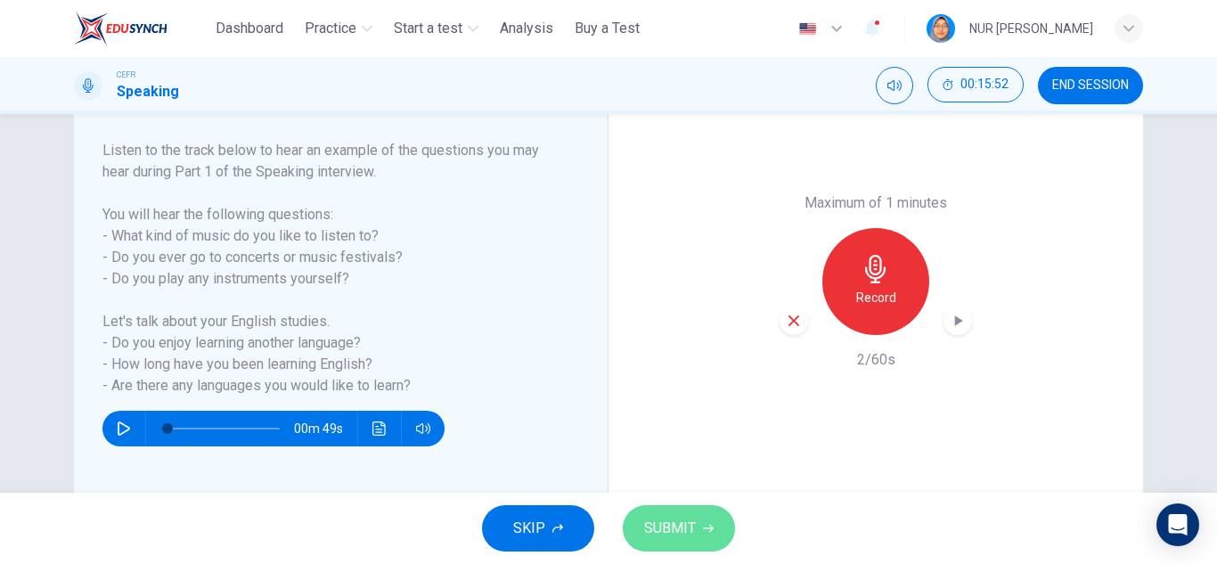
click at [725, 525] on button "SUBMIT" at bounding box center [679, 528] width 112 height 46
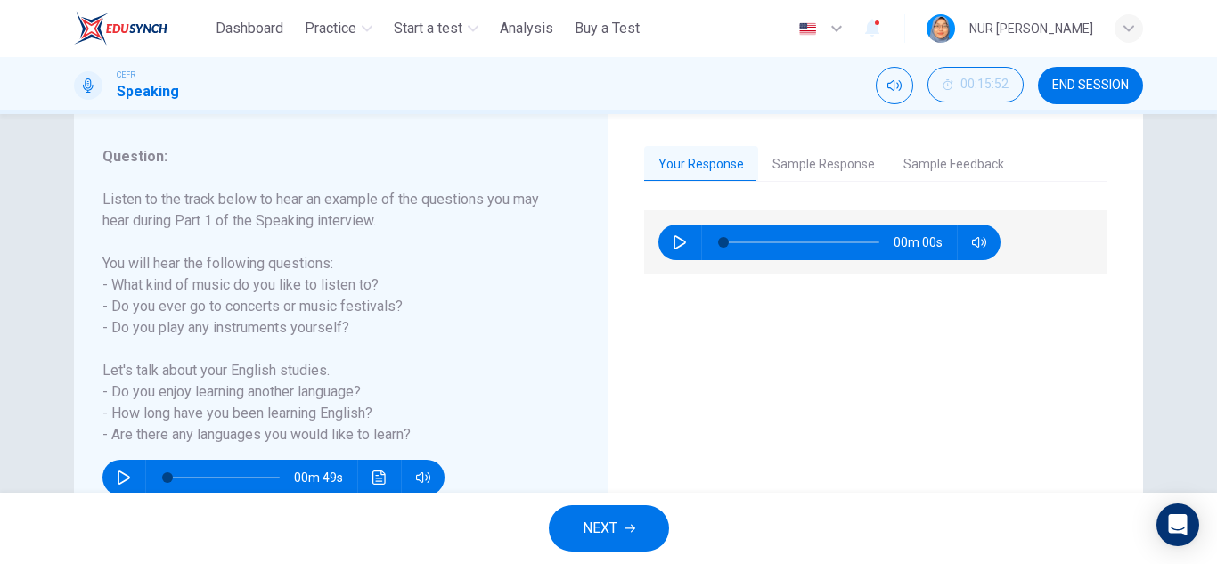
scroll to position [178, 0]
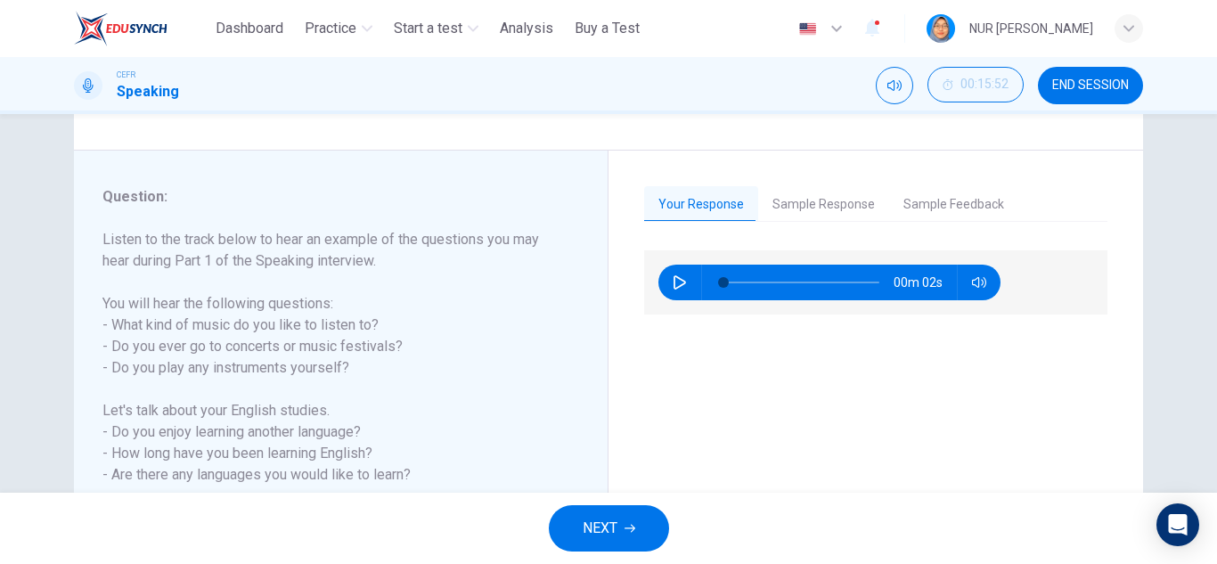
click at [811, 222] on div "Your Response Sample Response Sample Feedback 00m 02s 01m 56s This candidate sc…" at bounding box center [875, 370] width 463 height 369
click at [816, 211] on button "Sample Response" at bounding box center [823, 204] width 131 height 37
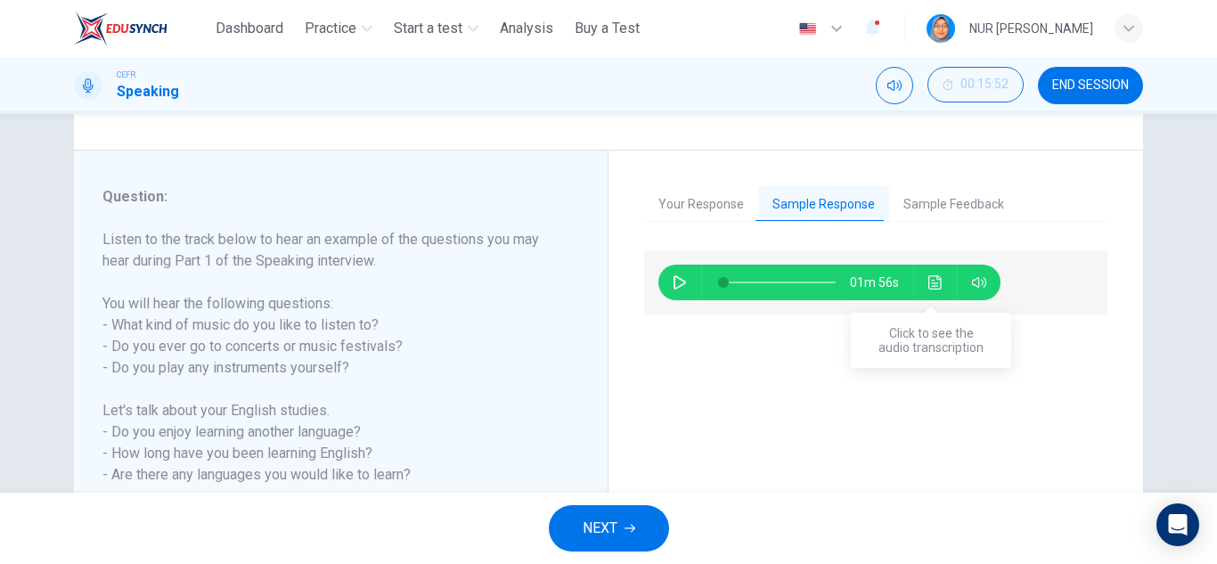
click at [939, 289] on button "Click to see the audio transcription" at bounding box center [936, 283] width 29 height 36
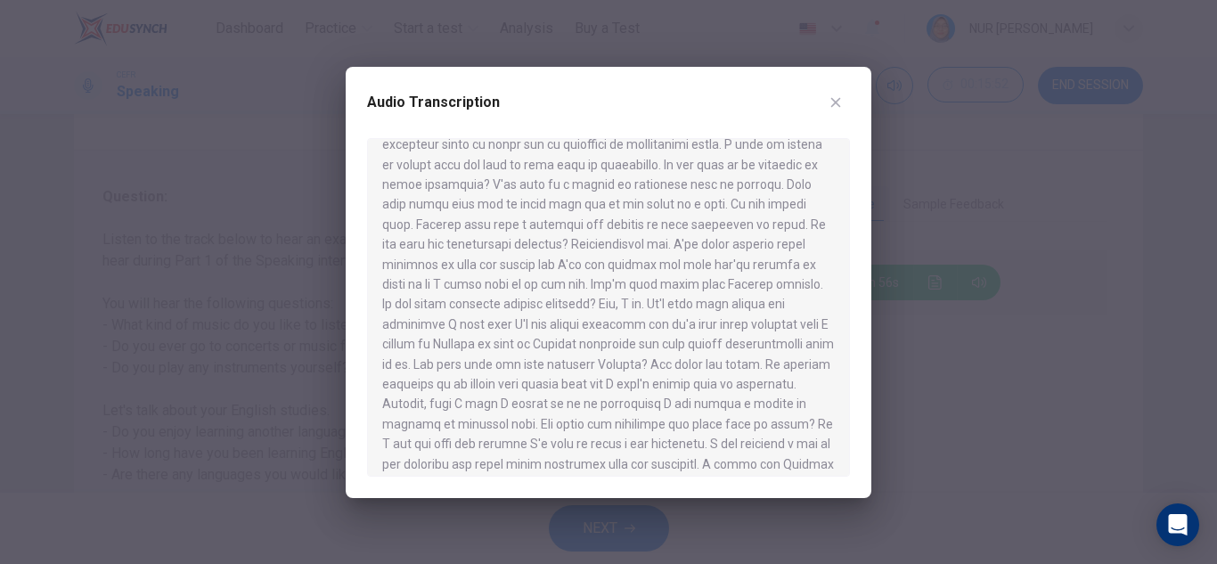
scroll to position [90, 0]
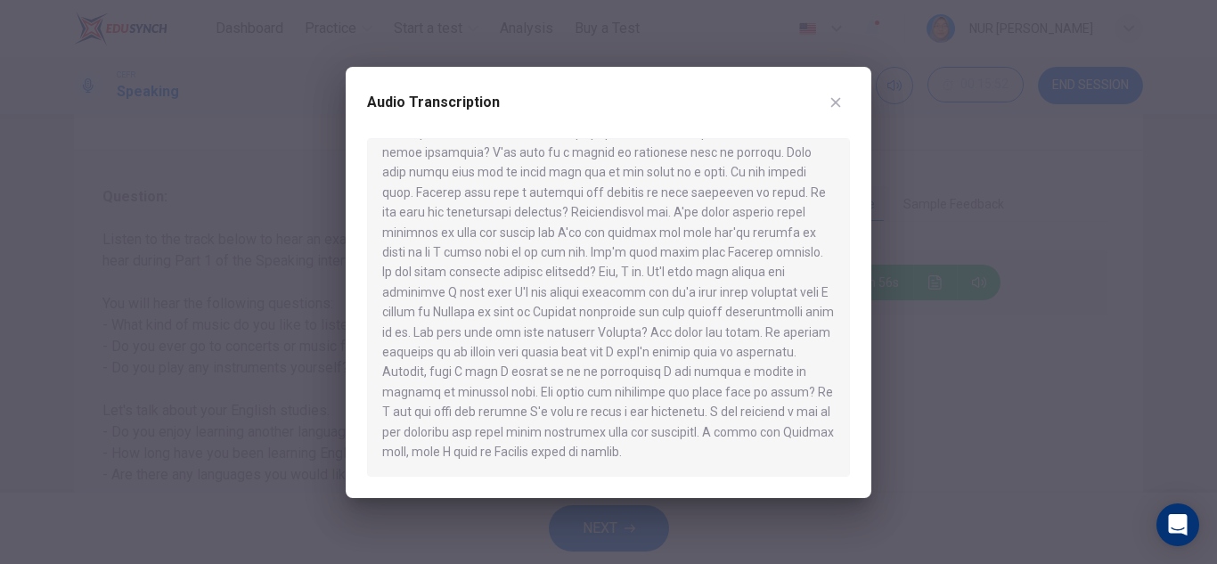
click at [838, 103] on icon "button" at bounding box center [837, 102] width 10 height 10
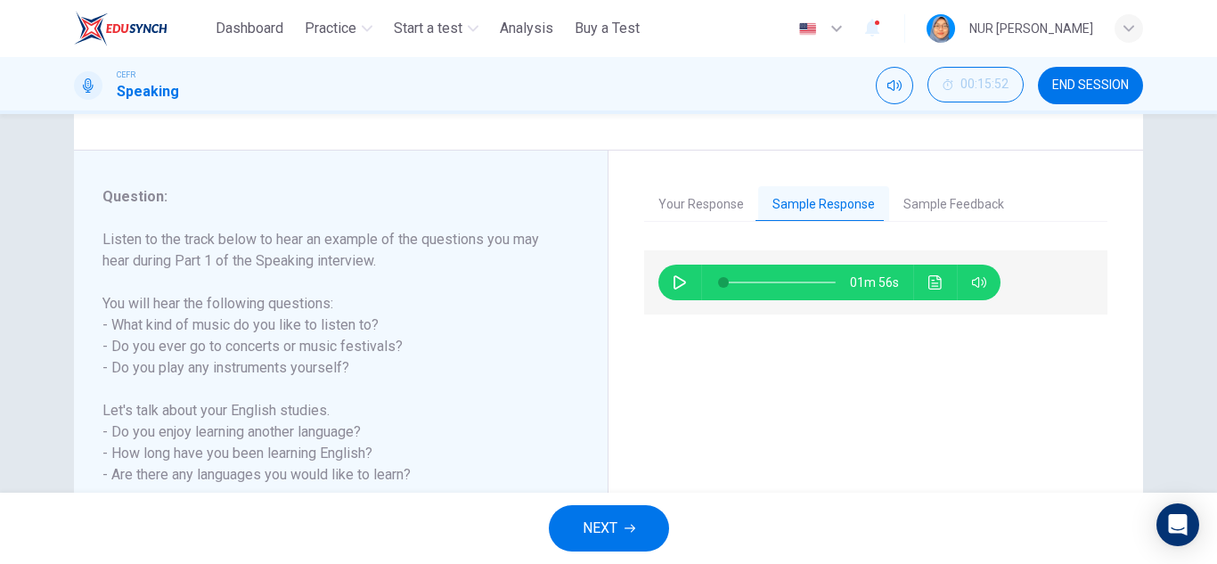
click at [653, 529] on button "NEXT" at bounding box center [609, 528] width 120 height 46
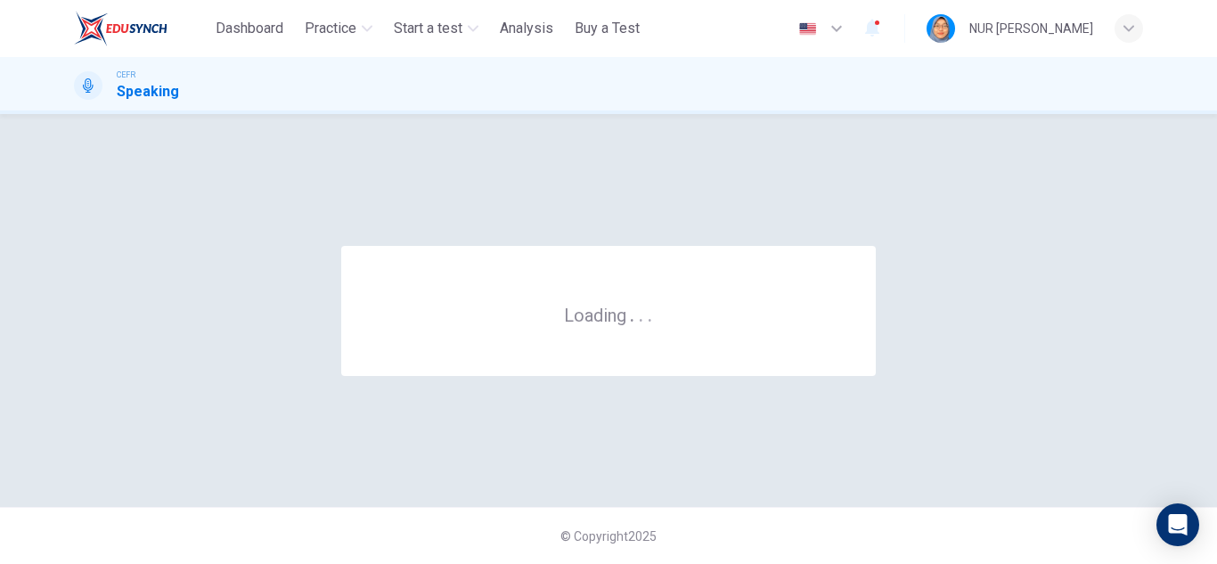
scroll to position [0, 0]
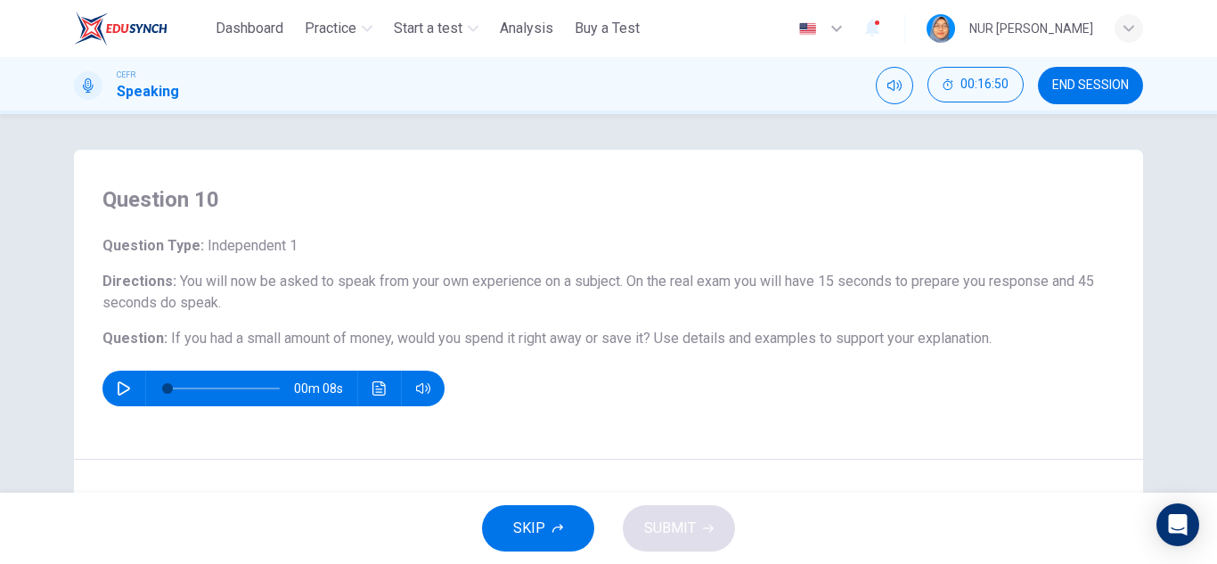
click at [742, 201] on h4 "Question 10" at bounding box center [608, 199] width 1012 height 29
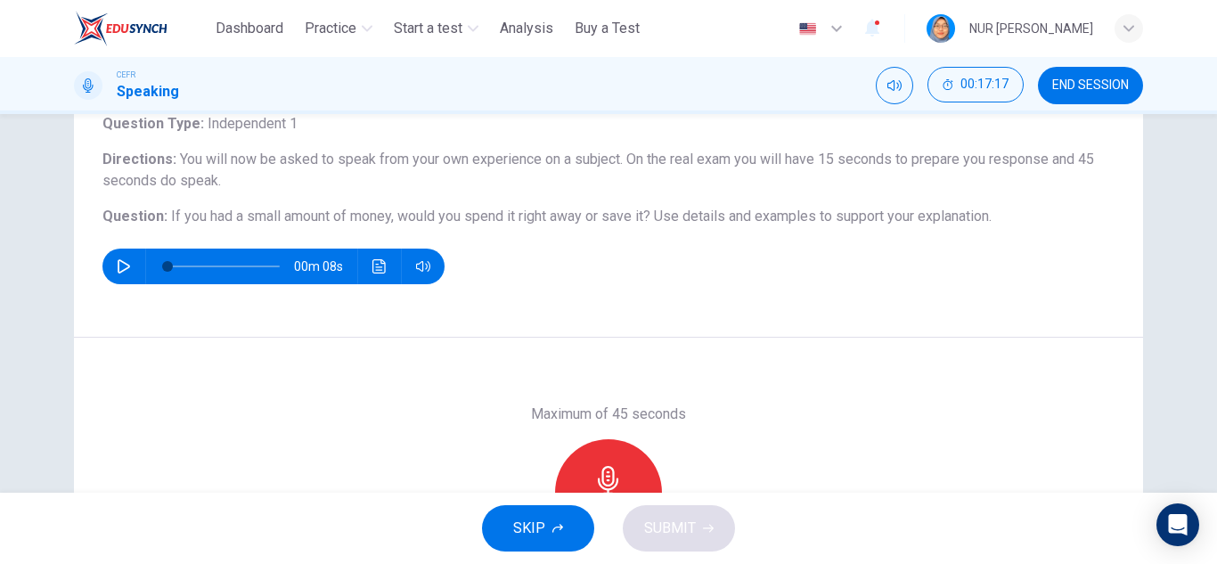
scroll to position [312, 0]
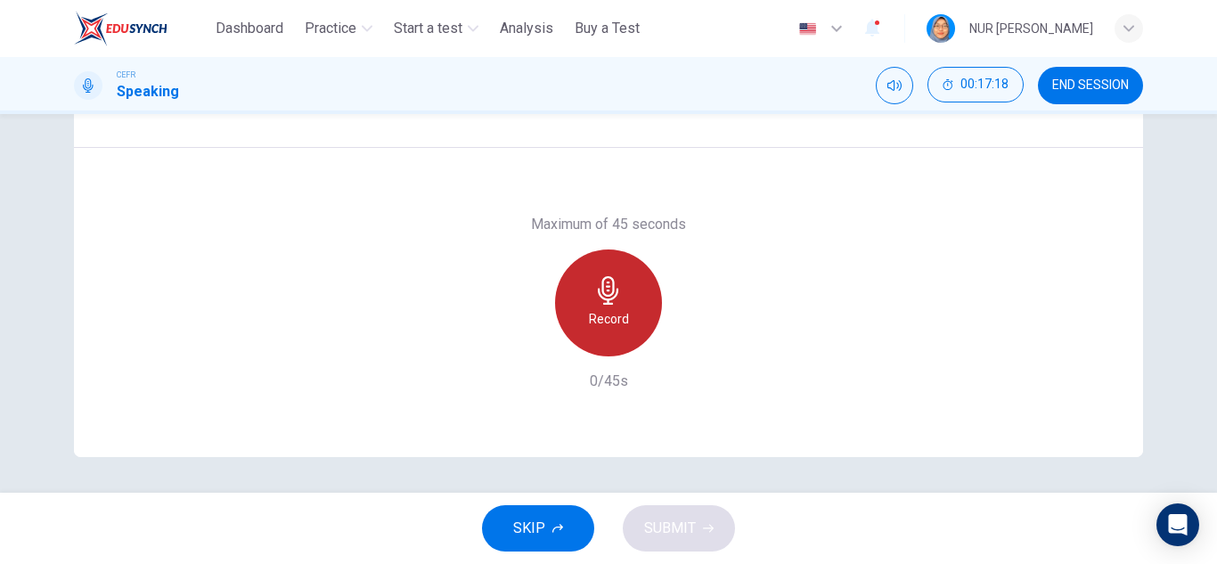
click at [611, 308] on h6 "Record" at bounding box center [609, 318] width 40 height 21
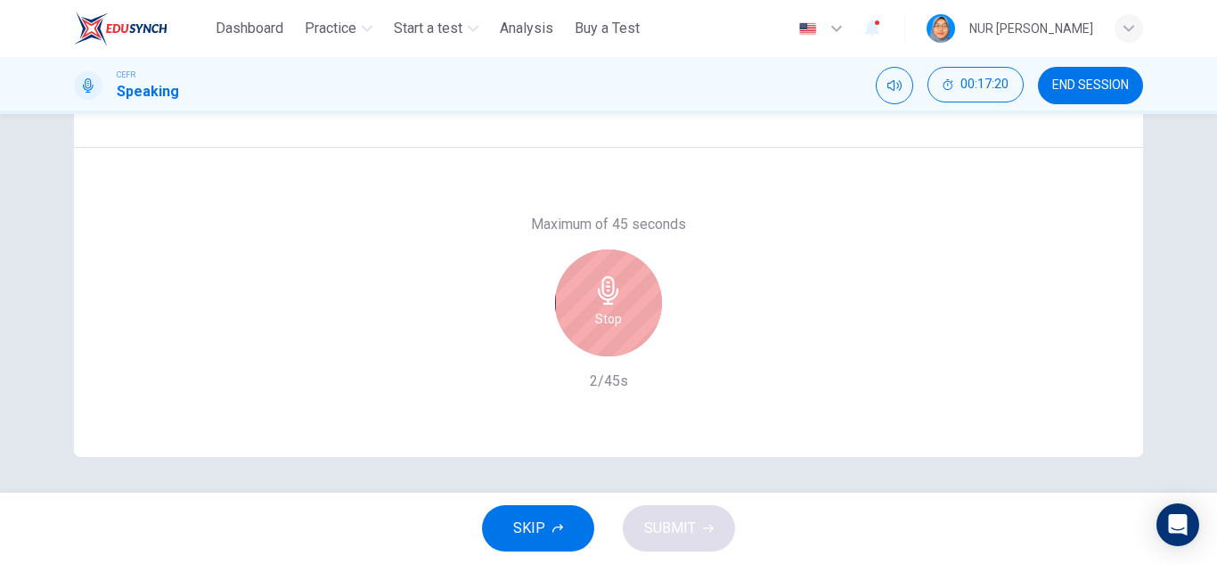
click at [623, 291] on div "Stop" at bounding box center [608, 303] width 107 height 107
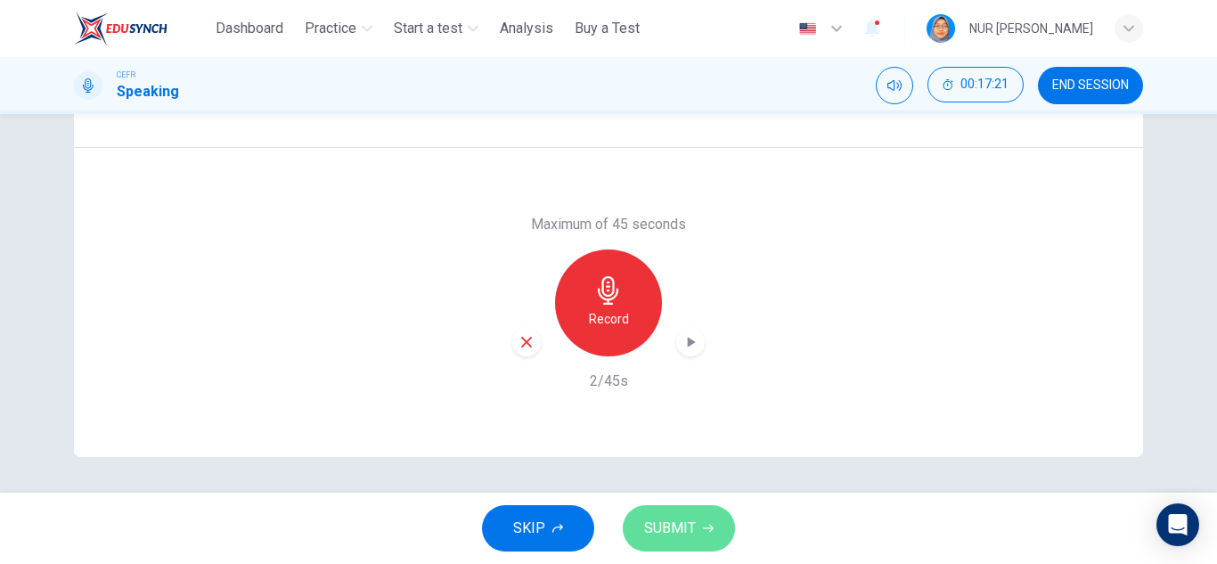
click at [658, 527] on span "SUBMIT" at bounding box center [670, 528] width 52 height 25
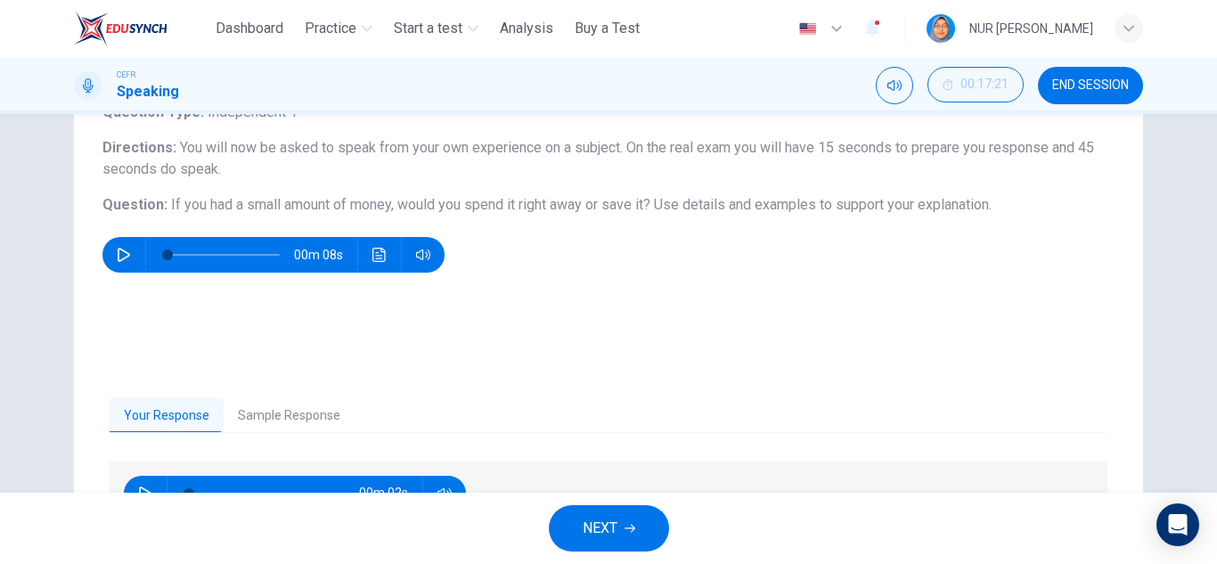
scroll to position [223, 0]
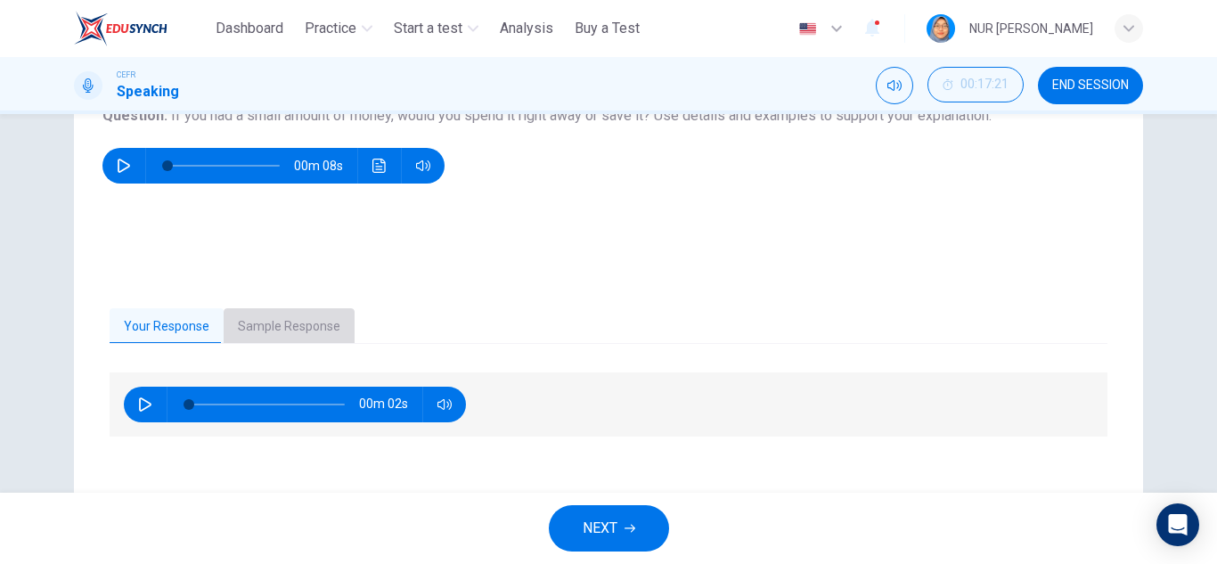
click at [321, 319] on button "Sample Response" at bounding box center [289, 326] width 131 height 37
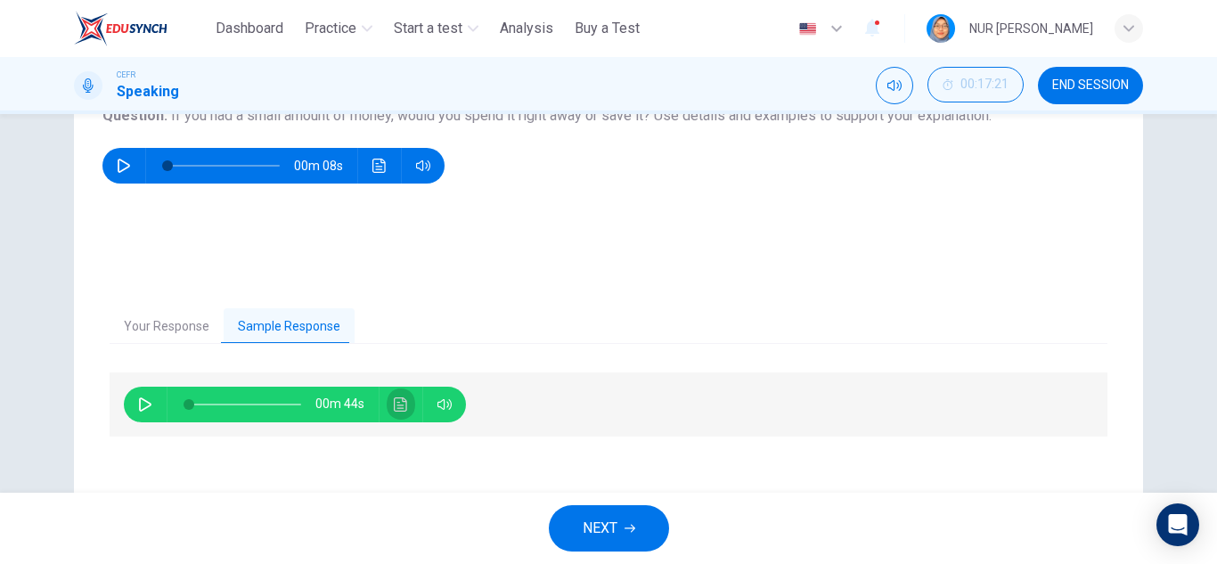
click at [400, 400] on icon "Click to see the audio transcription" at bounding box center [401, 405] width 14 height 14
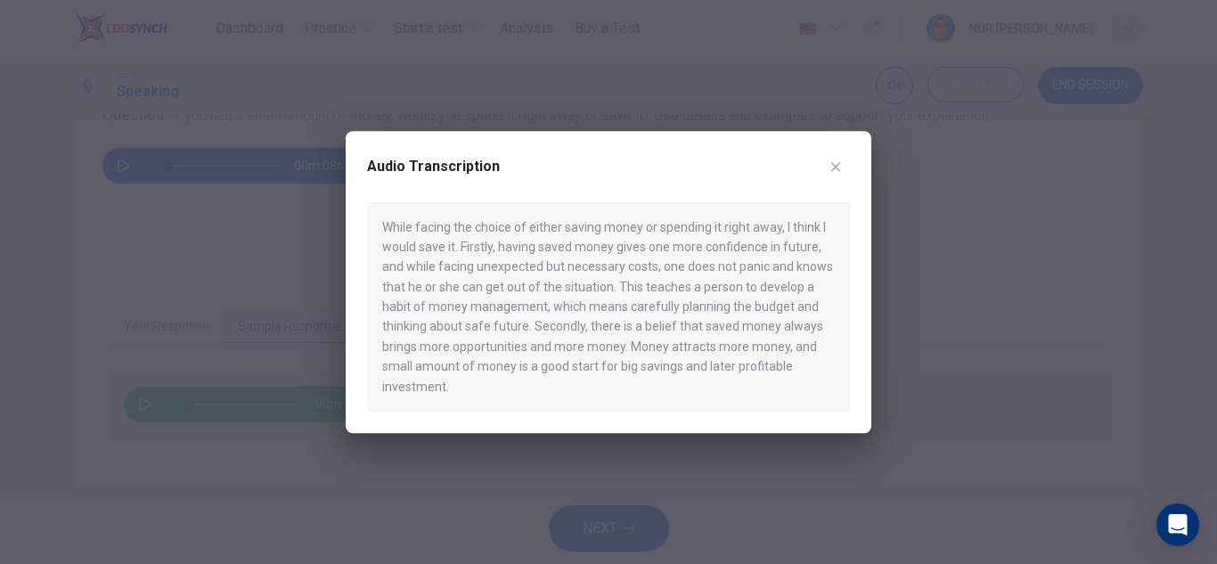
click at [827, 162] on button "button" at bounding box center [836, 166] width 29 height 29
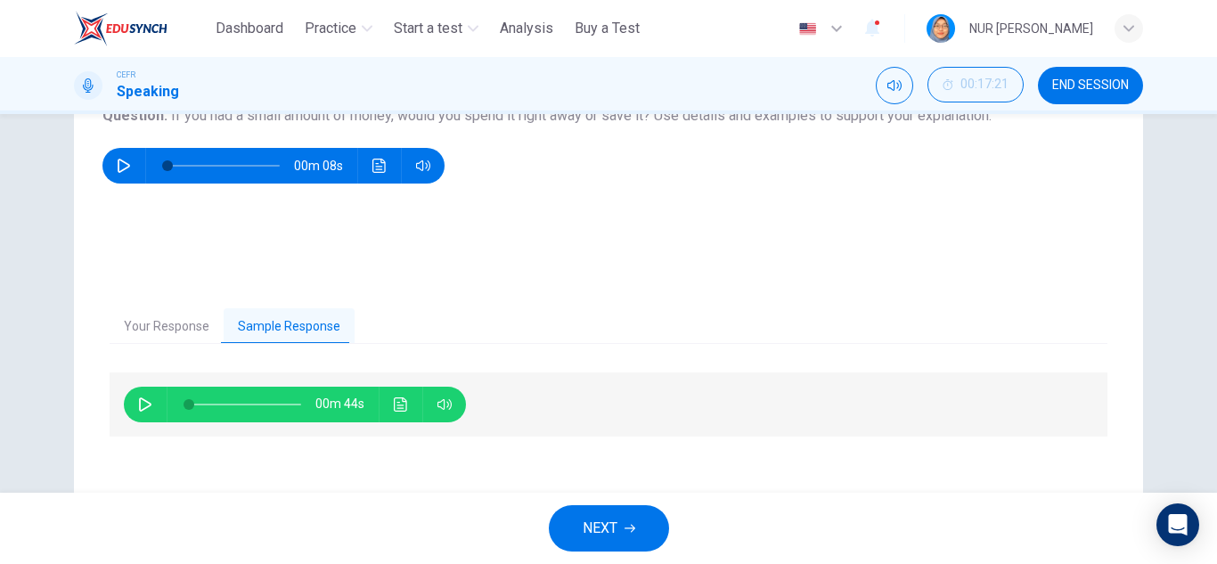
click at [406, 401] on button "Click to see the audio transcription" at bounding box center [401, 405] width 29 height 36
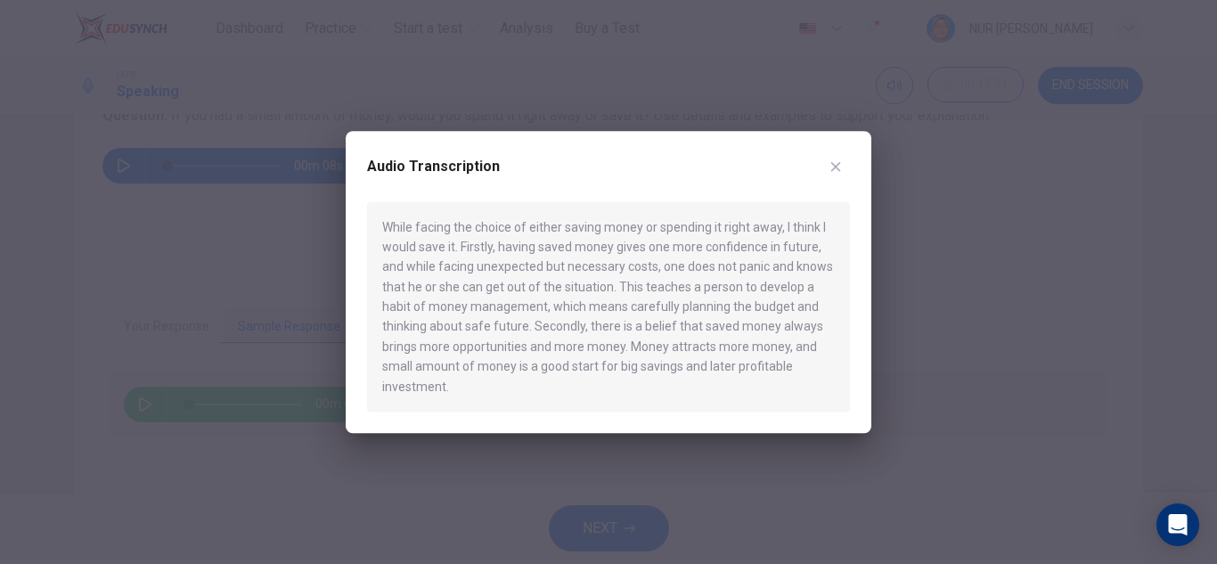
click at [825, 161] on button "button" at bounding box center [836, 166] width 29 height 29
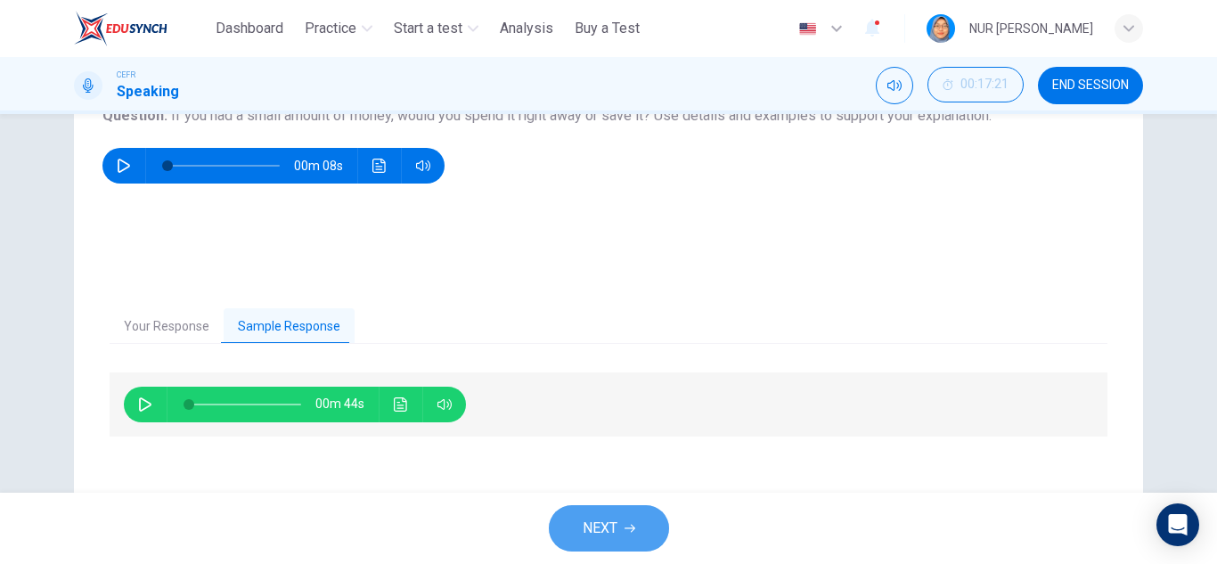
click at [620, 527] on button "NEXT" at bounding box center [609, 528] width 120 height 46
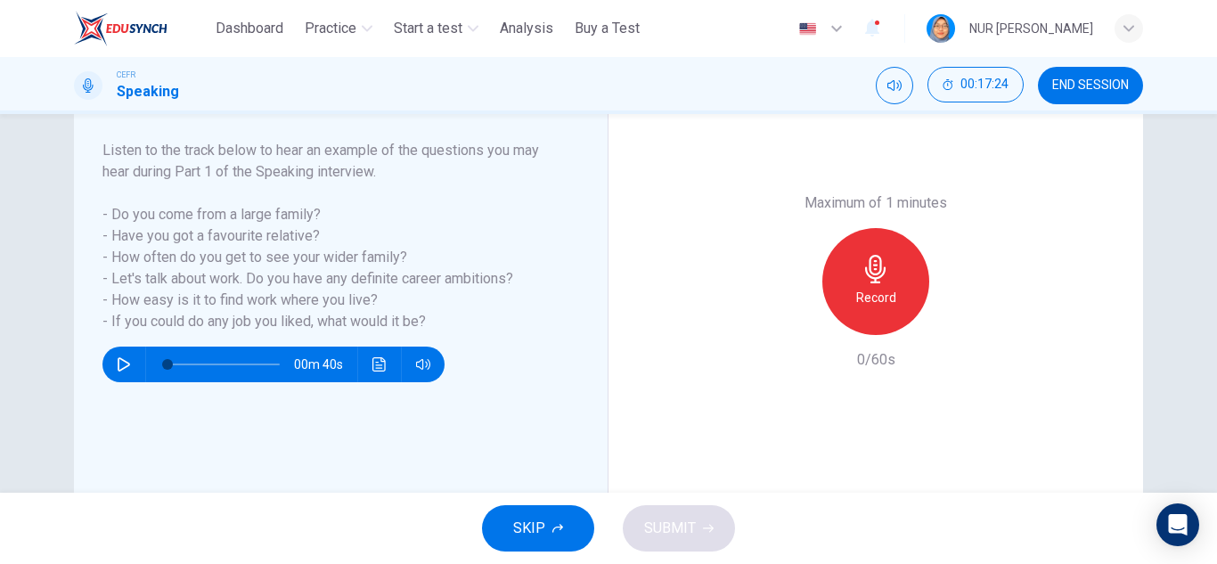
scroll to position [178, 0]
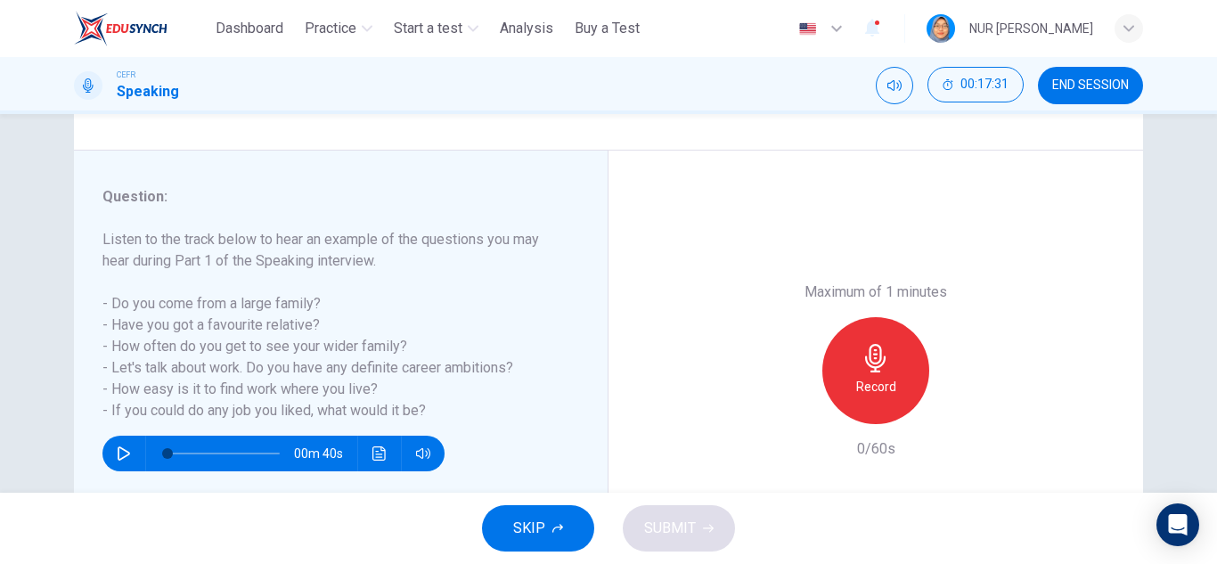
click at [828, 356] on div "Record" at bounding box center [876, 370] width 107 height 107
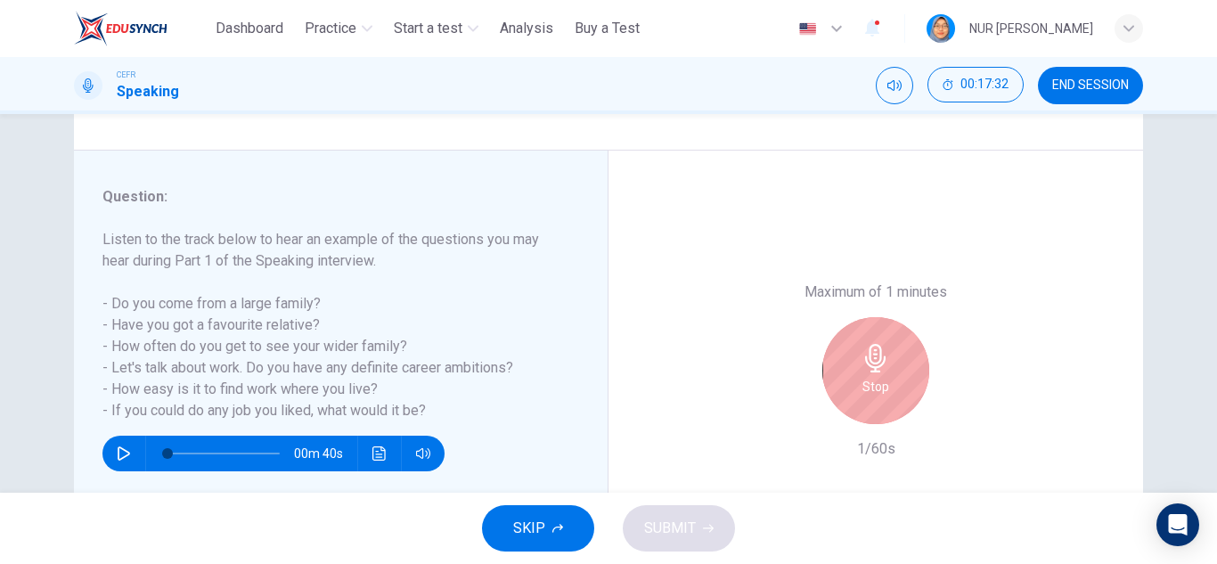
click at [874, 385] on h6 "Stop" at bounding box center [876, 386] width 27 height 21
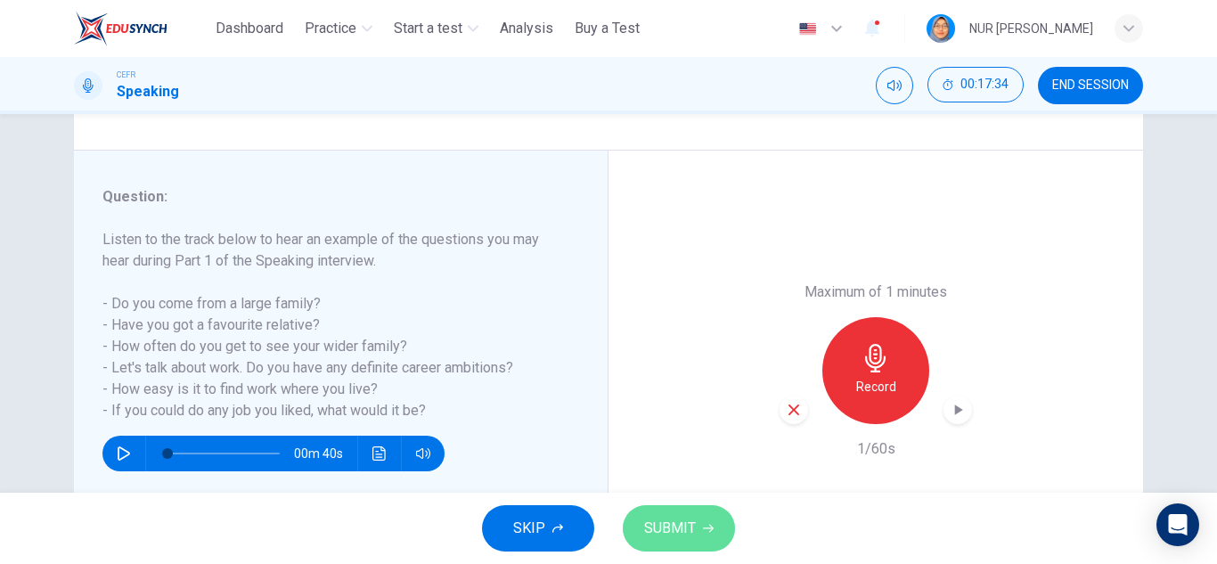
click at [649, 520] on span "SUBMIT" at bounding box center [670, 528] width 52 height 25
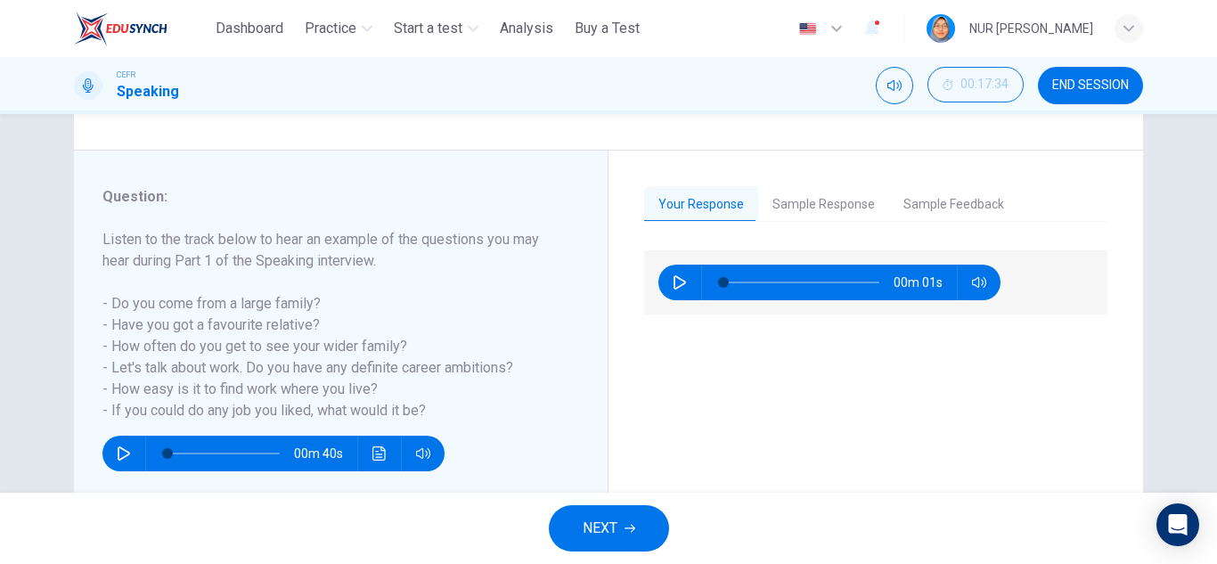
click at [840, 191] on button "Sample Response" at bounding box center [823, 204] width 131 height 37
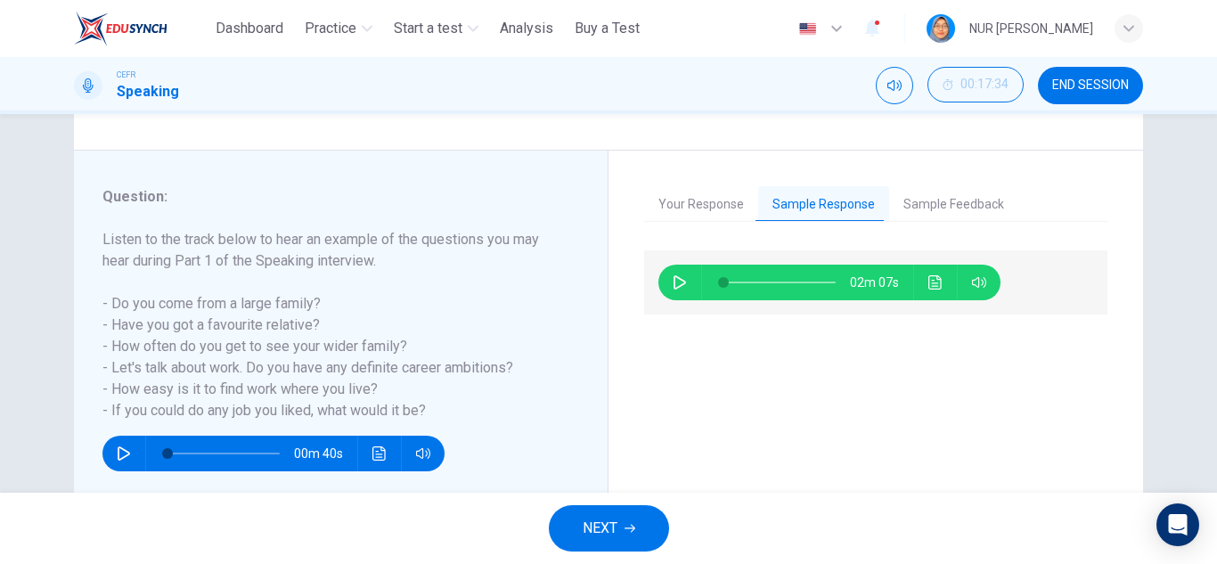
click at [926, 275] on button "Click to see the audio transcription" at bounding box center [936, 283] width 29 height 36
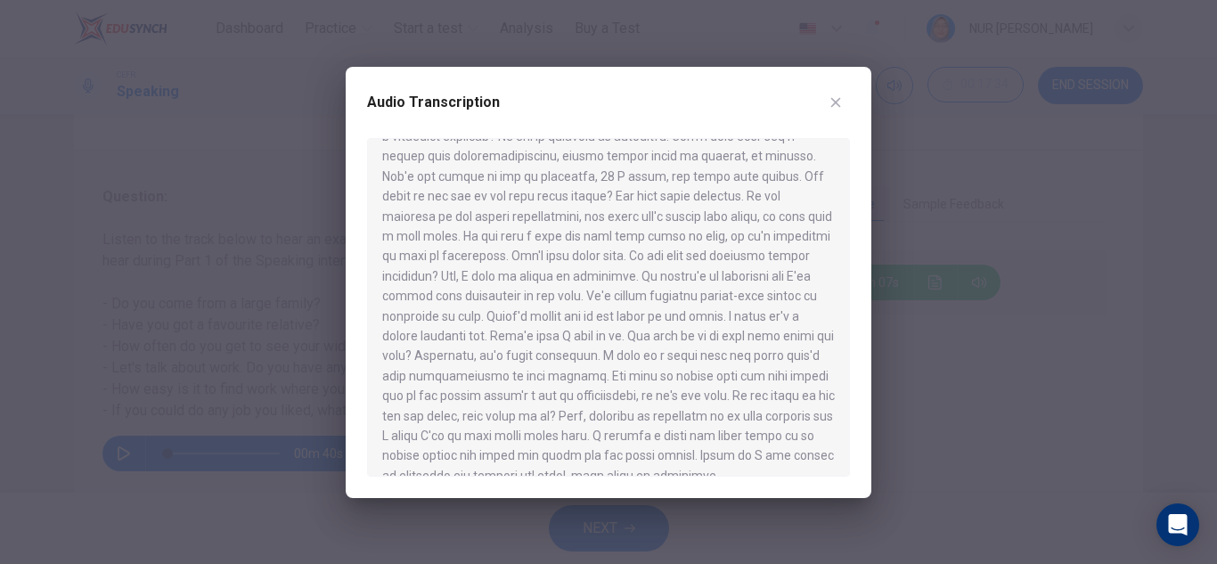
scroll to position [130, 0]
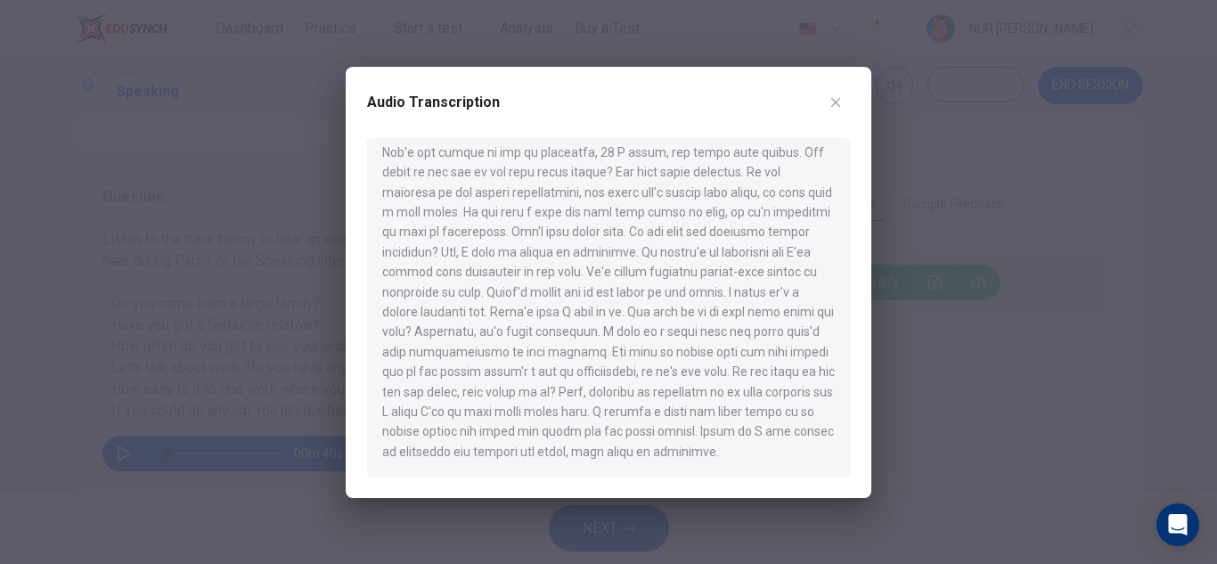
click at [824, 101] on button "button" at bounding box center [836, 102] width 29 height 29
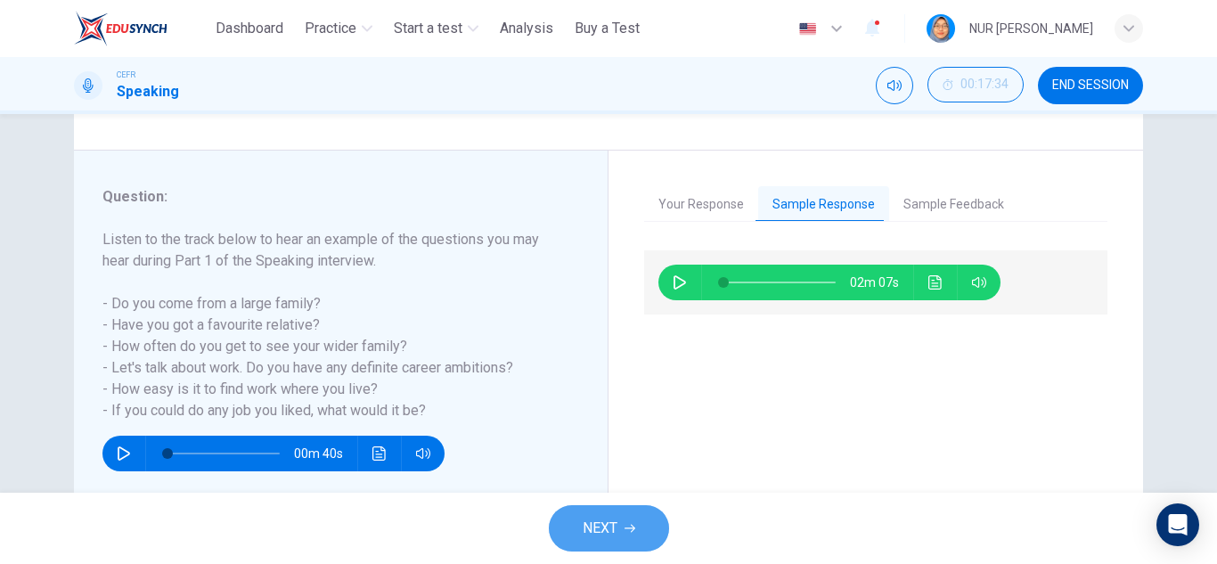
click at [615, 529] on span "NEXT" at bounding box center [600, 528] width 35 height 25
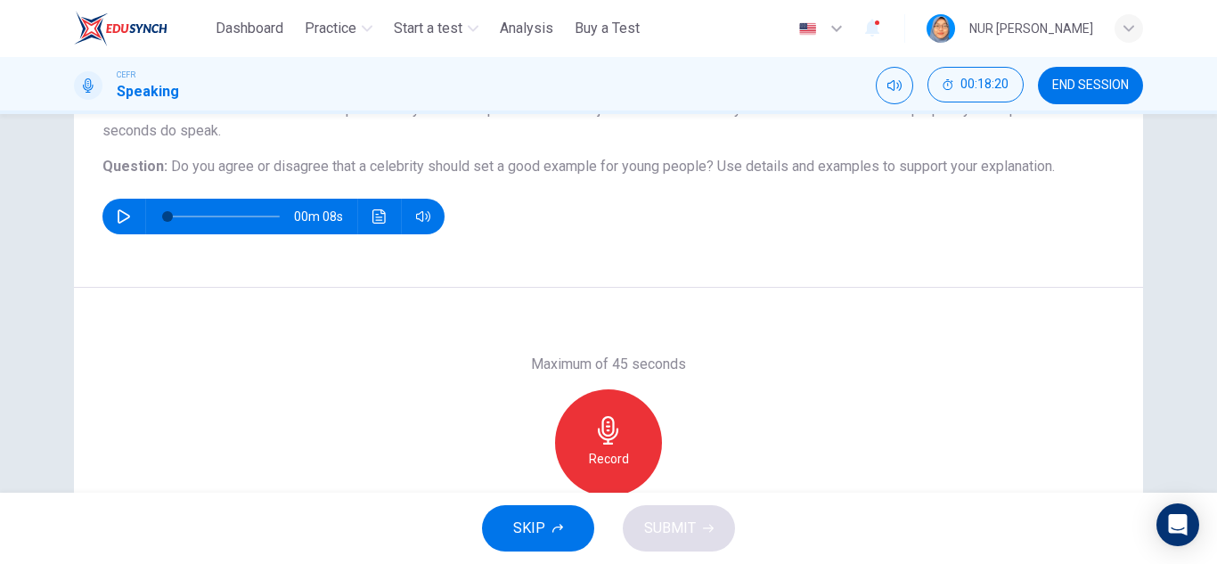
scroll to position [178, 0]
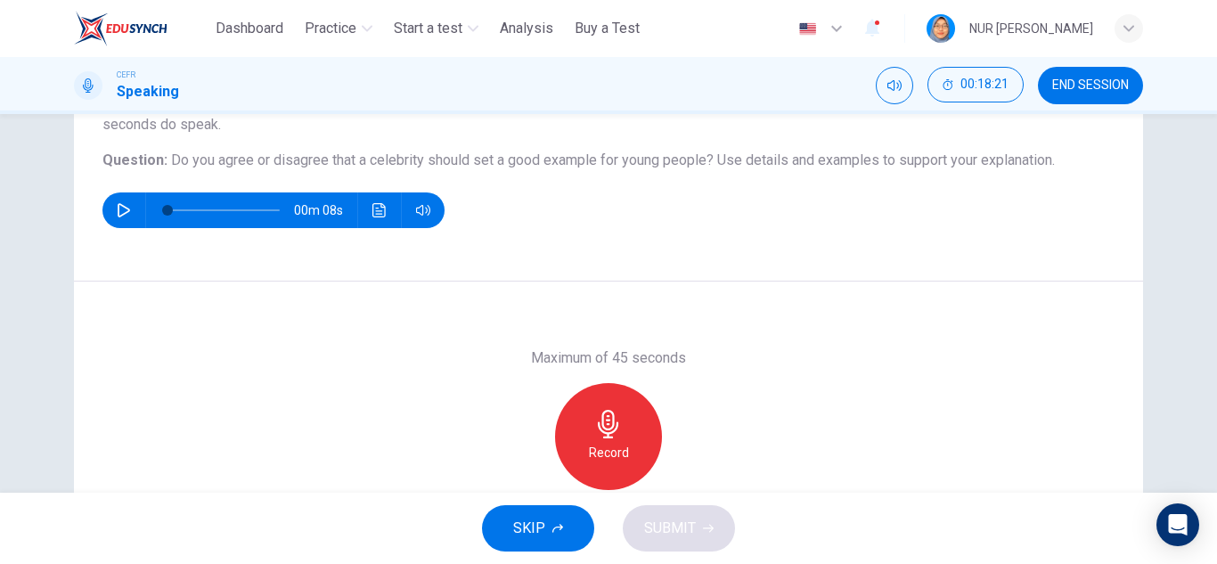
click at [630, 433] on div "Record" at bounding box center [608, 436] width 107 height 107
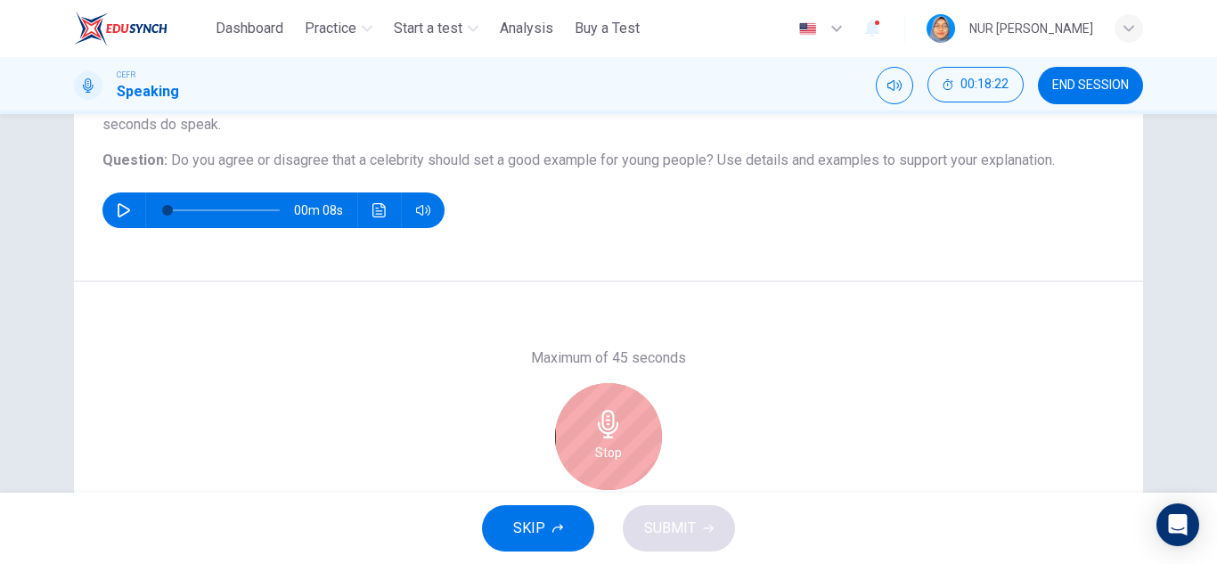
scroll to position [267, 0]
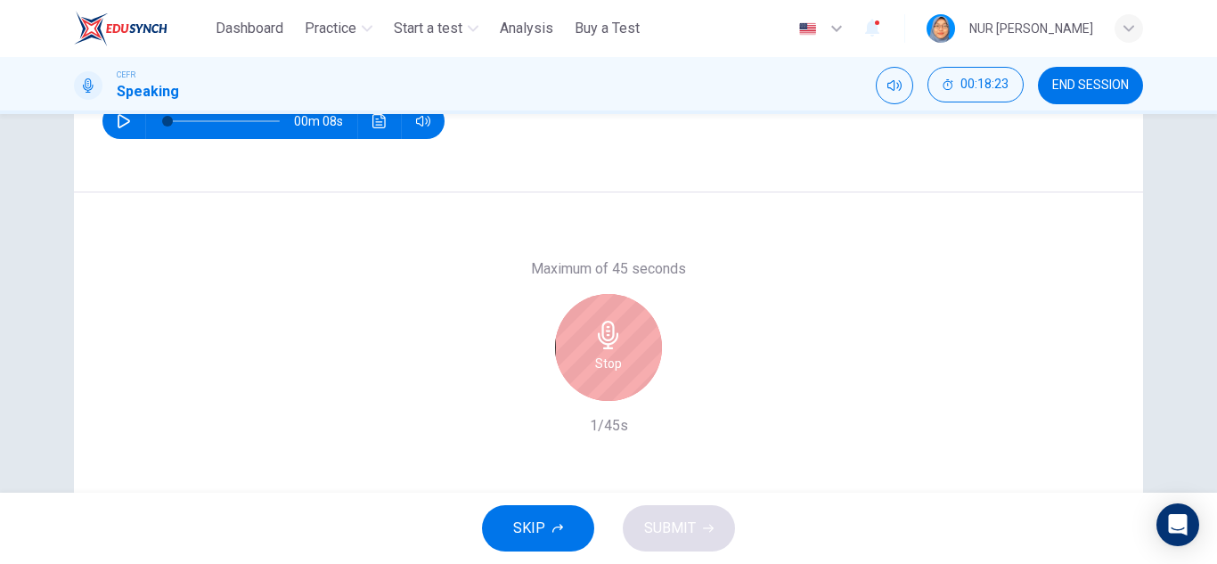
click at [640, 323] on div "Stop" at bounding box center [608, 347] width 107 height 107
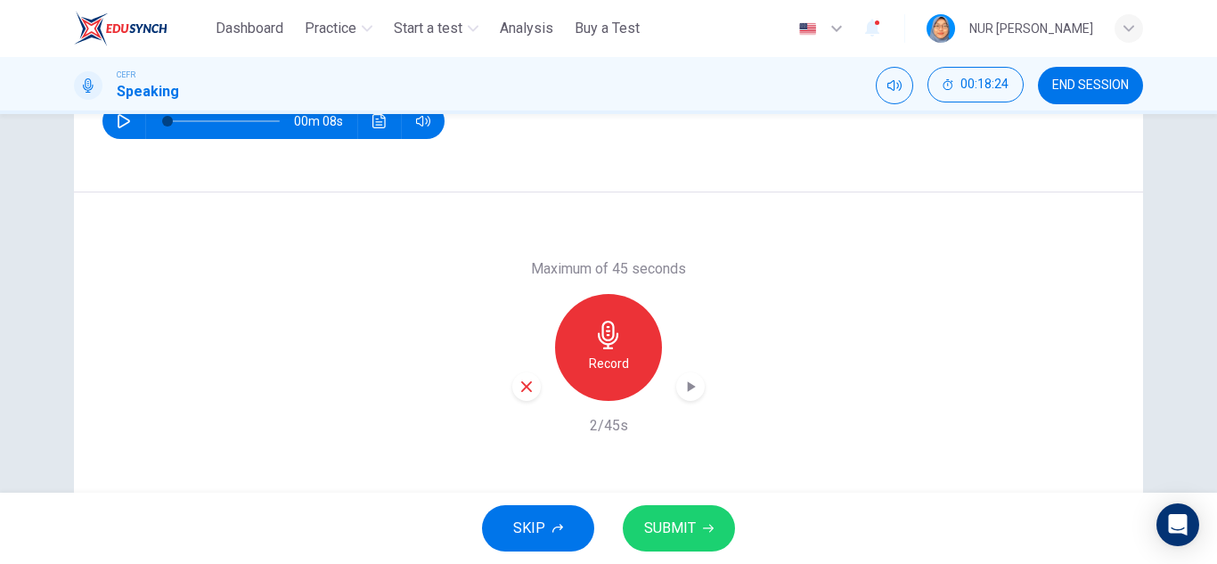
drag, startPoint x: 670, startPoint y: 523, endPoint x: 675, endPoint y: 508, distance: 15.8
click at [671, 523] on span "SUBMIT" at bounding box center [670, 528] width 52 height 25
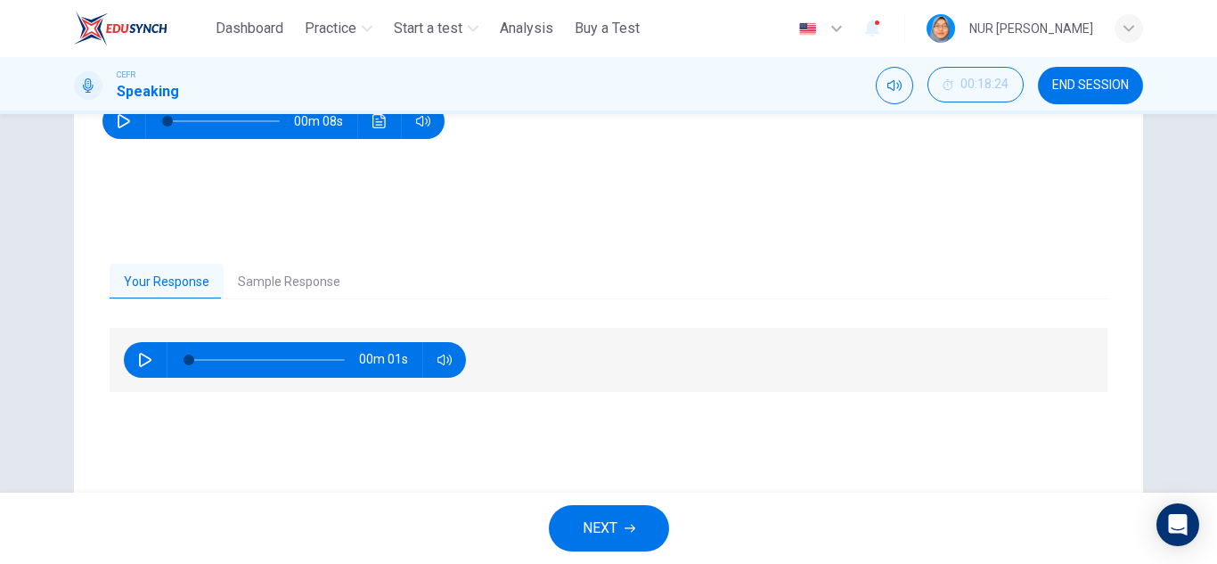
click at [323, 282] on button "Sample Response" at bounding box center [289, 282] width 131 height 37
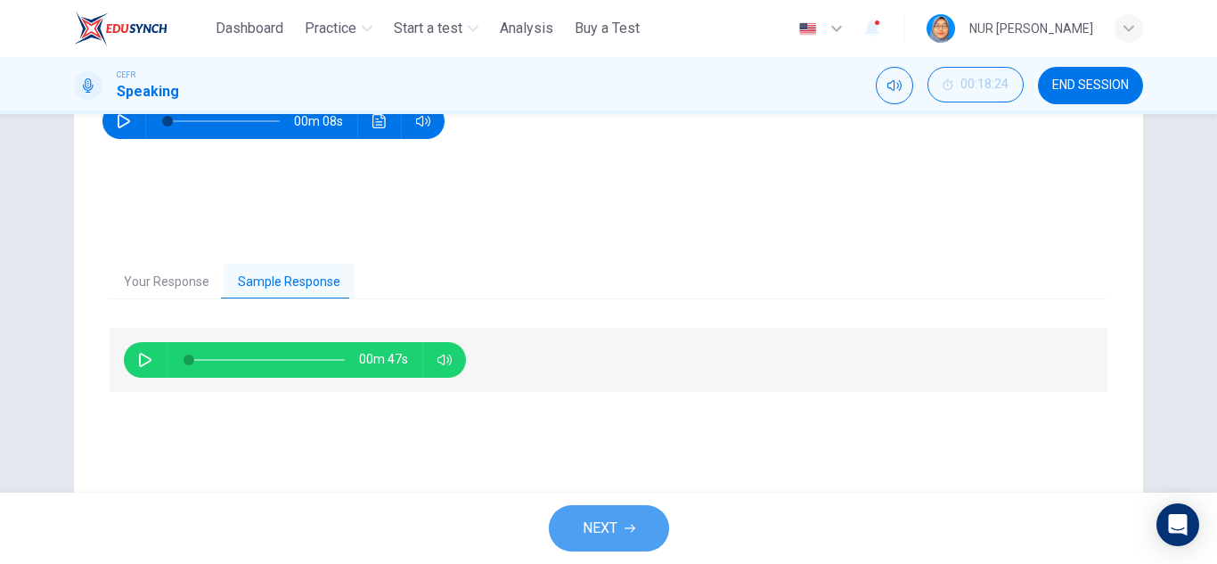
click at [623, 526] on button "NEXT" at bounding box center [609, 528] width 120 height 46
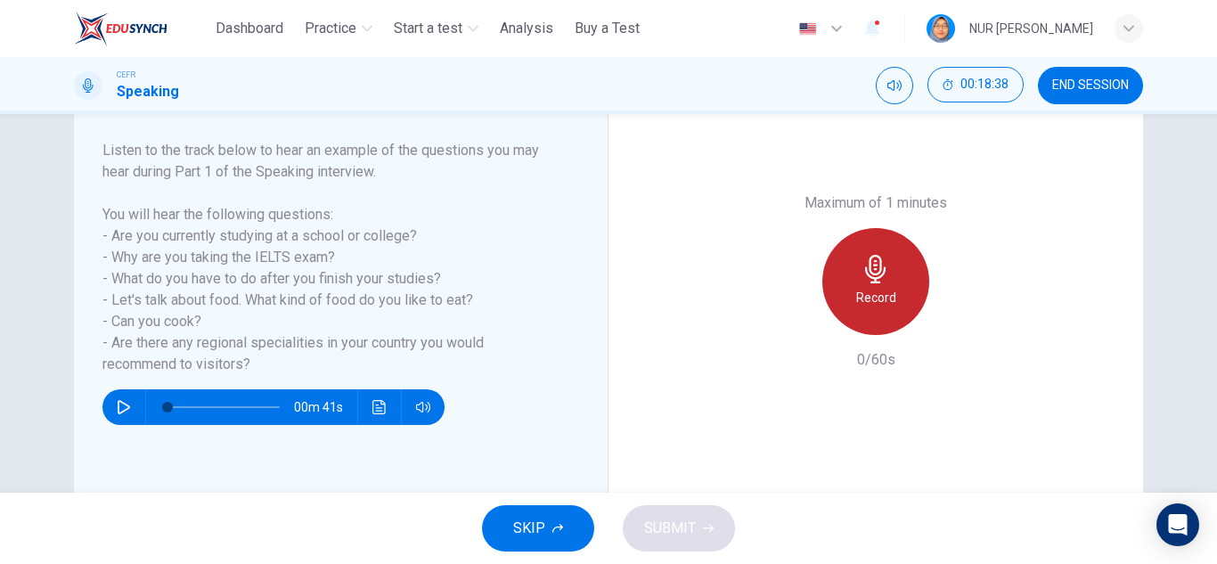
click at [883, 305] on h6 "Record" at bounding box center [877, 297] width 40 height 21
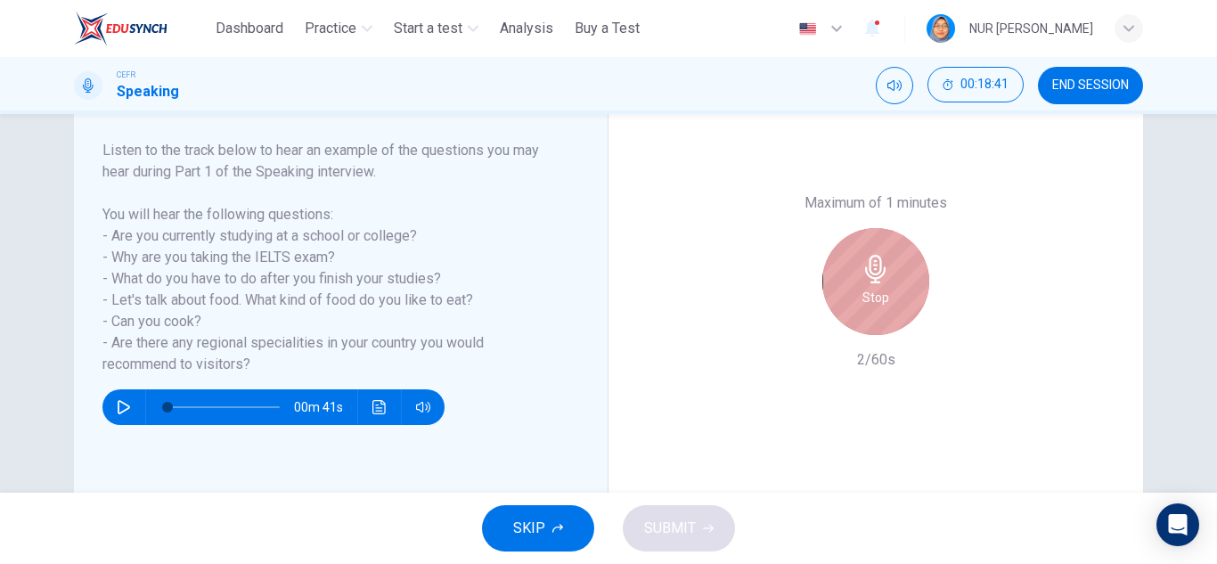
click at [863, 303] on h6 "Stop" at bounding box center [876, 297] width 27 height 21
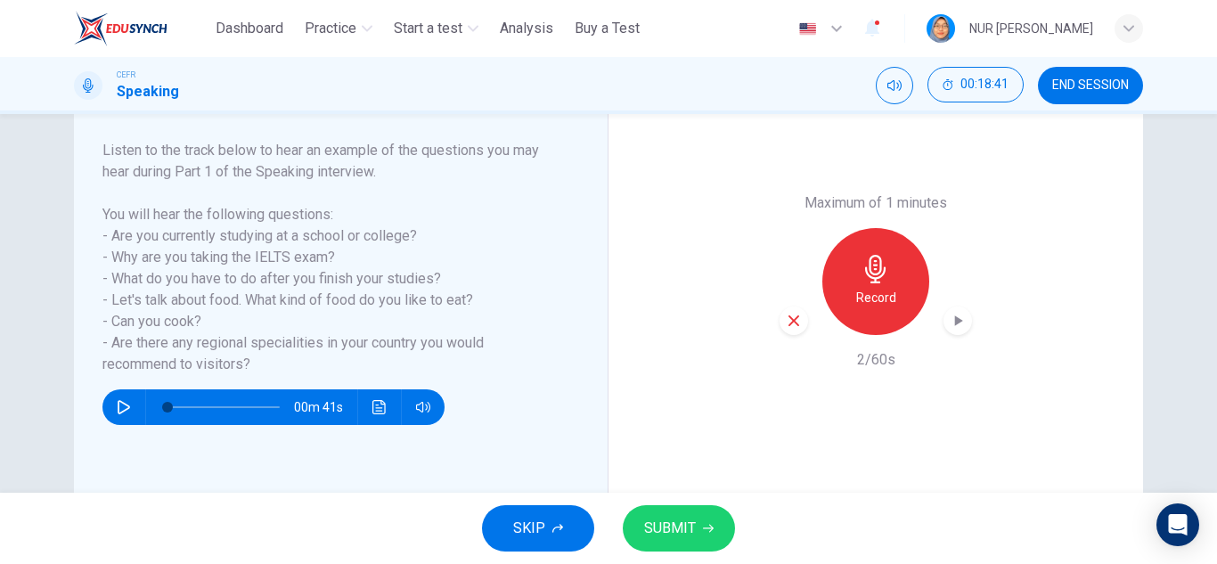
click at [711, 529] on icon "button" at bounding box center [708, 529] width 11 height 8
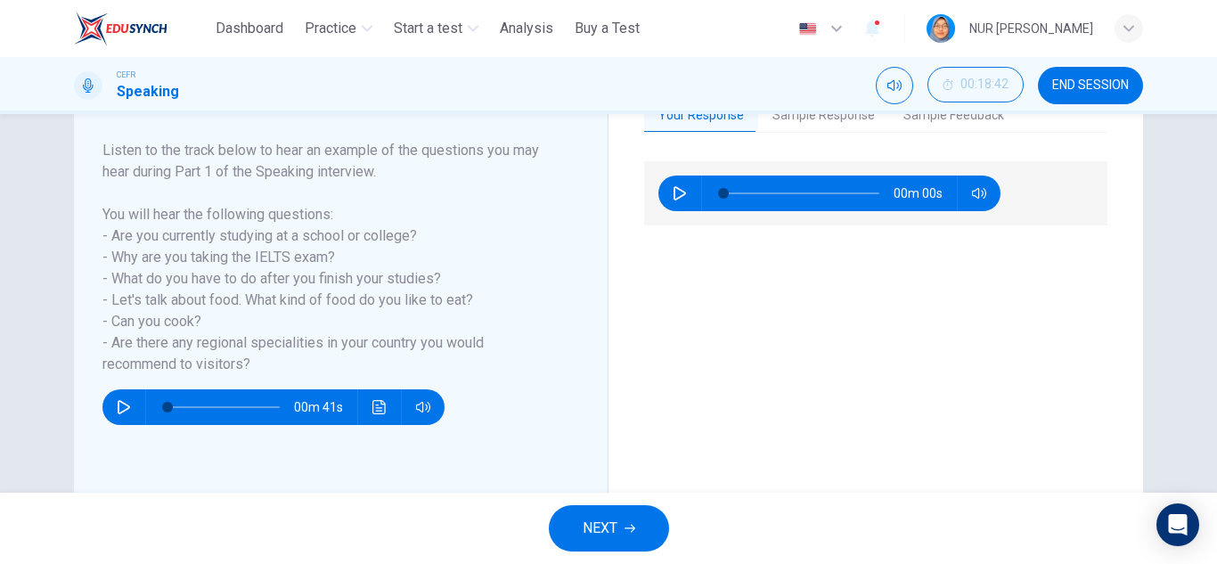
click at [806, 119] on button "Sample Response" at bounding box center [823, 115] width 131 height 37
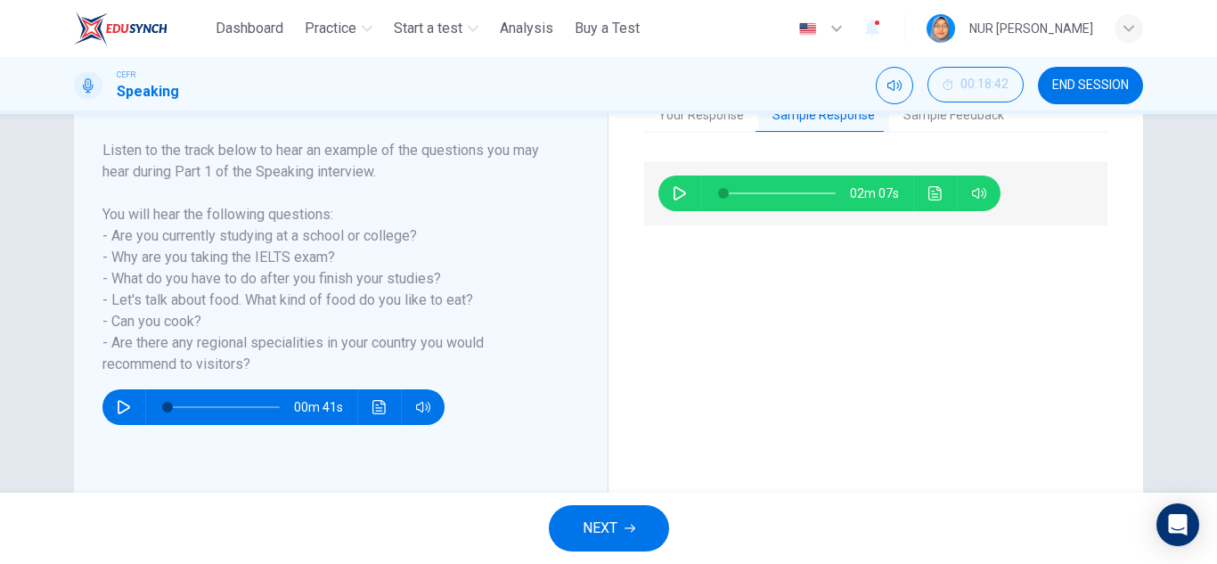
click at [934, 196] on icon "Click to see the audio transcription" at bounding box center [936, 193] width 14 height 14
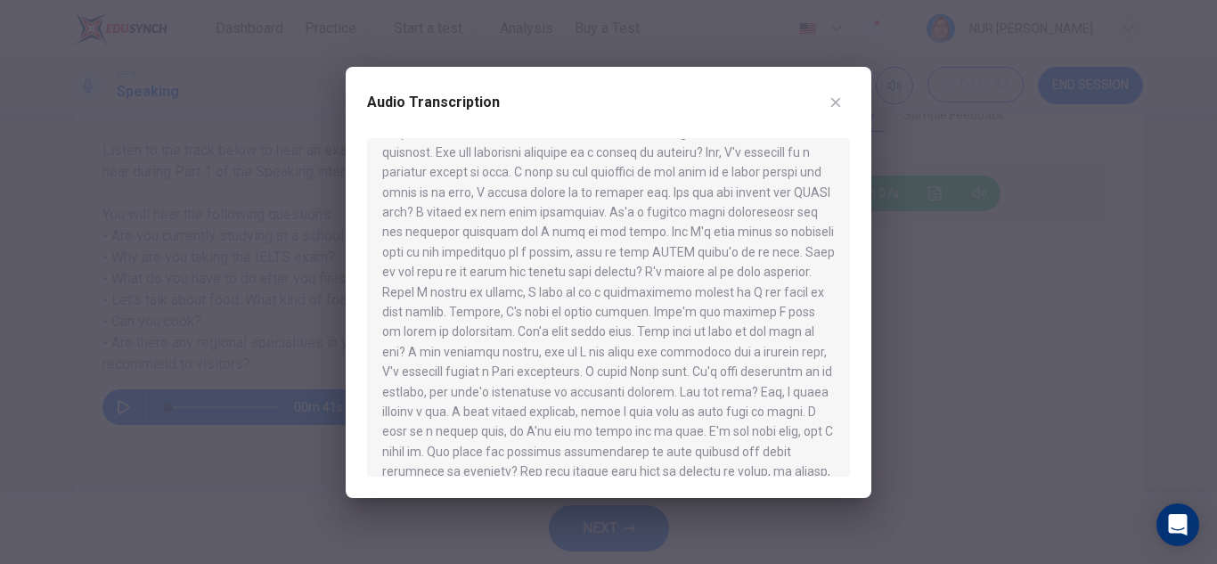
scroll to position [111, 0]
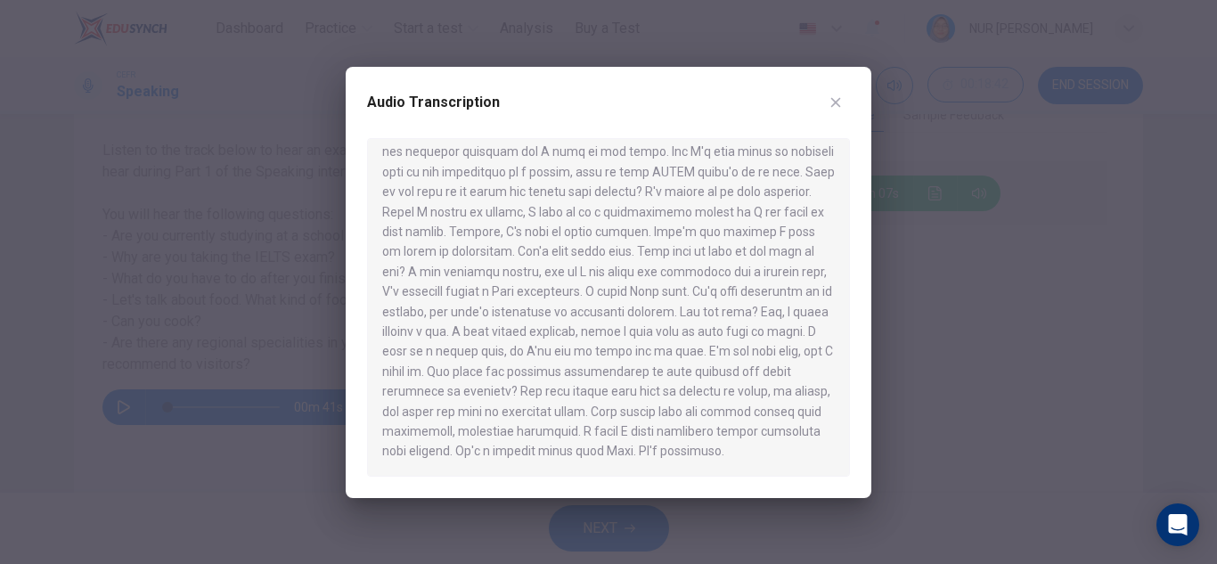
click at [833, 103] on icon "button" at bounding box center [836, 102] width 14 height 14
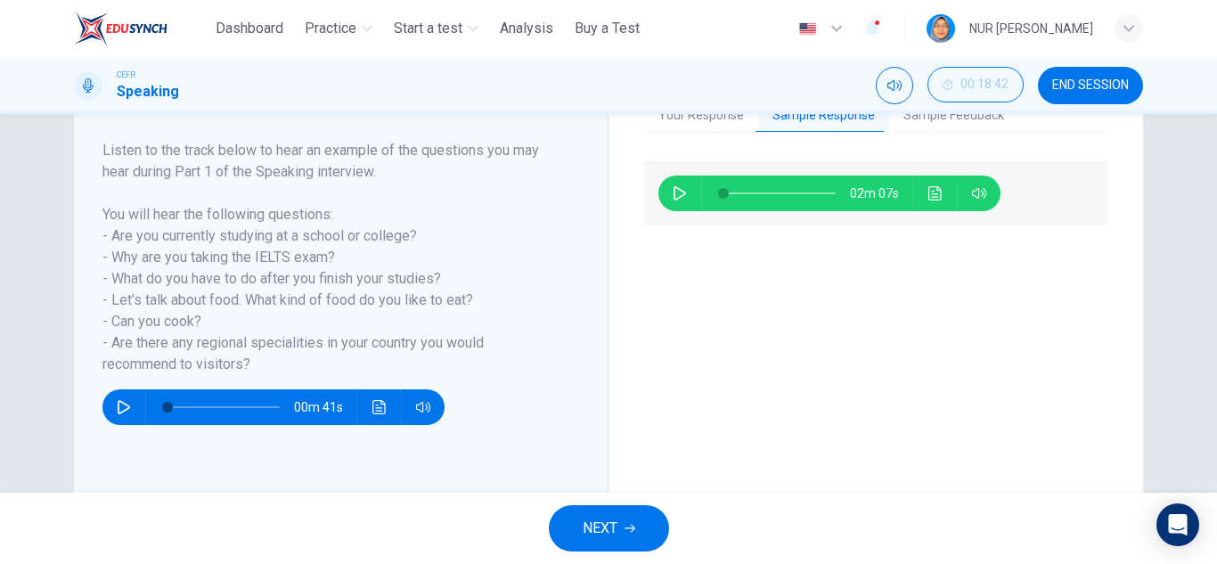
click at [628, 513] on button "NEXT" at bounding box center [609, 528] width 120 height 46
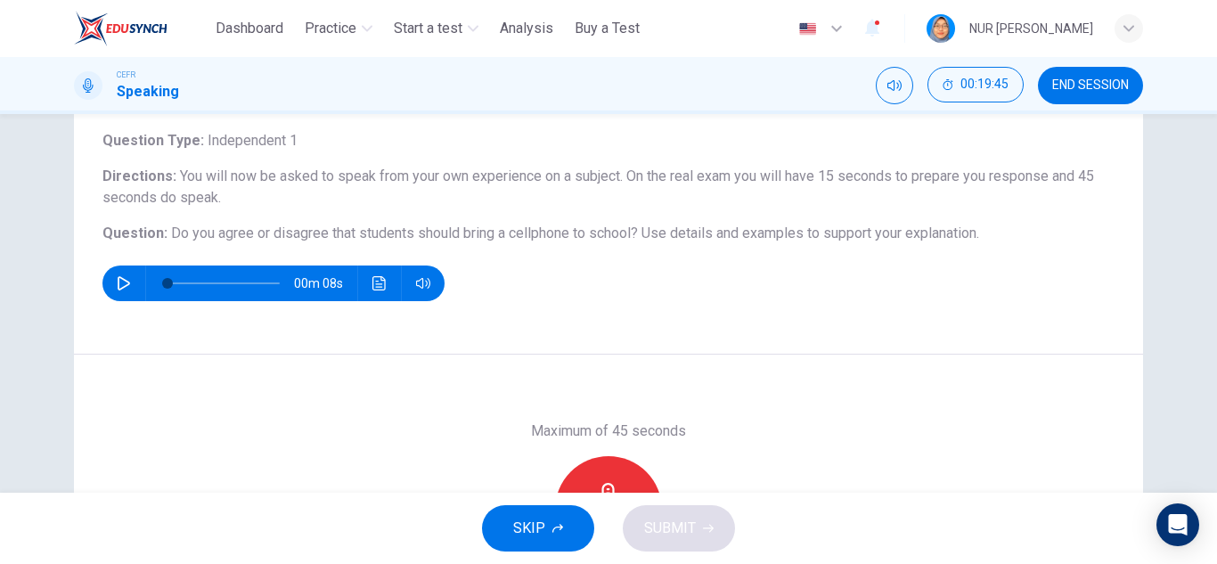
scroll to position [267, 0]
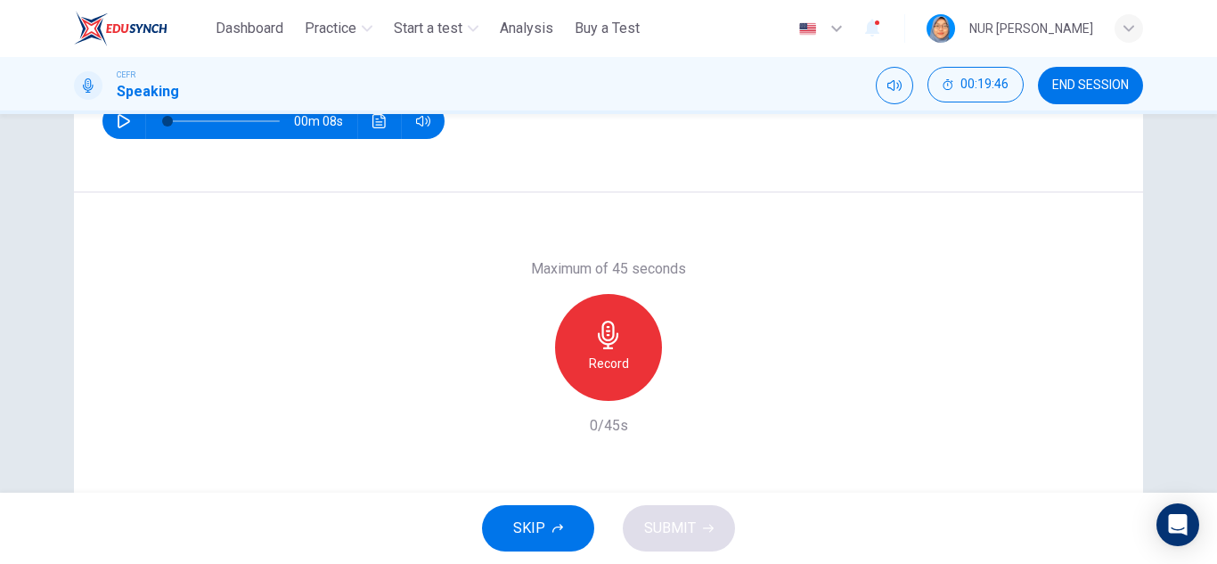
click at [636, 367] on div "Record" at bounding box center [608, 347] width 107 height 107
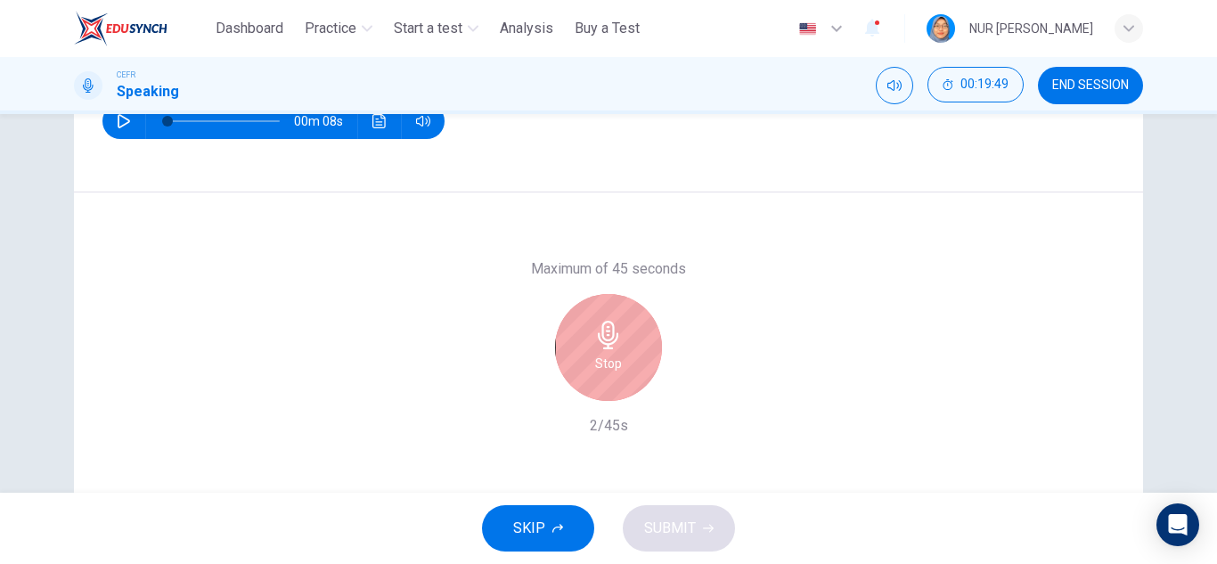
click at [636, 367] on div "Stop" at bounding box center [608, 347] width 107 height 107
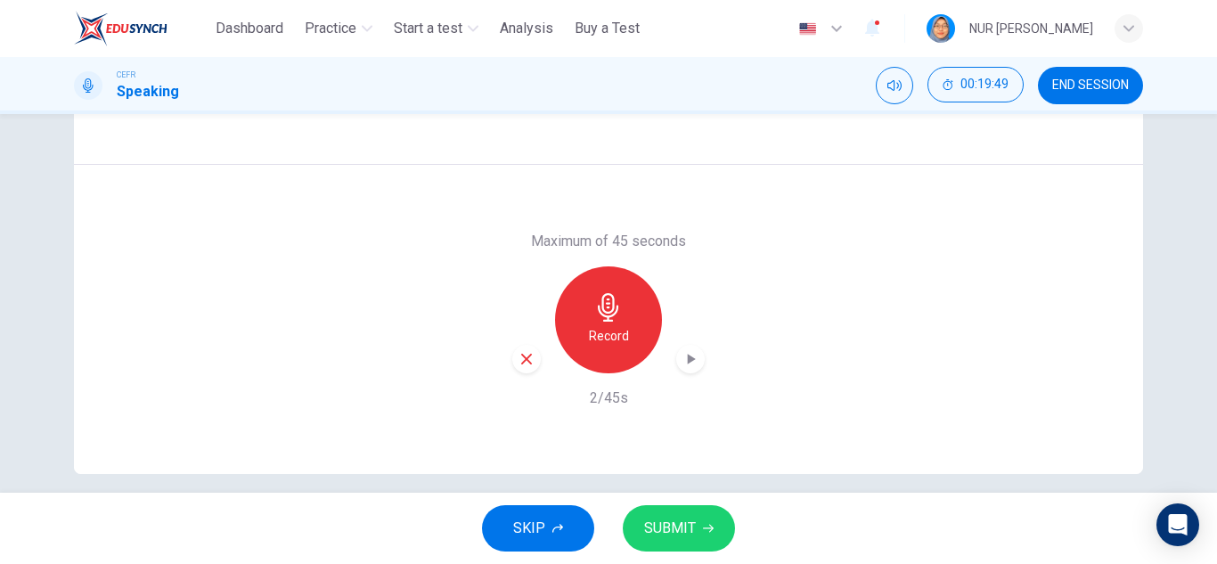
scroll to position [312, 0]
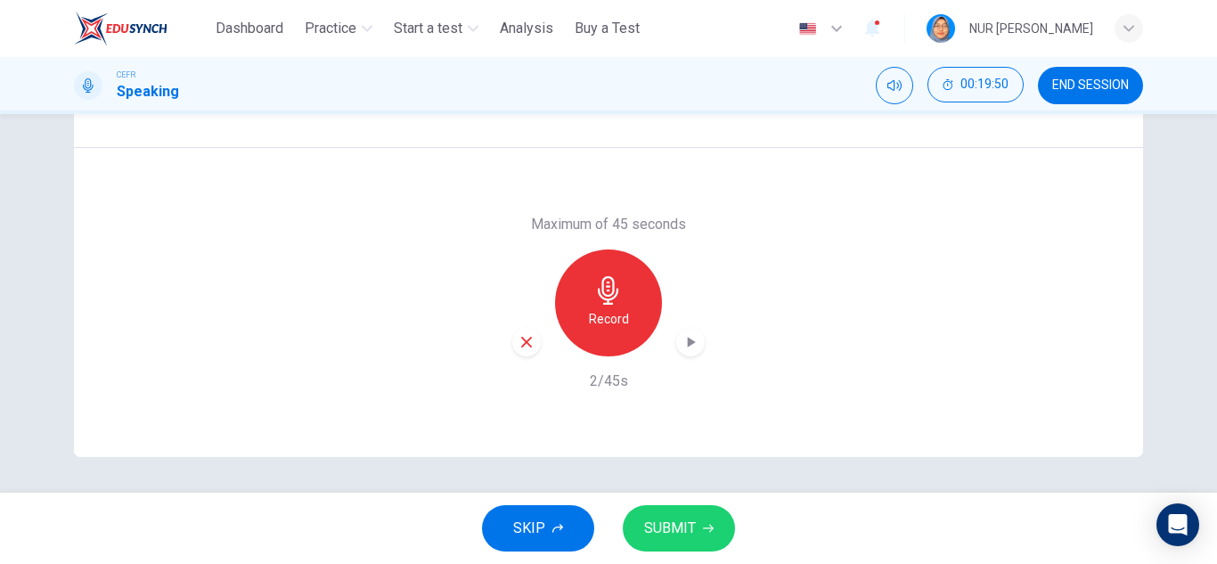
click at [671, 510] on button "SUBMIT" at bounding box center [679, 528] width 112 height 46
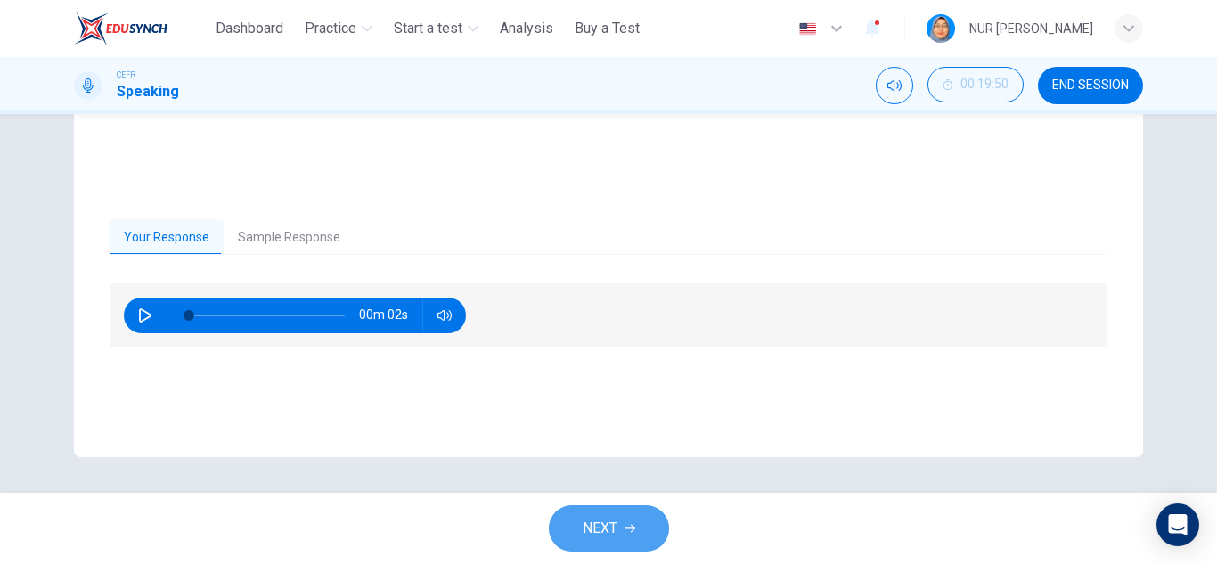
click at [633, 536] on button "NEXT" at bounding box center [609, 528] width 120 height 46
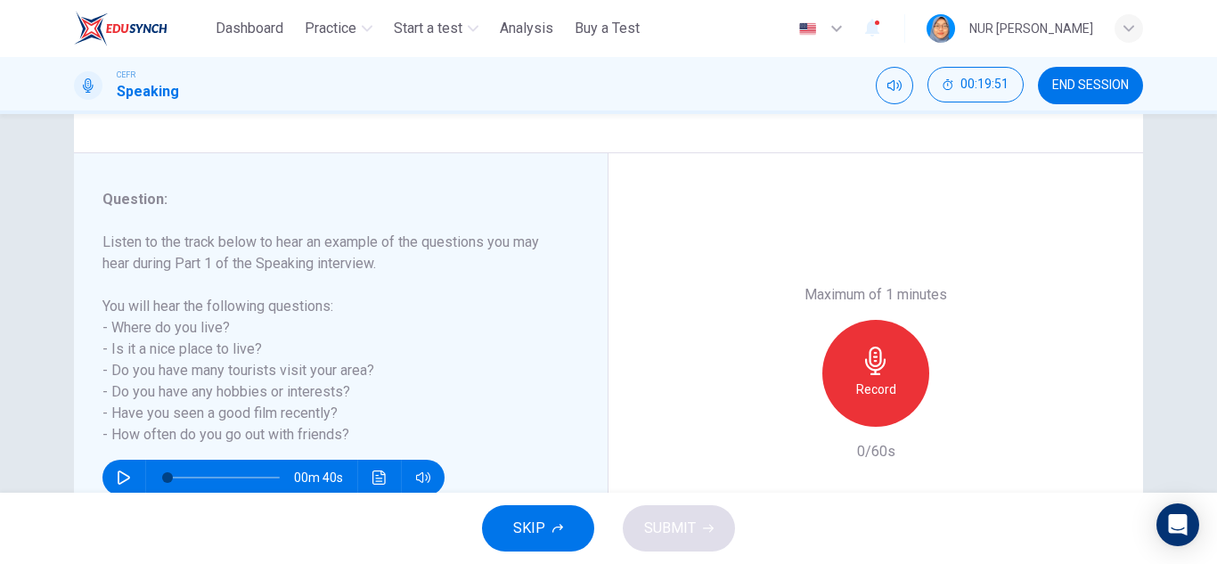
scroll to position [178, 0]
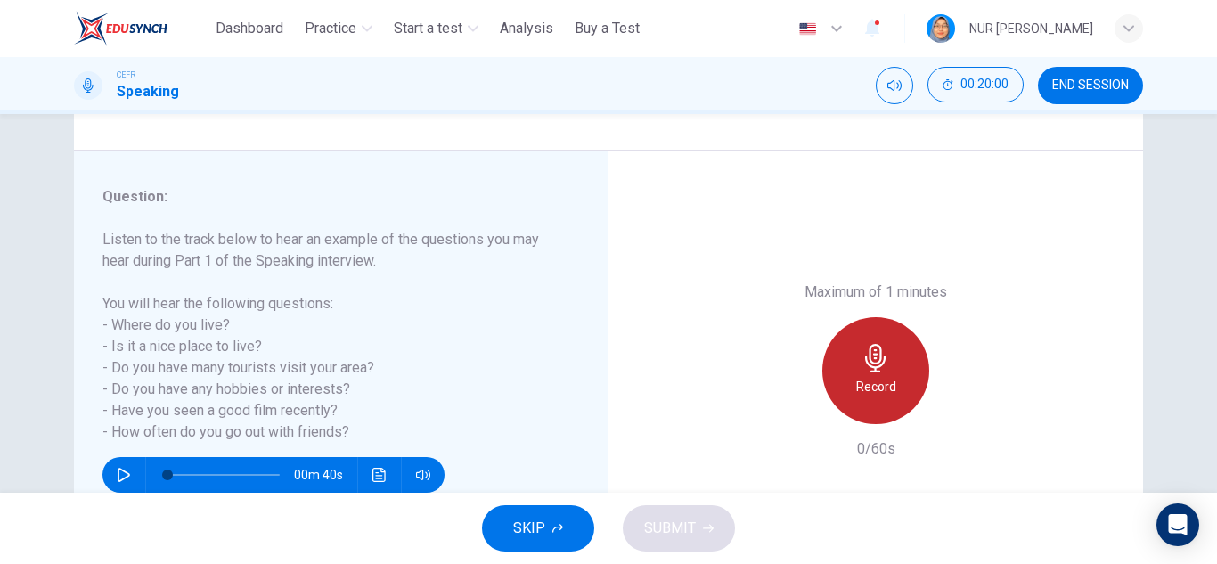
click at [849, 373] on div "Record" at bounding box center [876, 370] width 107 height 107
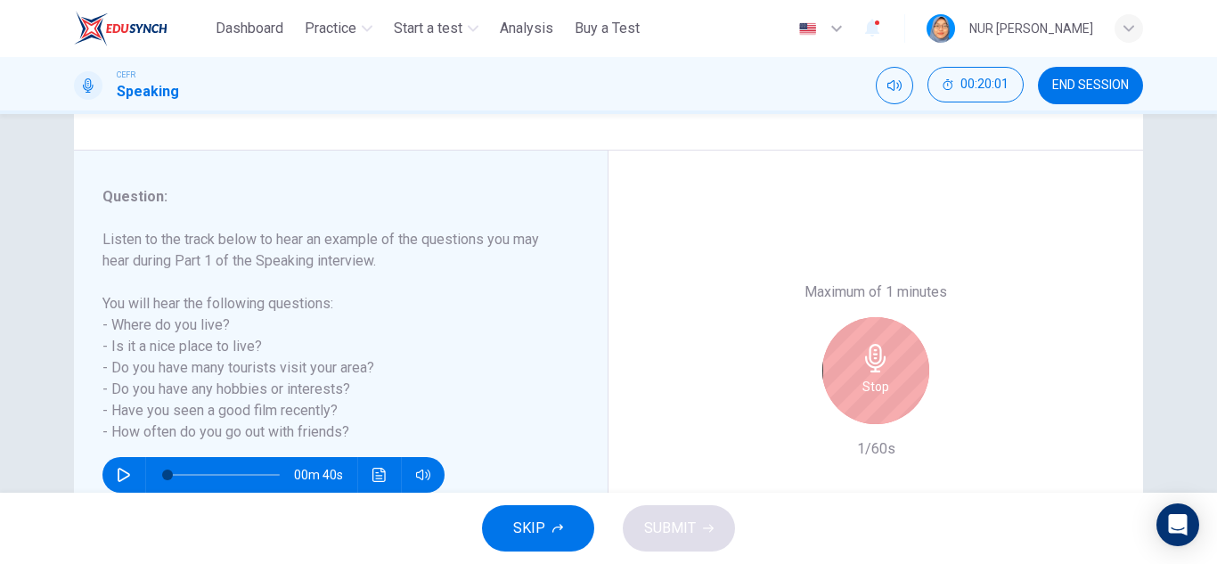
click at [882, 367] on icon "button" at bounding box center [876, 358] width 29 height 29
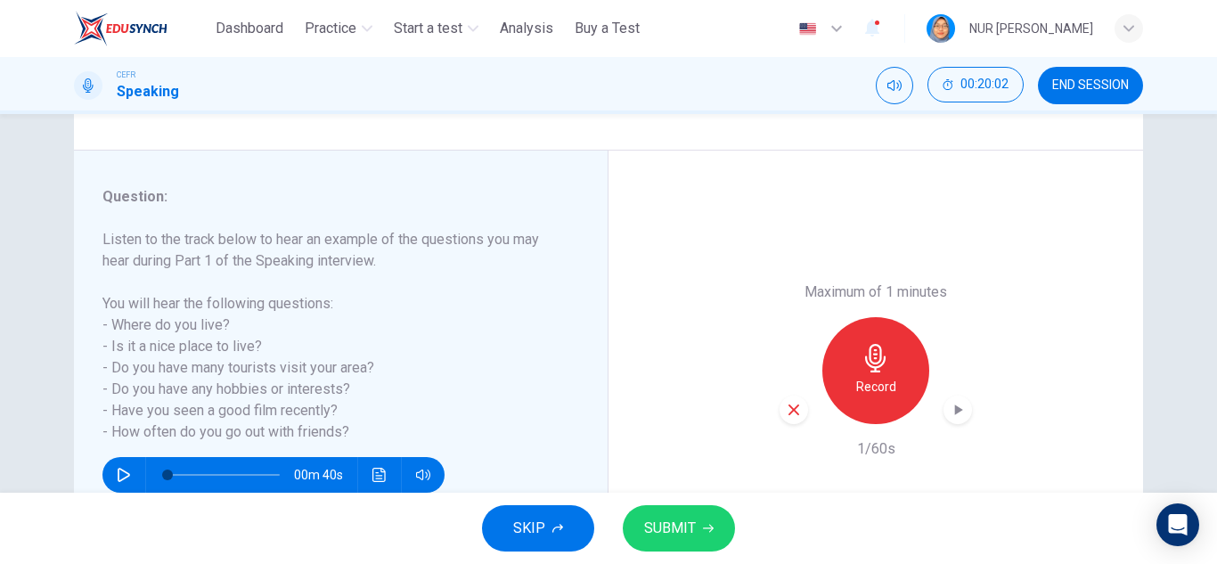
click at [678, 520] on span "SUBMIT" at bounding box center [670, 528] width 52 height 25
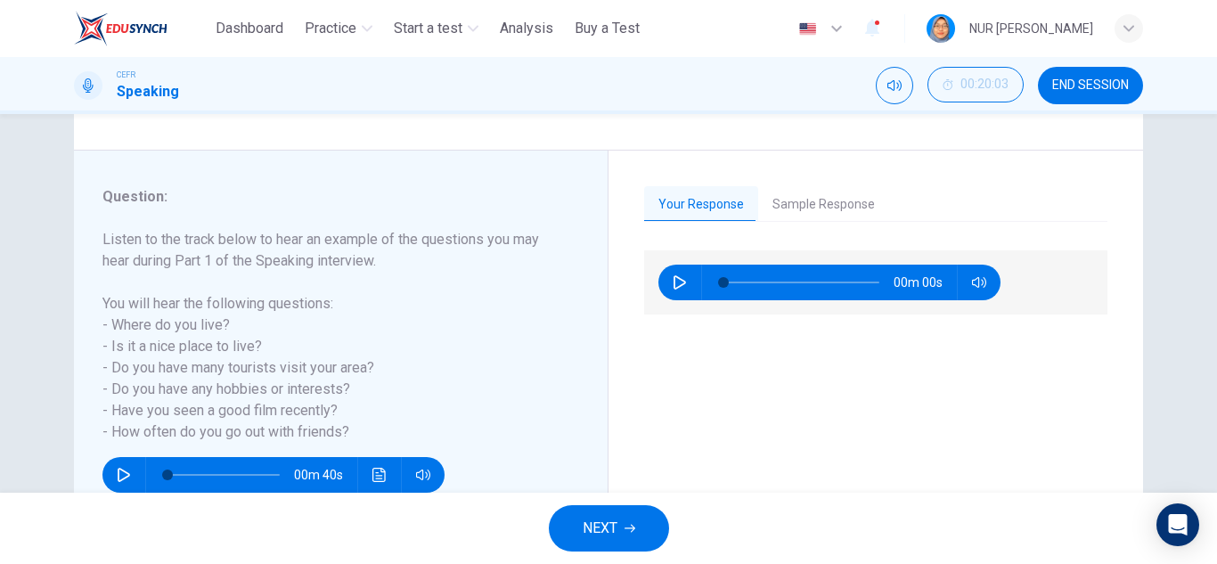
click at [832, 203] on button "Sample Response" at bounding box center [823, 204] width 131 height 37
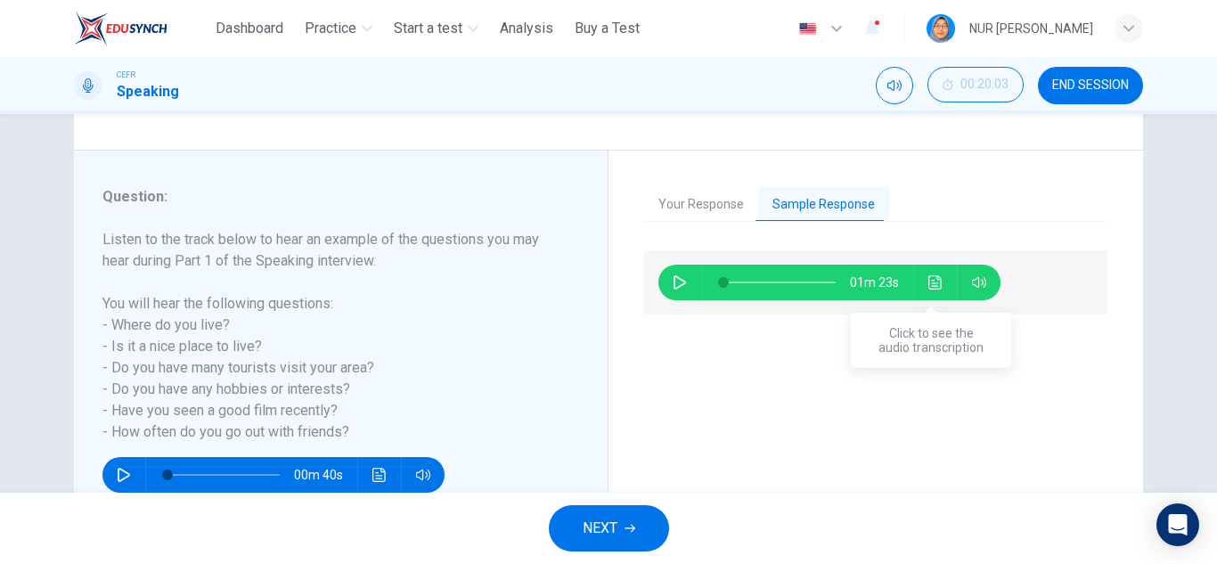
click at [932, 284] on icon "Click to see the audio transcription" at bounding box center [936, 282] width 14 height 14
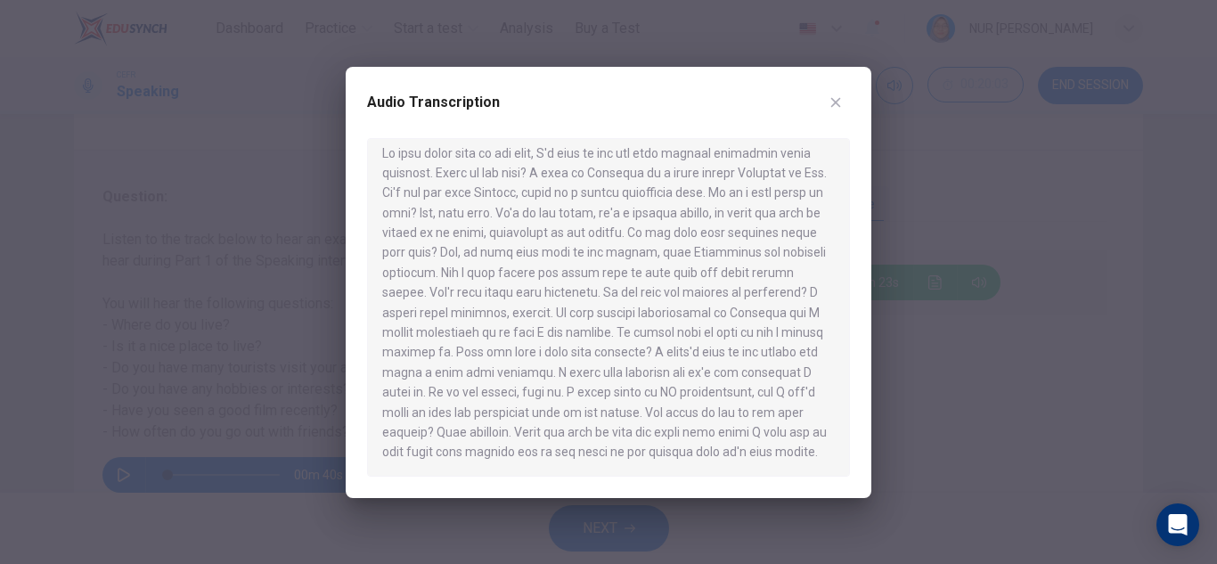
scroll to position [11, 0]
click at [836, 100] on icon "button" at bounding box center [836, 102] width 14 height 14
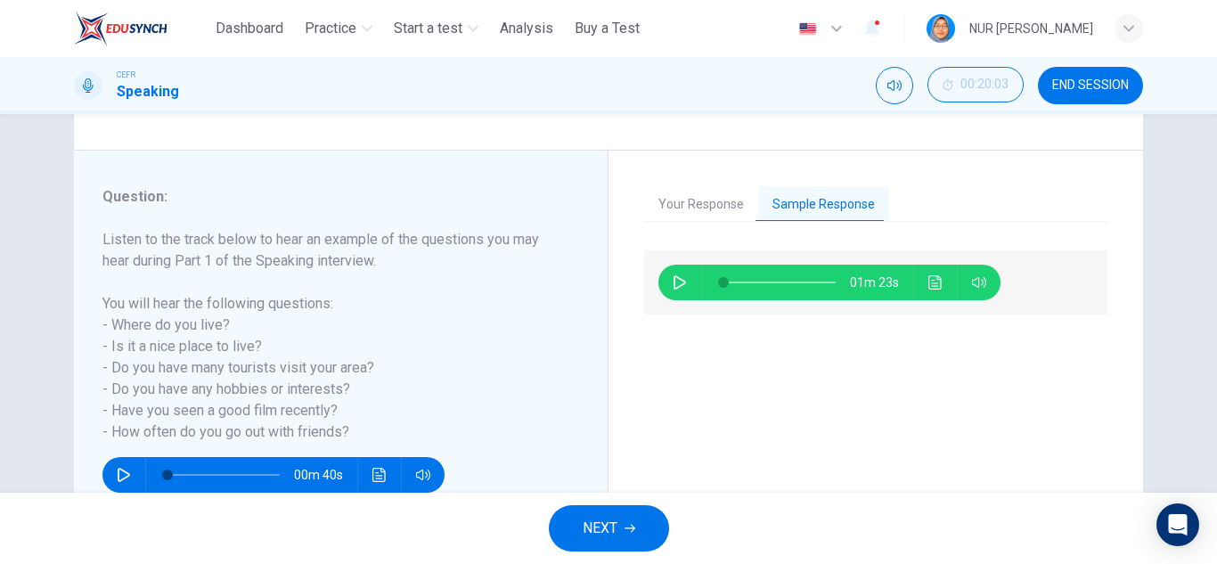
click at [618, 523] on span "NEXT" at bounding box center [600, 528] width 35 height 25
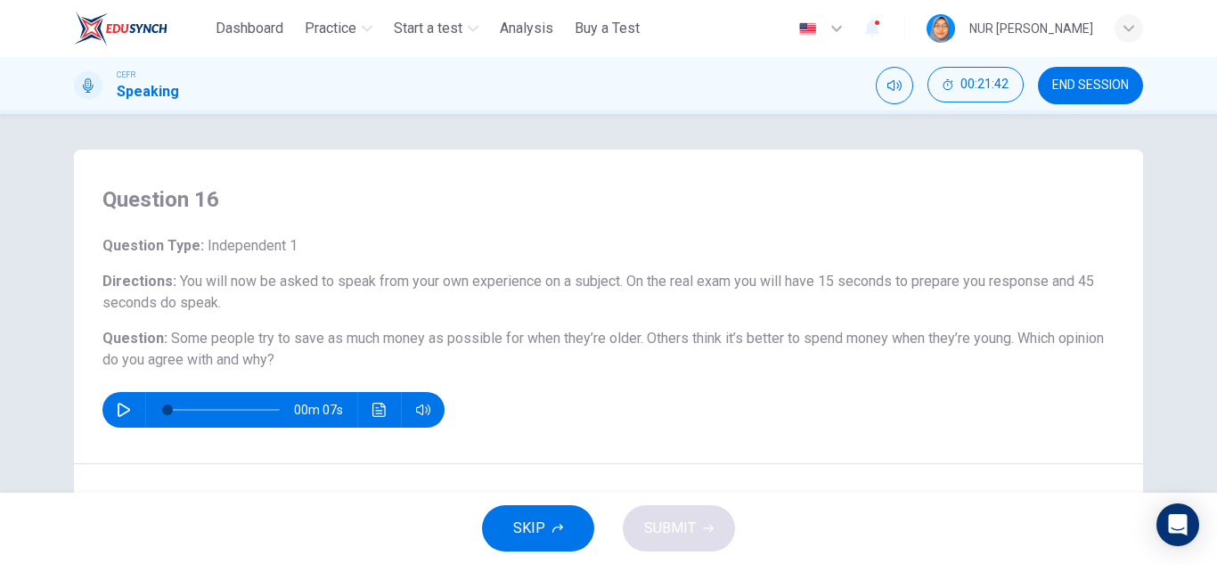
scroll to position [178, 0]
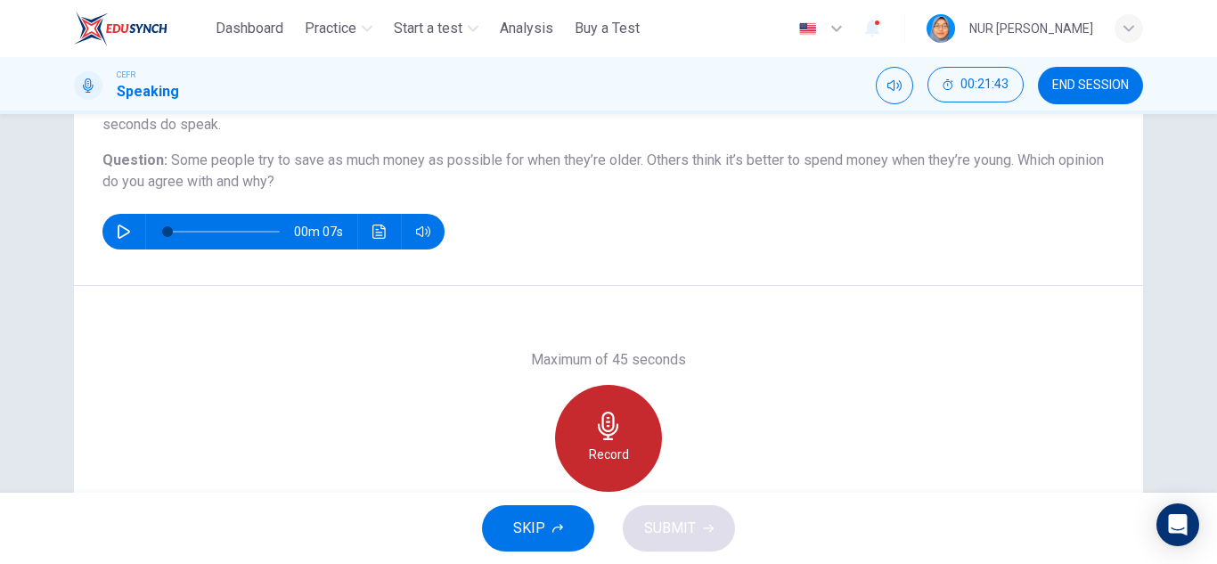
click at [611, 439] on icon "button" at bounding box center [608, 426] width 29 height 29
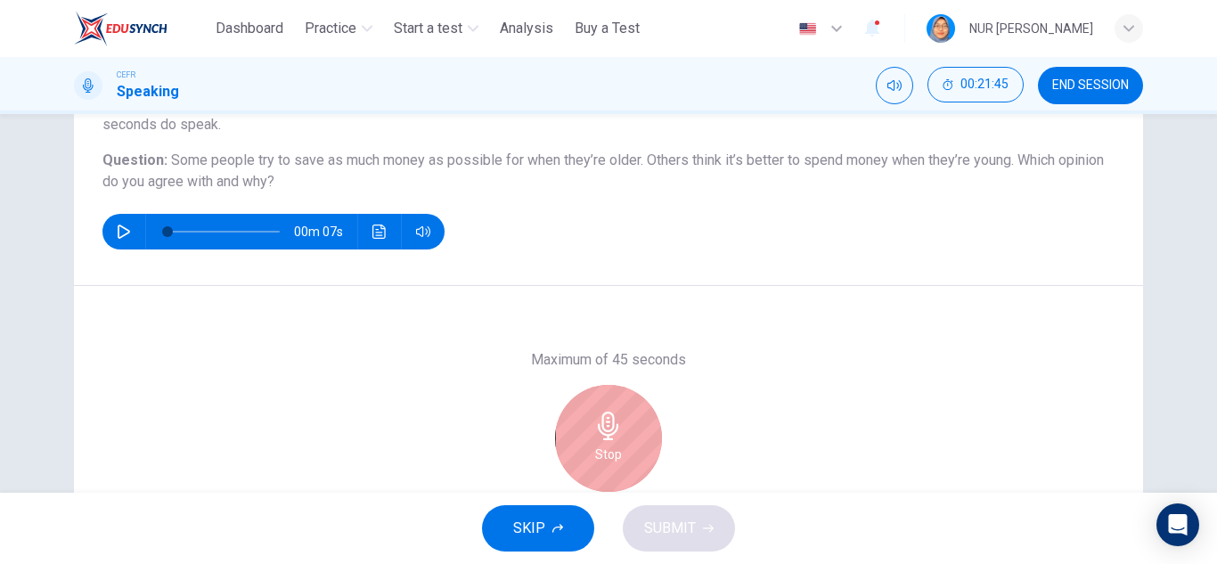
click at [611, 439] on icon "button" at bounding box center [608, 426] width 29 height 29
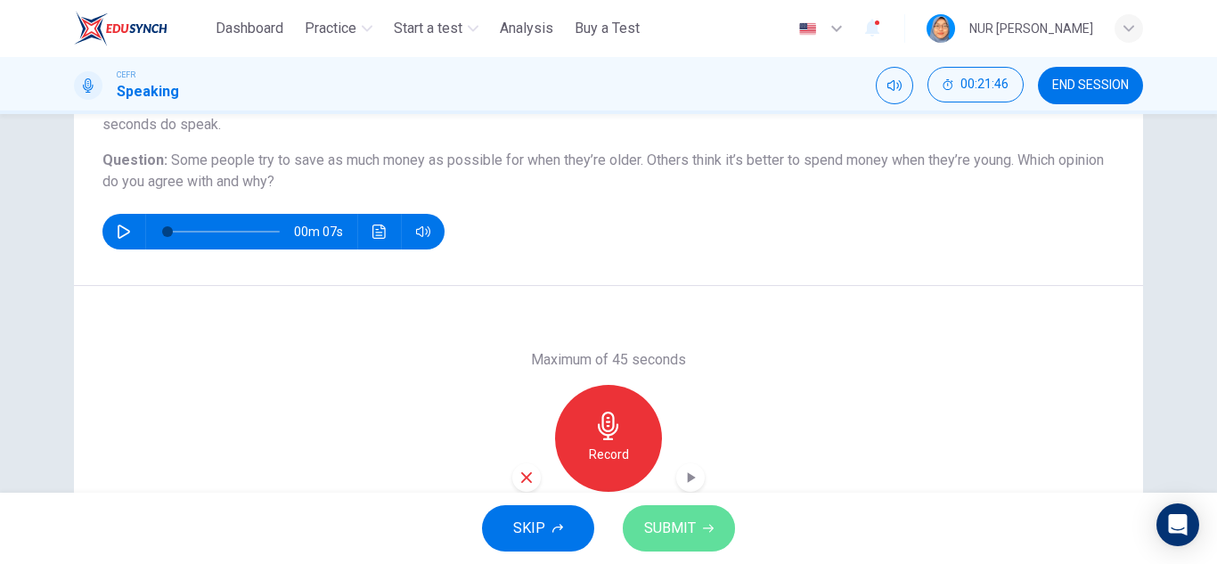
click at [652, 525] on span "SUBMIT" at bounding box center [670, 528] width 52 height 25
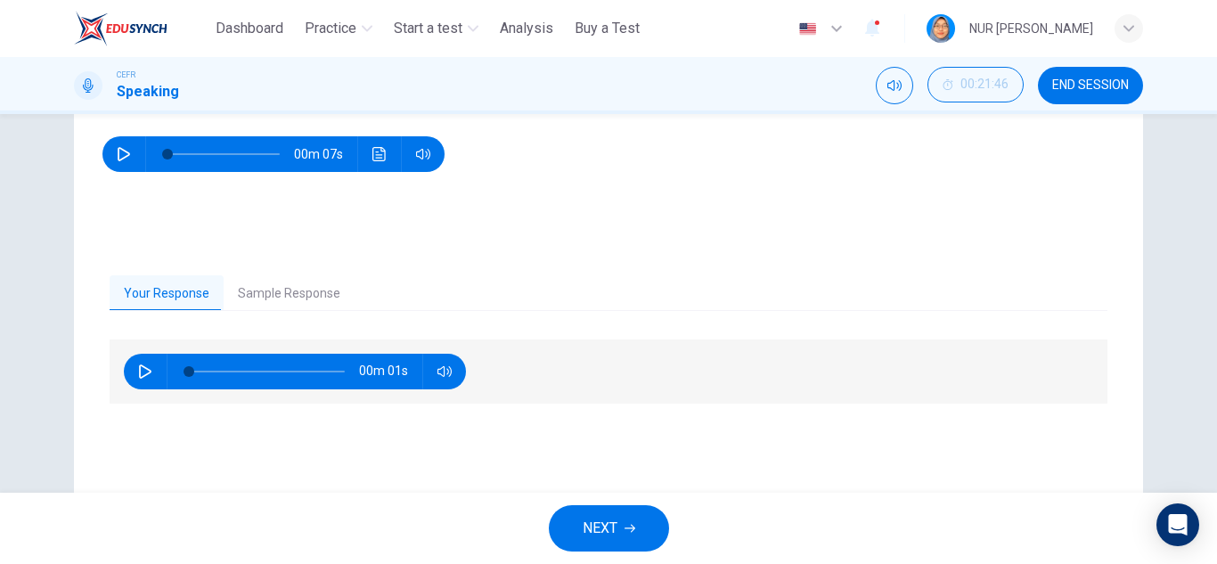
scroll to position [312, 0]
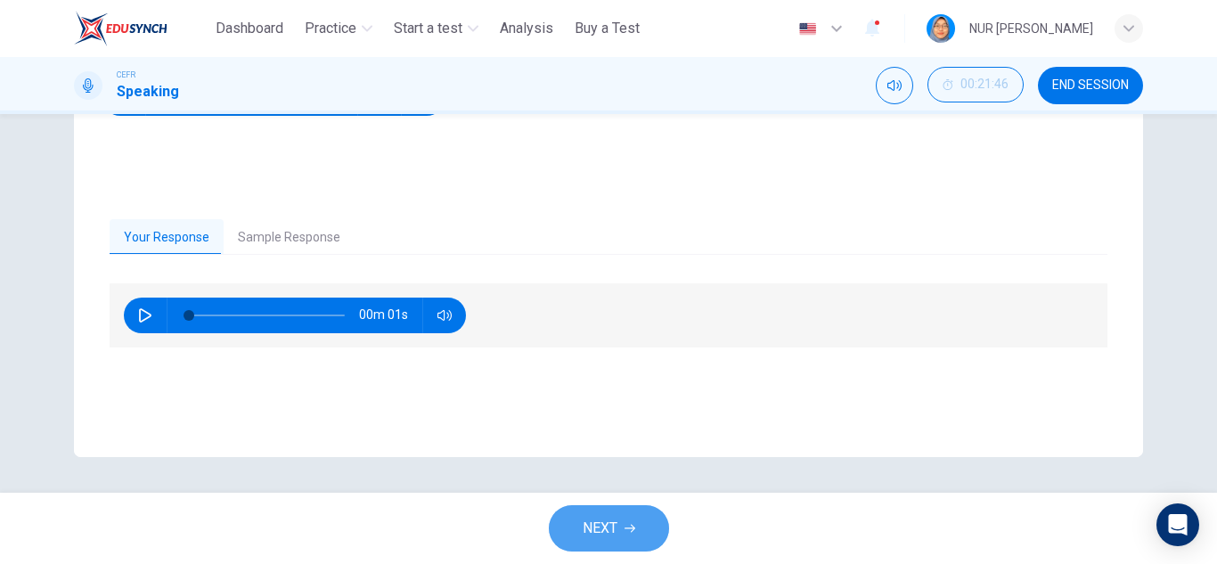
click at [612, 537] on span "NEXT" at bounding box center [600, 528] width 35 height 25
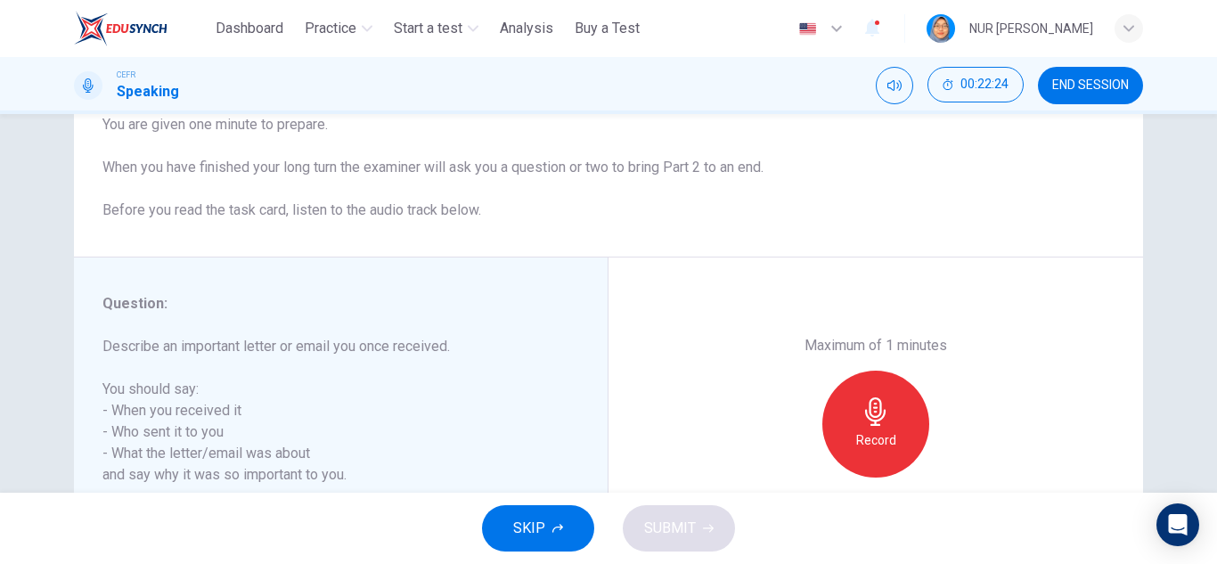
scroll to position [267, 0]
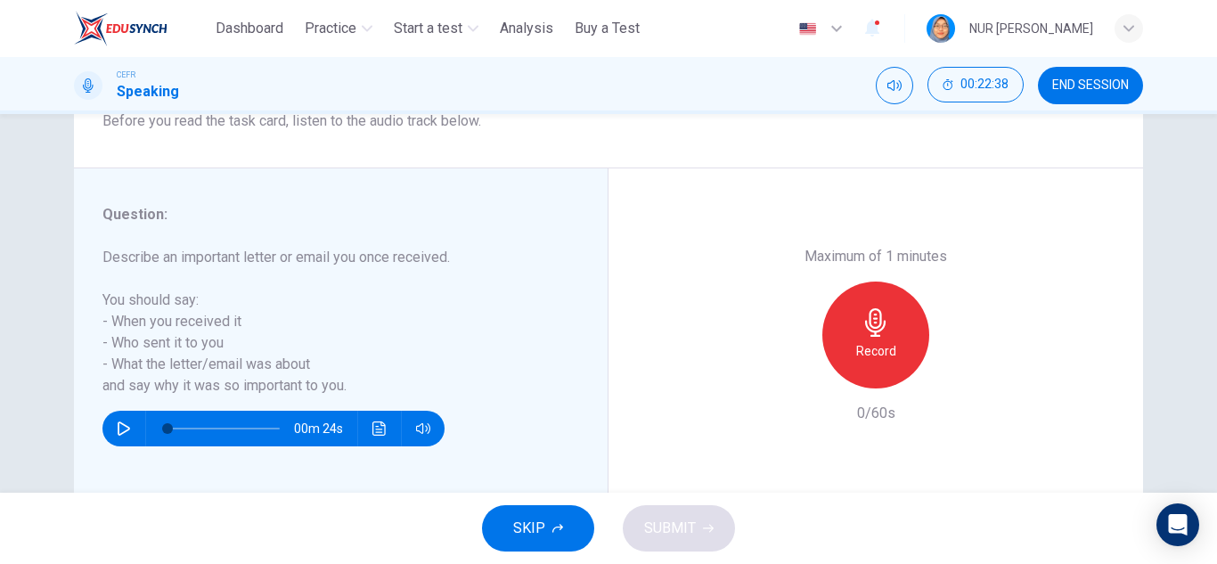
click at [132, 425] on button "button" at bounding box center [124, 429] width 29 height 36
click at [379, 425] on icon "Click to see the audio transcription" at bounding box center [380, 429] width 14 height 14
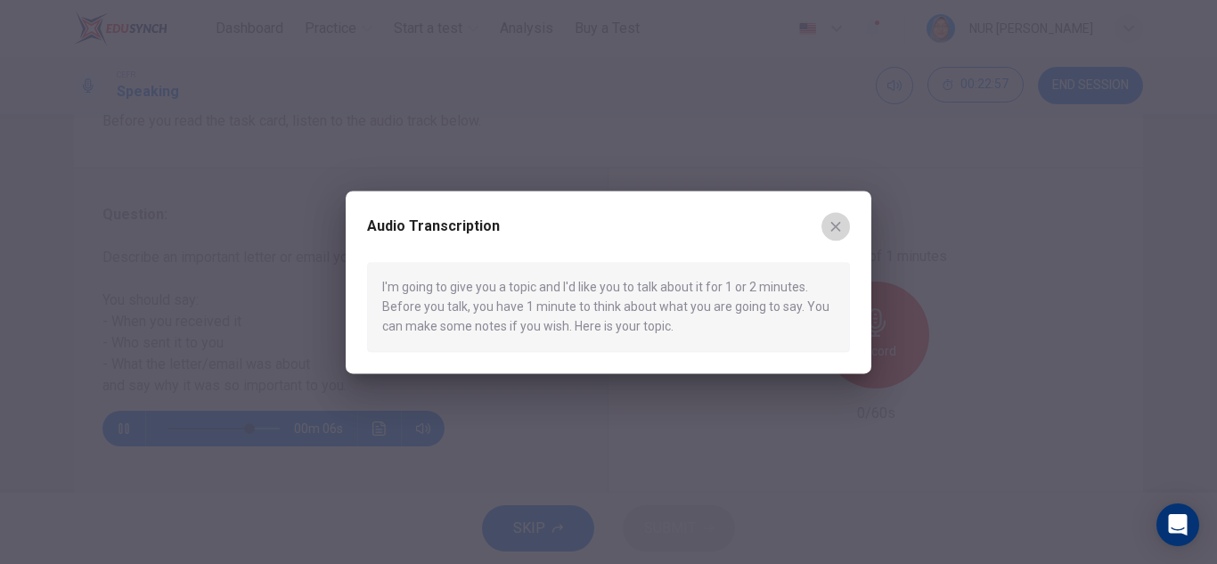
click at [835, 224] on icon "button" at bounding box center [836, 226] width 14 height 14
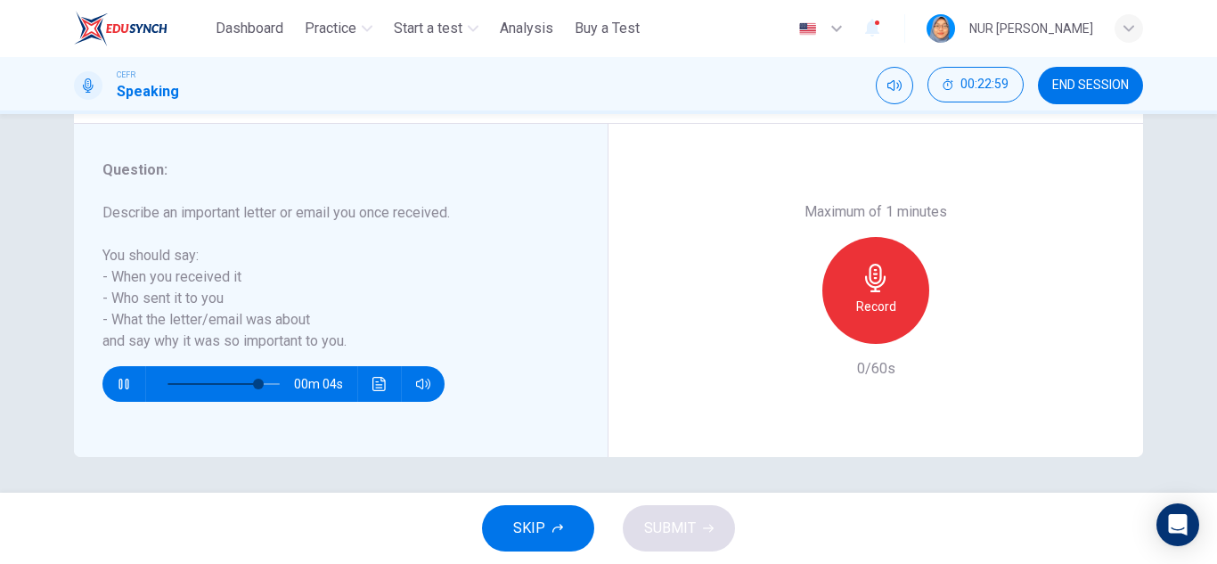
scroll to position [223, 0]
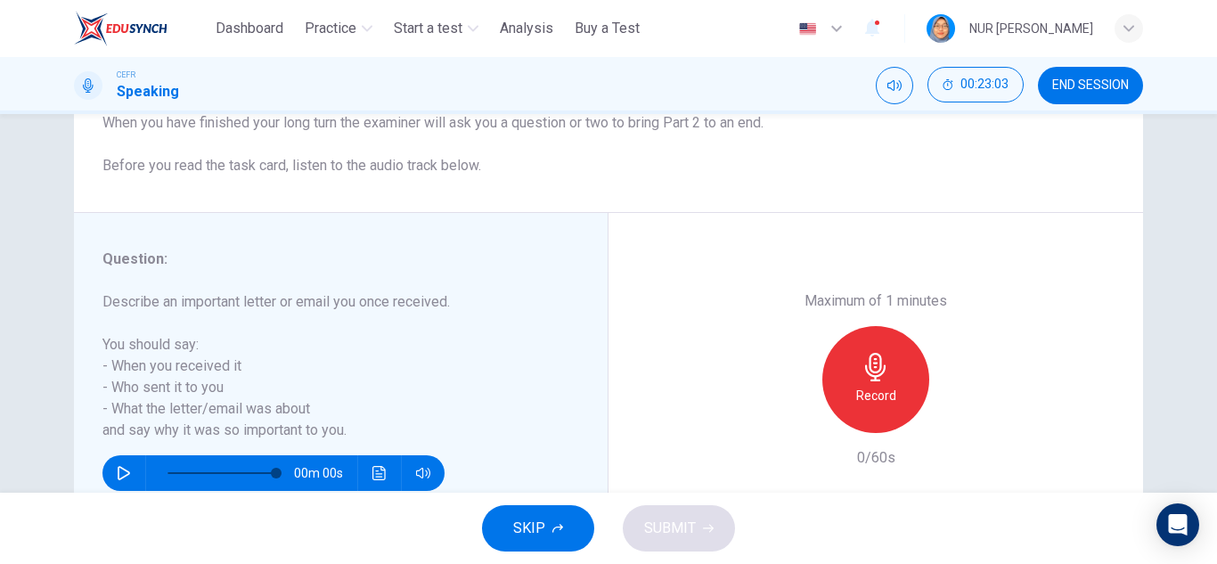
type input "*"
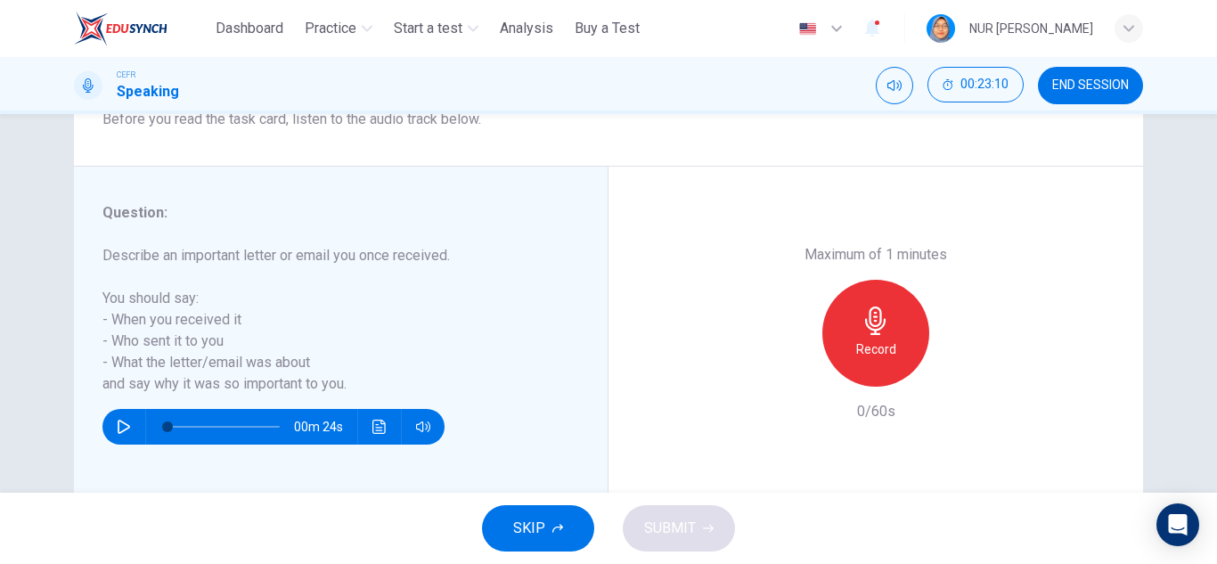
scroll to position [312, 0]
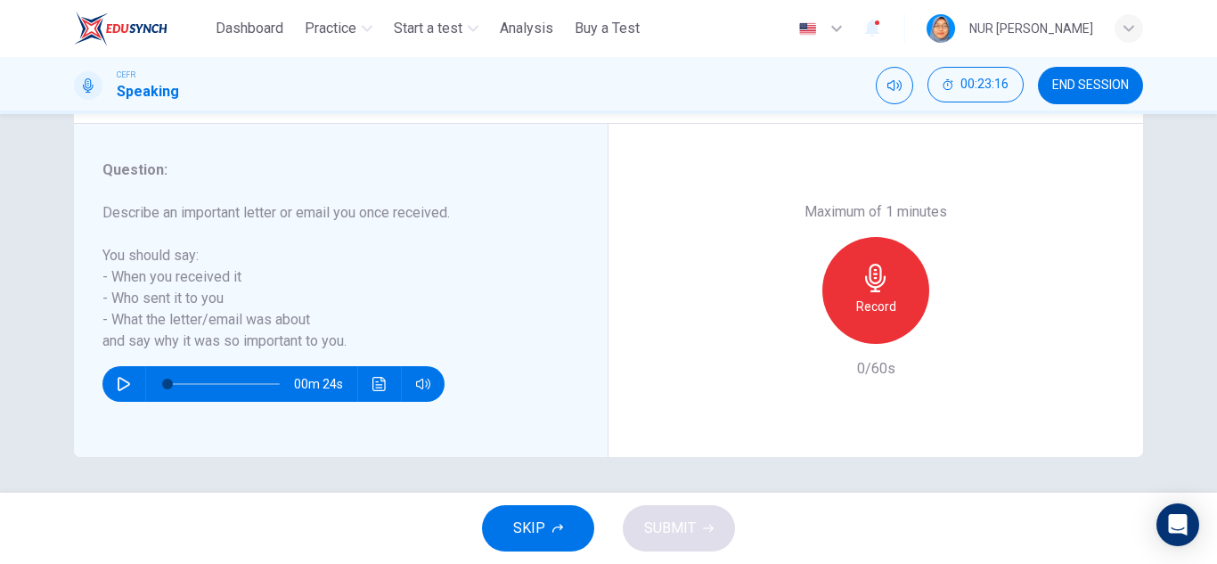
click at [898, 307] on div "Record" at bounding box center [876, 290] width 107 height 107
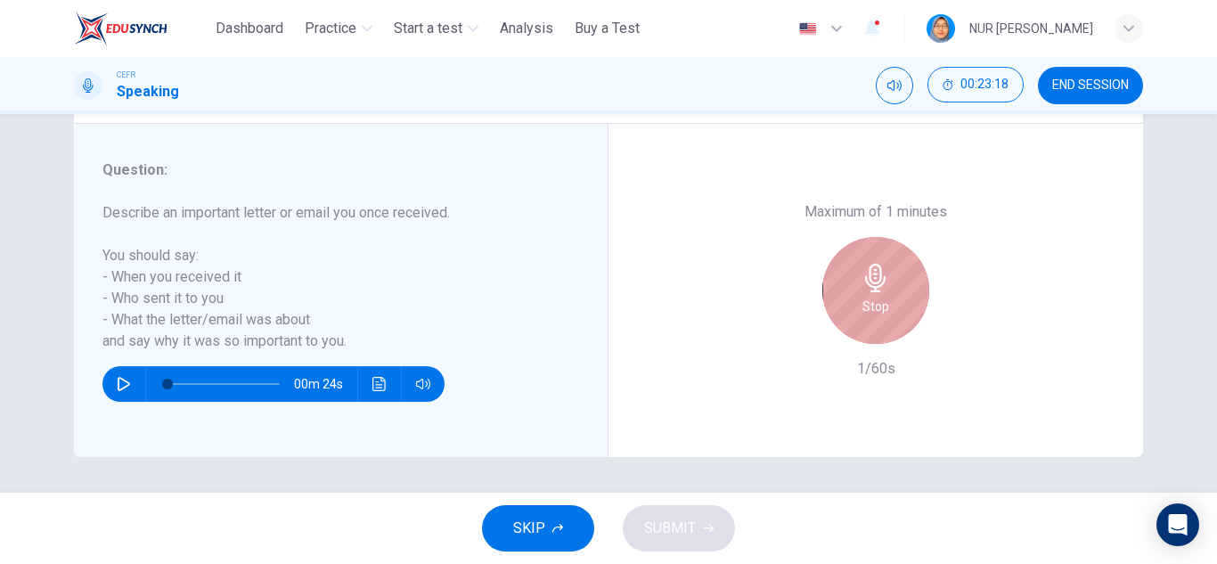
click at [898, 307] on div "Stop" at bounding box center [876, 290] width 107 height 107
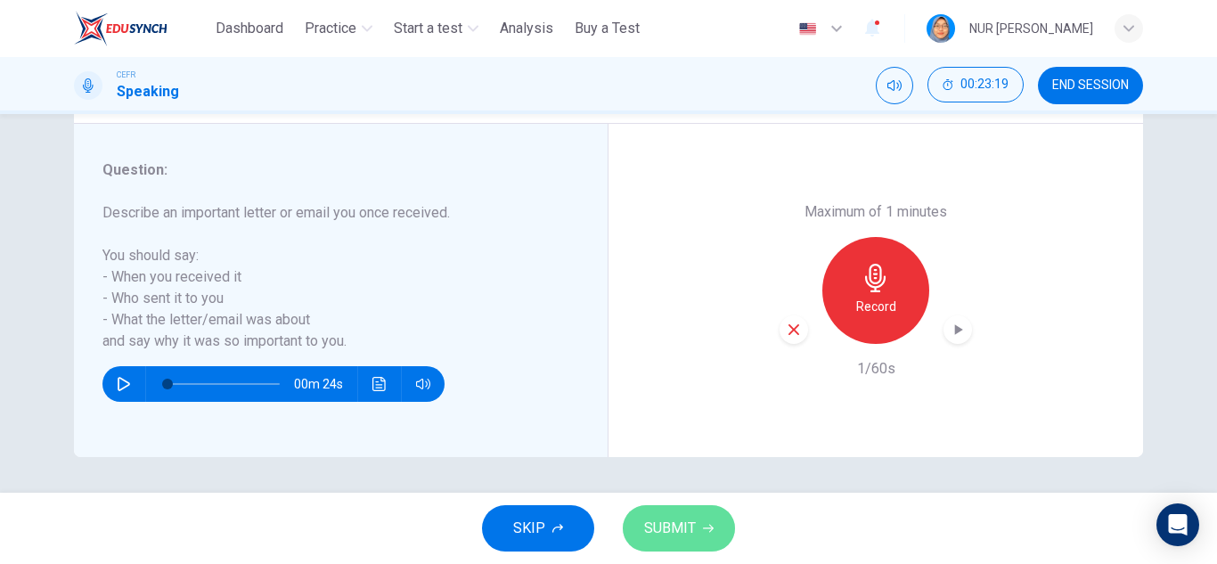
click at [660, 525] on span "SUBMIT" at bounding box center [670, 528] width 52 height 25
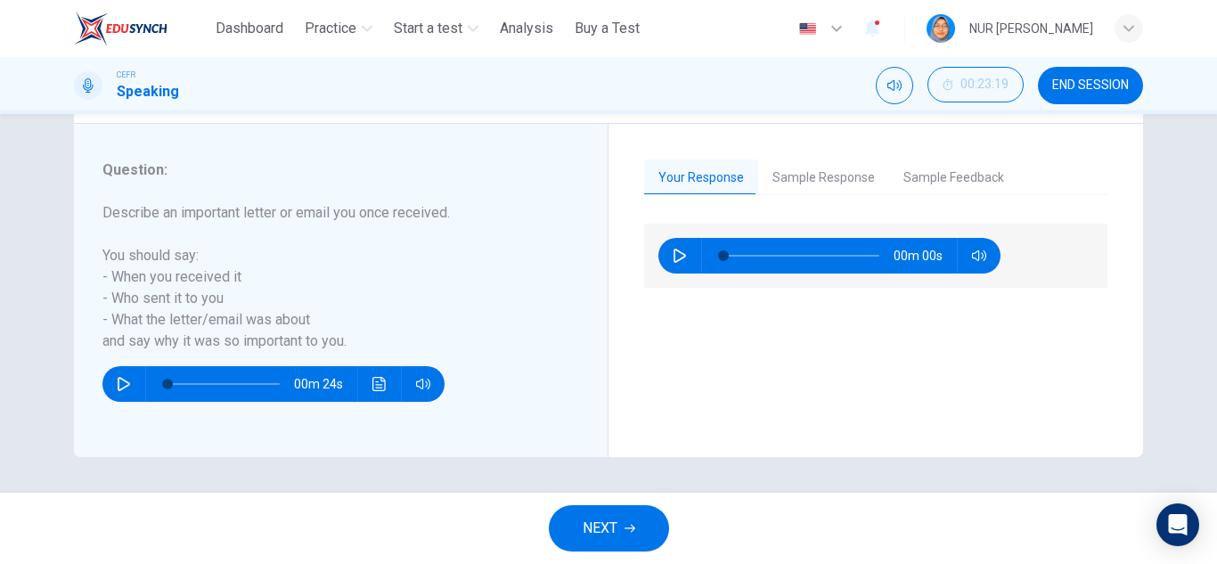
scroll to position [223, 0]
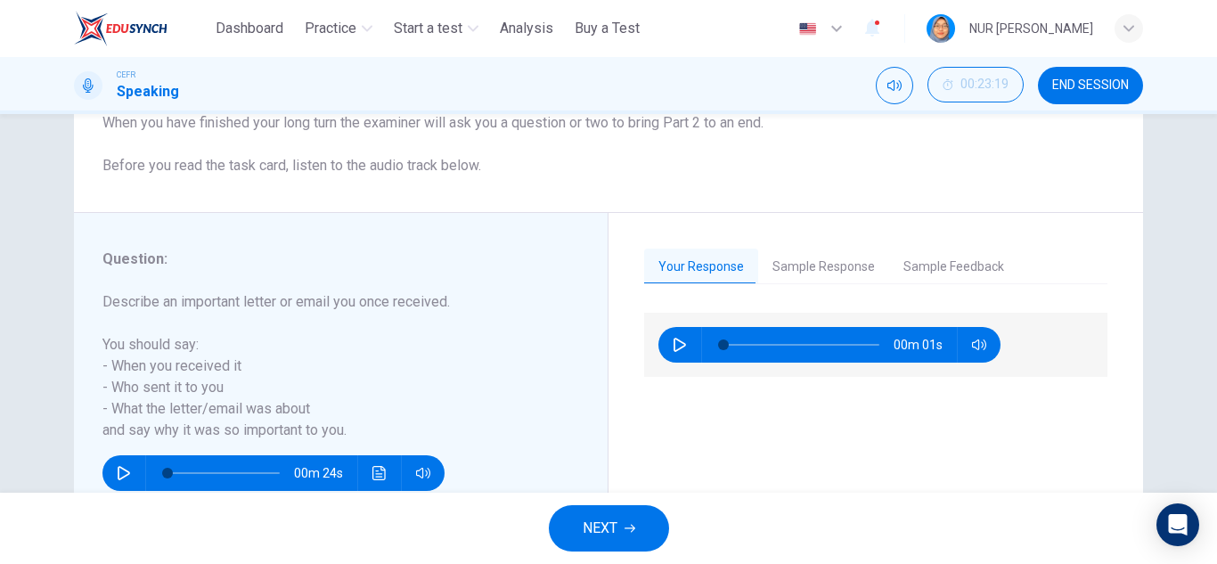
click at [776, 268] on button "Sample Response" at bounding box center [823, 267] width 131 height 37
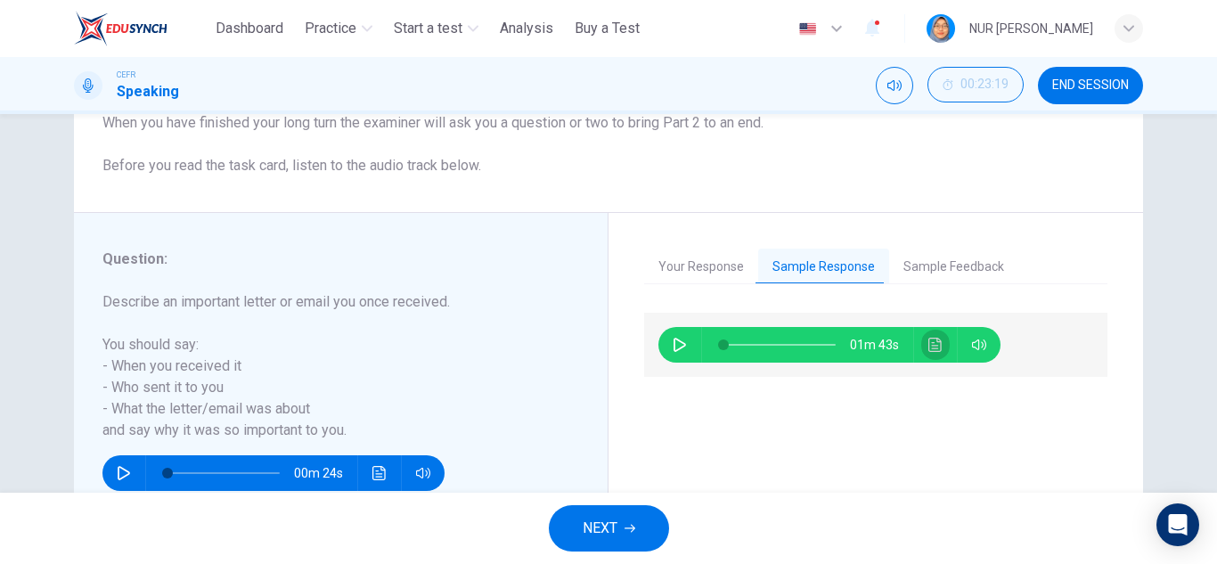
click at [929, 343] on icon "Click to see the audio transcription" at bounding box center [935, 345] width 13 height 14
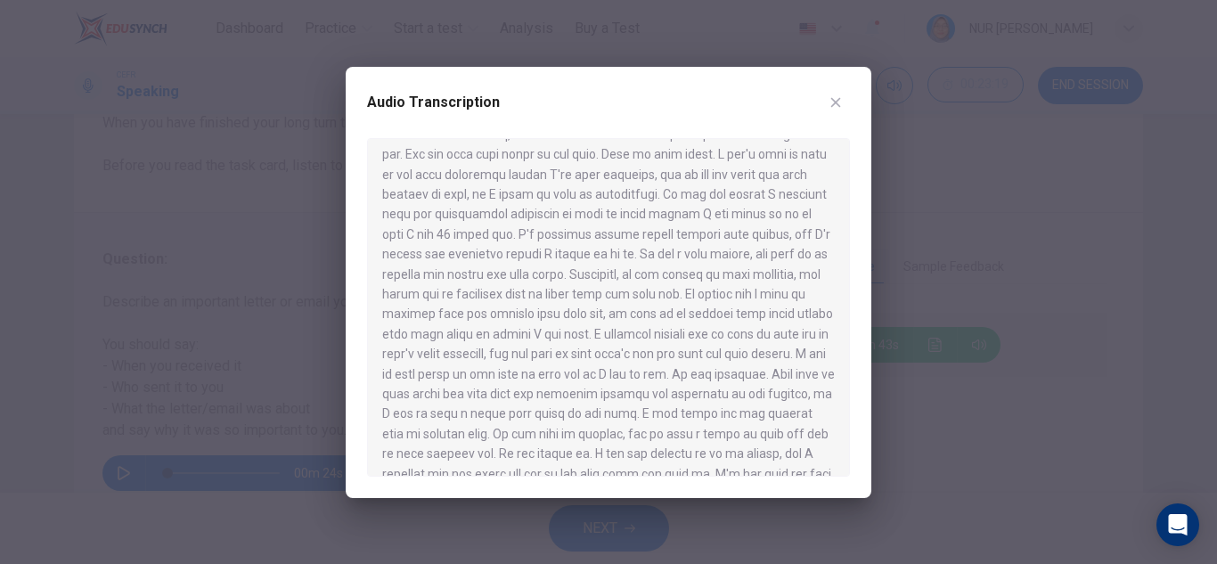
scroll to position [51, 0]
click at [829, 98] on icon "button" at bounding box center [836, 102] width 14 height 14
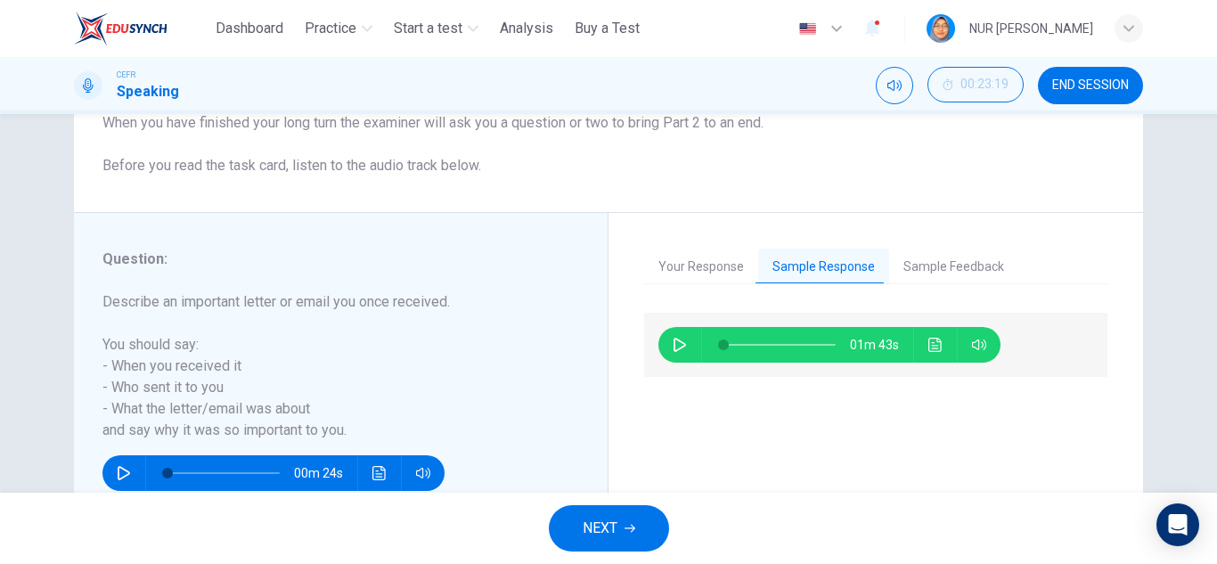
click at [619, 526] on button "NEXT" at bounding box center [609, 528] width 120 height 46
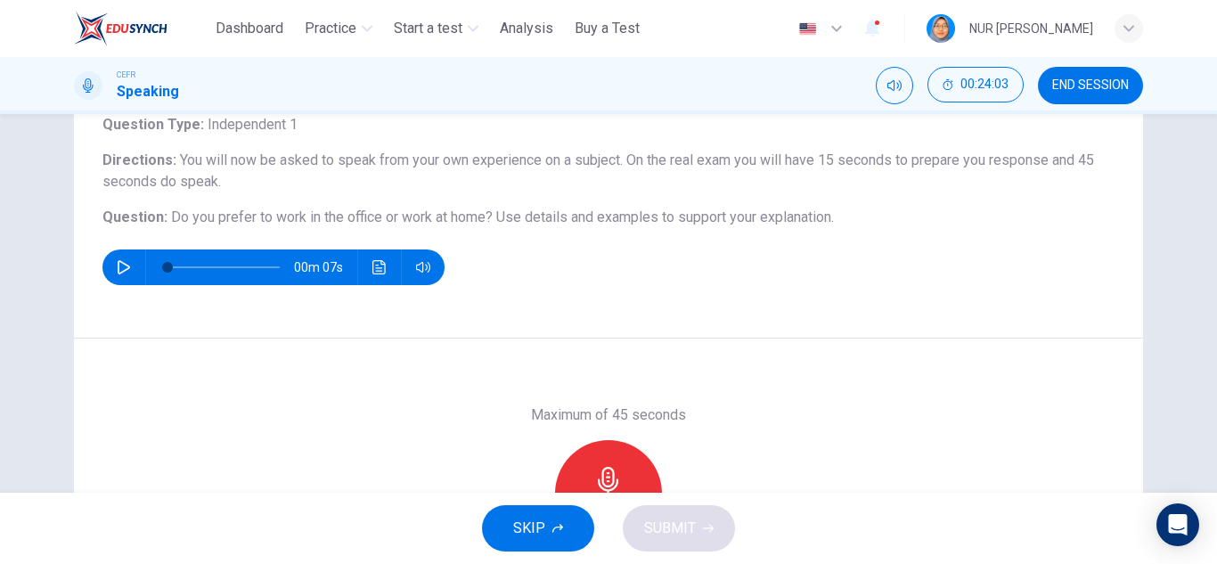
scroll to position [267, 0]
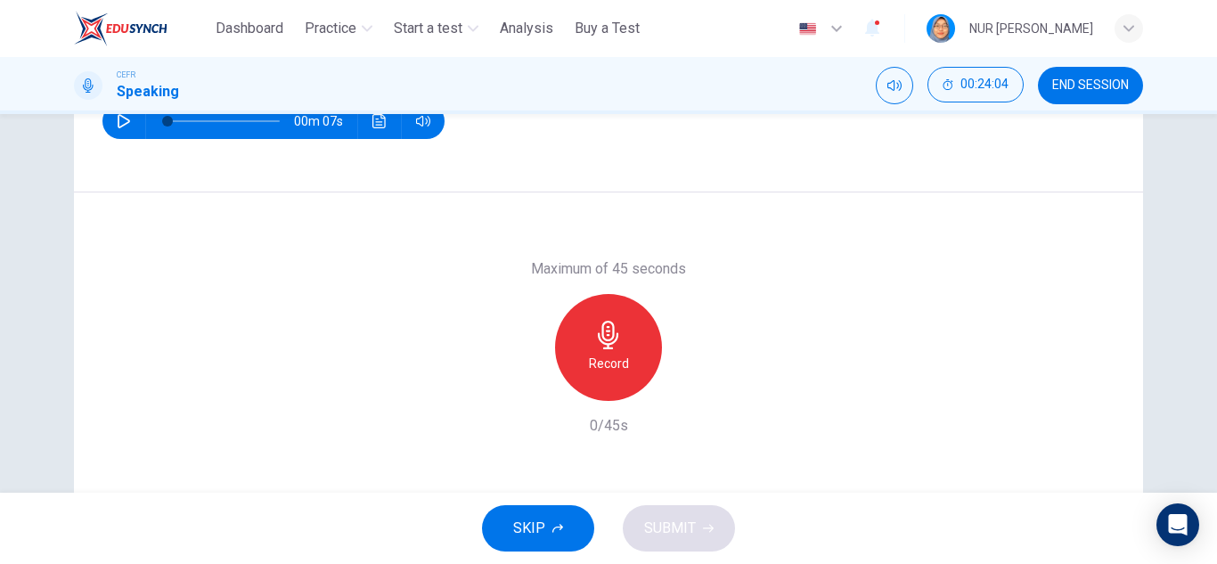
click at [622, 389] on div "Record" at bounding box center [608, 347] width 107 height 107
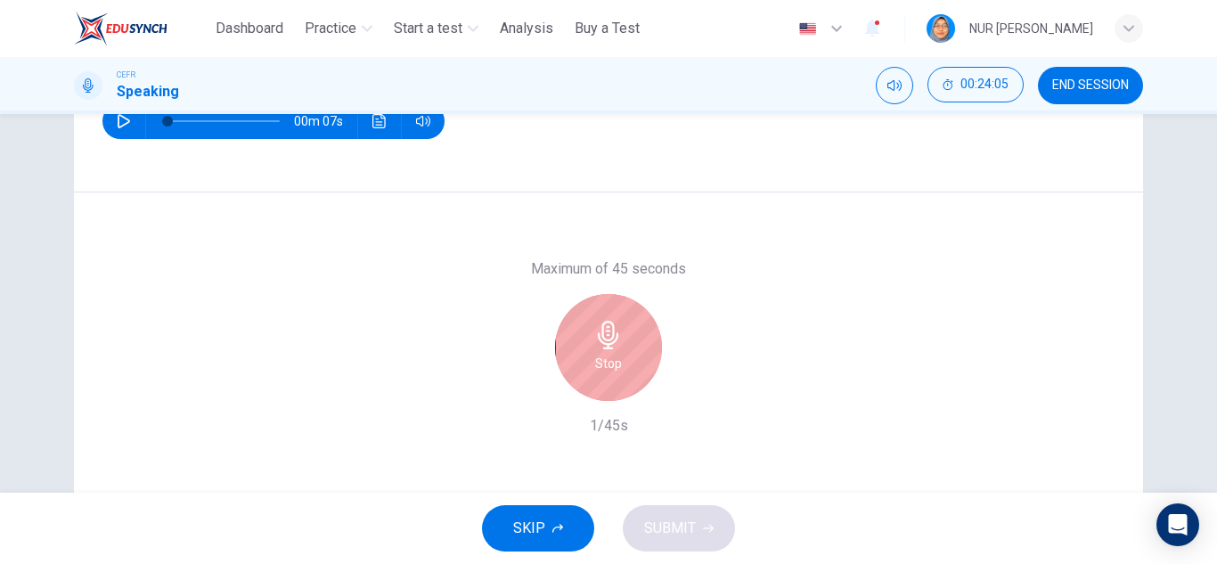
click at [620, 377] on div "Stop" at bounding box center [608, 347] width 107 height 107
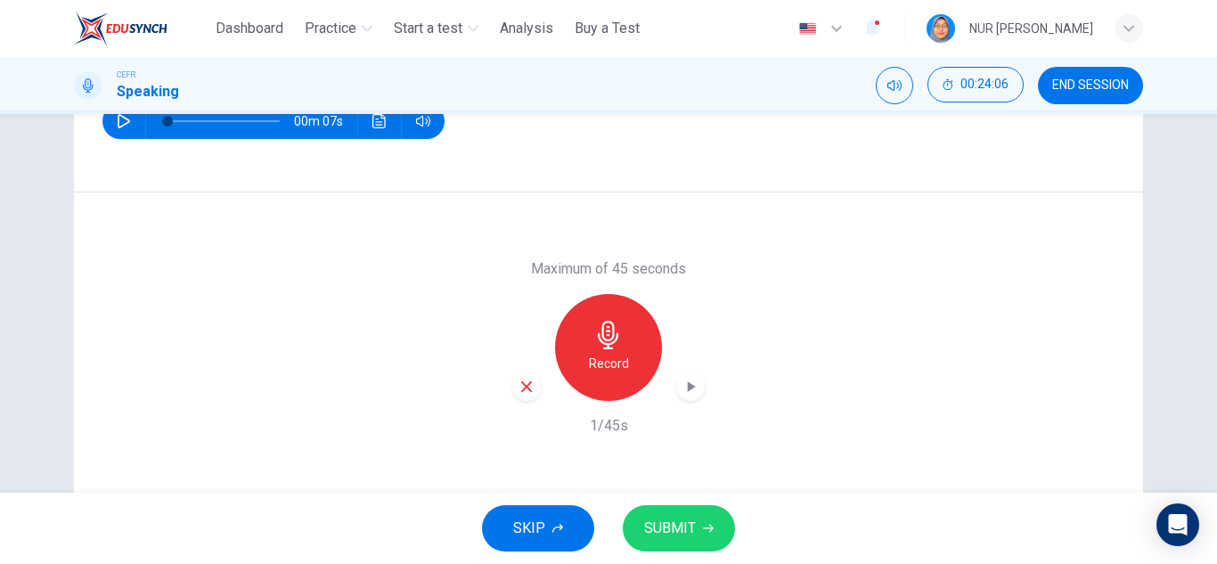
click at [657, 512] on button "SUBMIT" at bounding box center [679, 528] width 112 height 46
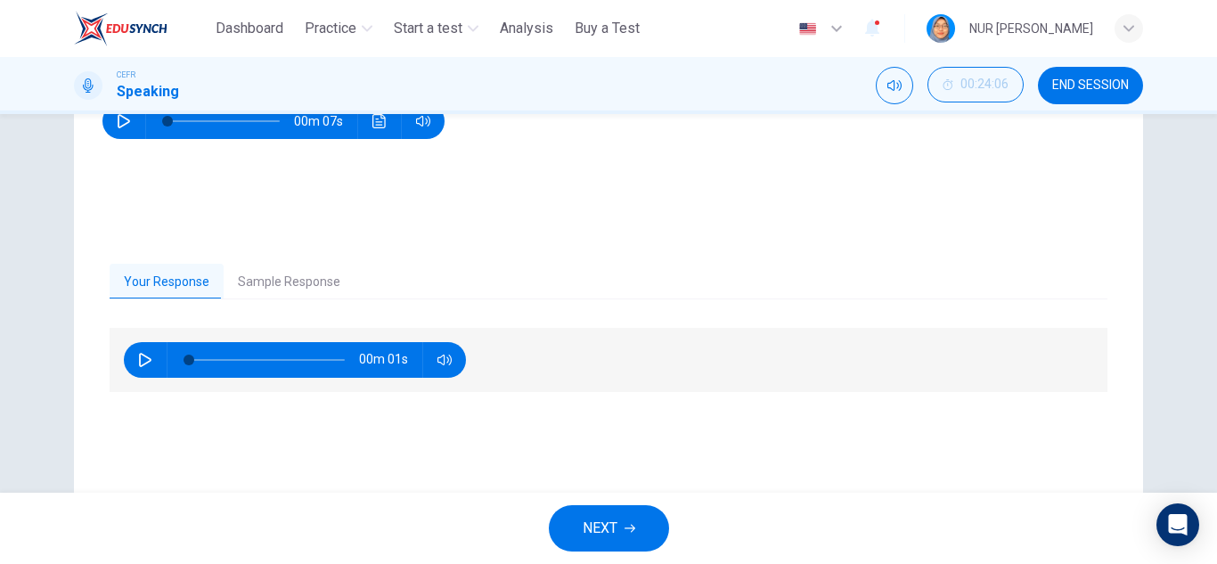
click at [237, 288] on button "Sample Response" at bounding box center [289, 282] width 131 height 37
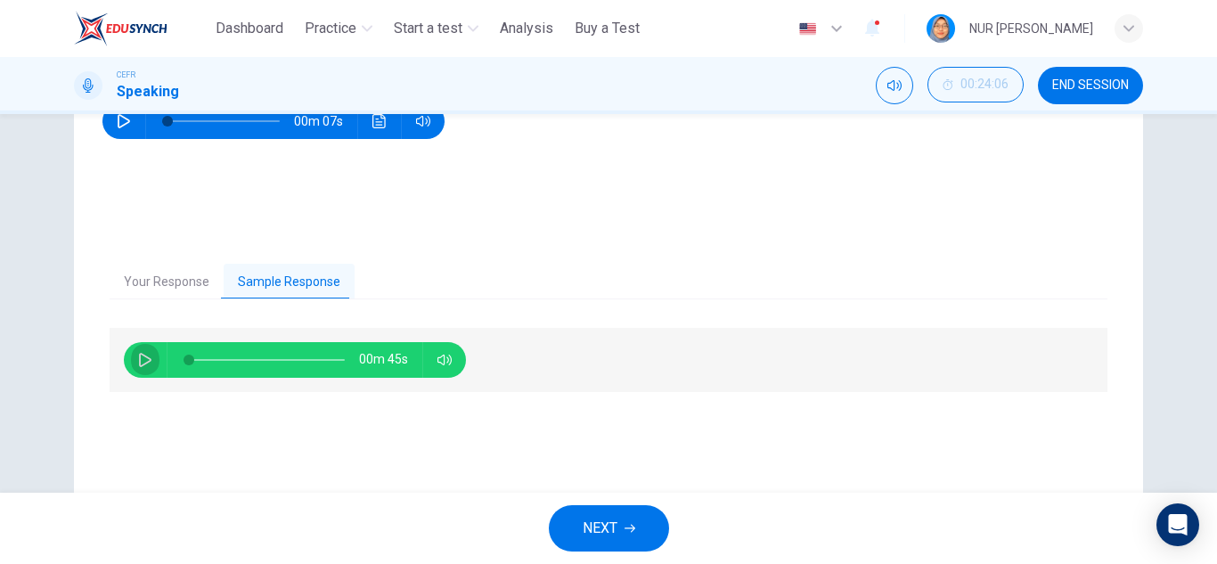
click at [131, 353] on button "button" at bounding box center [145, 360] width 29 height 36
click at [136, 350] on button "button" at bounding box center [145, 360] width 29 height 36
type input "**"
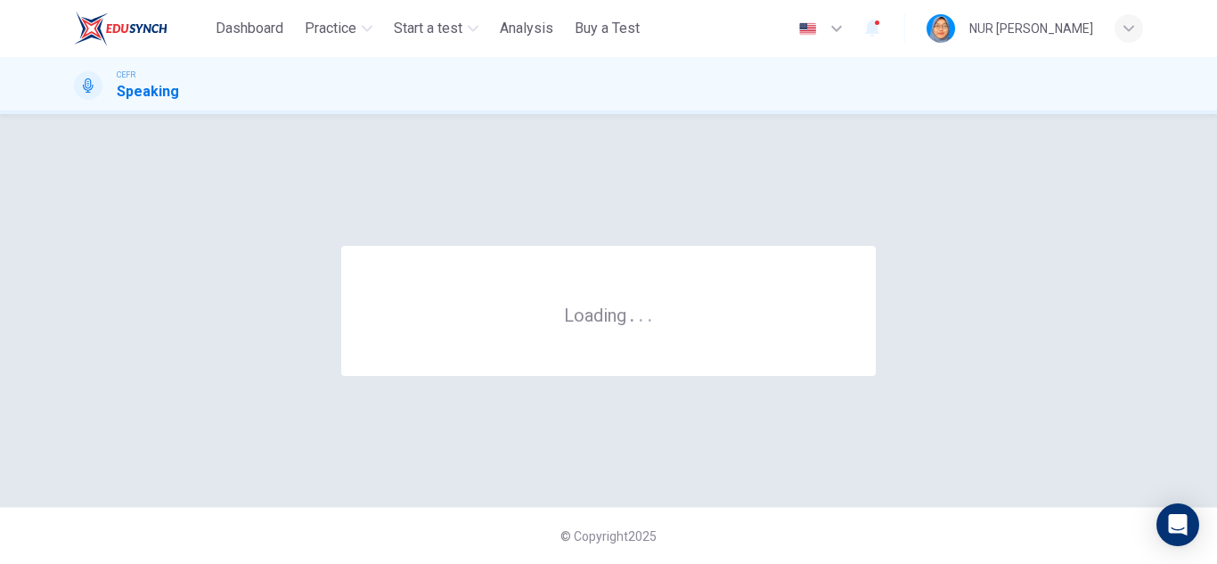
scroll to position [0, 0]
